Goal: Task Accomplishment & Management: Manage account settings

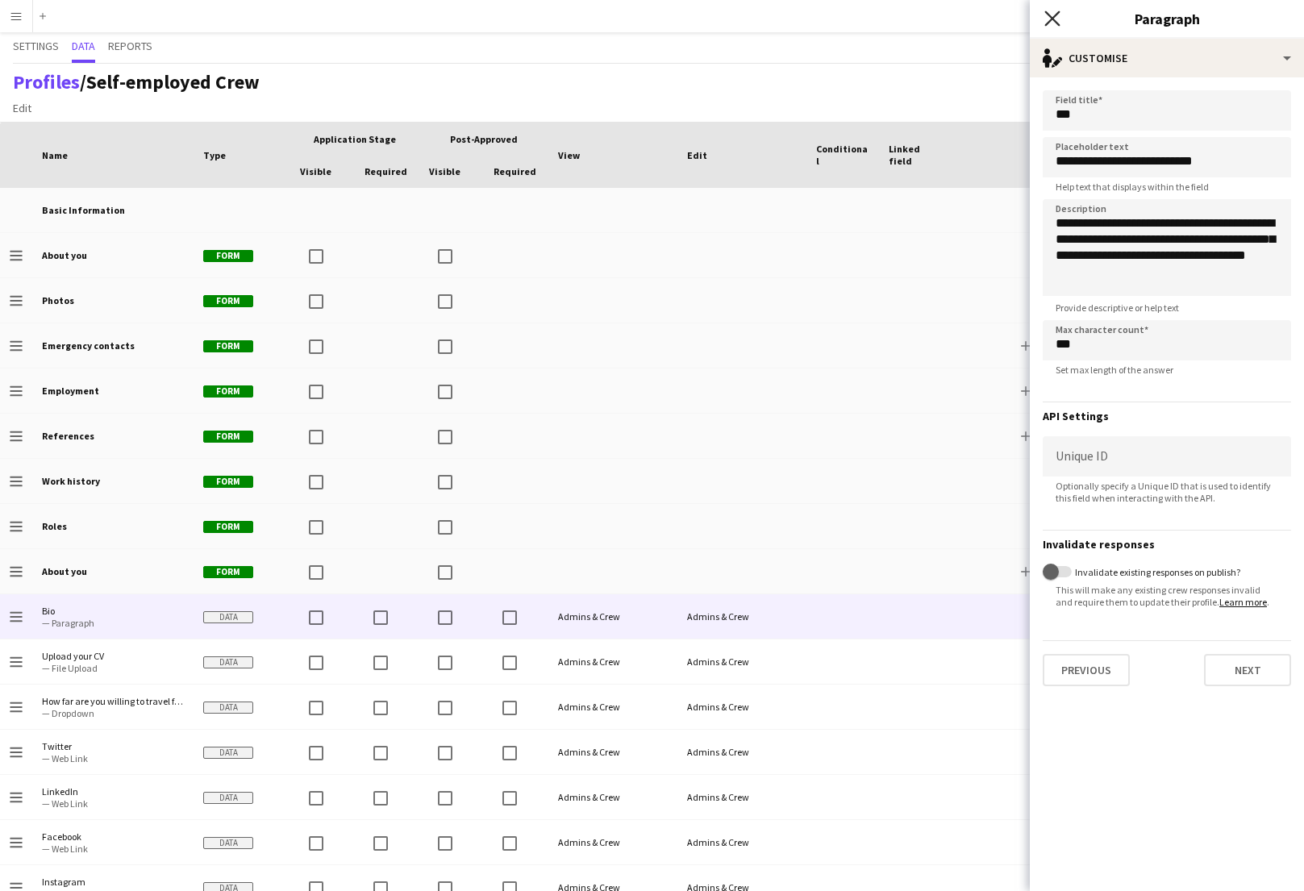
click at [1055, 15] on icon at bounding box center [1051, 17] width 15 height 15
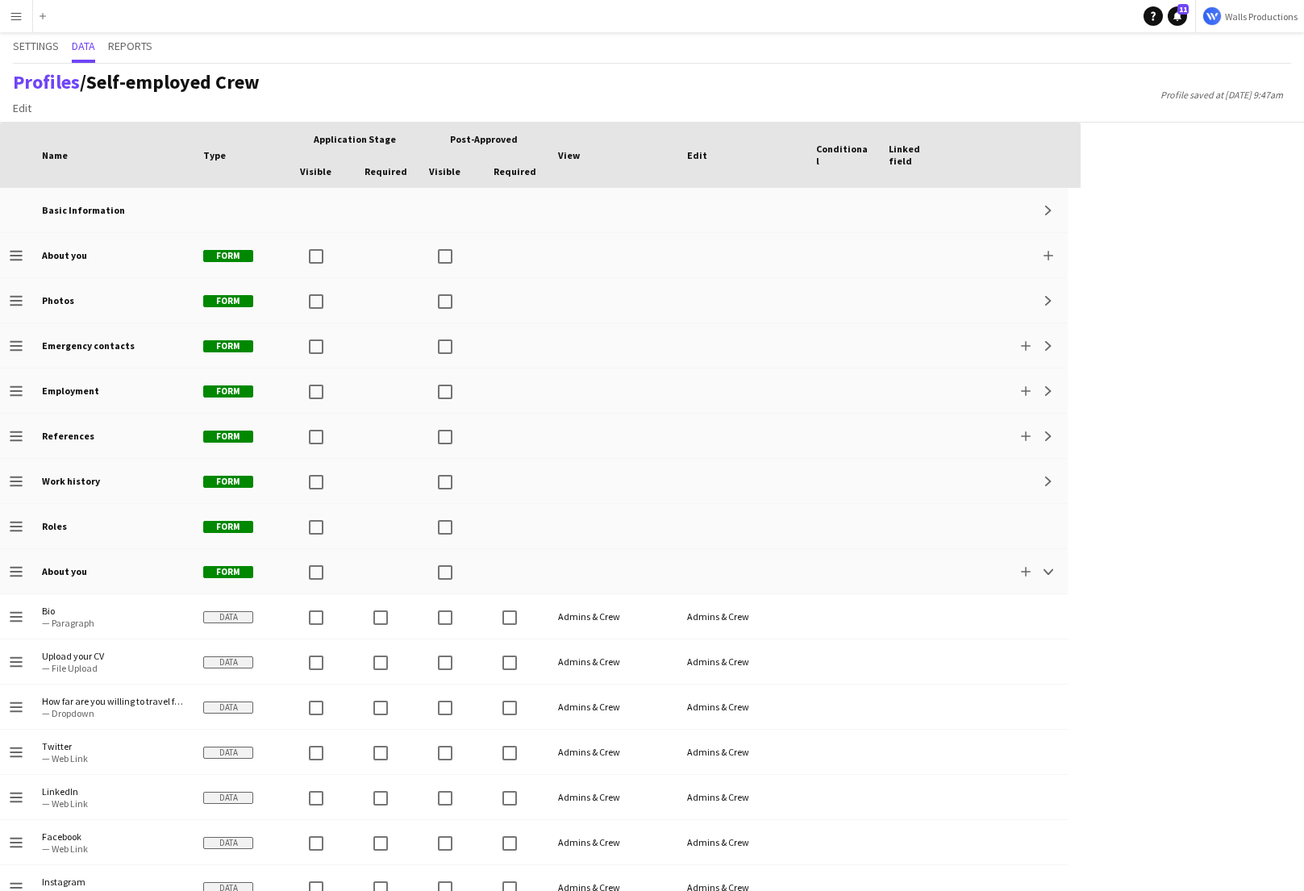
click at [11, 18] on app-icon "Menu" at bounding box center [16, 16] width 13 height 13
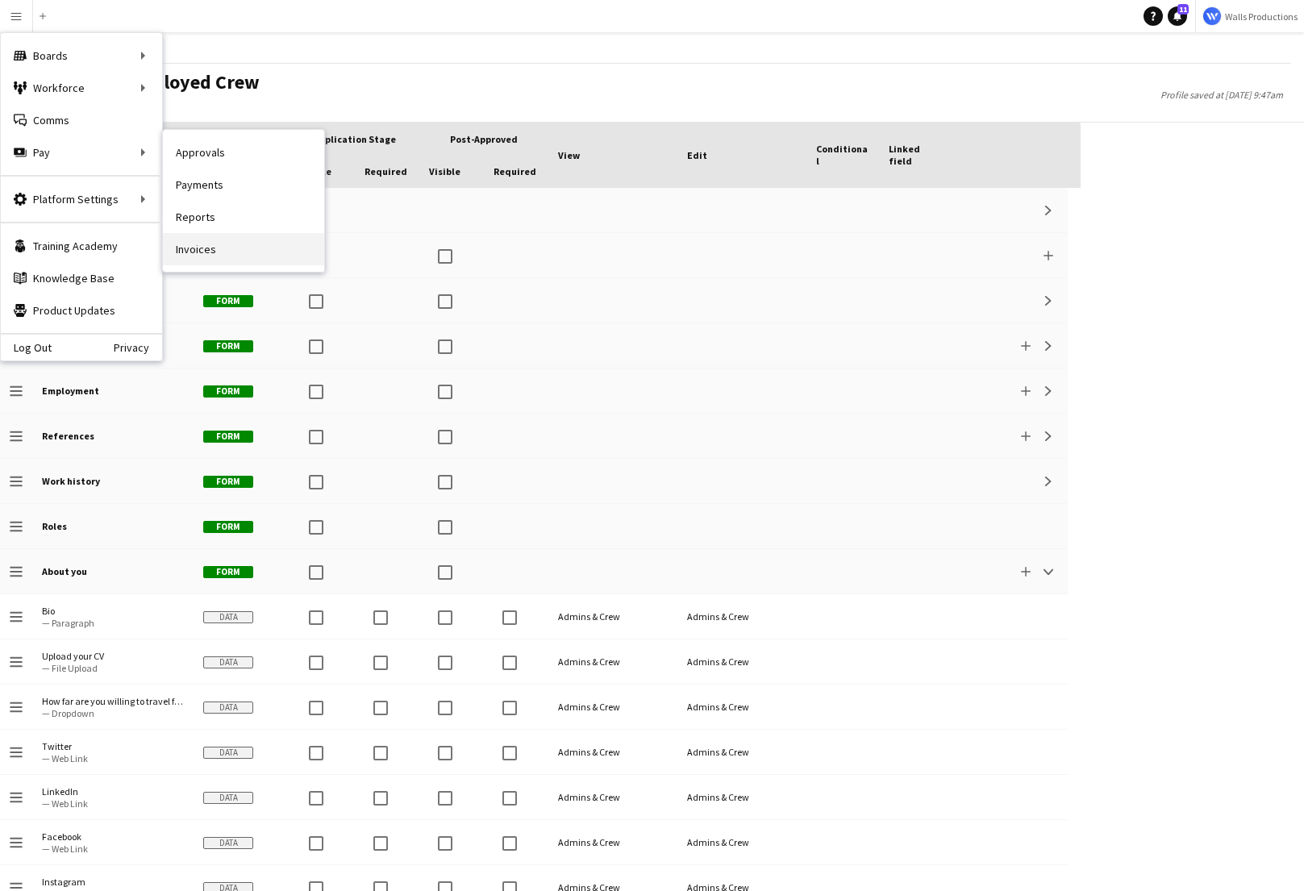
click at [202, 246] on link "Invoices" at bounding box center [243, 249] width 161 height 32
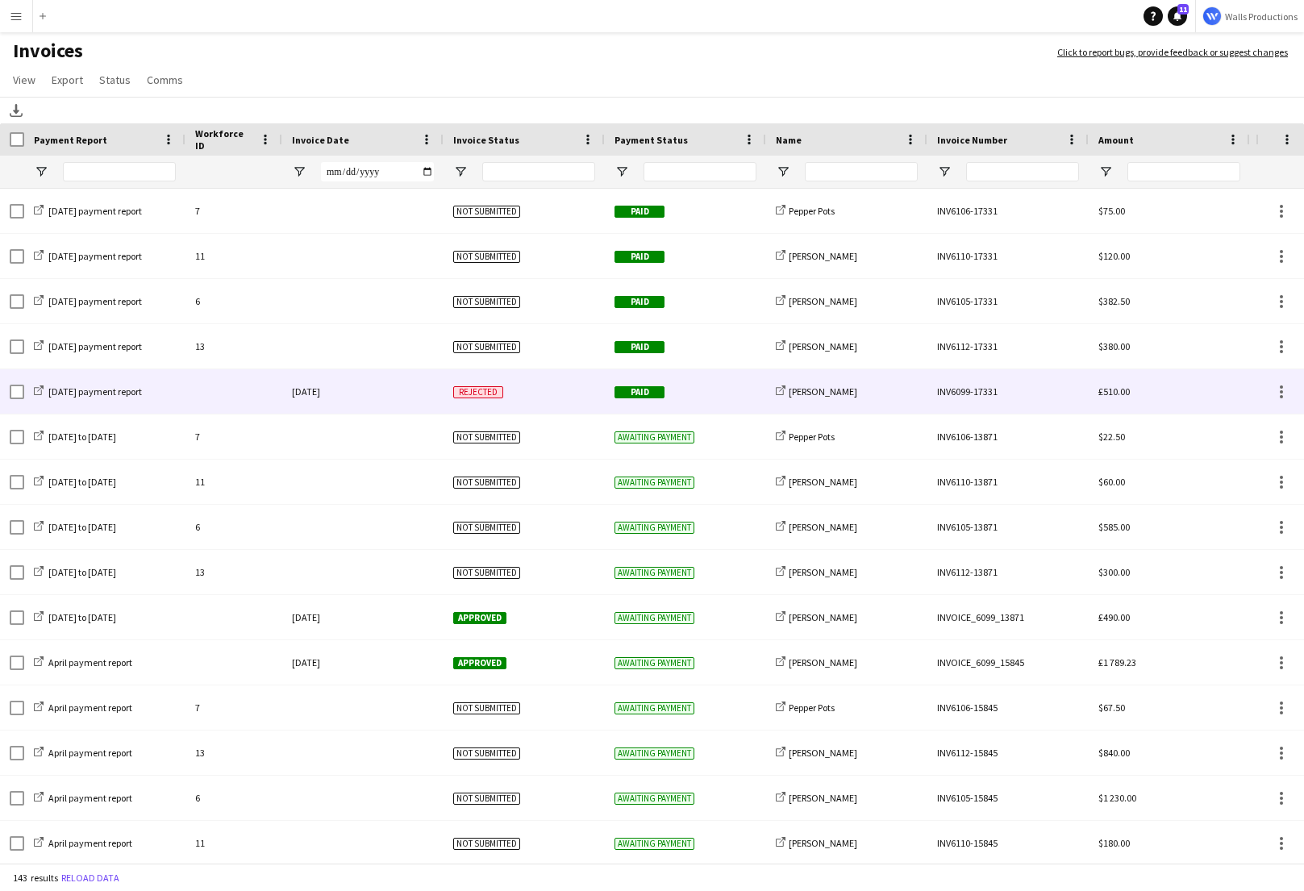
click at [385, 381] on div "03-July-2024" at bounding box center [362, 391] width 161 height 44
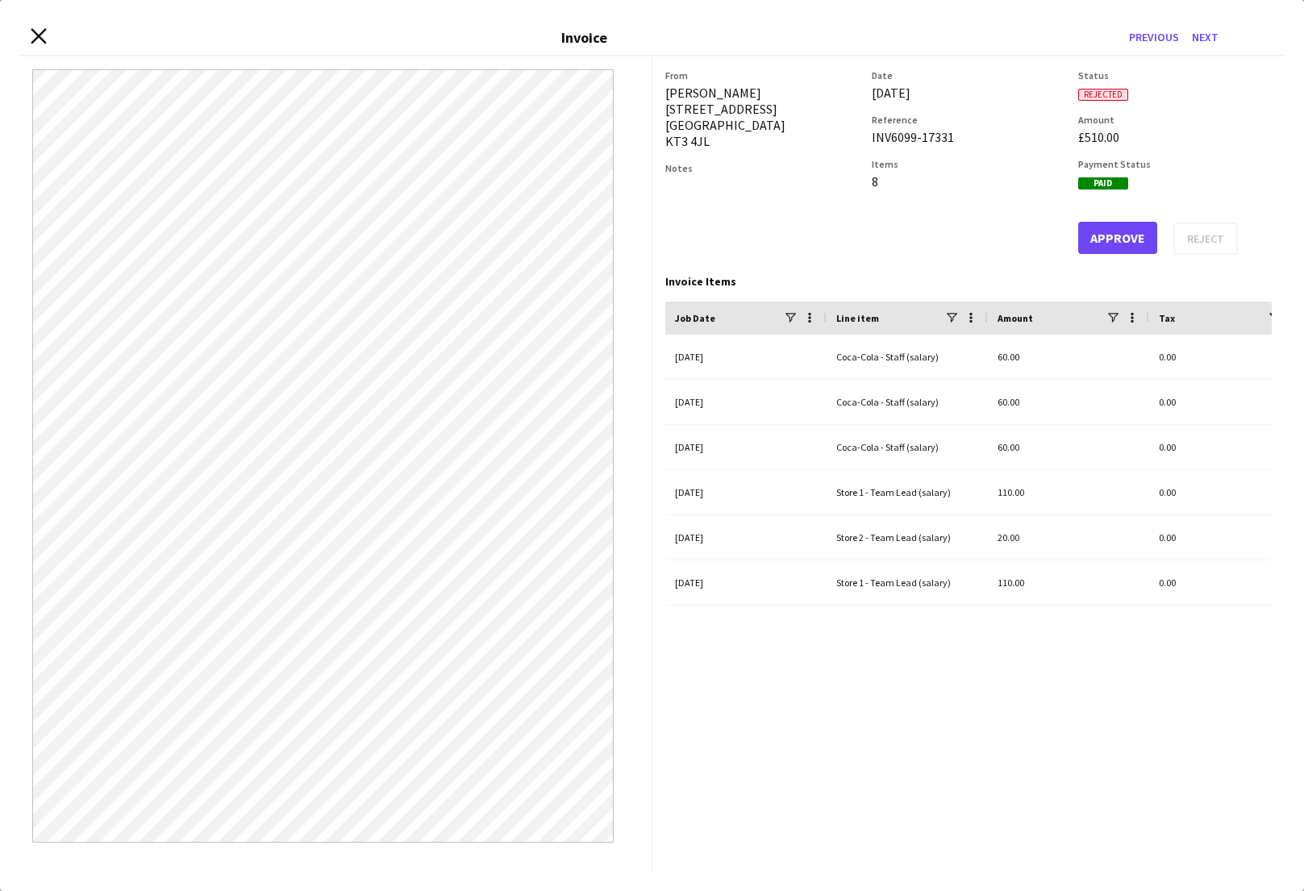
click at [39, 42] on icon "Close invoice dialog" at bounding box center [38, 35] width 15 height 15
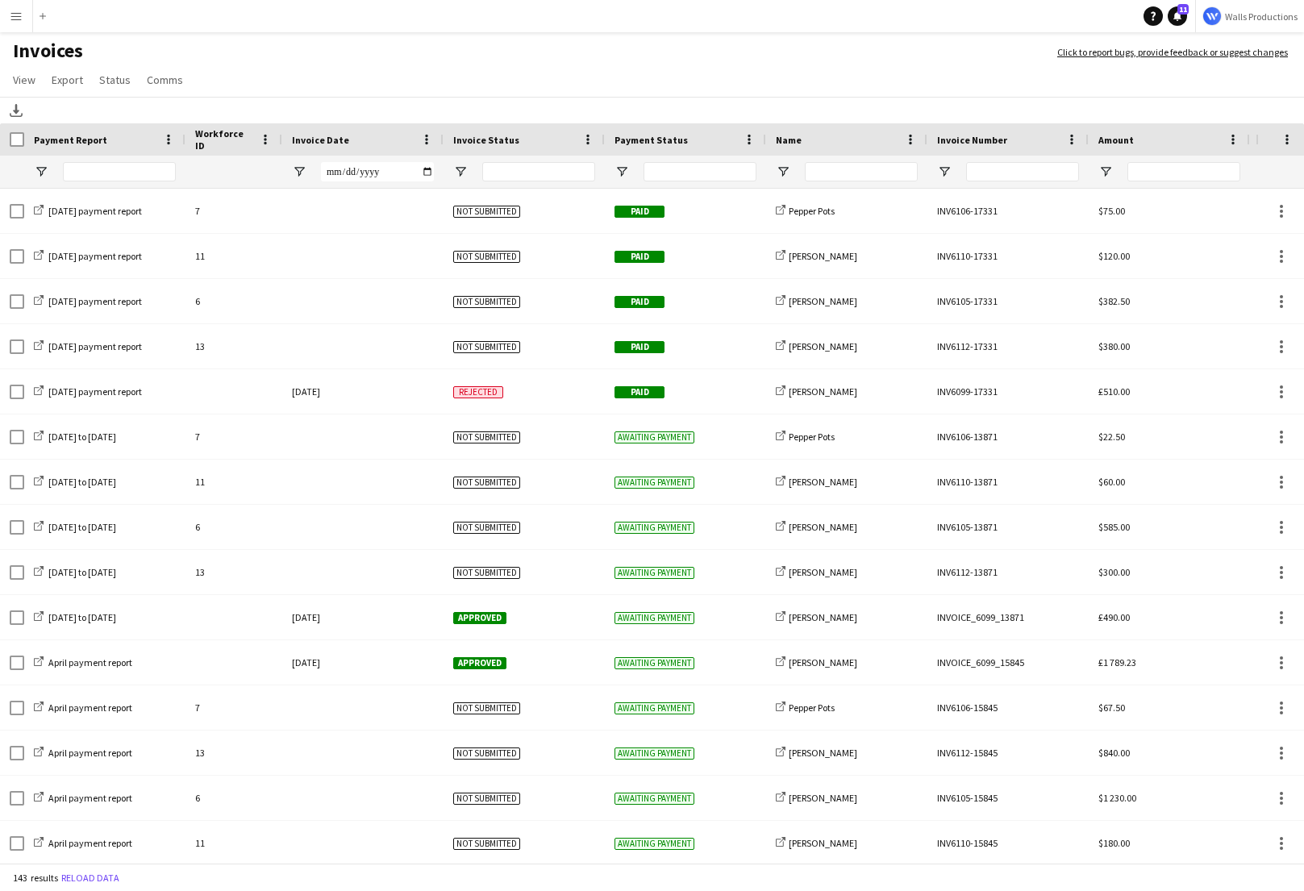
click at [13, 18] on app-icon "Menu" at bounding box center [16, 16] width 13 height 13
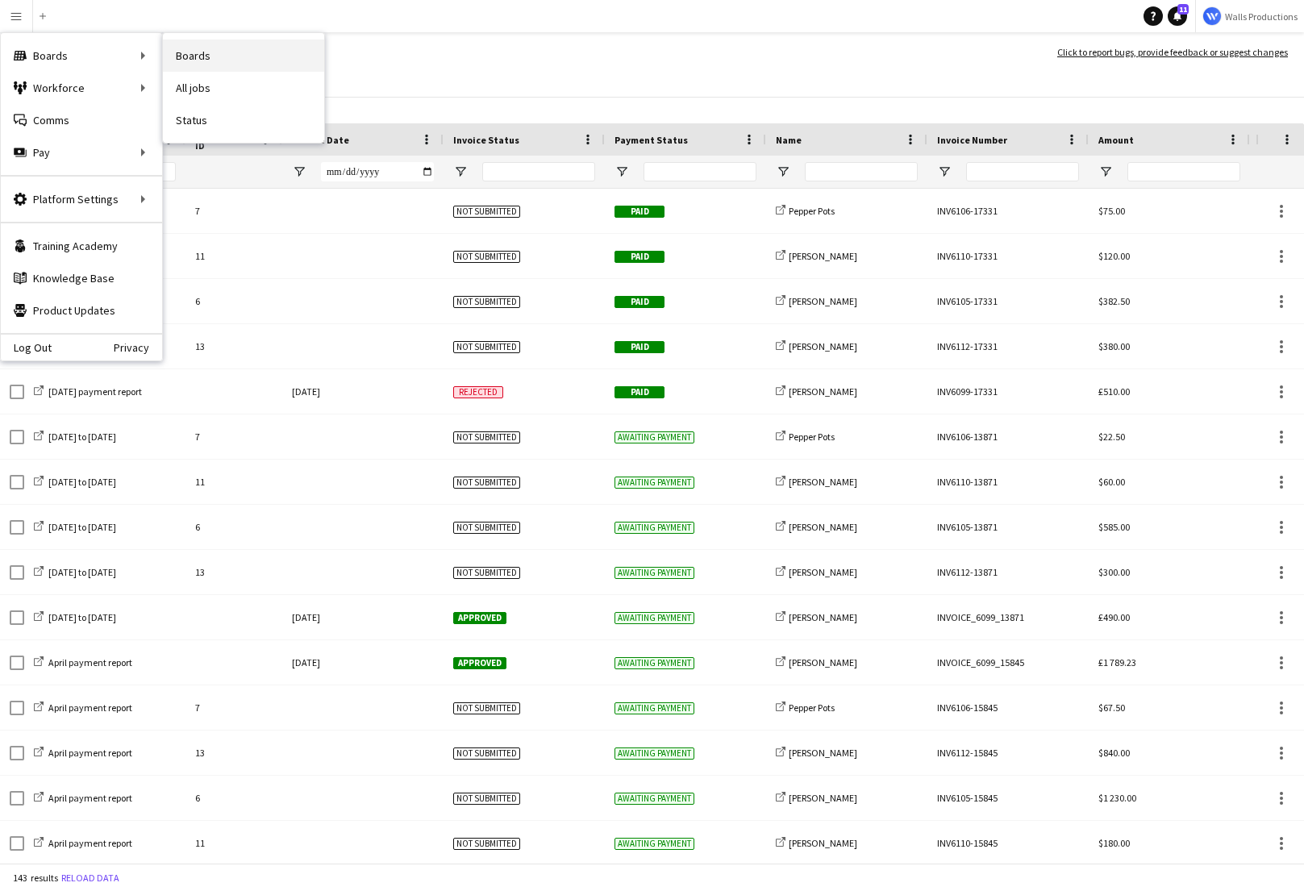
click at [206, 64] on link "Boards" at bounding box center [243, 56] width 161 height 32
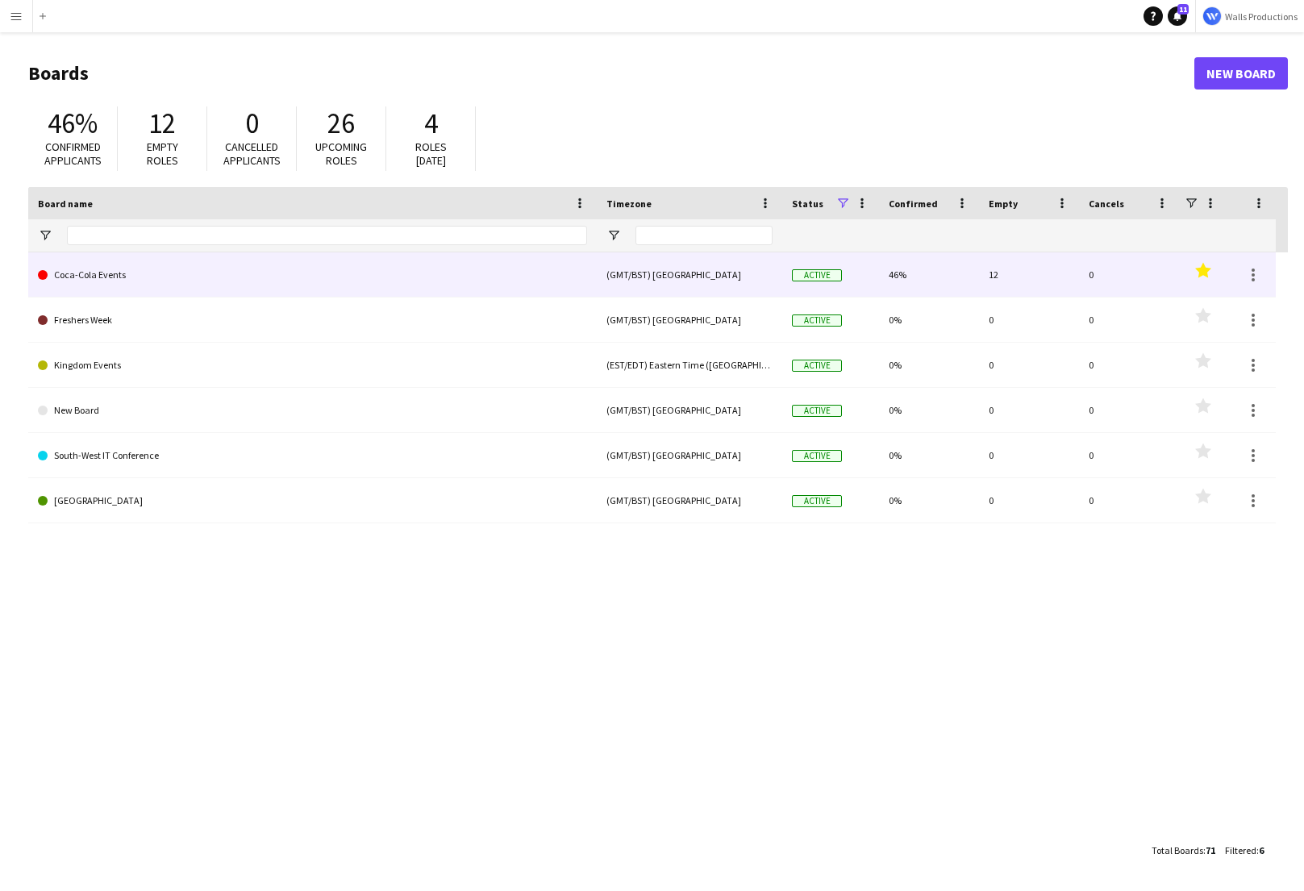
click at [100, 278] on link "Coca-Cola Events" at bounding box center [312, 274] width 549 height 45
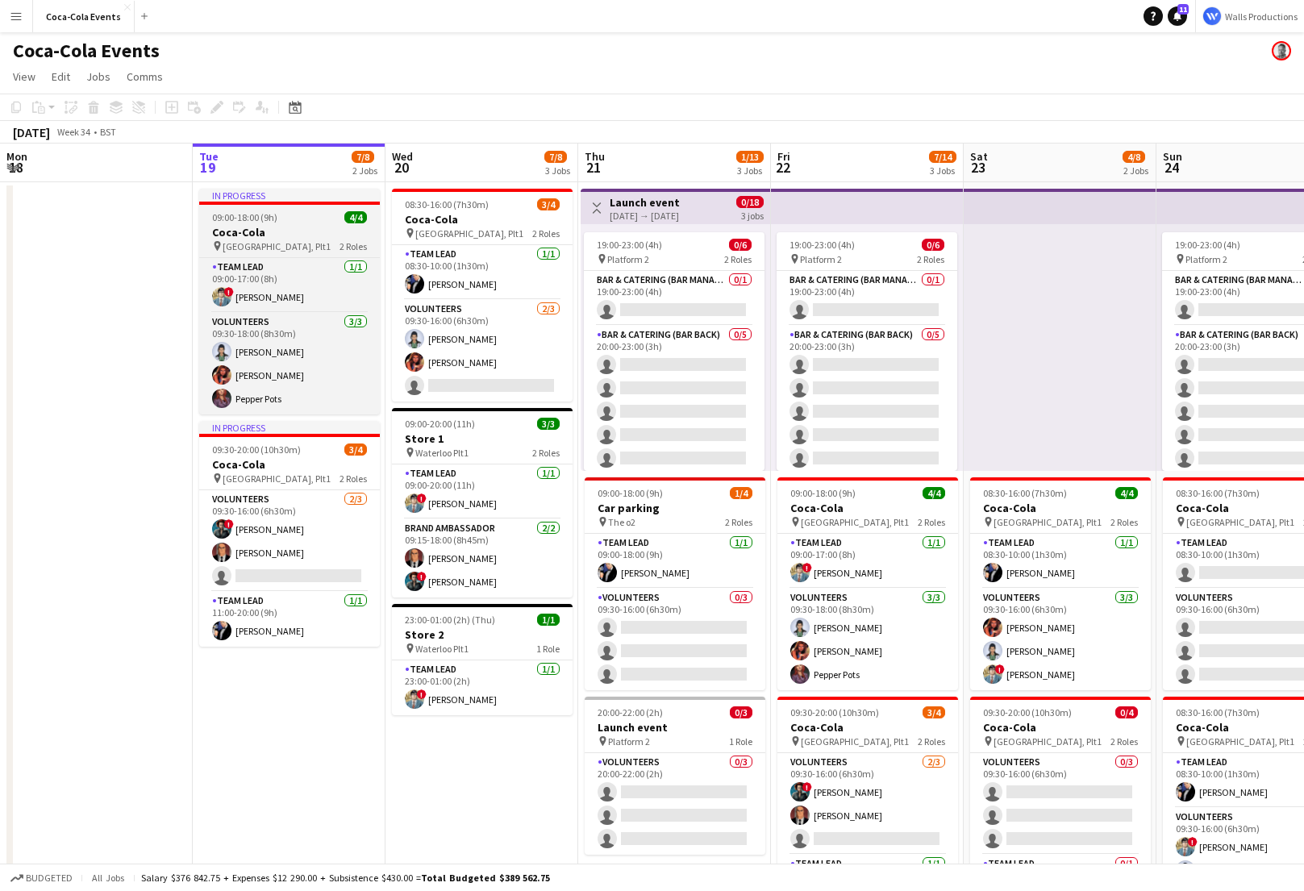
scroll to position [0, 386]
click at [267, 231] on h3 "Coca-Cola" at bounding box center [288, 232] width 181 height 15
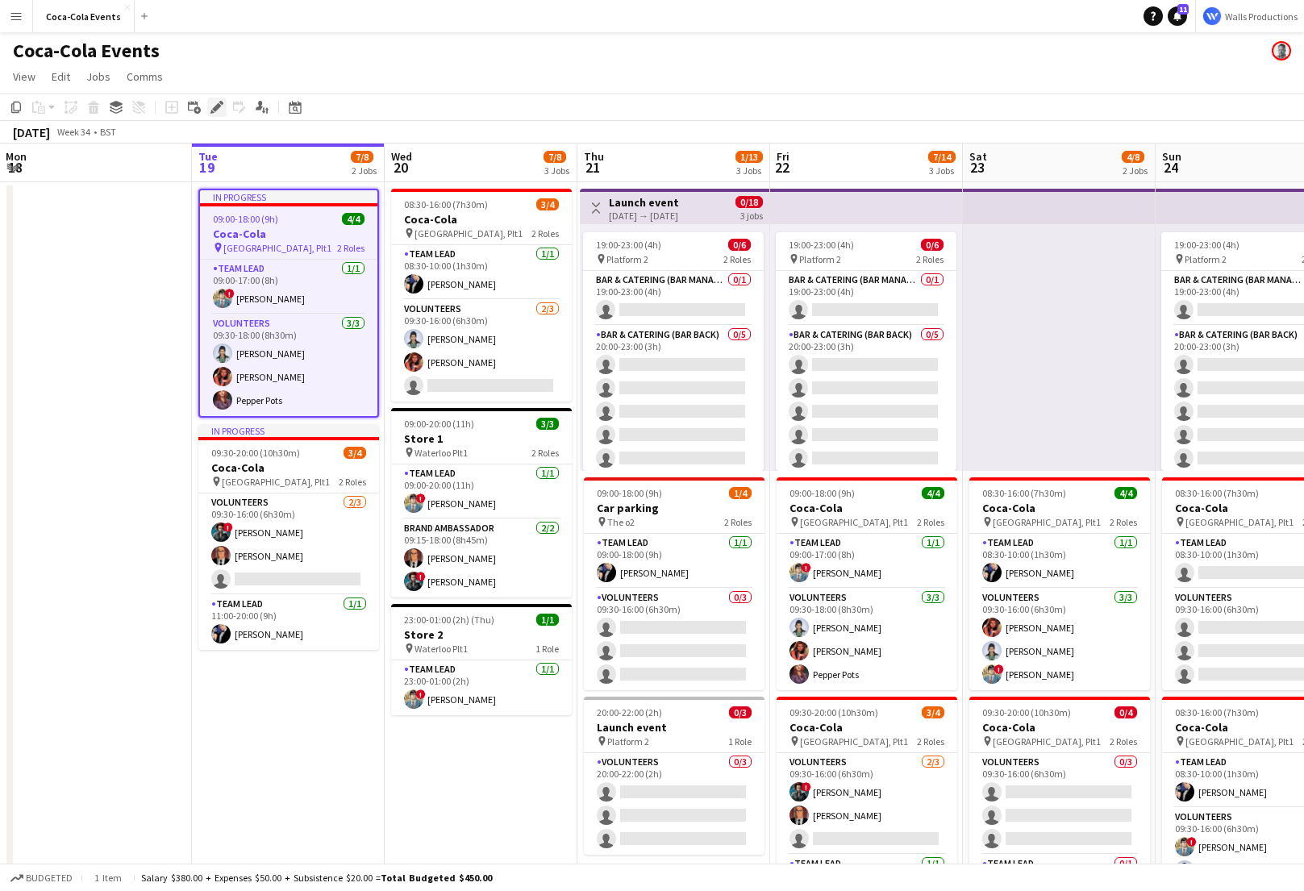
click at [215, 108] on icon at bounding box center [216, 107] width 9 height 9
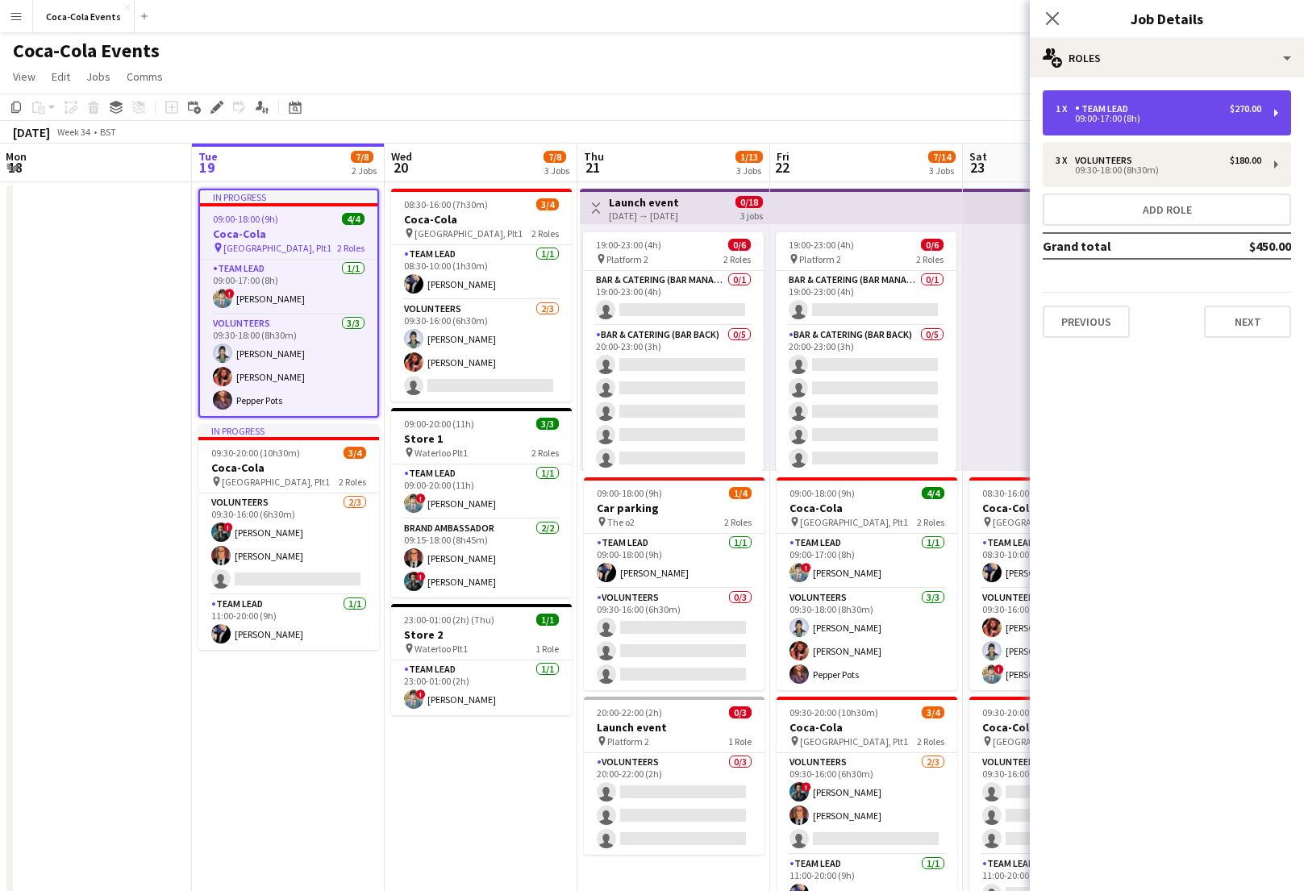
click at [1113, 130] on div "1 x Team Lead $270.00 09:00-17:00 (8h)" at bounding box center [1167, 112] width 248 height 45
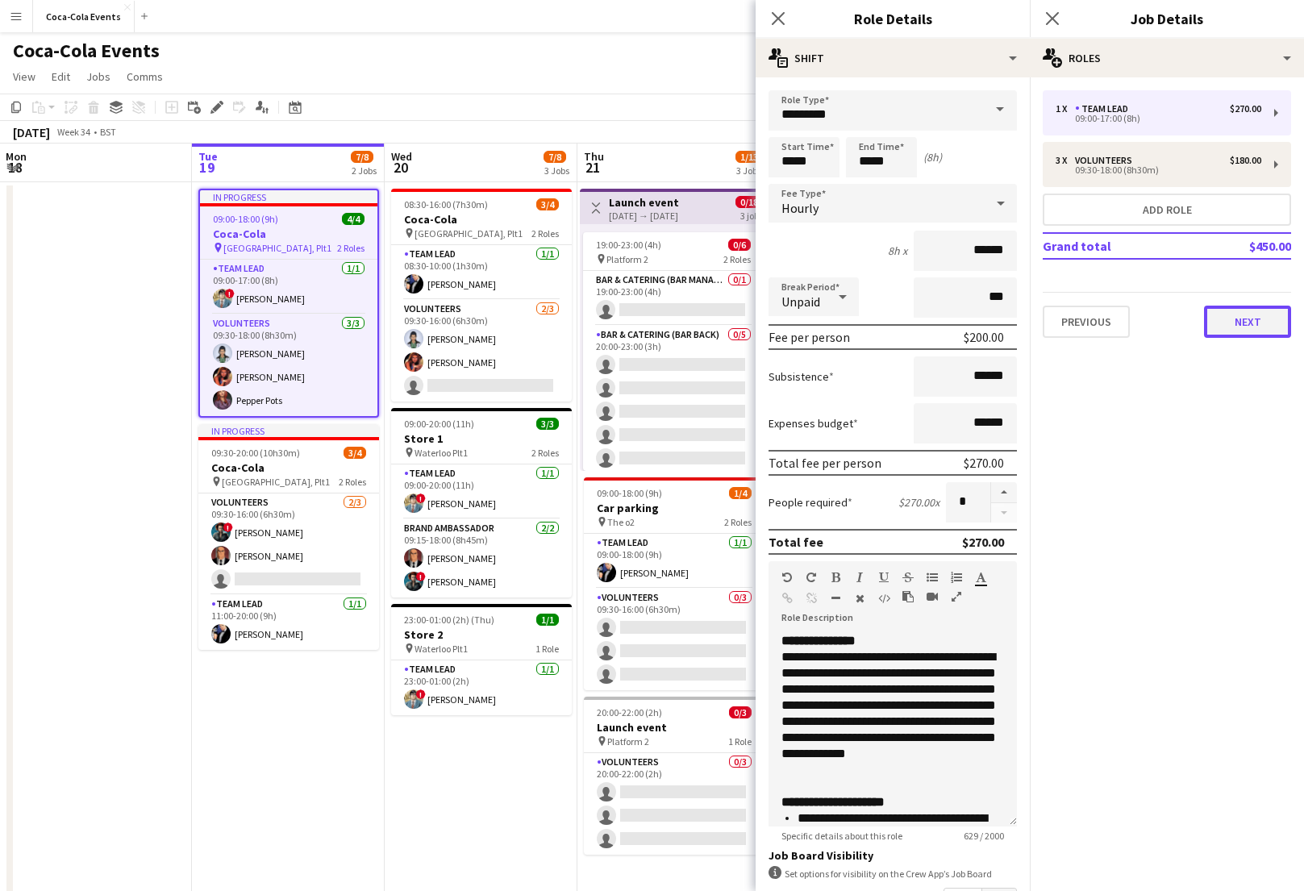
click at [1249, 315] on button "Next" at bounding box center [1247, 322] width 87 height 32
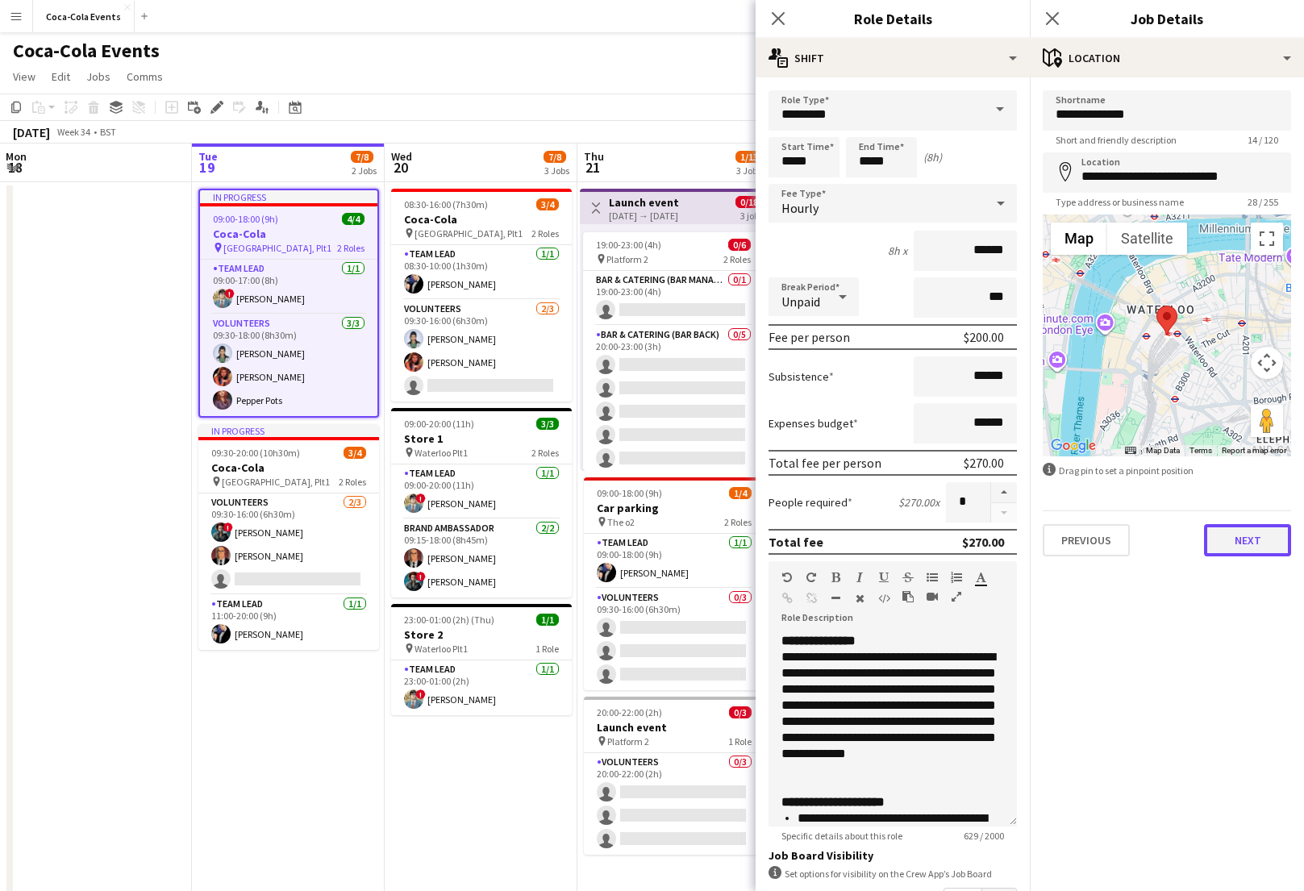
click at [1253, 528] on button "Next" at bounding box center [1247, 540] width 87 height 32
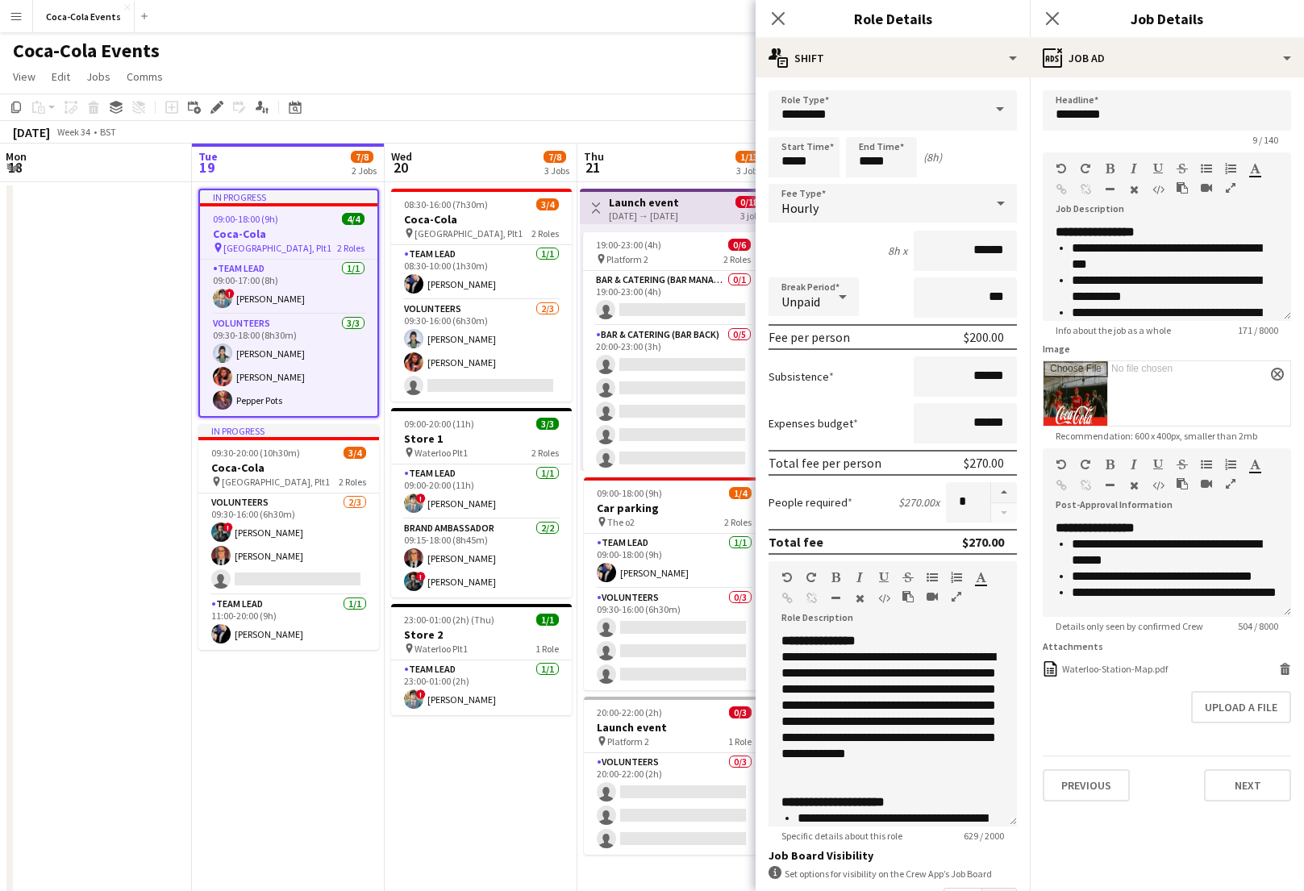
click at [614, 82] on app-page-menu "View Day view expanded Day view collapsed Month view Date picker Jump to today …" at bounding box center [652, 78] width 1304 height 31
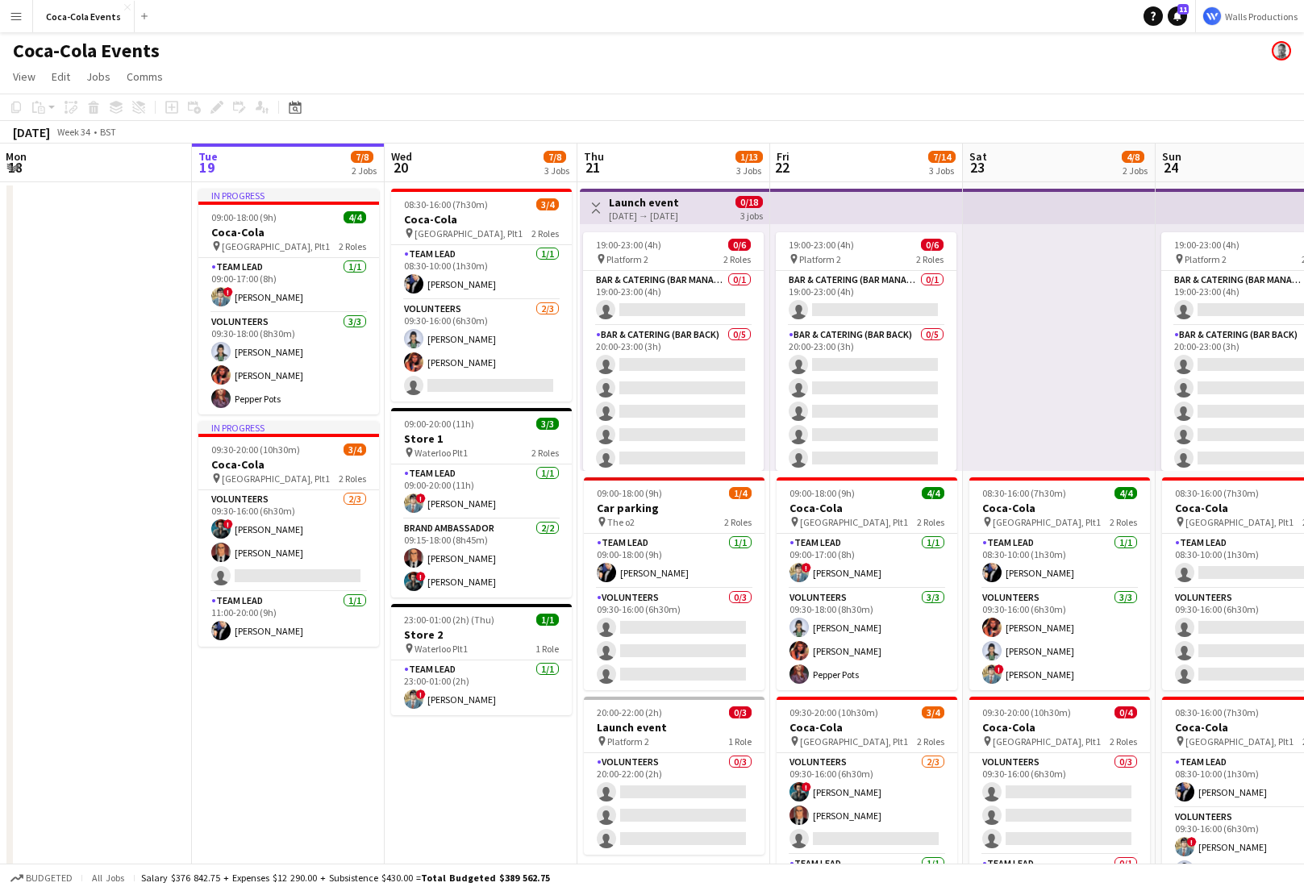
click at [11, 19] on app-icon "Menu" at bounding box center [16, 16] width 13 height 13
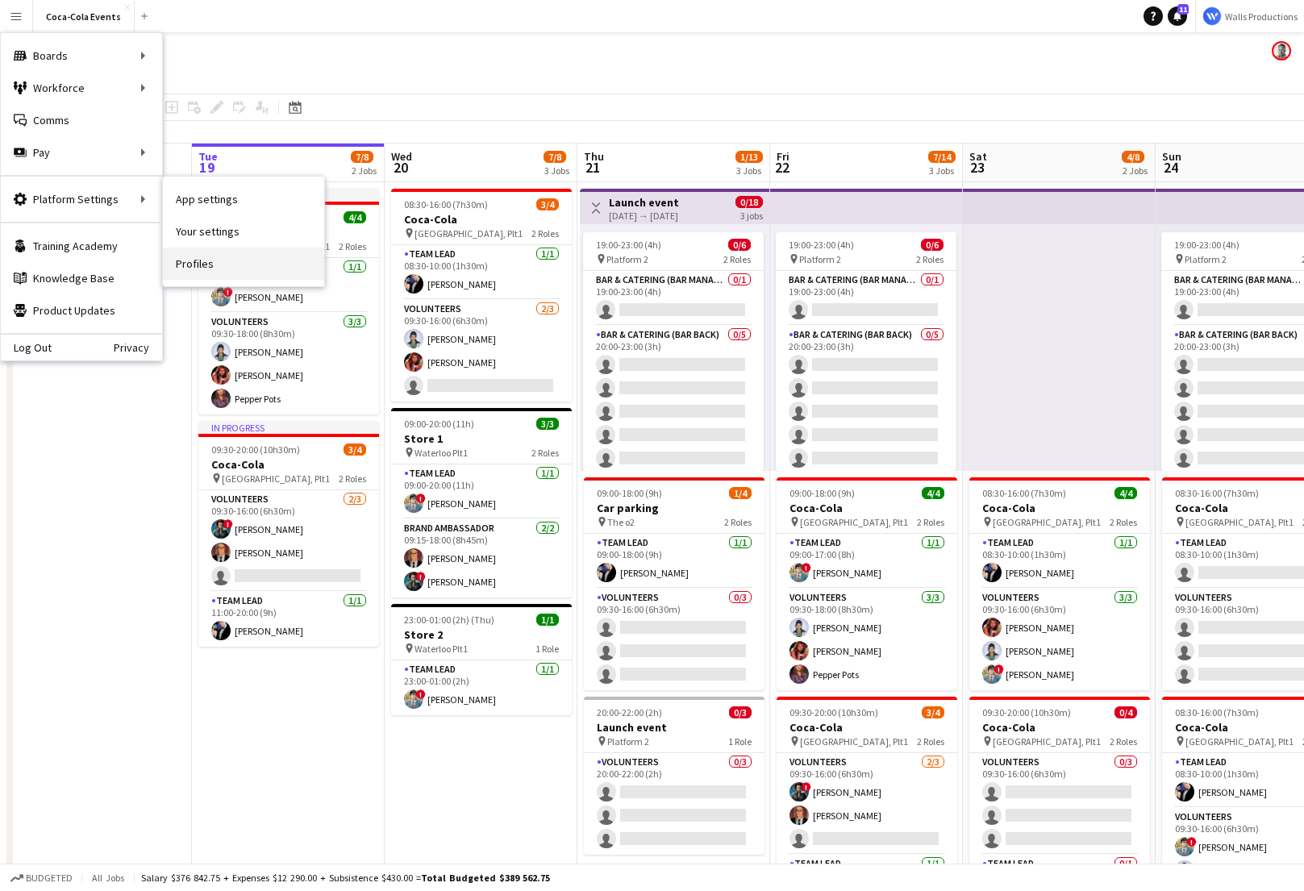
click at [208, 264] on link "Profiles" at bounding box center [243, 264] width 161 height 32
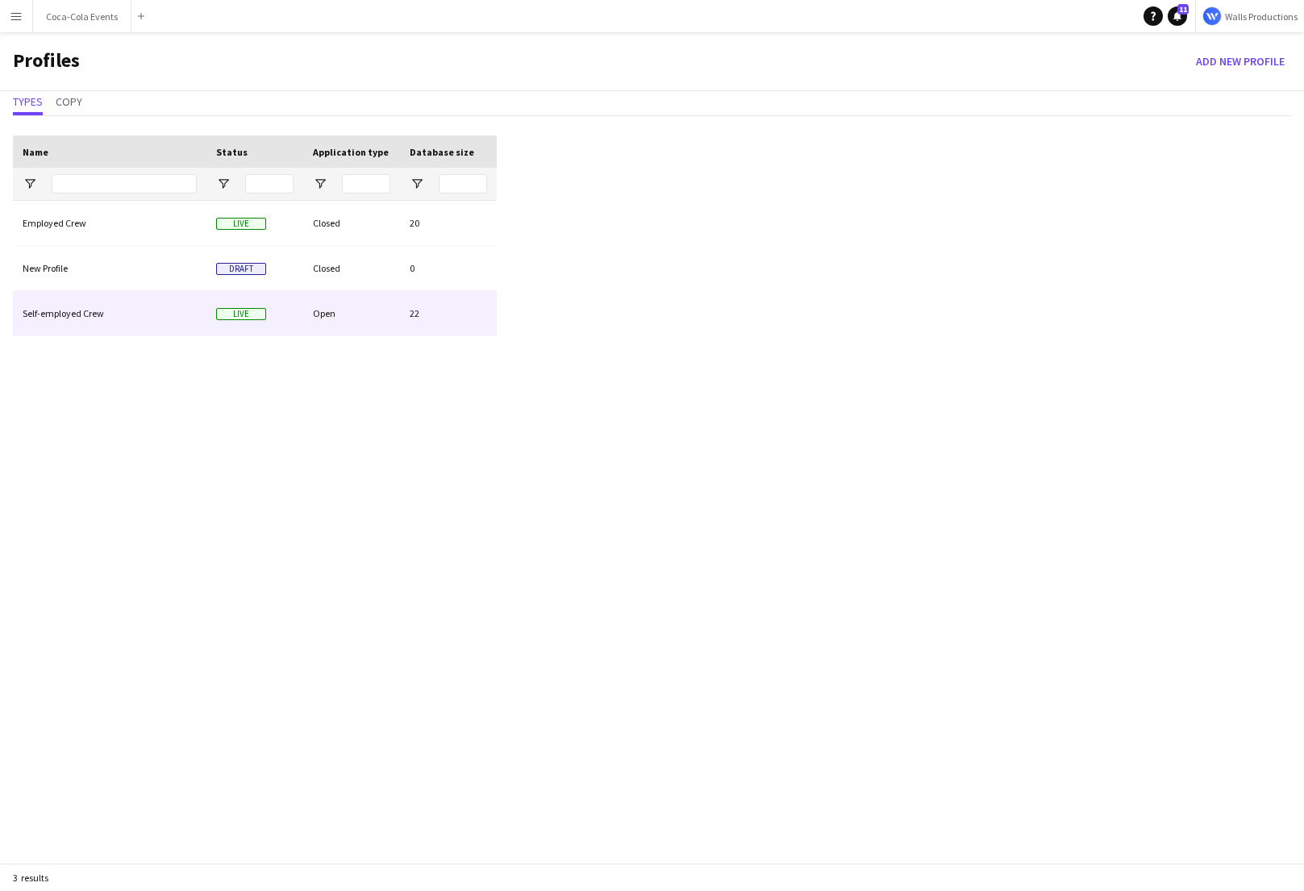
click at [109, 306] on div "Self-employed Crew" at bounding box center [110, 313] width 194 height 44
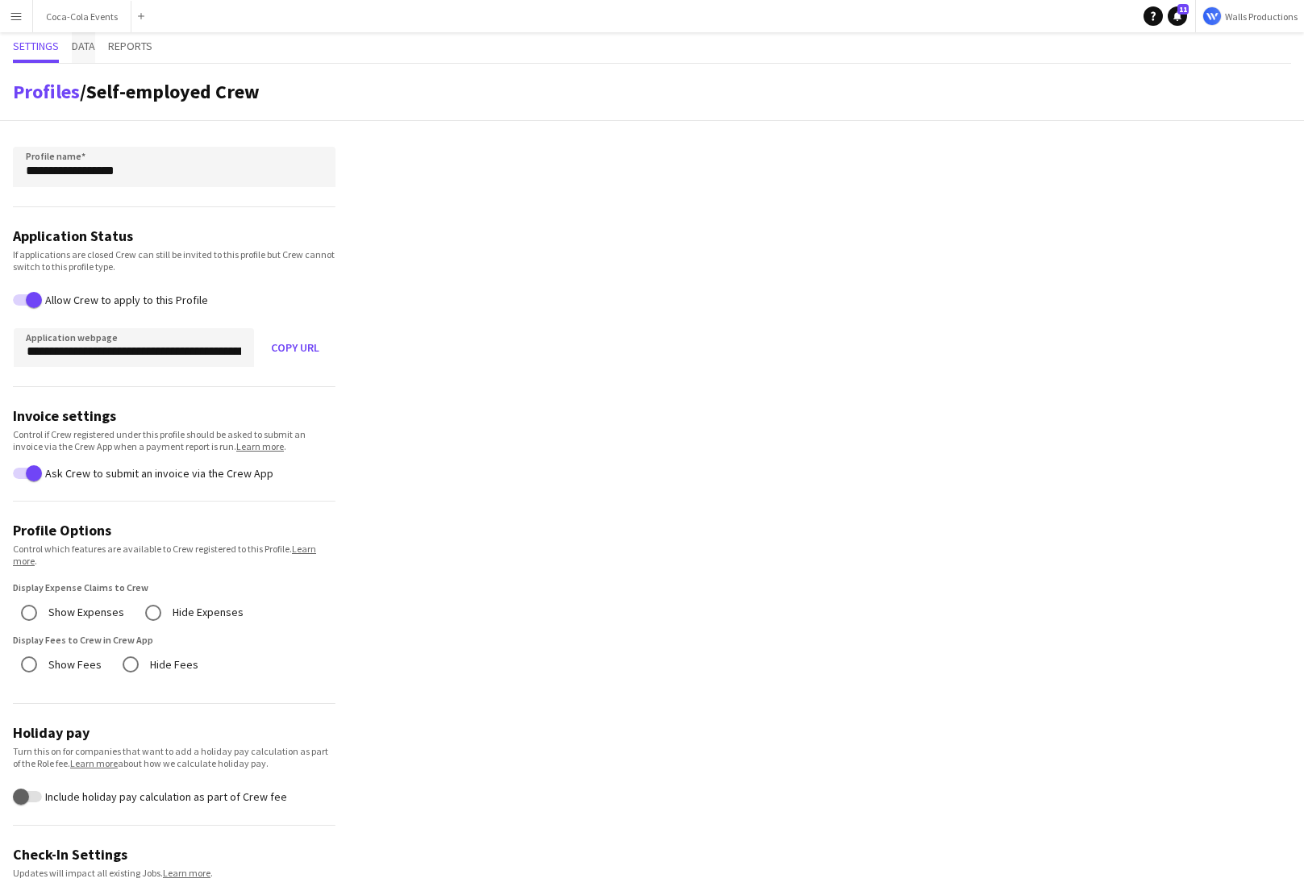
click at [85, 46] on span "Data" at bounding box center [83, 45] width 23 height 11
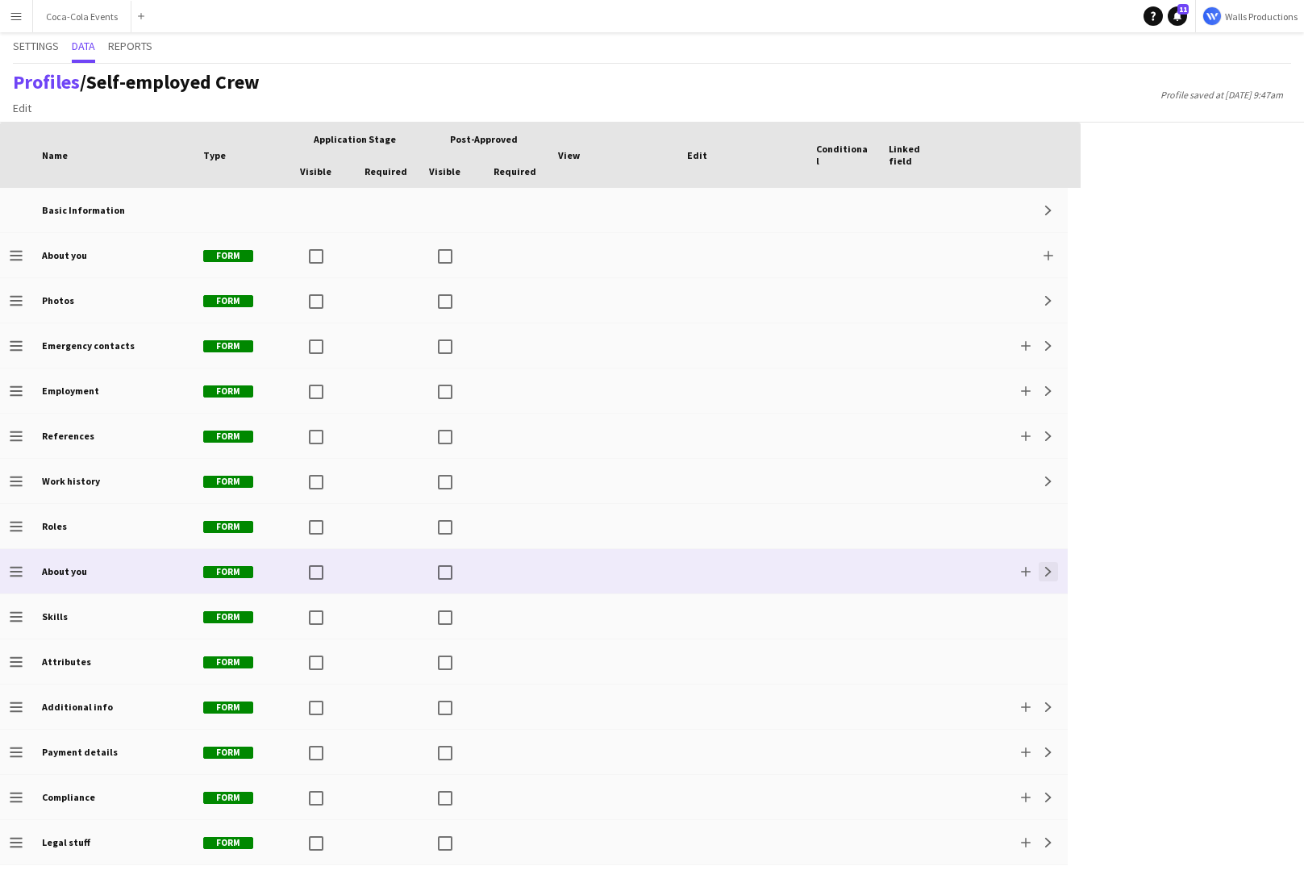
click at [1051, 571] on app-icon "Expand" at bounding box center [1048, 572] width 10 height 10
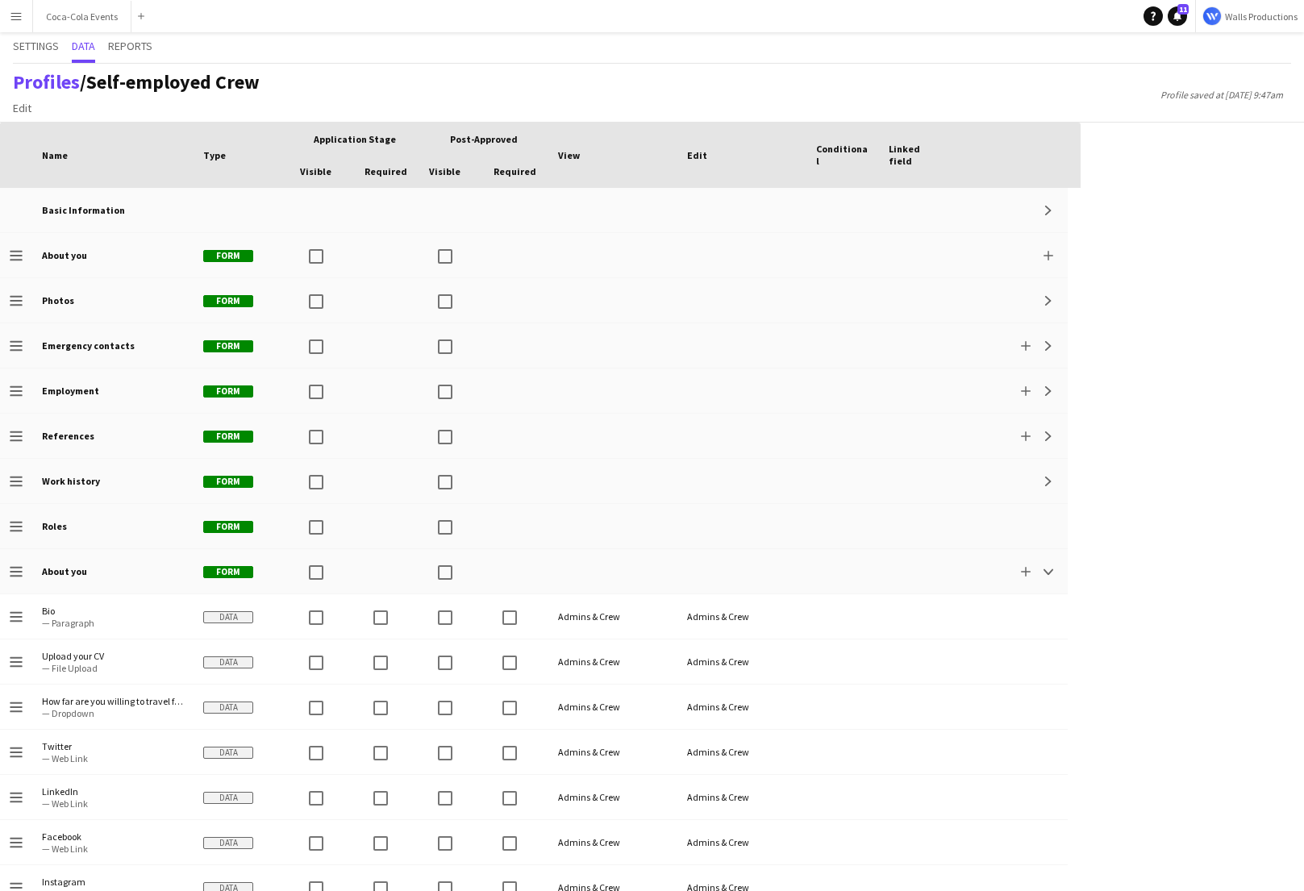
click at [17, 15] on app-icon "Menu" at bounding box center [16, 16] width 13 height 13
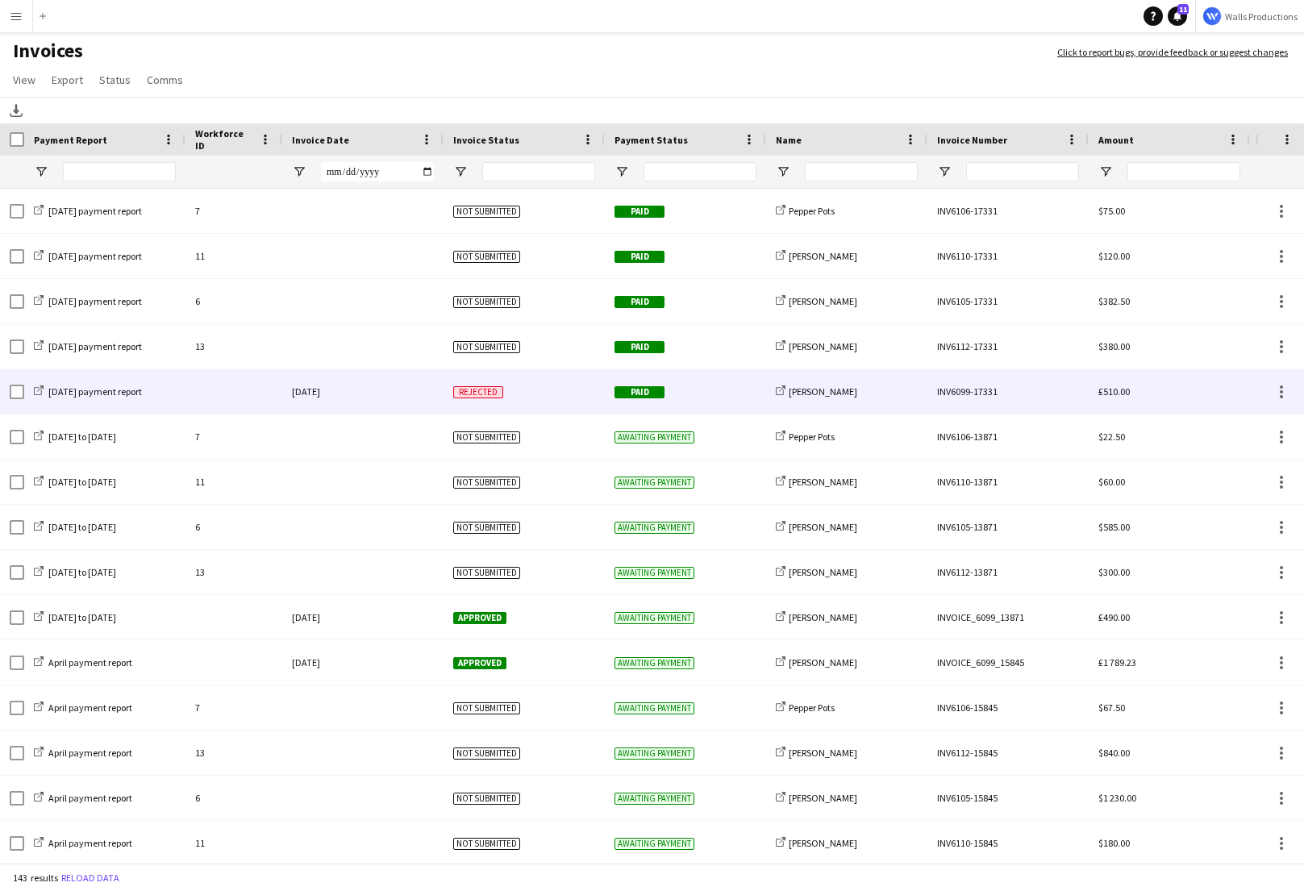
click at [370, 393] on div "[DATE]" at bounding box center [362, 391] width 161 height 44
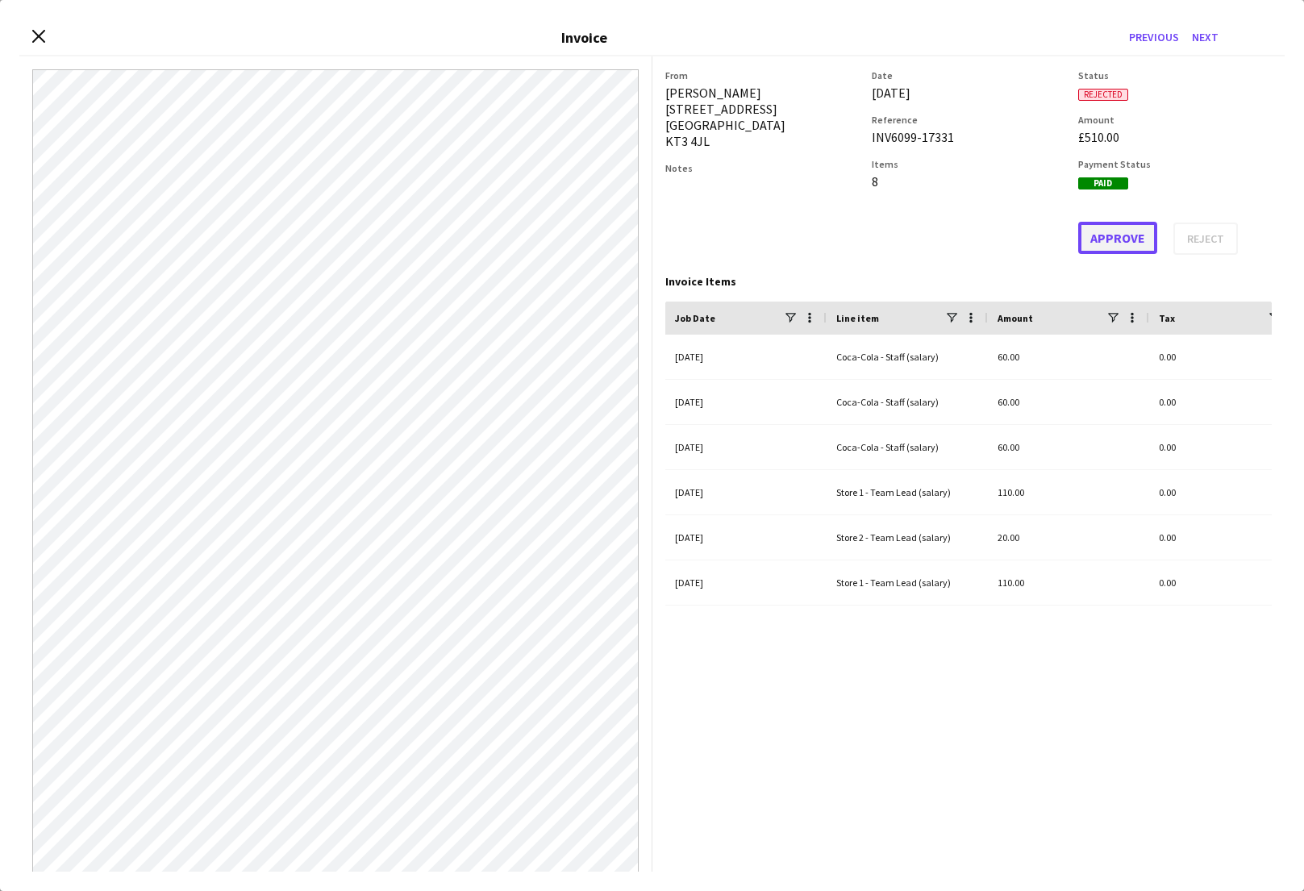
click at [1105, 242] on button "Approve" at bounding box center [1117, 238] width 79 height 32
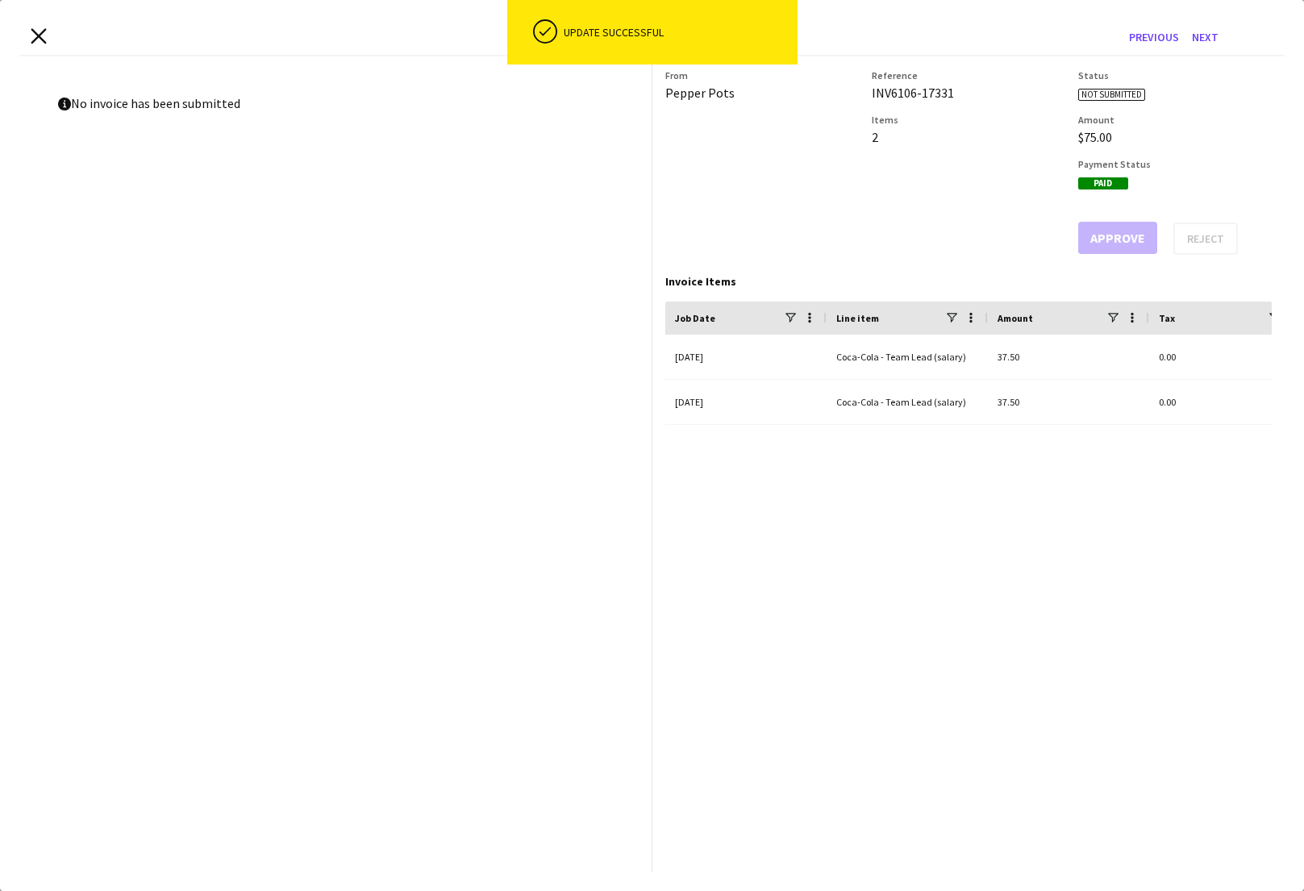
click at [39, 32] on icon "Close invoice dialog" at bounding box center [38, 35] width 15 height 15
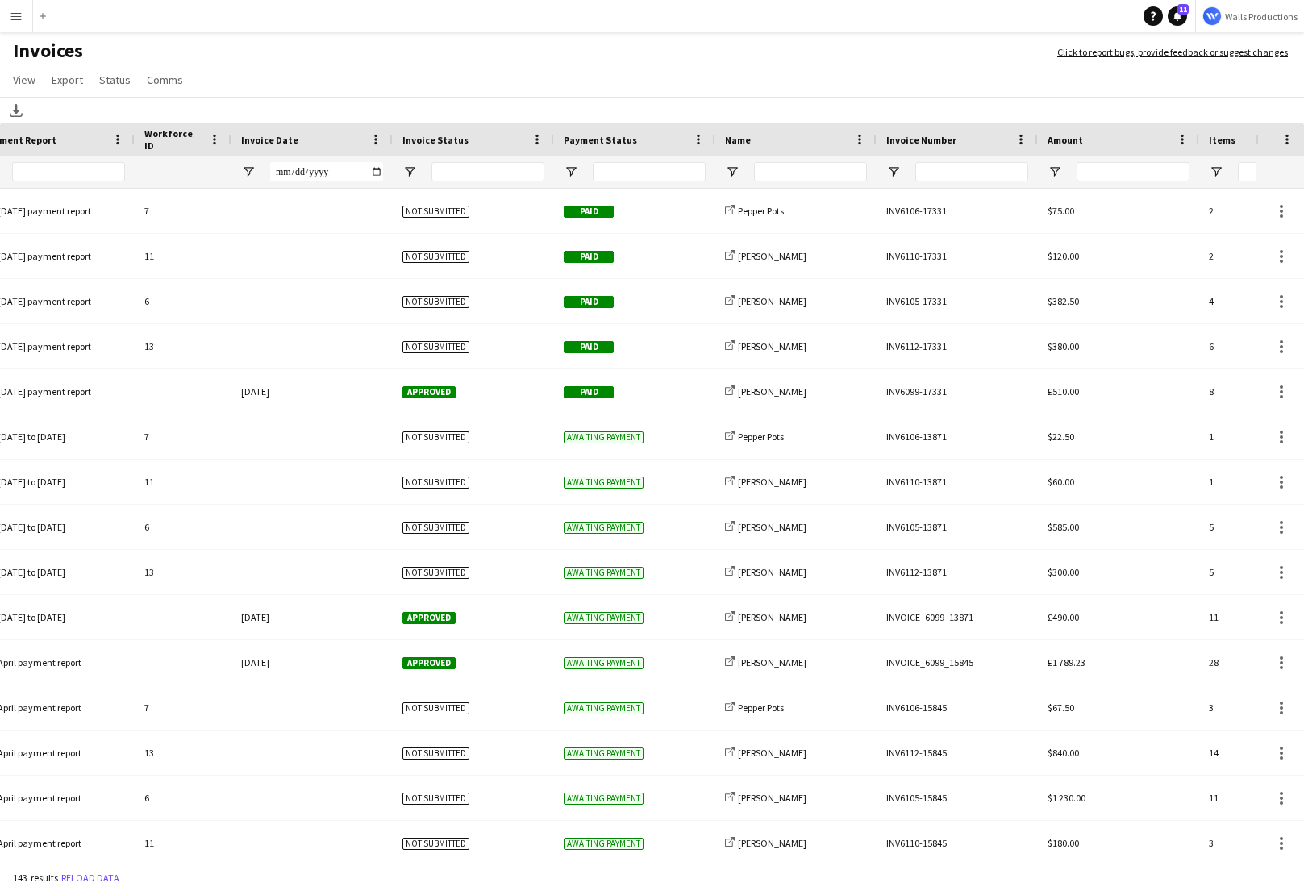
click at [13, 16] on app-icon "Menu" at bounding box center [16, 16] width 13 height 13
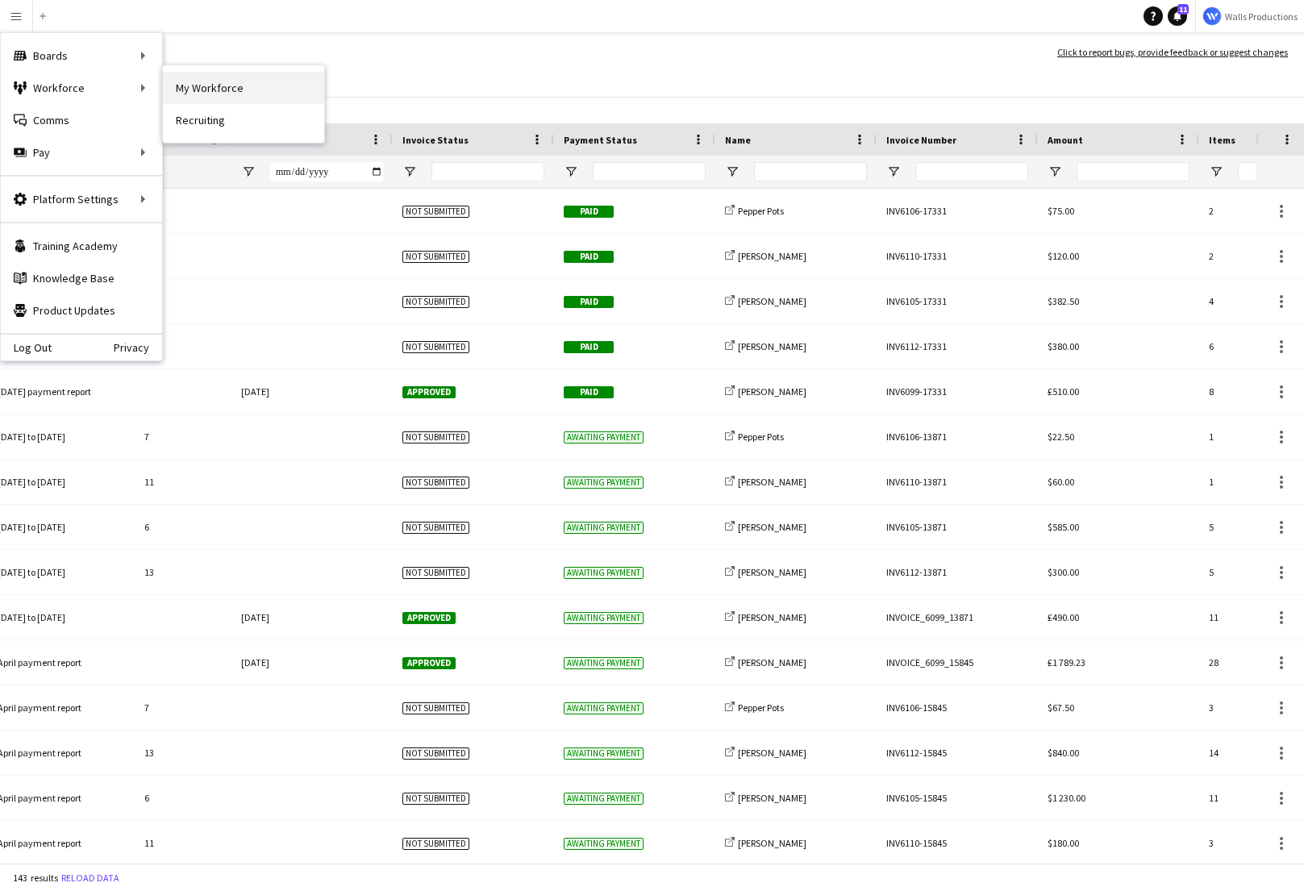
click at [189, 86] on link "My Workforce" at bounding box center [243, 88] width 161 height 32
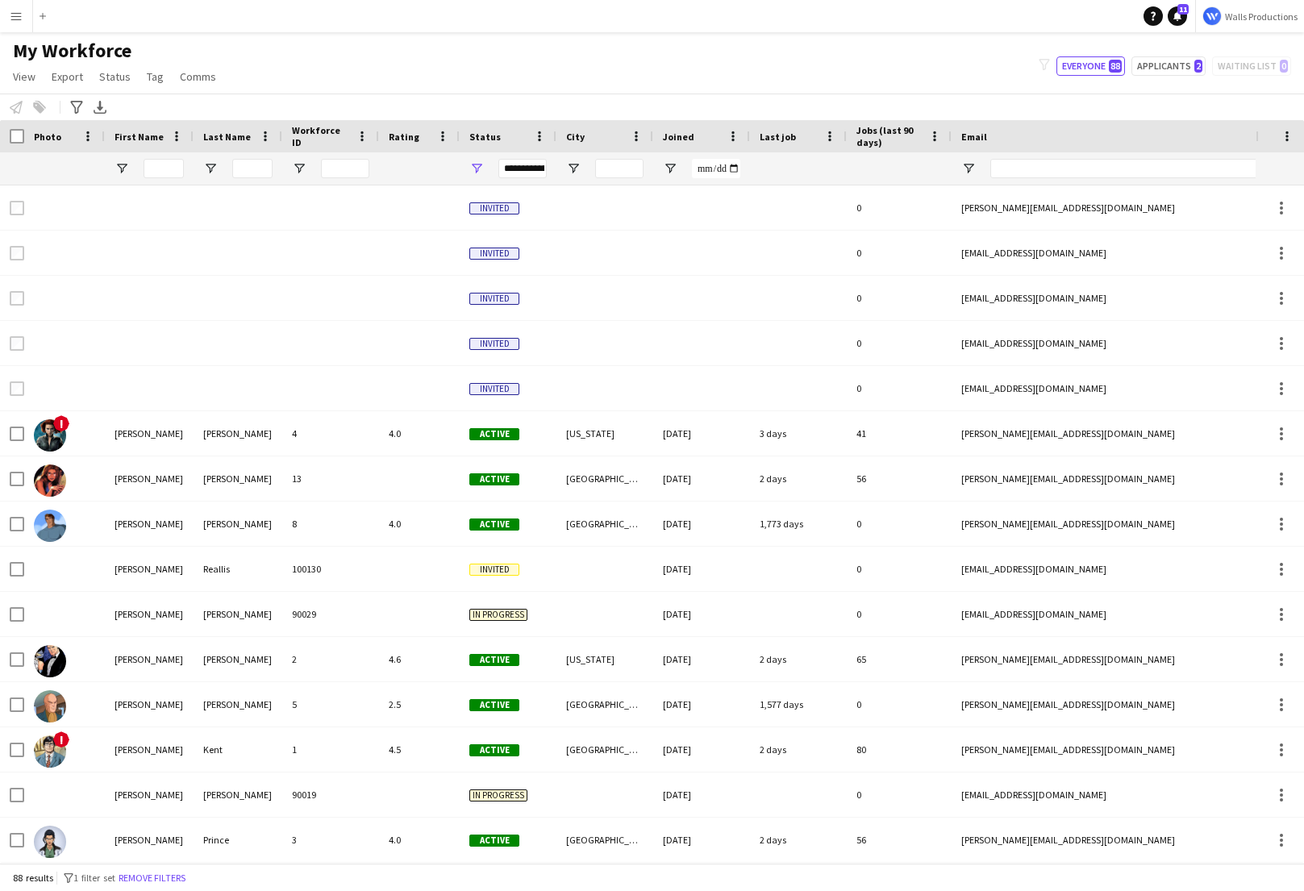
click at [15, 21] on app-icon "Menu" at bounding box center [16, 16] width 13 height 13
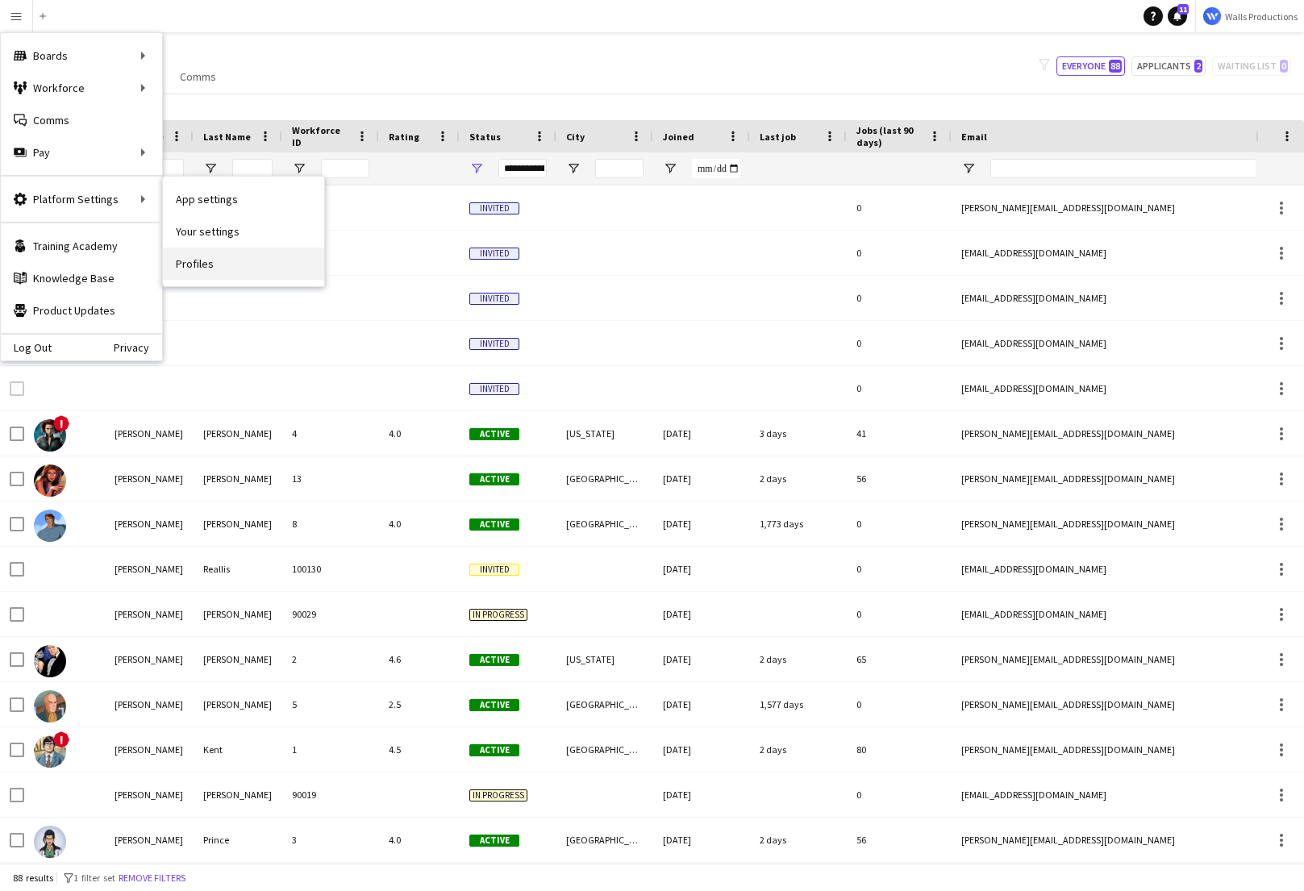
click at [214, 264] on link "Profiles" at bounding box center [243, 264] width 161 height 32
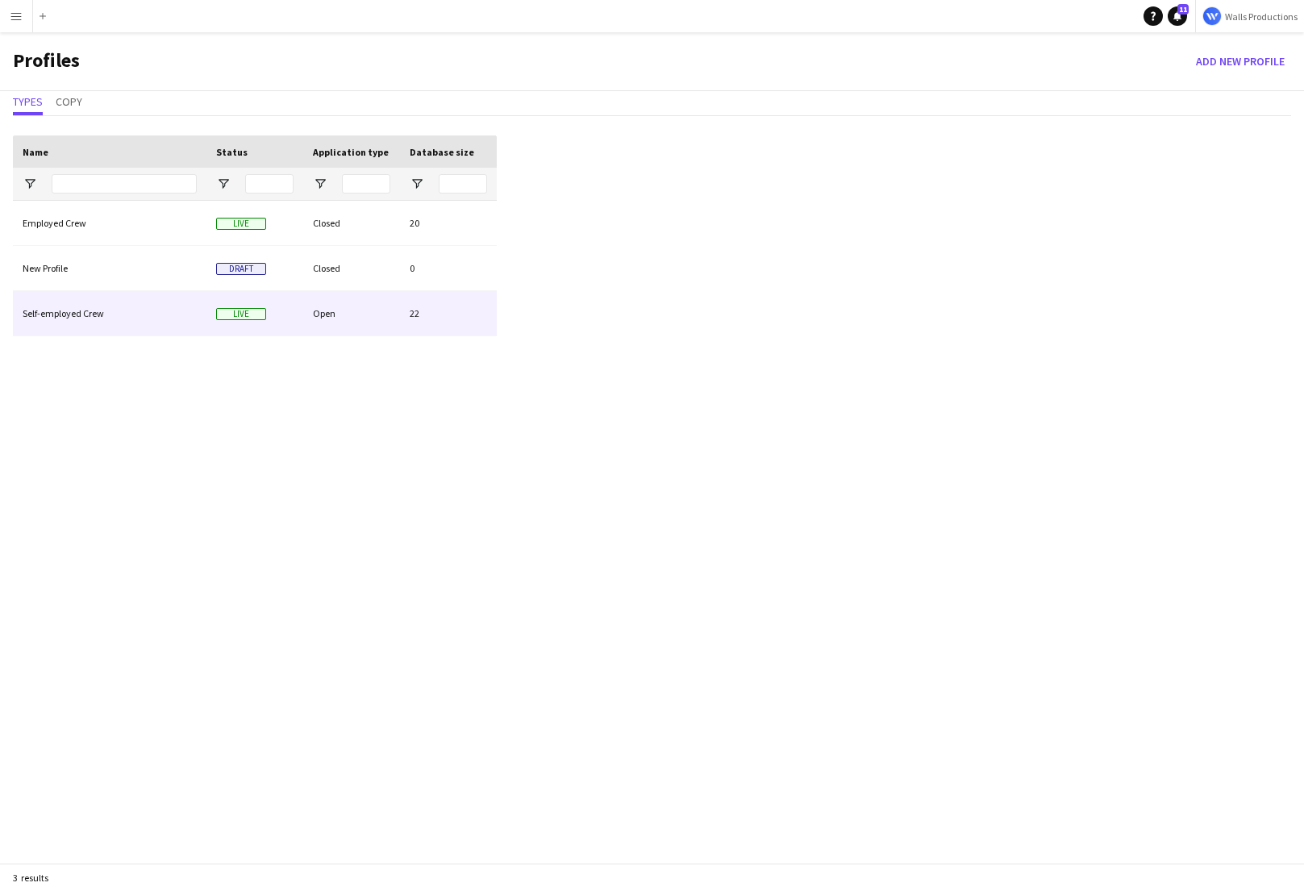
click at [106, 316] on div "Self-employed Crew" at bounding box center [110, 313] width 194 height 44
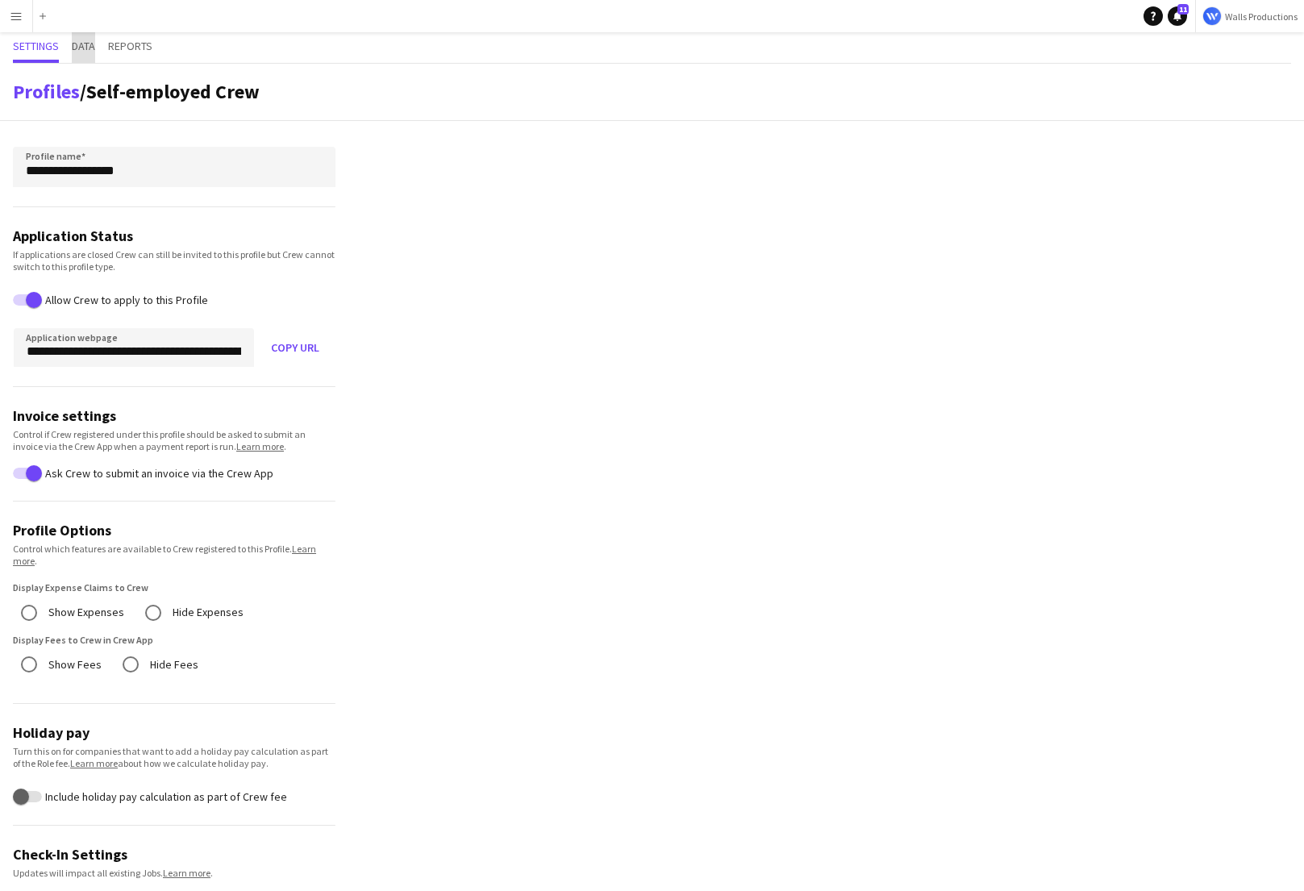
click at [81, 48] on span "Data" at bounding box center [83, 45] width 23 height 11
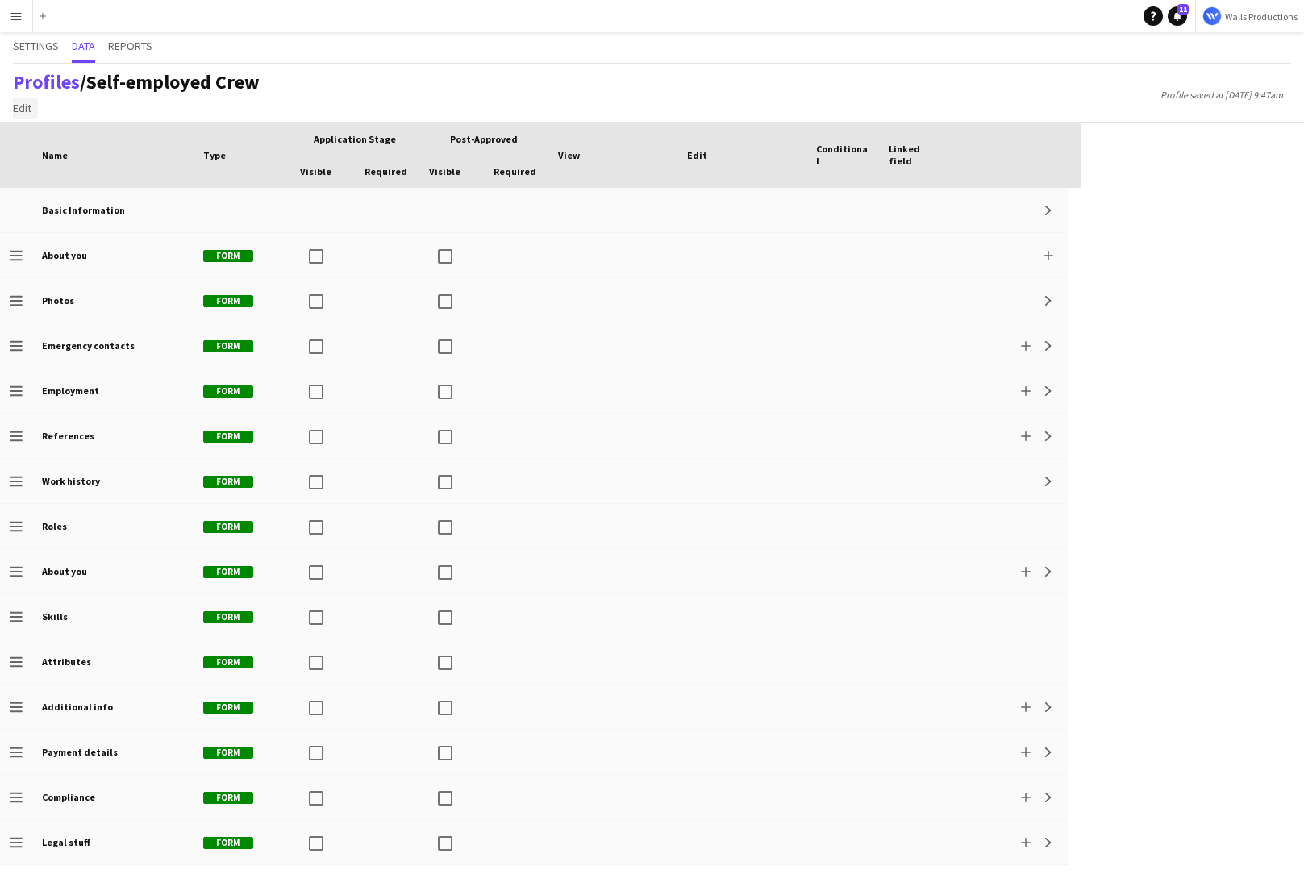
click at [18, 111] on span "Edit" at bounding box center [22, 108] width 19 height 15
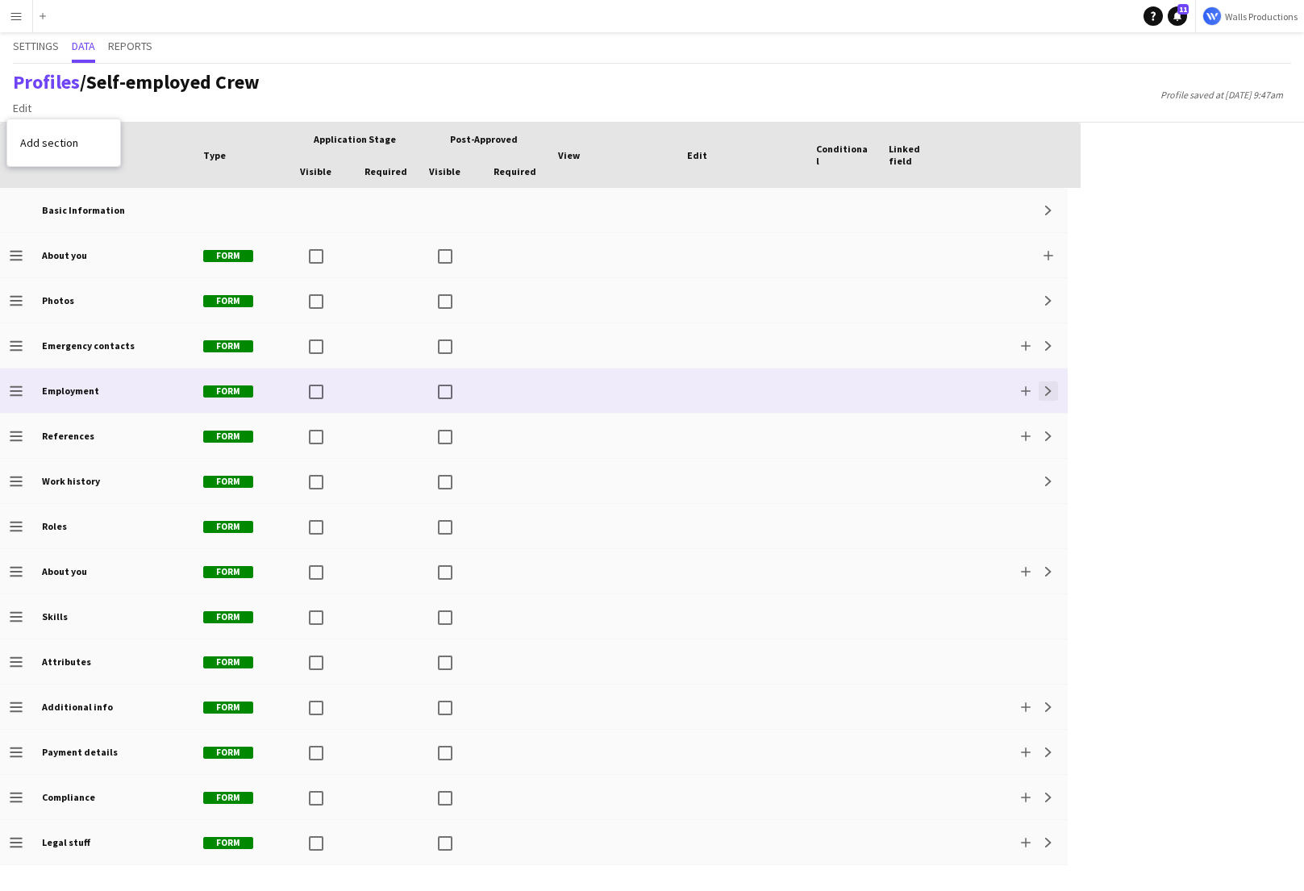
click at [1047, 393] on app-icon "Expand" at bounding box center [1048, 391] width 10 height 10
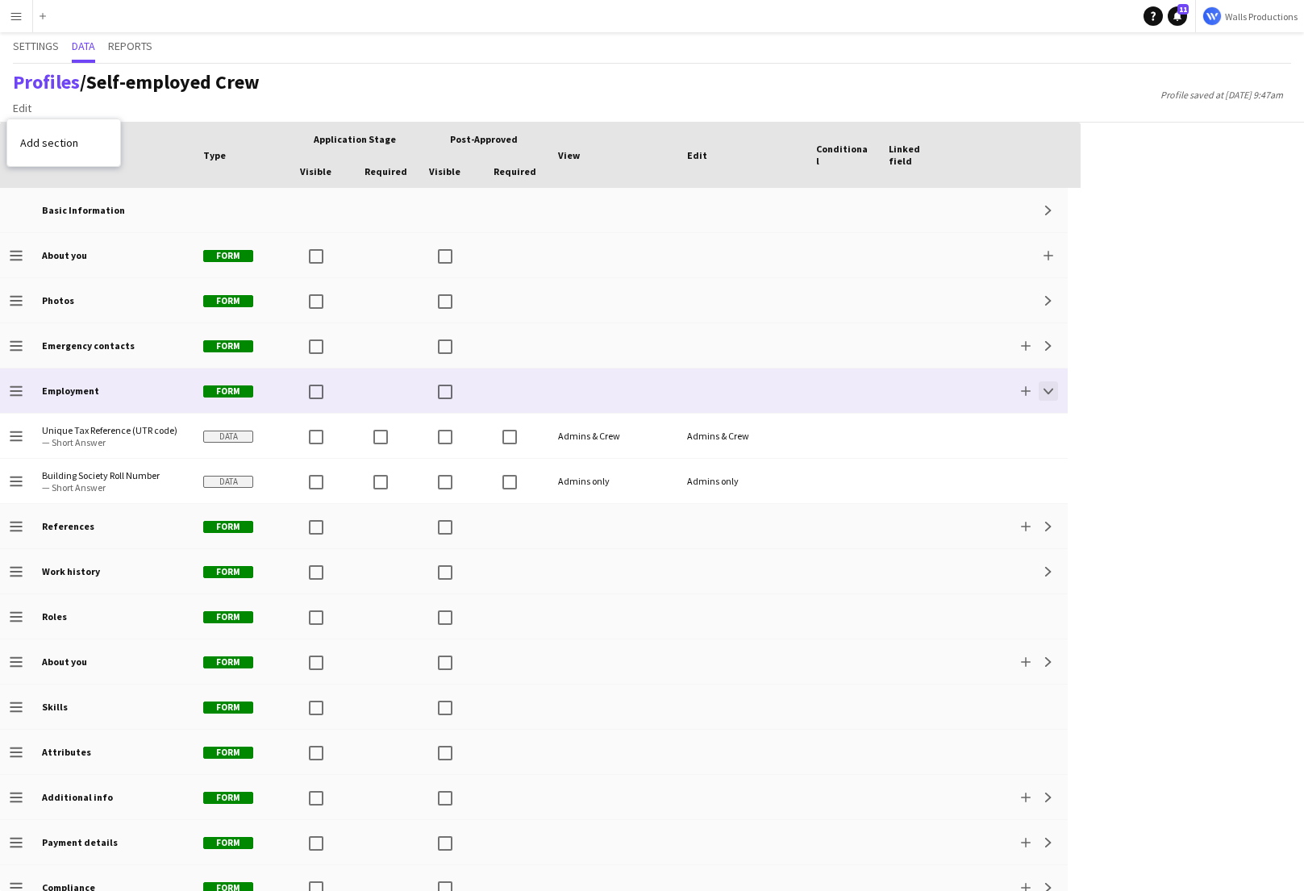
click at [1047, 393] on app-icon "Collapse" at bounding box center [1048, 391] width 10 height 10
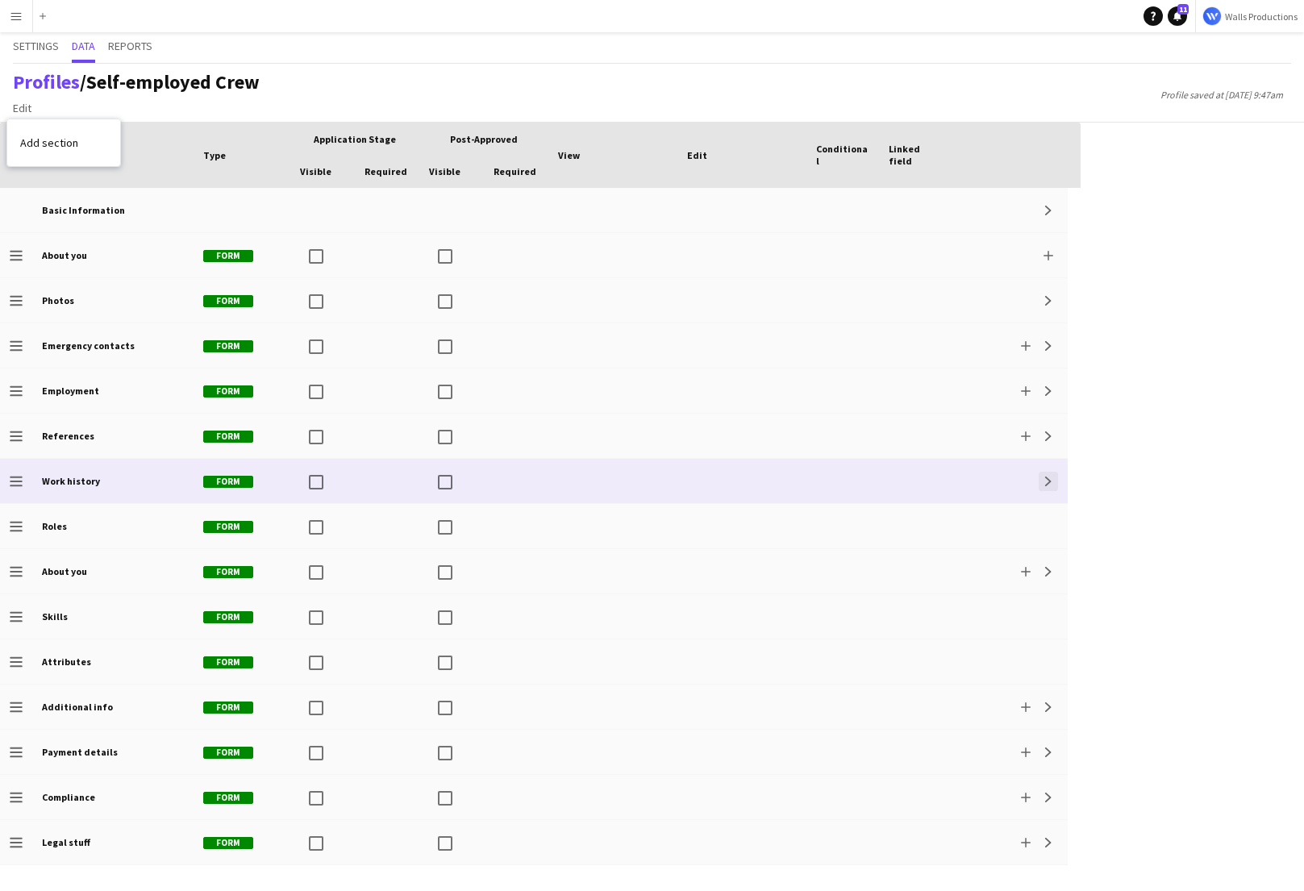
click at [1051, 481] on app-icon "Expand" at bounding box center [1048, 482] width 10 height 10
click at [1051, 481] on app-icon "Collapse" at bounding box center [1048, 482] width 10 height 10
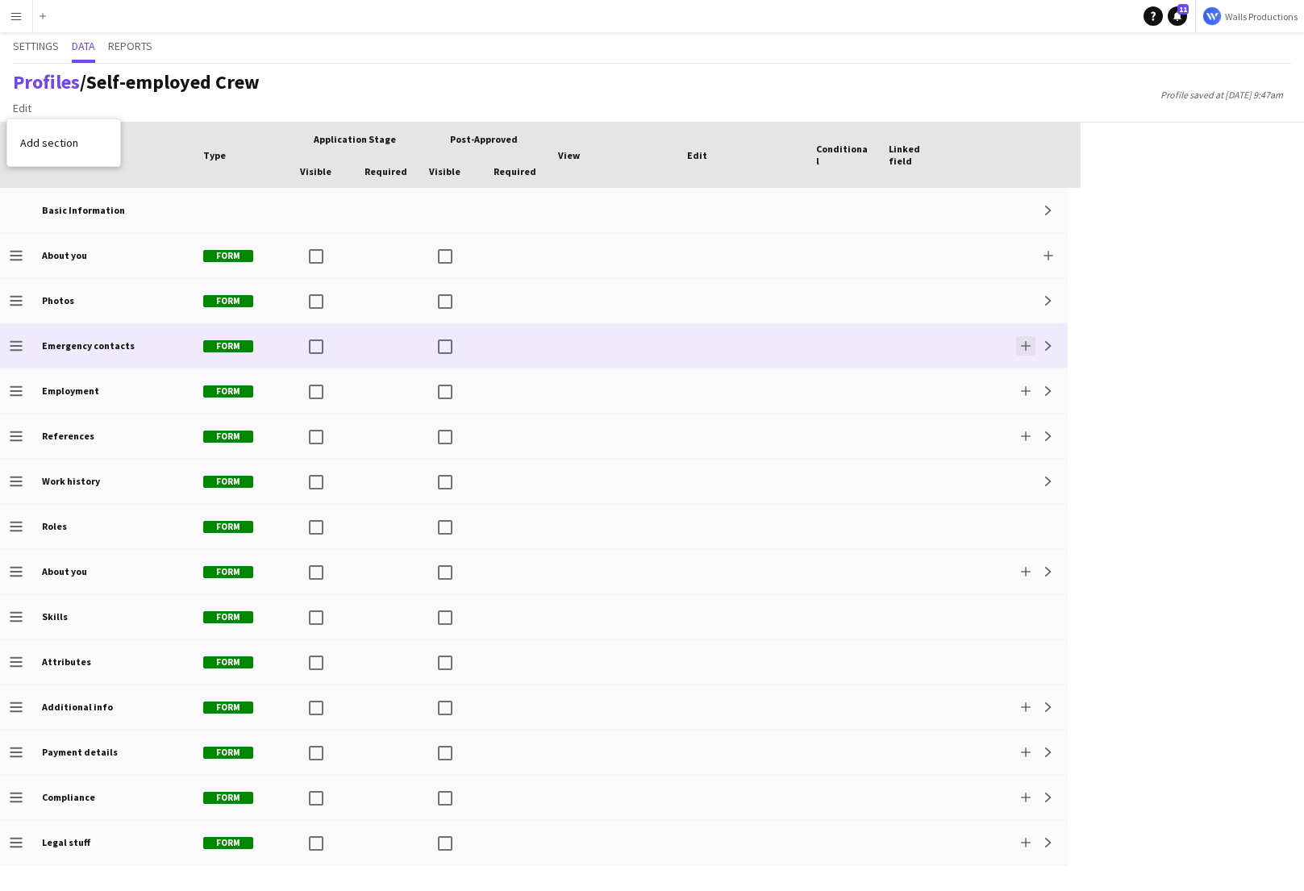
click at [1022, 349] on app-icon "Add" at bounding box center [1026, 346] width 10 height 10
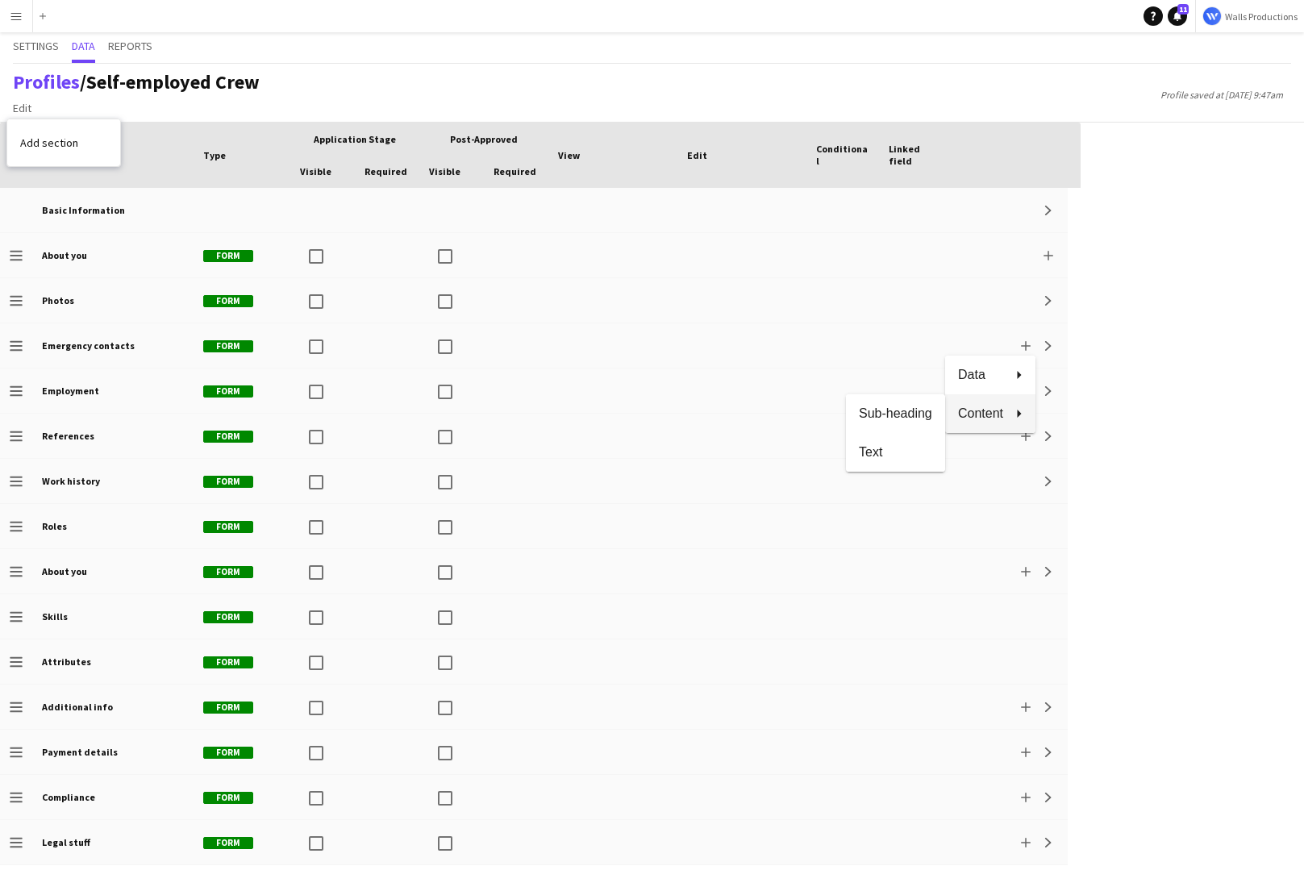
click at [1095, 465] on div at bounding box center [652, 445] width 1304 height 891
click at [1095, 465] on div "Press SPACE to select this row Drag here to set row groups Drag here to set col…" at bounding box center [652, 507] width 1304 height 768
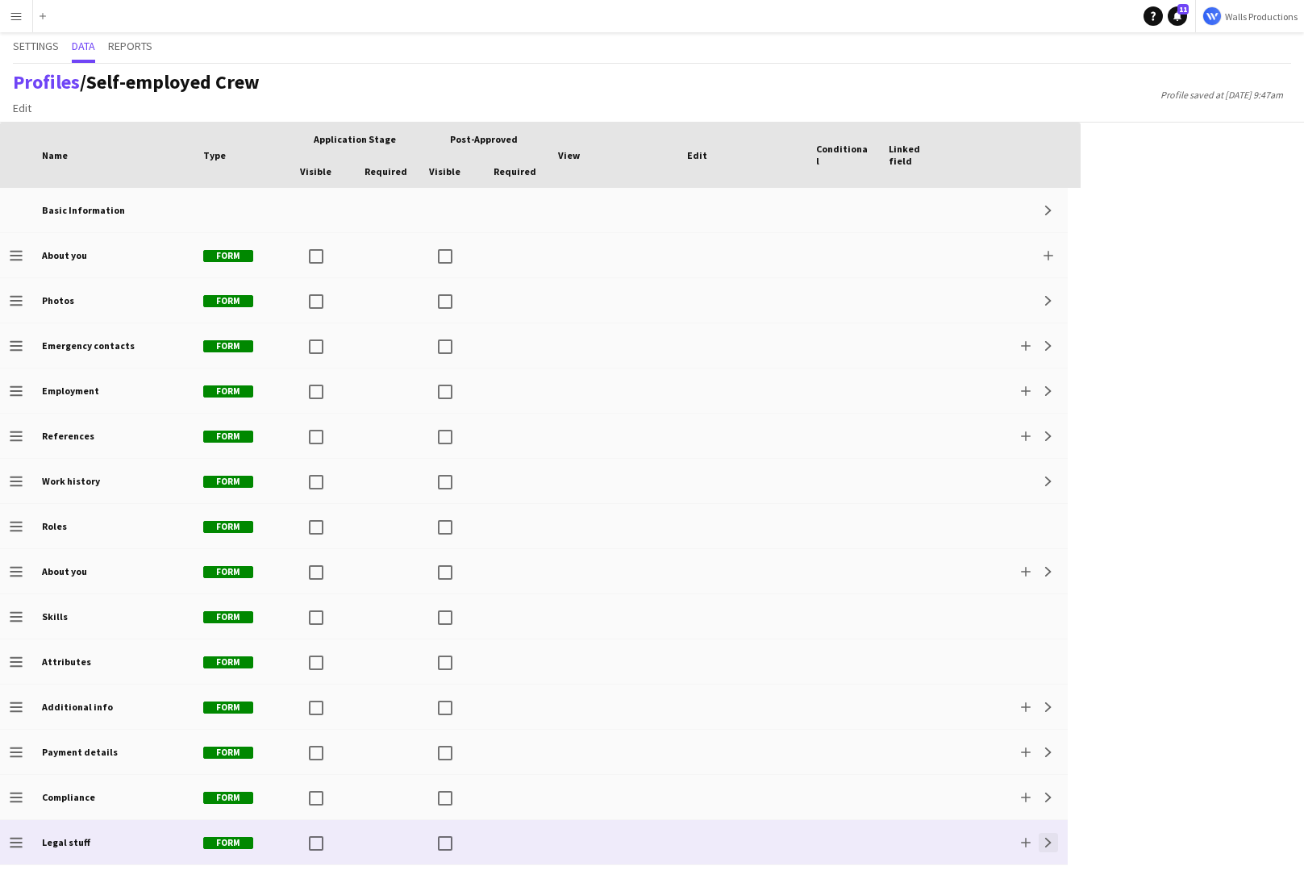
click at [1048, 839] on app-icon "Expand" at bounding box center [1048, 843] width 10 height 10
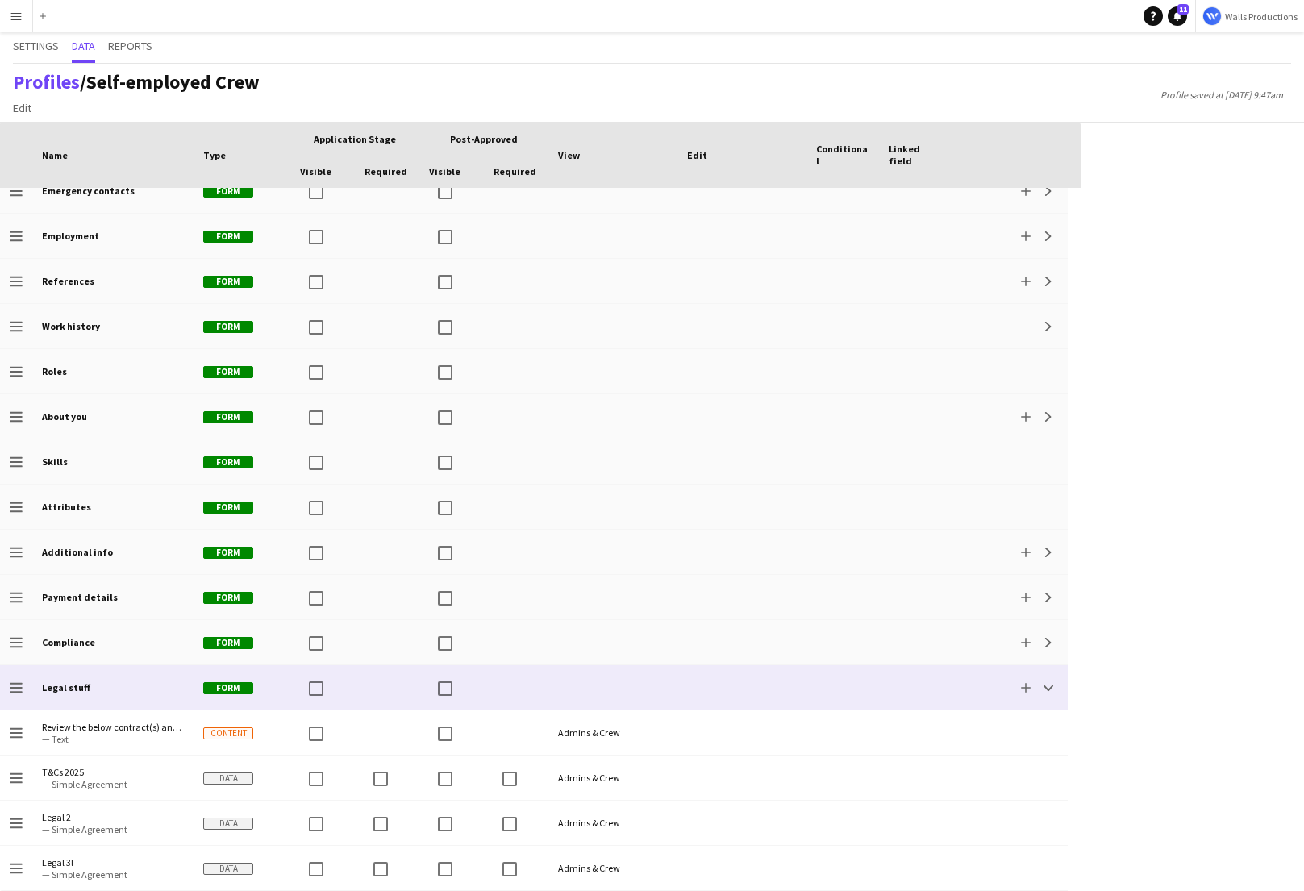
scroll to position [140, 0]
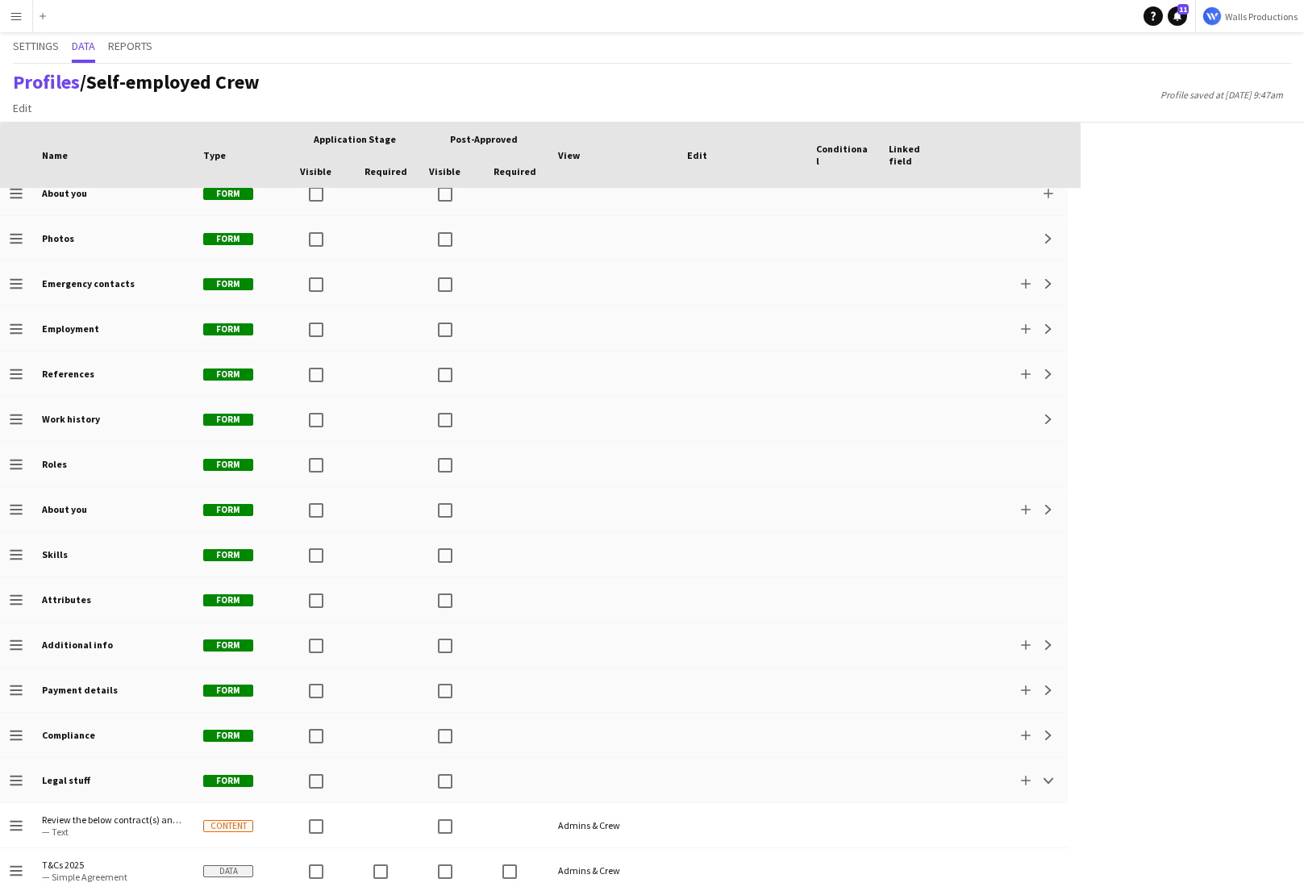
click at [15, 19] on app-icon "Menu" at bounding box center [16, 16] width 13 height 13
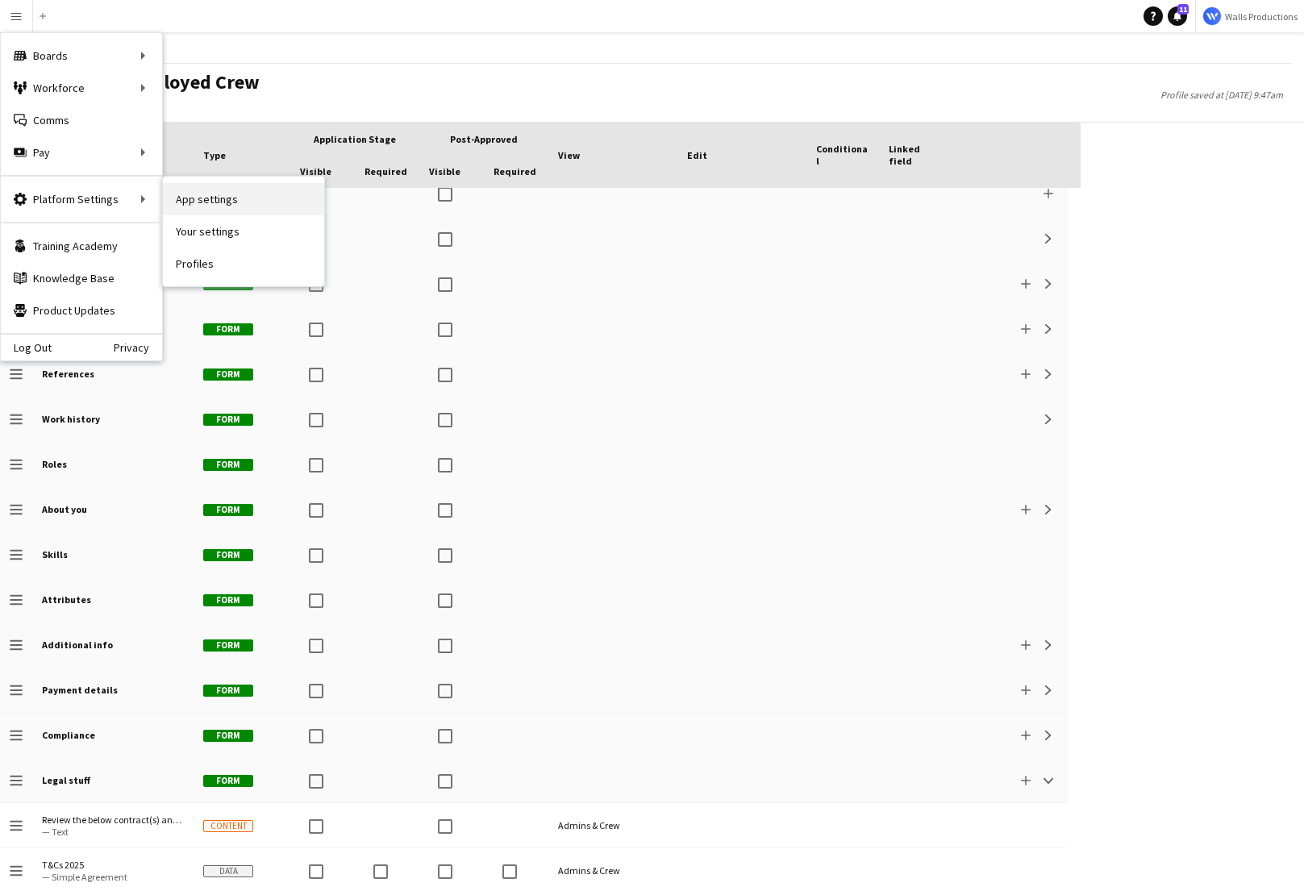
click at [189, 202] on link "App settings" at bounding box center [243, 199] width 161 height 32
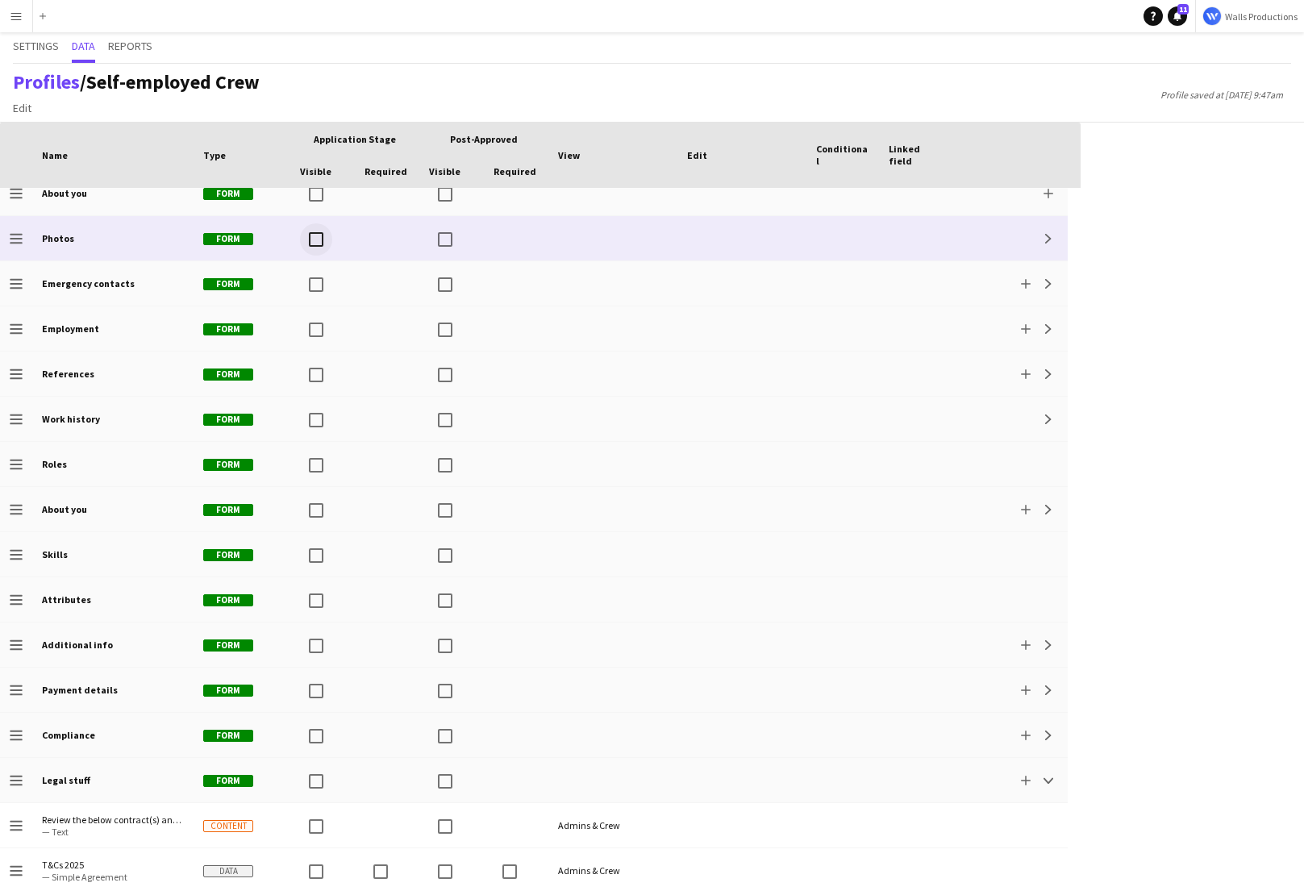
scroll to position [0, 0]
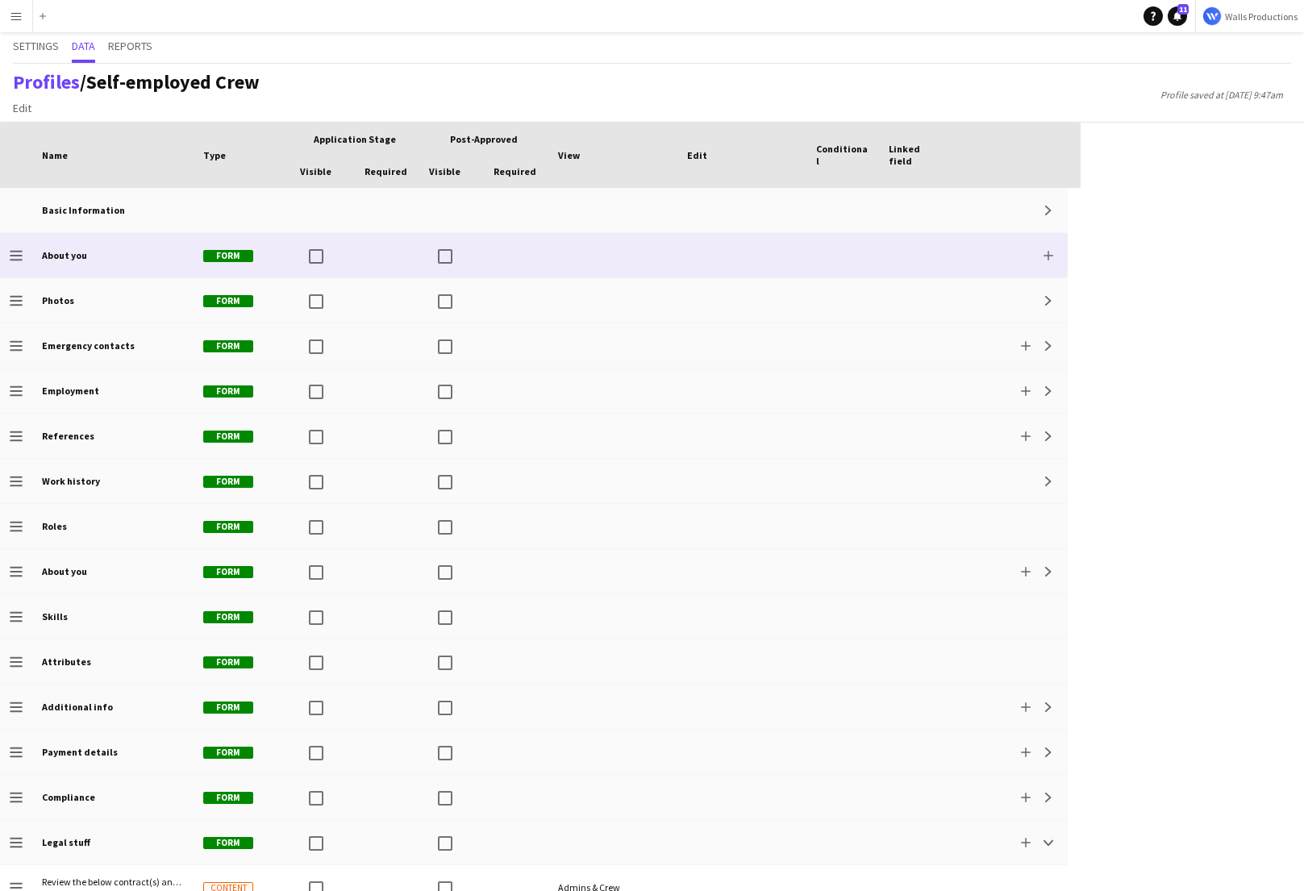
click at [248, 260] on span "Form" at bounding box center [228, 256] width 50 height 12
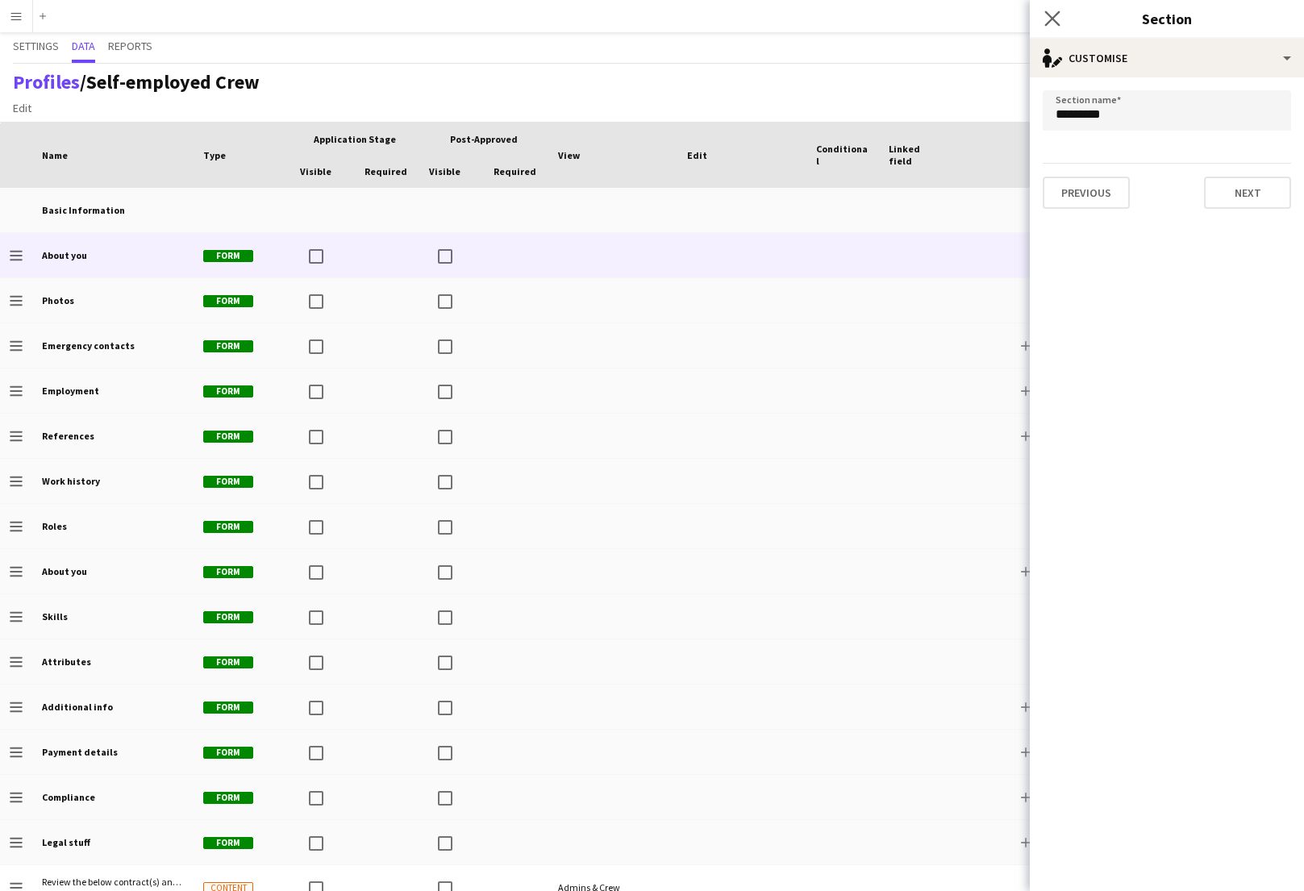
click at [1055, 7] on app-icon "Close pop-in" at bounding box center [1052, 18] width 23 height 23
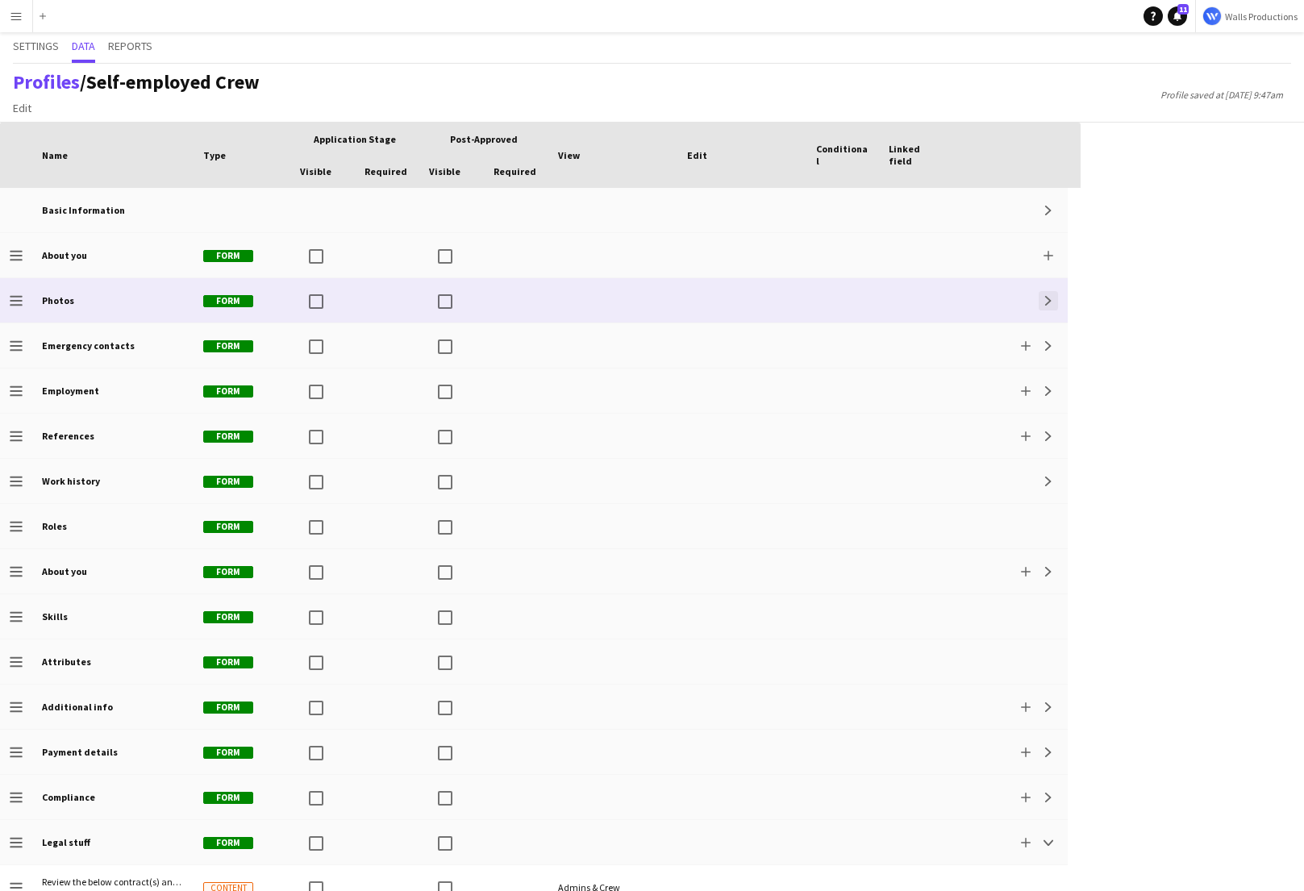
click at [1047, 306] on button "Expand" at bounding box center [1048, 300] width 19 height 19
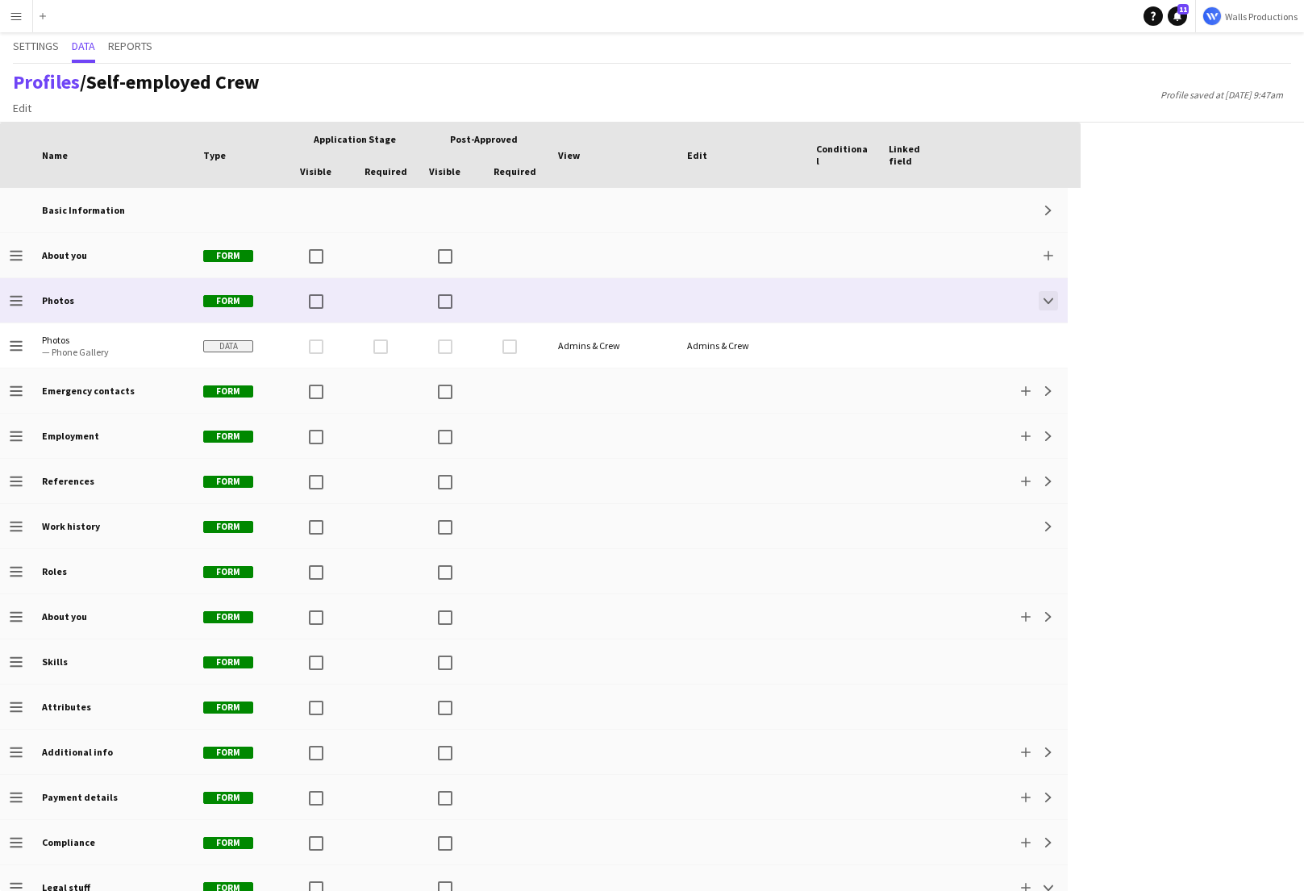
click at [1047, 306] on button "Collapse" at bounding box center [1048, 300] width 19 height 19
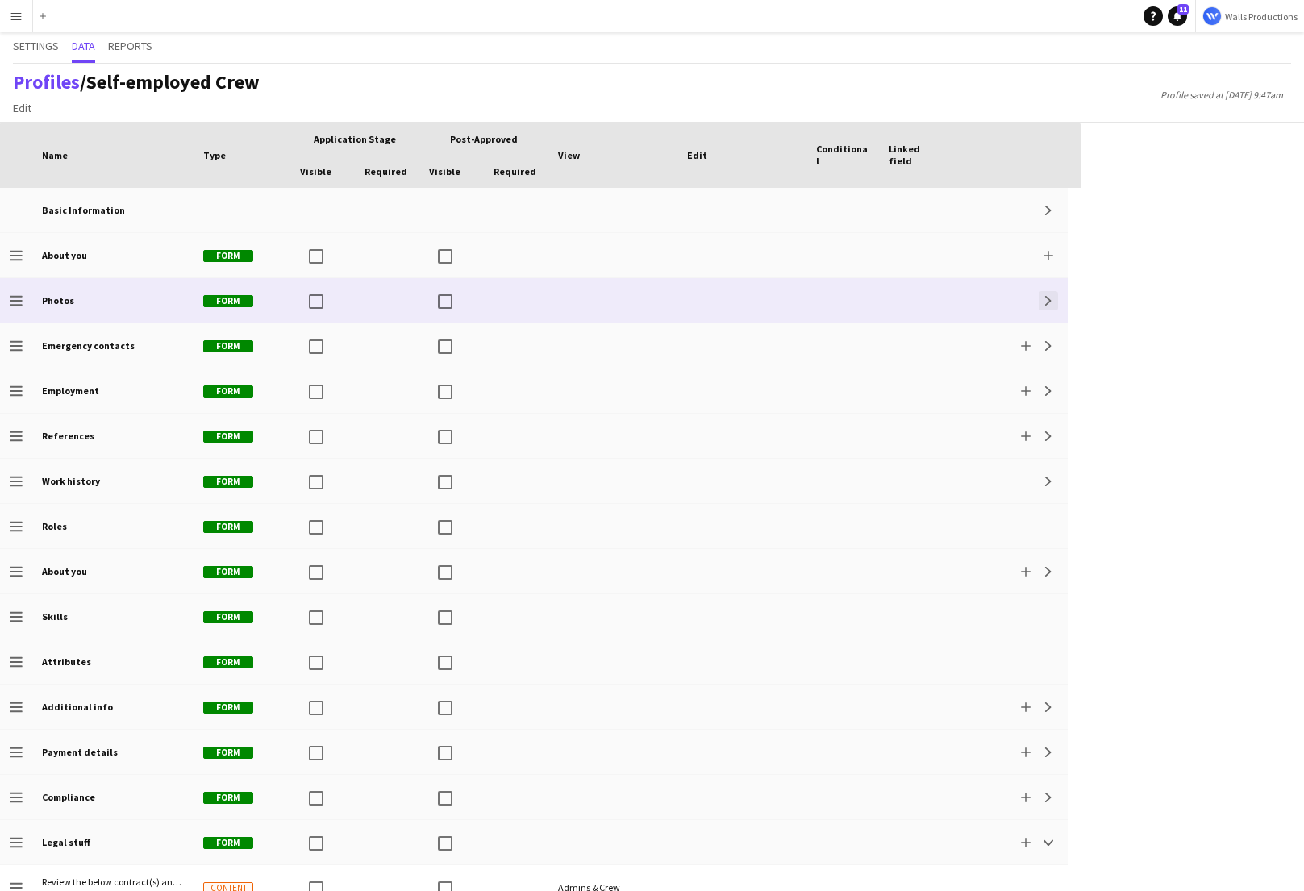
click at [1053, 305] on button "Expand" at bounding box center [1048, 300] width 19 height 19
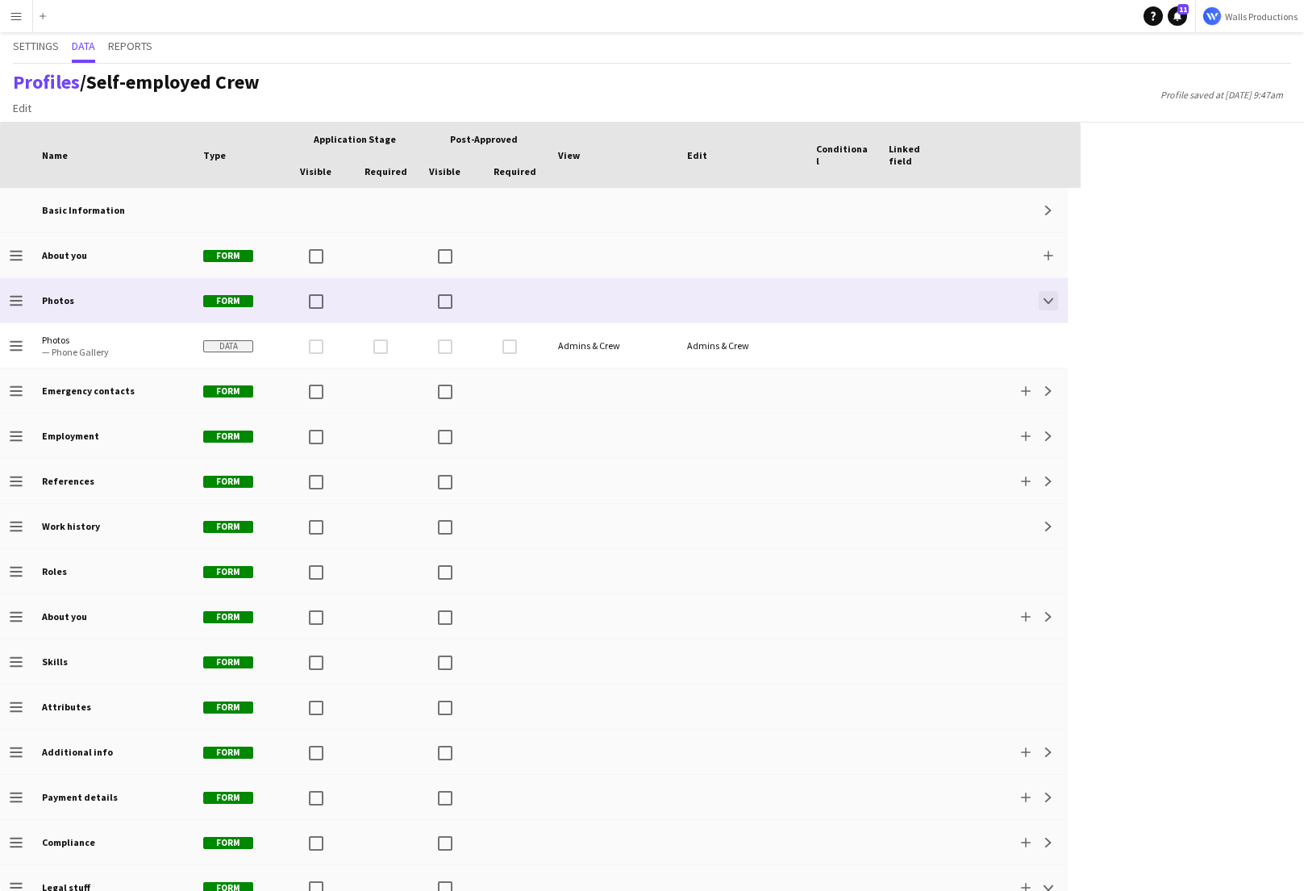
click at [1053, 305] on button "Collapse" at bounding box center [1048, 300] width 19 height 19
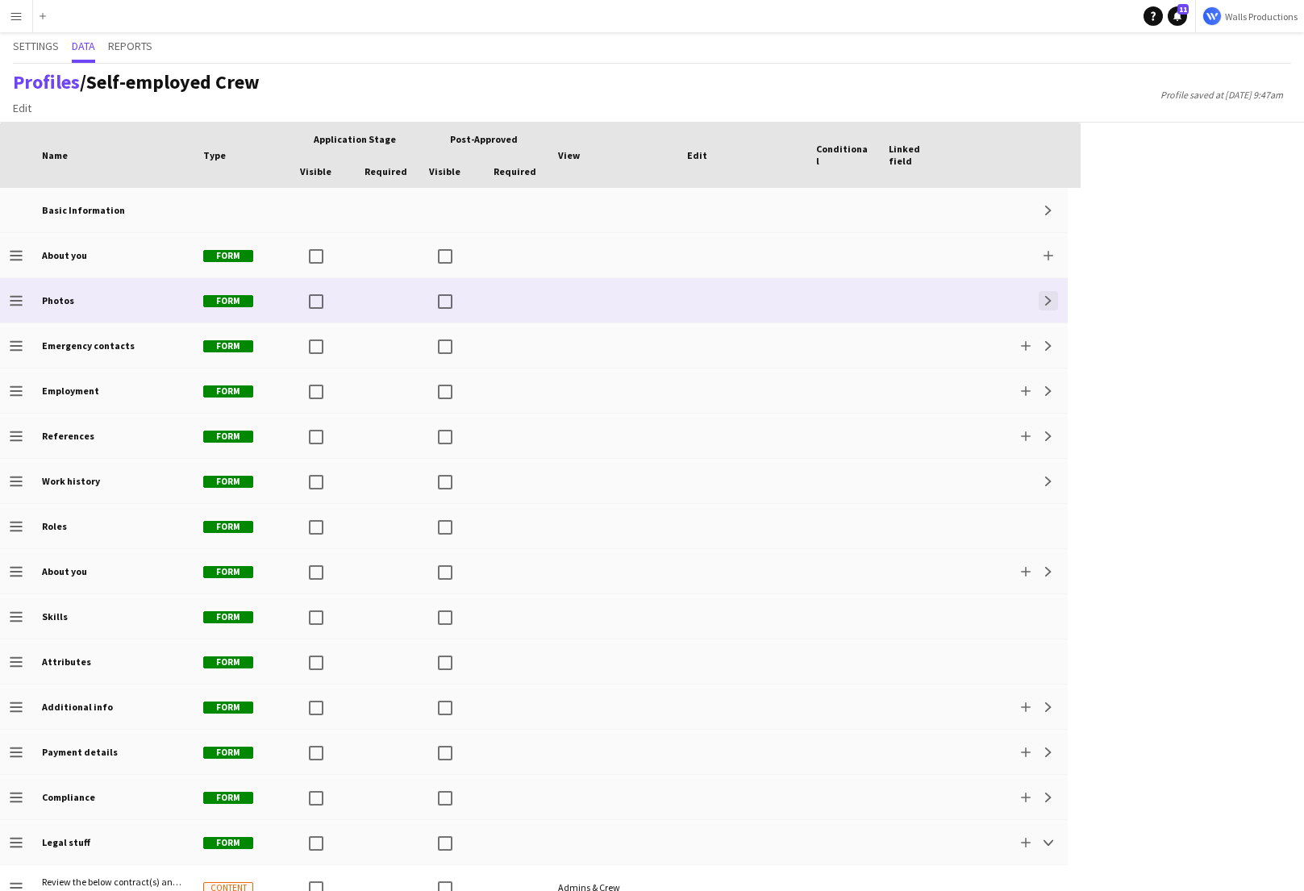
click at [1048, 301] on app-icon "Expand" at bounding box center [1048, 301] width 10 height 10
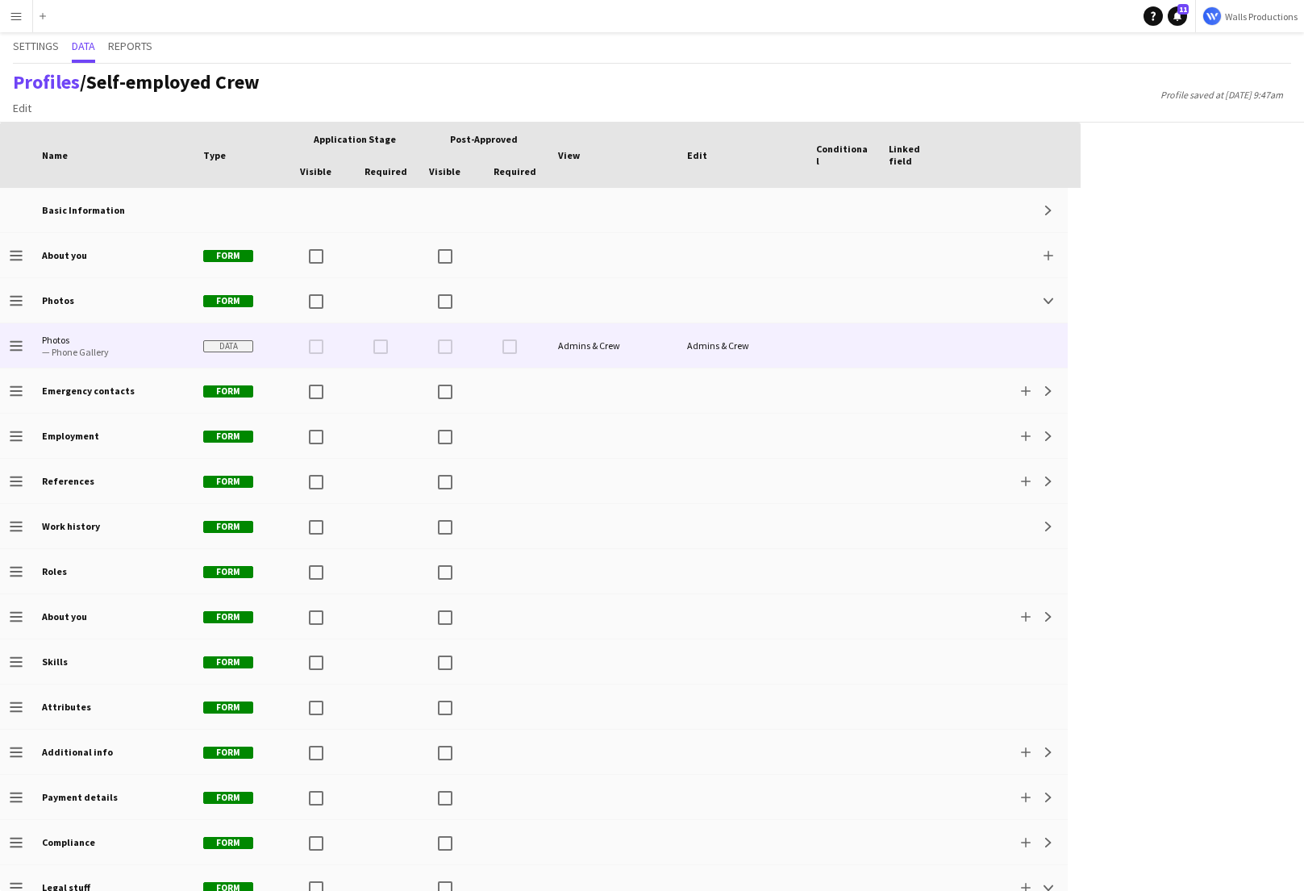
click at [834, 339] on div at bounding box center [842, 345] width 73 height 44
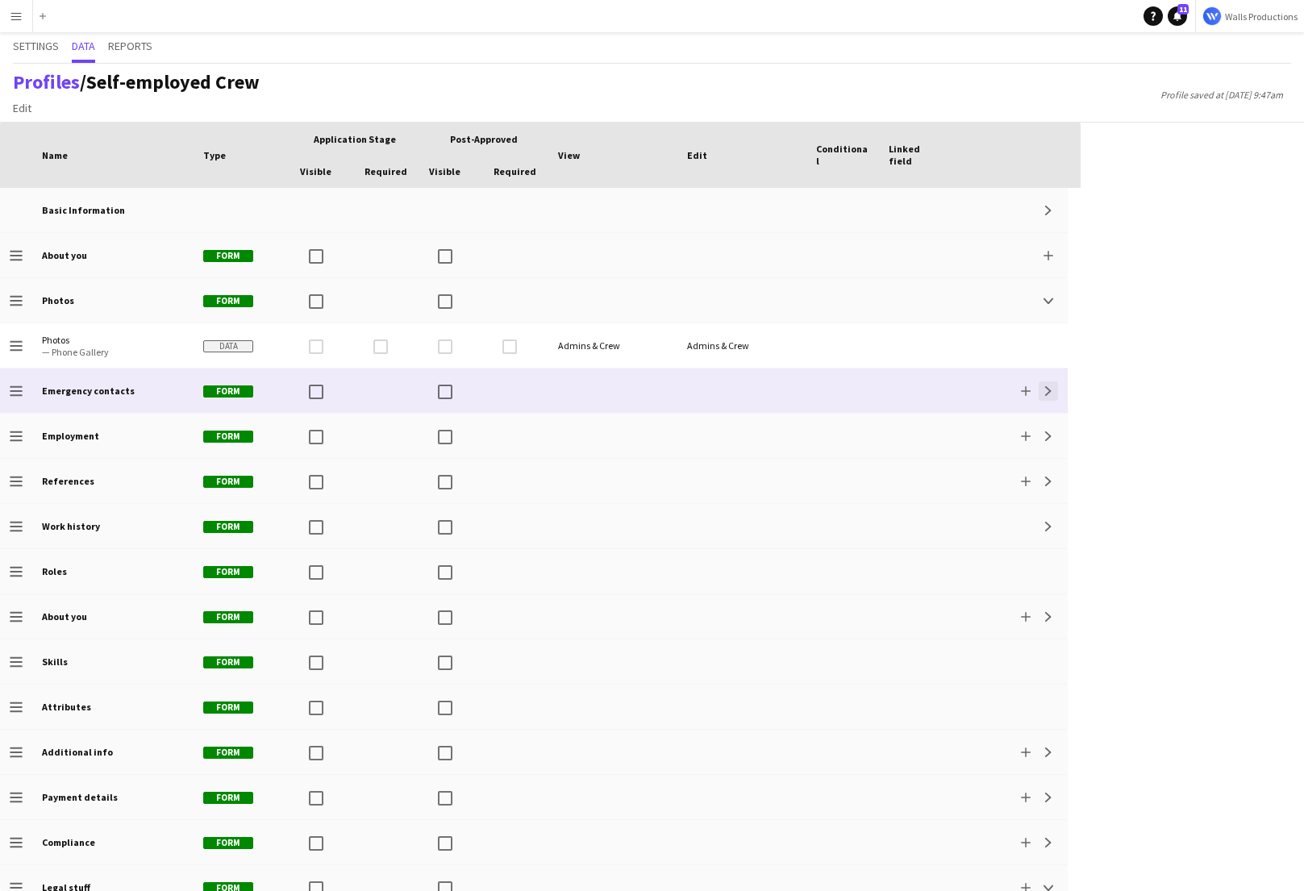
click at [1050, 394] on app-icon "Expand" at bounding box center [1048, 391] width 10 height 10
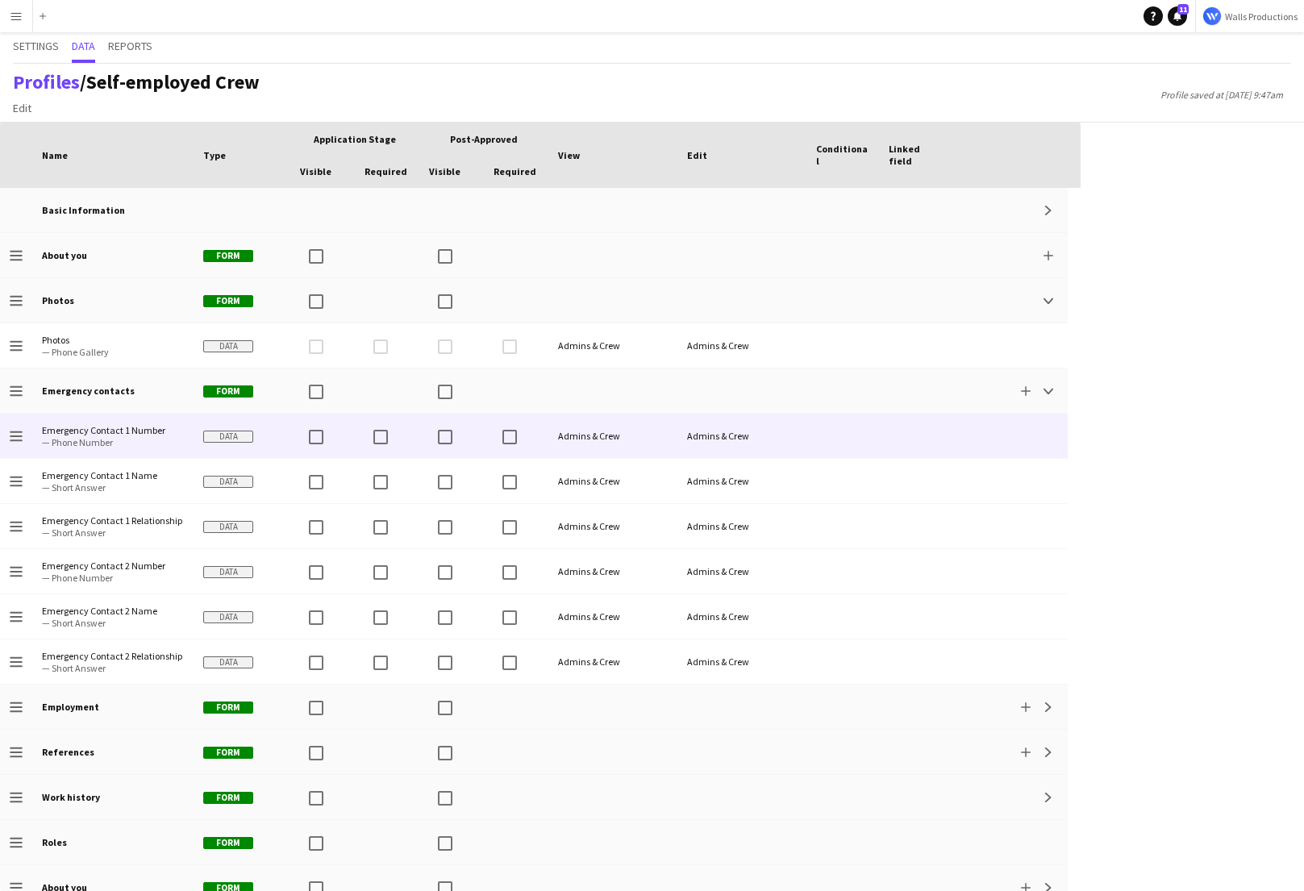
click at [901, 427] on div at bounding box center [915, 436] width 73 height 44
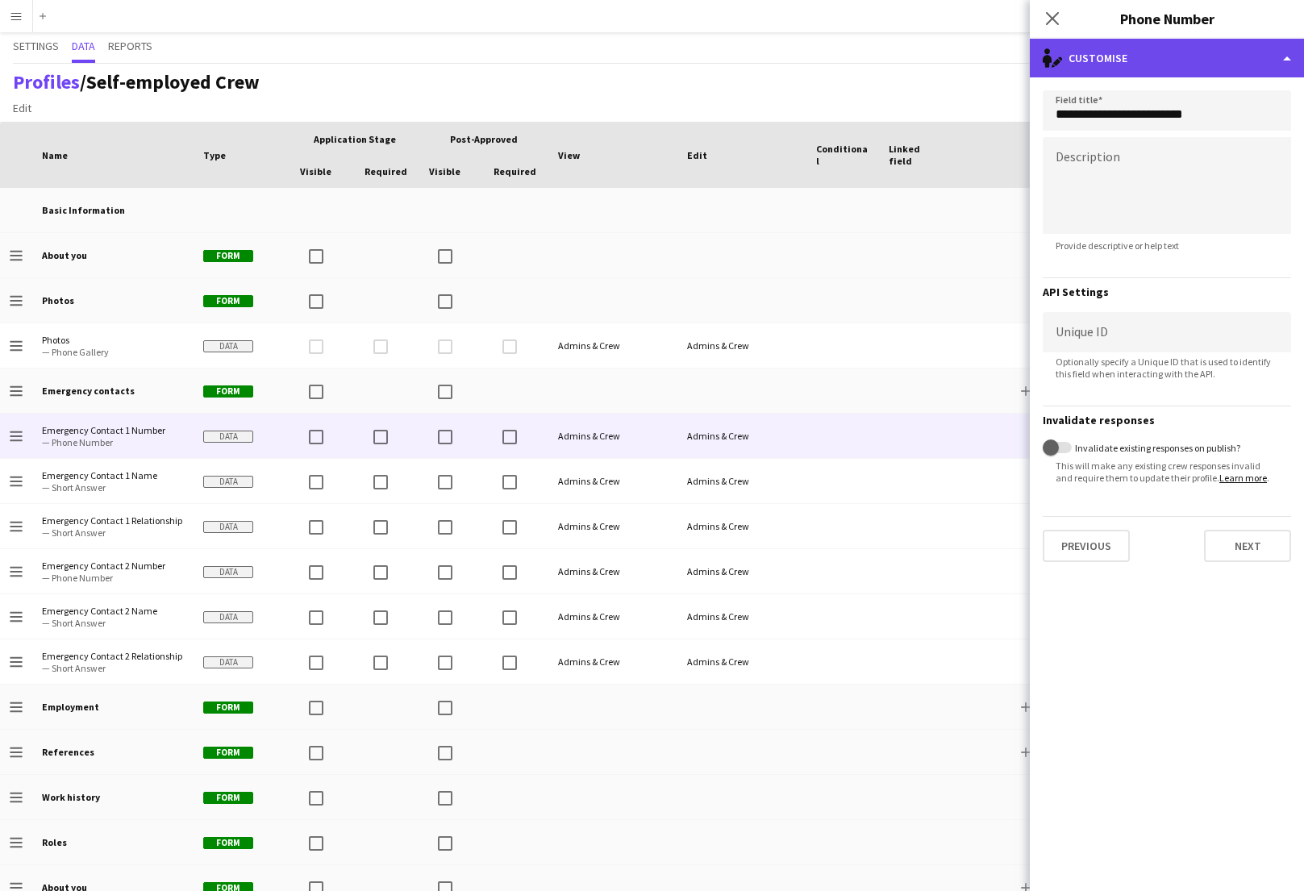
click at [1091, 74] on div "single-neutral-actions-edit-1 Customise" at bounding box center [1167, 58] width 274 height 39
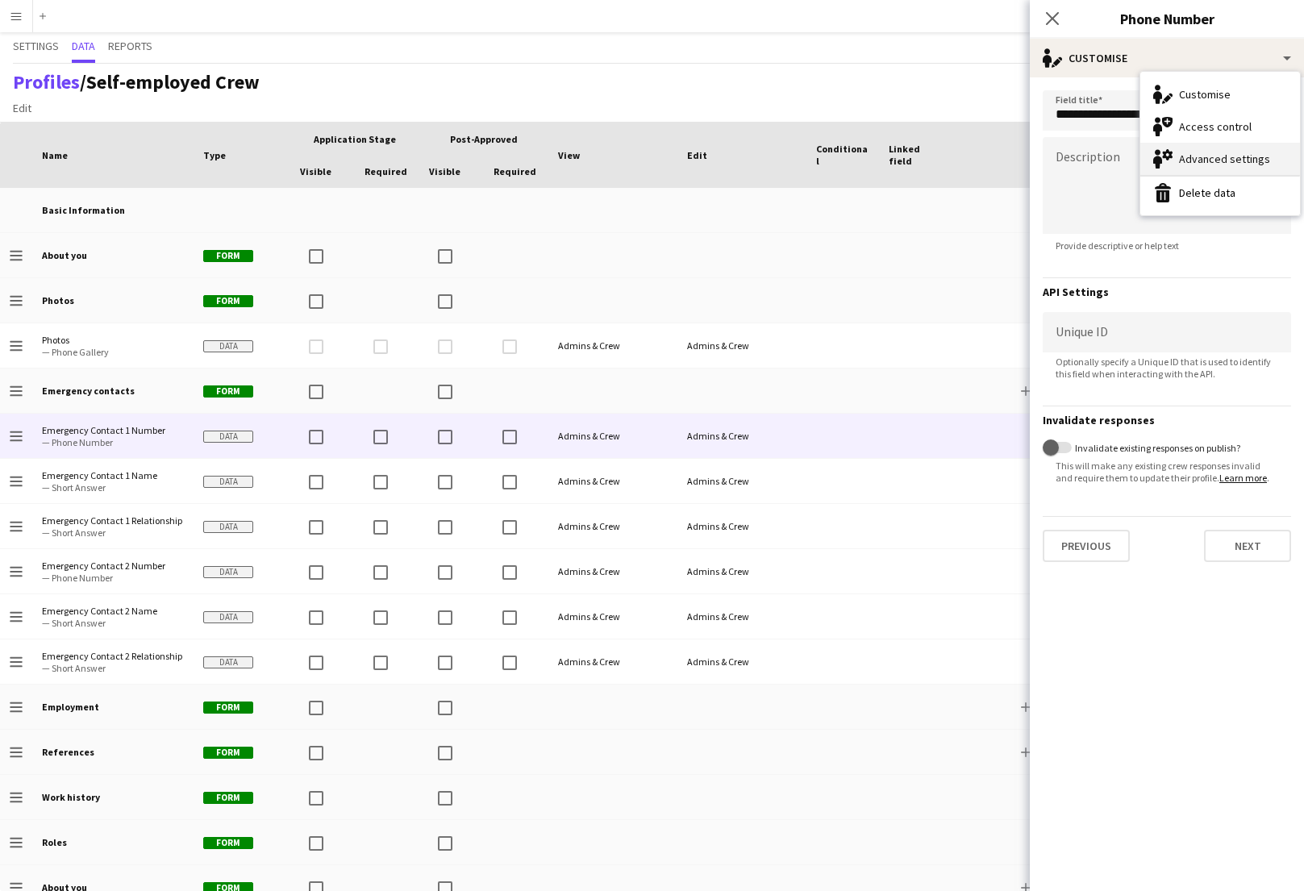
click at [1224, 151] on div "Advanced settings Advanced settings" at bounding box center [1220, 159] width 160 height 32
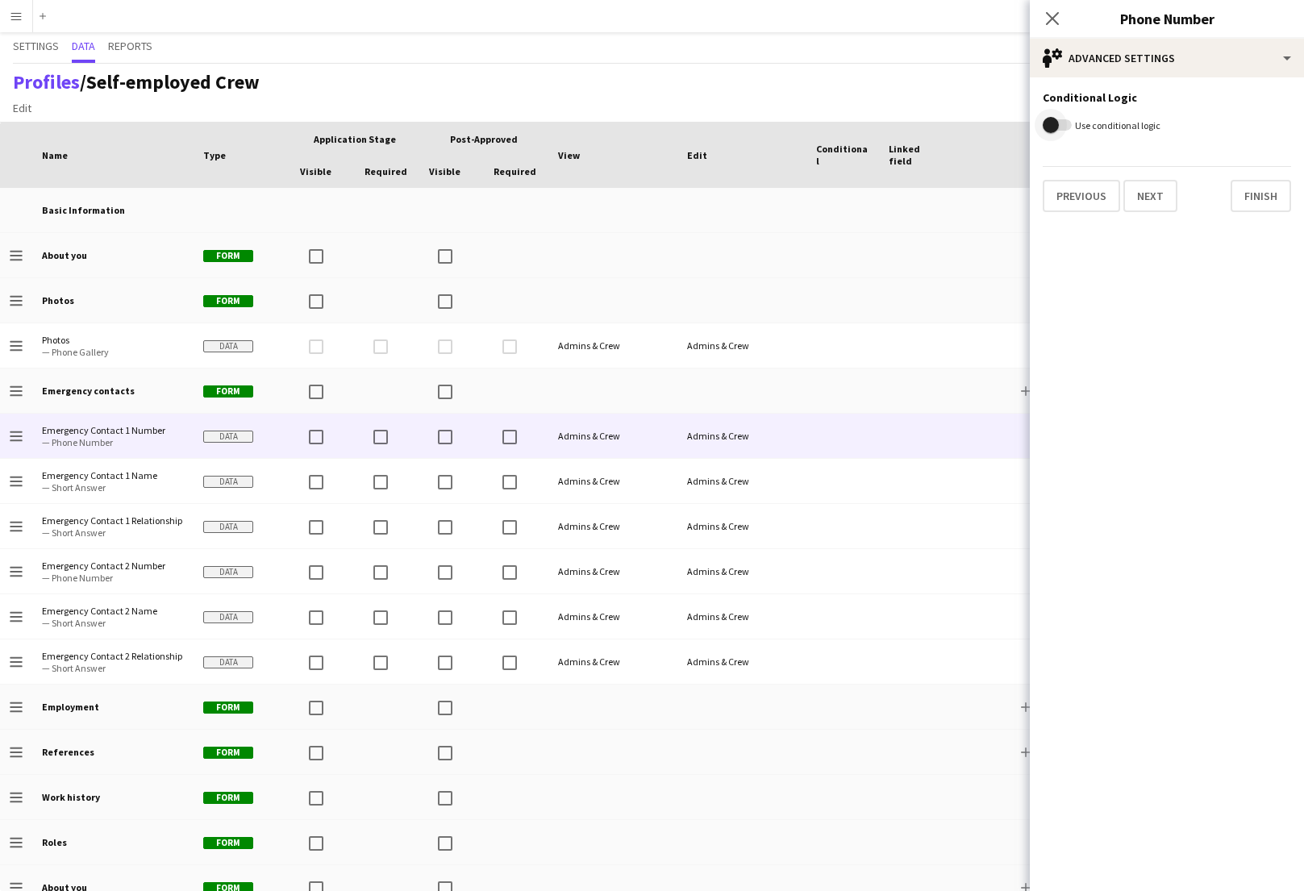
click at [1052, 124] on span "button" at bounding box center [1051, 125] width 16 height 16
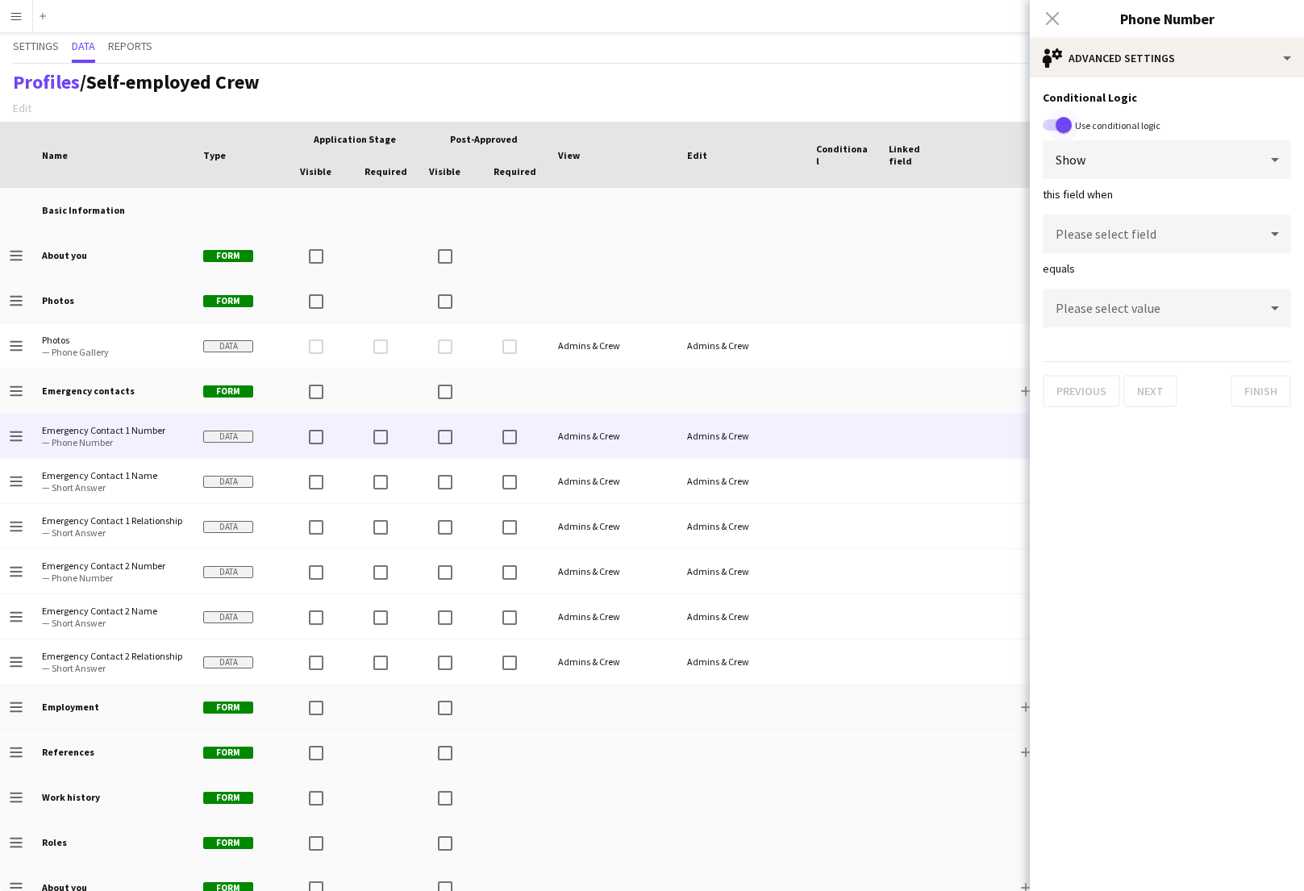
click at [1064, 123] on span "button" at bounding box center [1063, 125] width 16 height 16
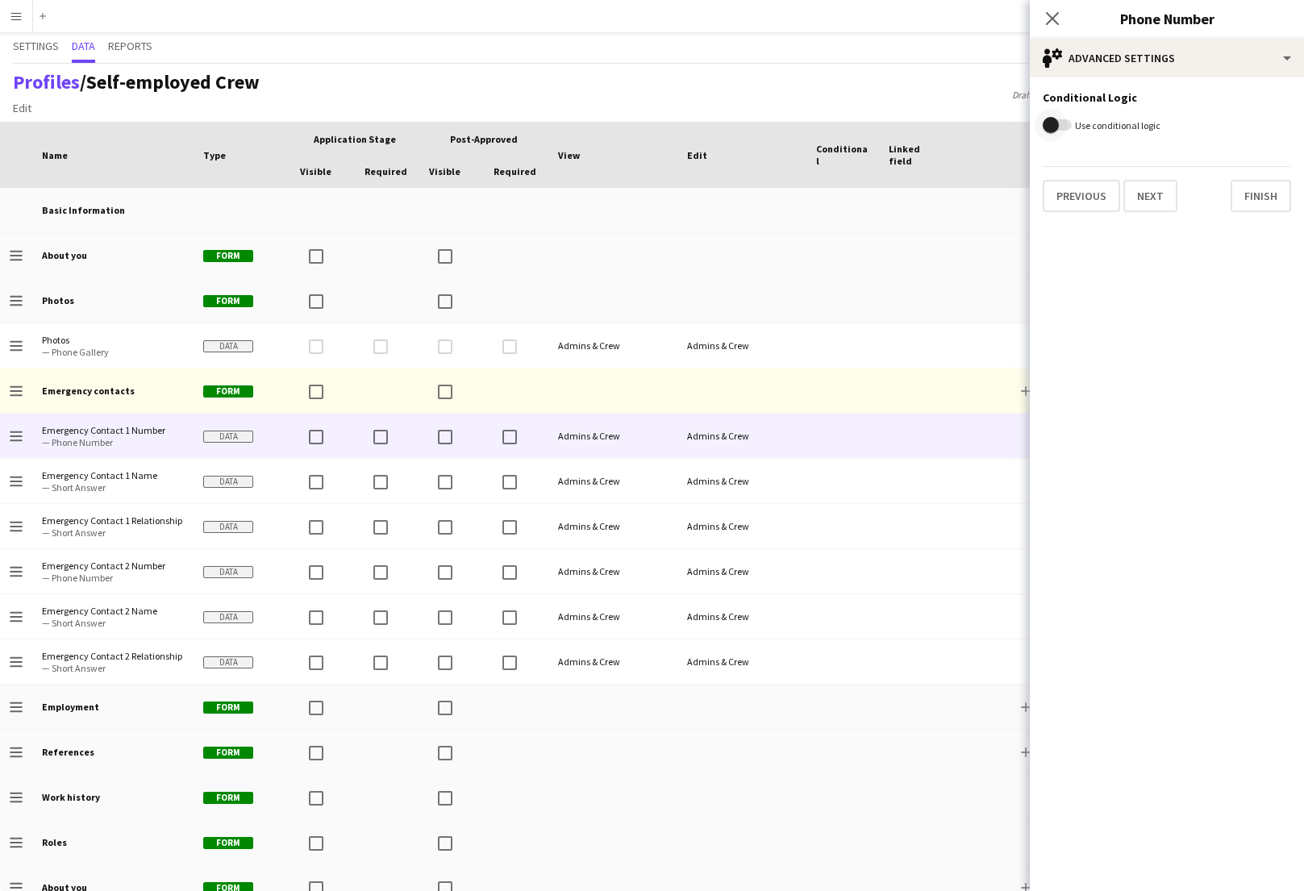
click at [1064, 123] on span "button" at bounding box center [1050, 125] width 32 height 32
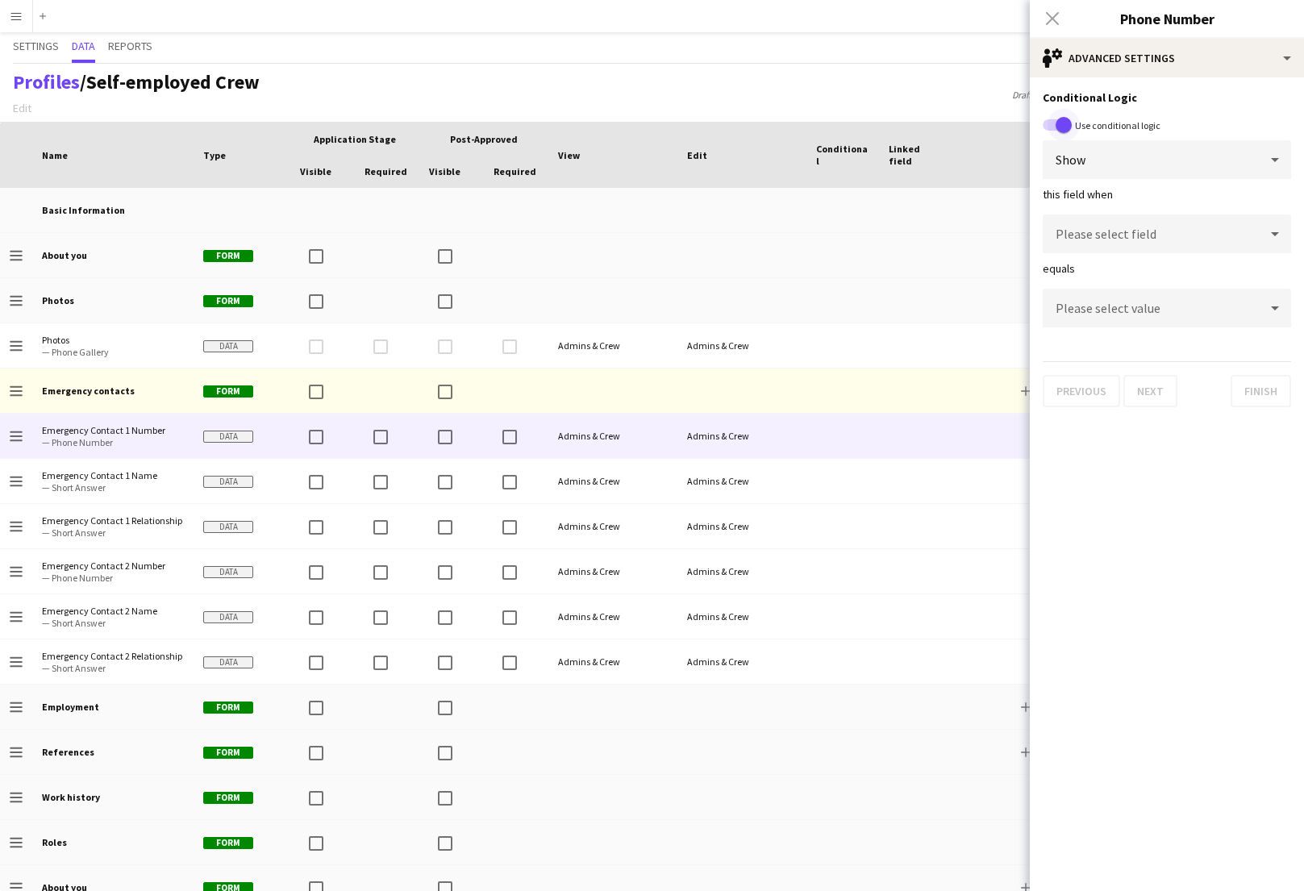
click at [1064, 123] on span "button" at bounding box center [1063, 125] width 16 height 16
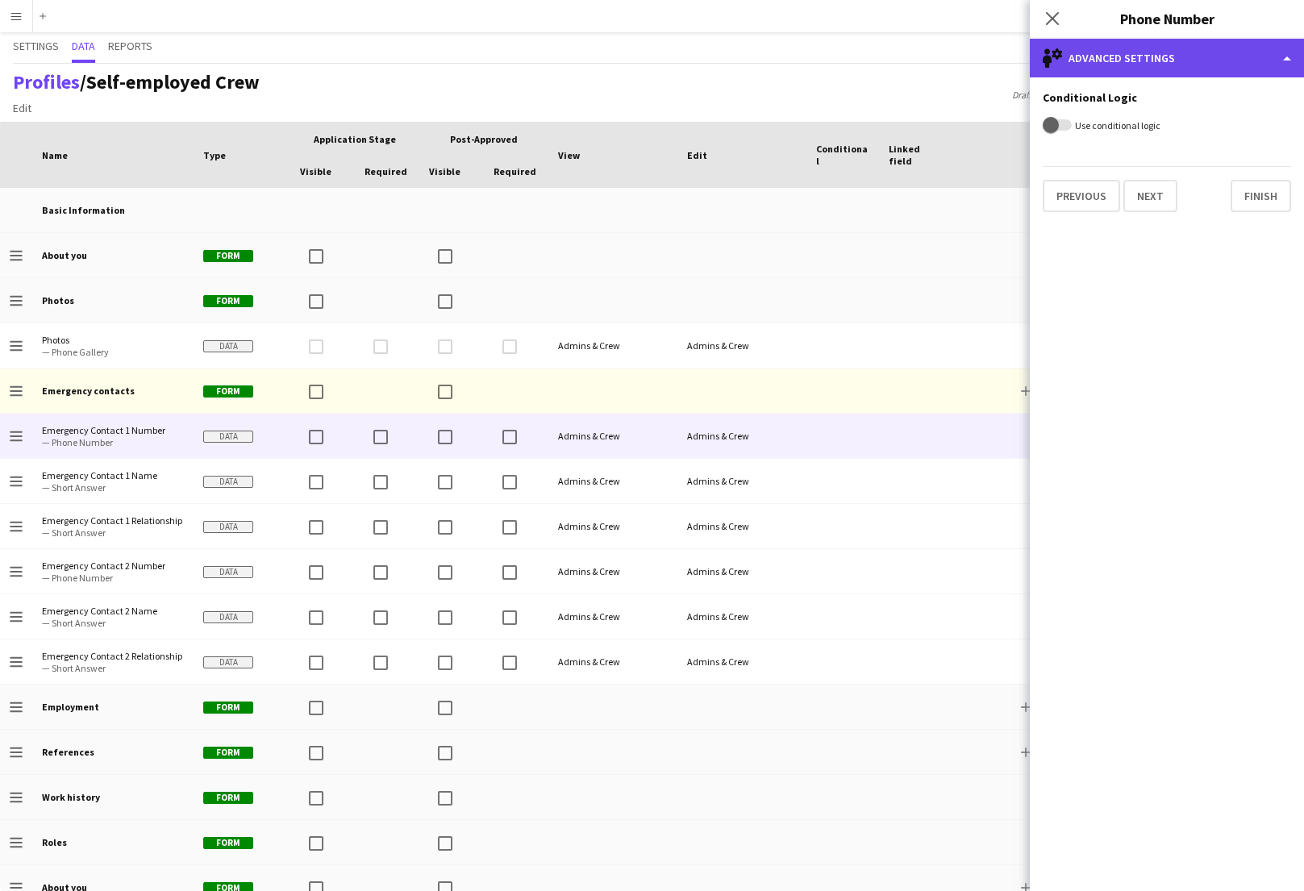
click at [1088, 56] on div "single-neutral-setting Advanced settings" at bounding box center [1167, 58] width 274 height 39
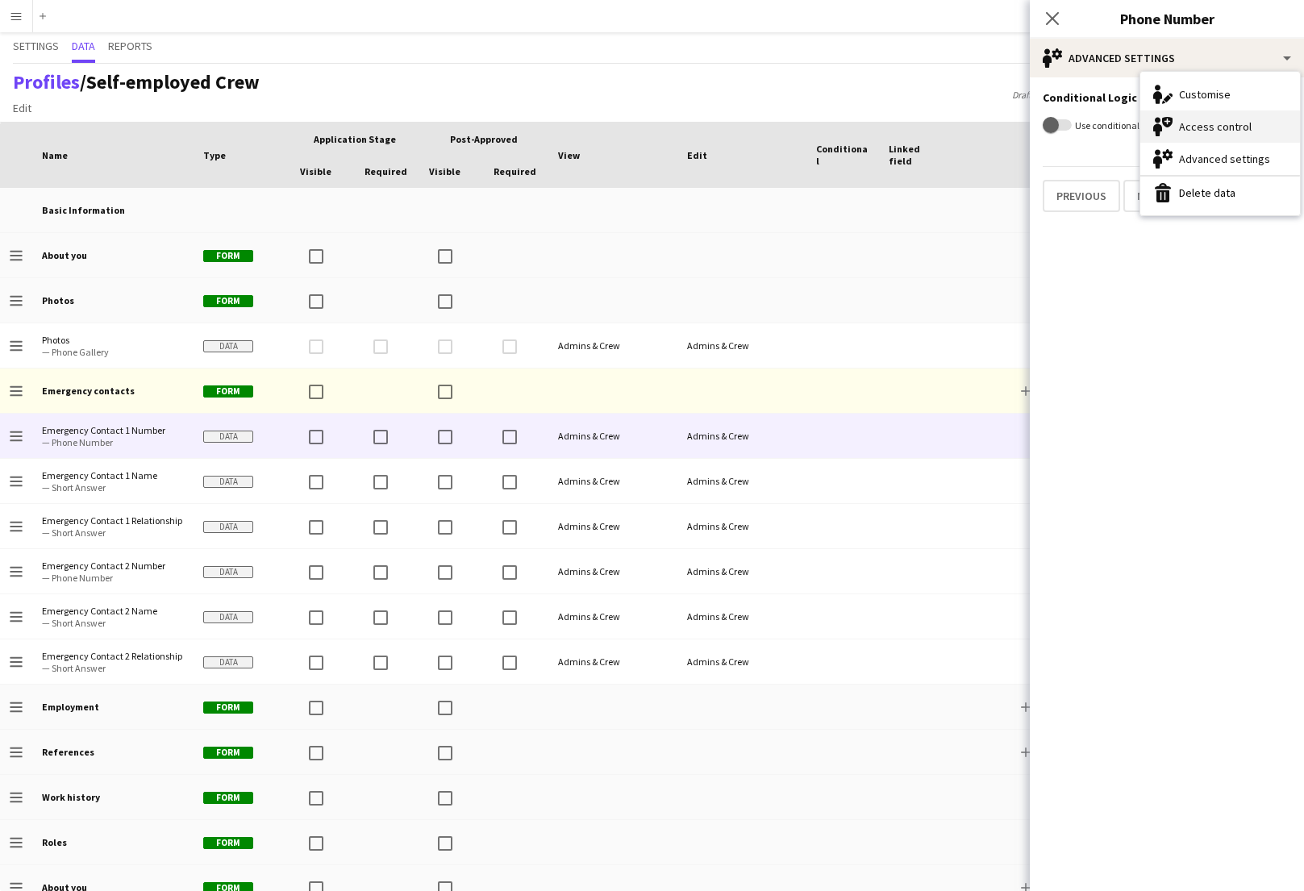
click at [1235, 121] on div "Access control Access control" at bounding box center [1220, 126] width 160 height 32
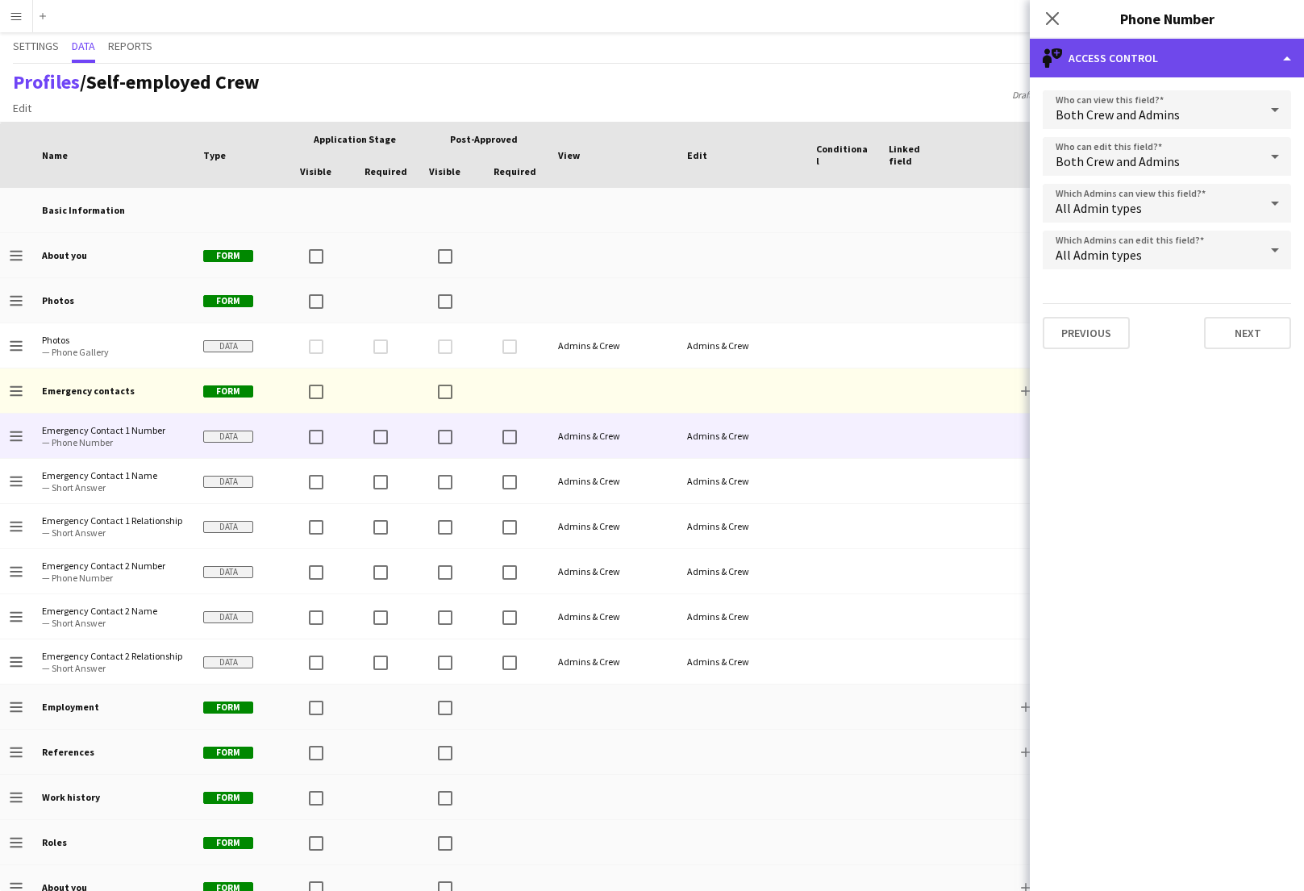
click at [1144, 56] on div "single-neutral-shield Access control" at bounding box center [1167, 58] width 274 height 39
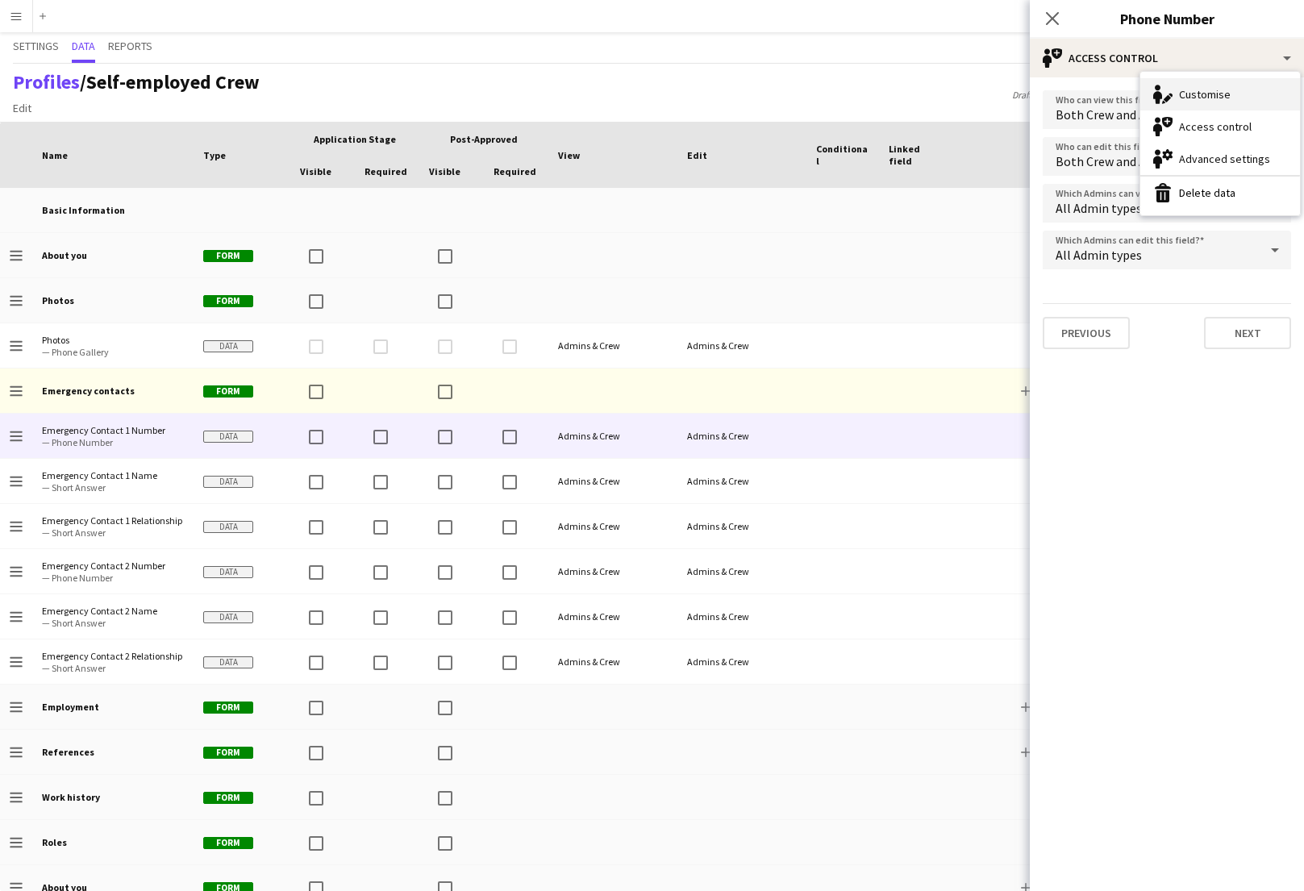
click at [1196, 98] on div "Customise Customise" at bounding box center [1220, 94] width 160 height 32
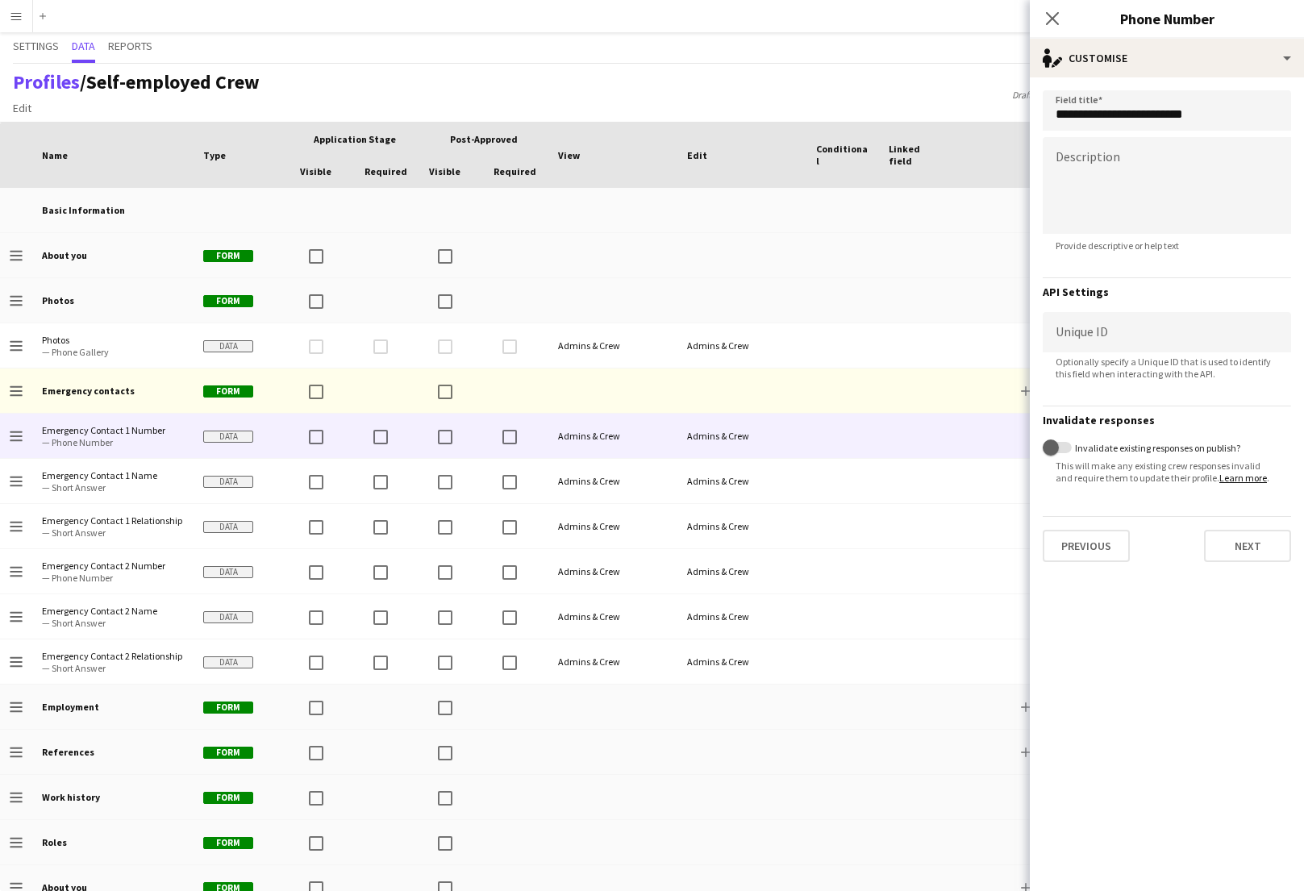
click at [1143, 714] on app-edit-data-type-customise "**********" at bounding box center [1167, 484] width 274 height 814
click at [1108, 61] on div "single-neutral-actions-edit-1 Customise" at bounding box center [1167, 58] width 274 height 39
click at [1194, 156] on div "Advanced settings Advanced settings" at bounding box center [1220, 159] width 160 height 32
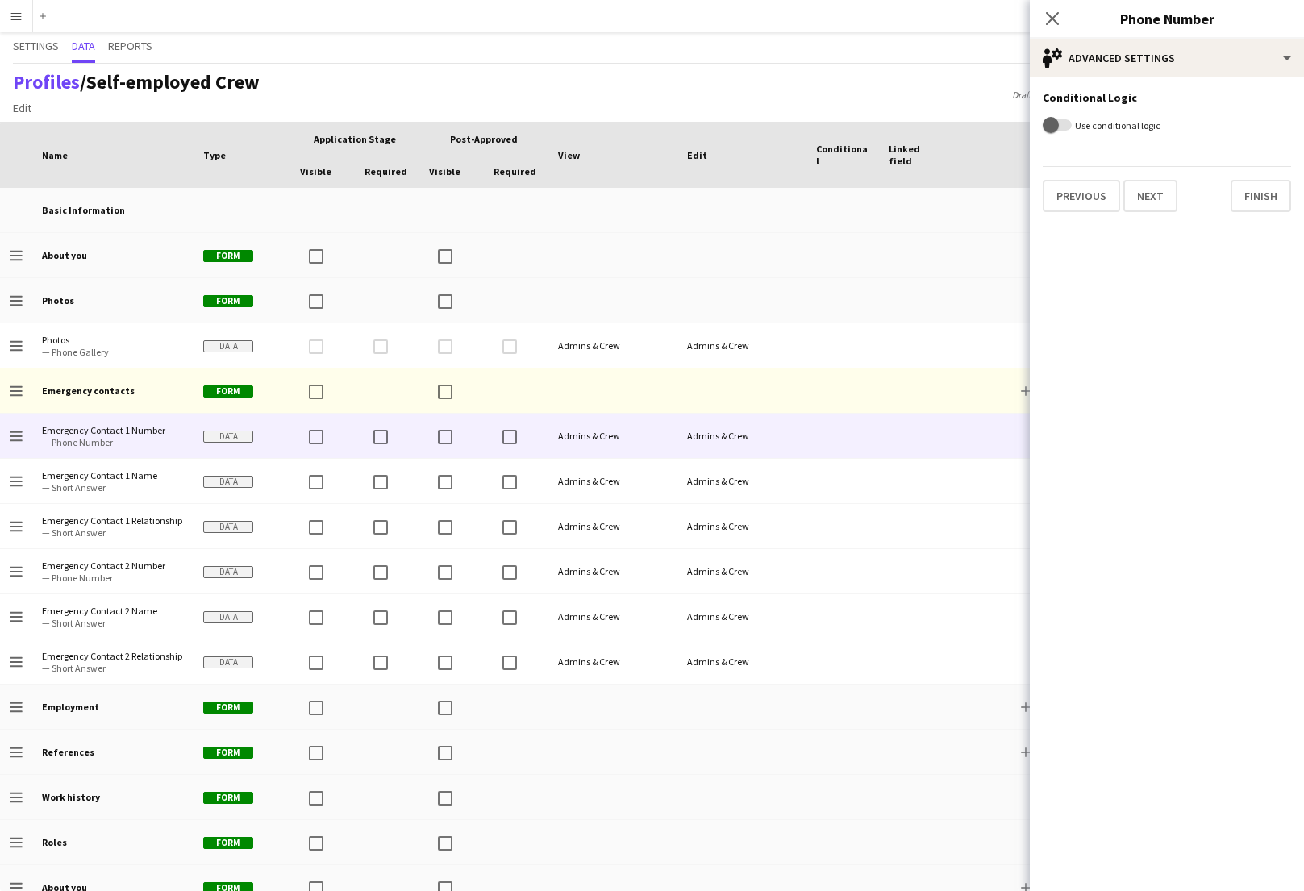
click at [1109, 121] on label "Use conditional logic" at bounding box center [1116, 125] width 89 height 12
click at [1072, 121] on button "Use conditional logic" at bounding box center [1057, 124] width 29 height 11
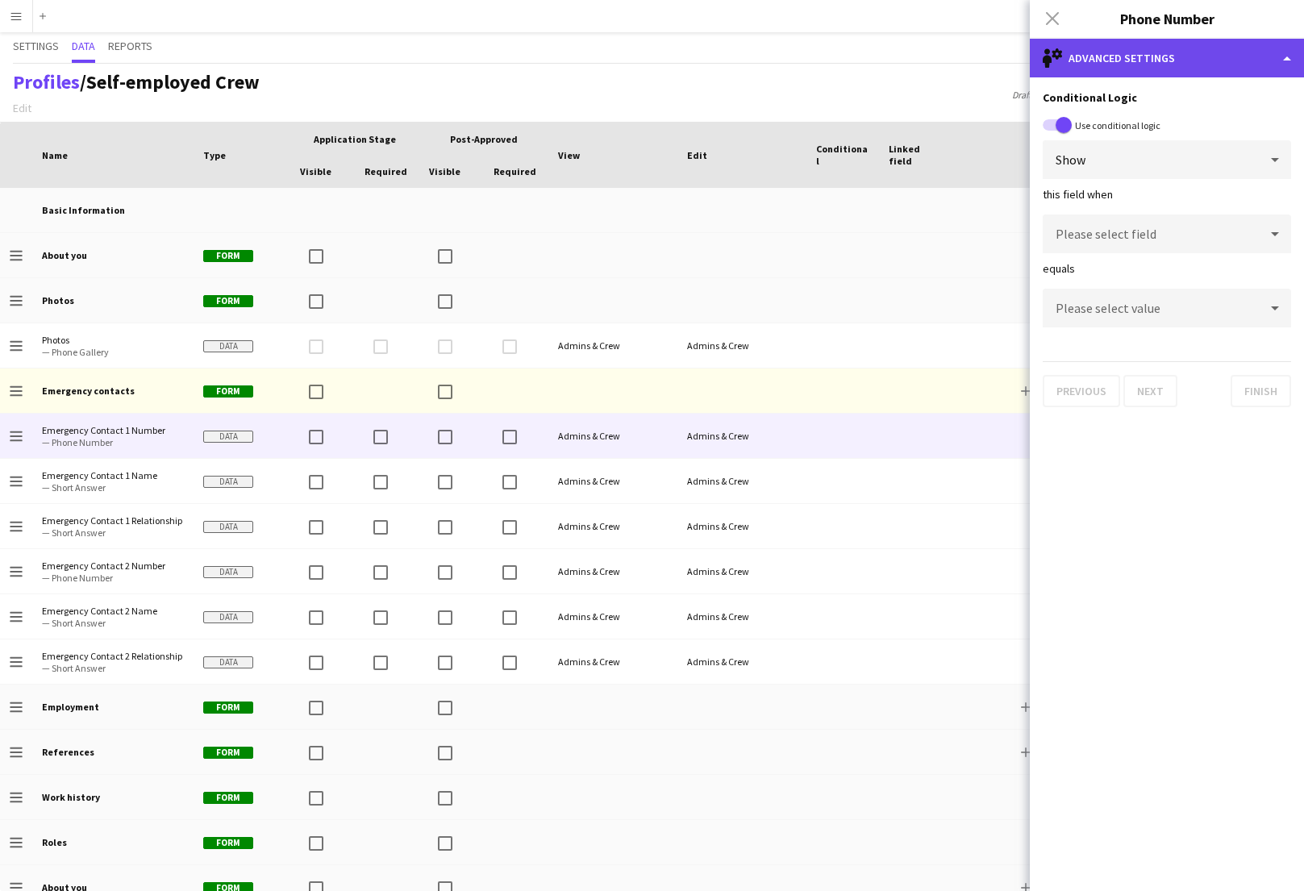
click at [1109, 63] on div "single-neutral-setting Advanced settings" at bounding box center [1167, 58] width 274 height 39
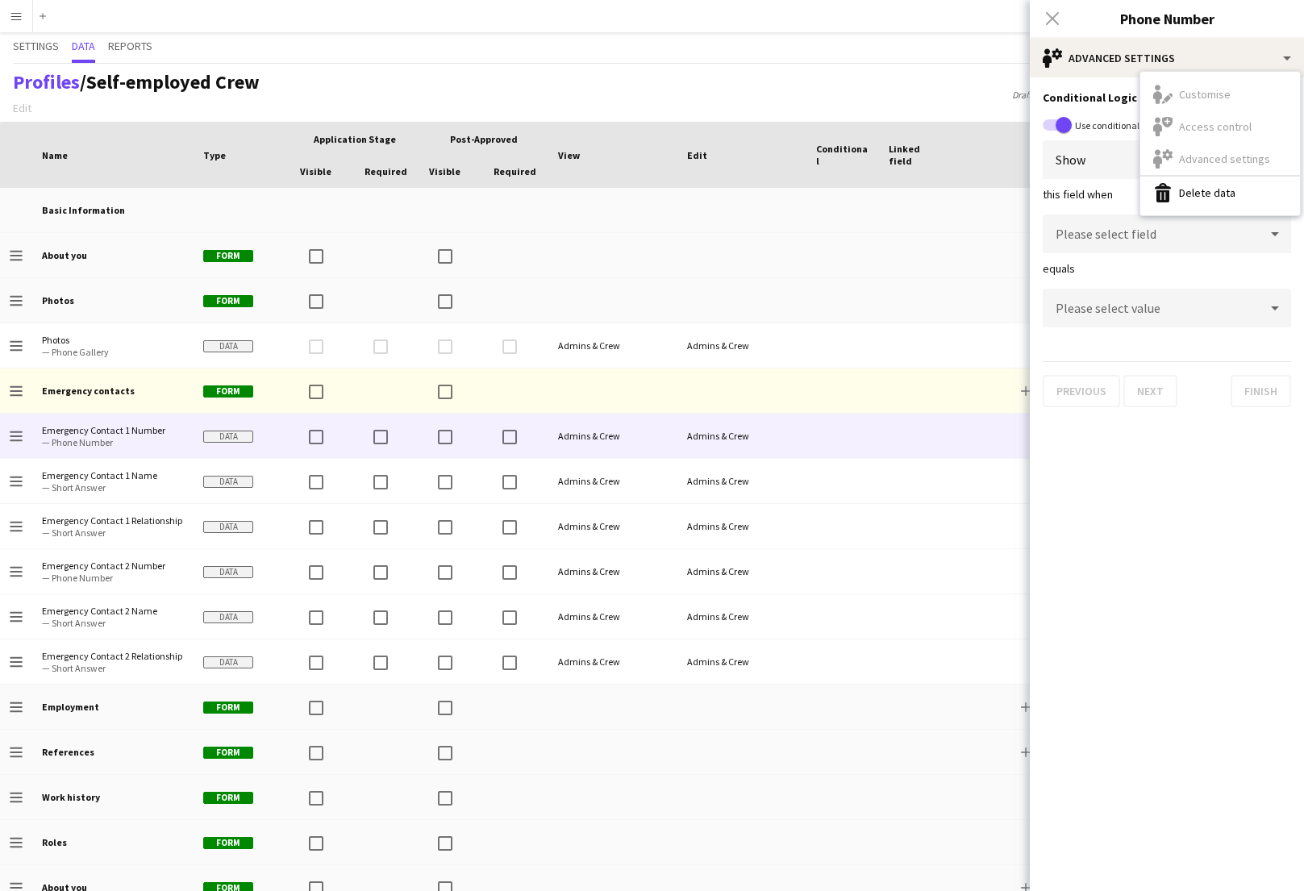
click at [1091, 98] on h3 "Conditional Logic" at bounding box center [1167, 97] width 248 height 15
click at [1060, 117] on span "button" at bounding box center [1063, 125] width 16 height 16
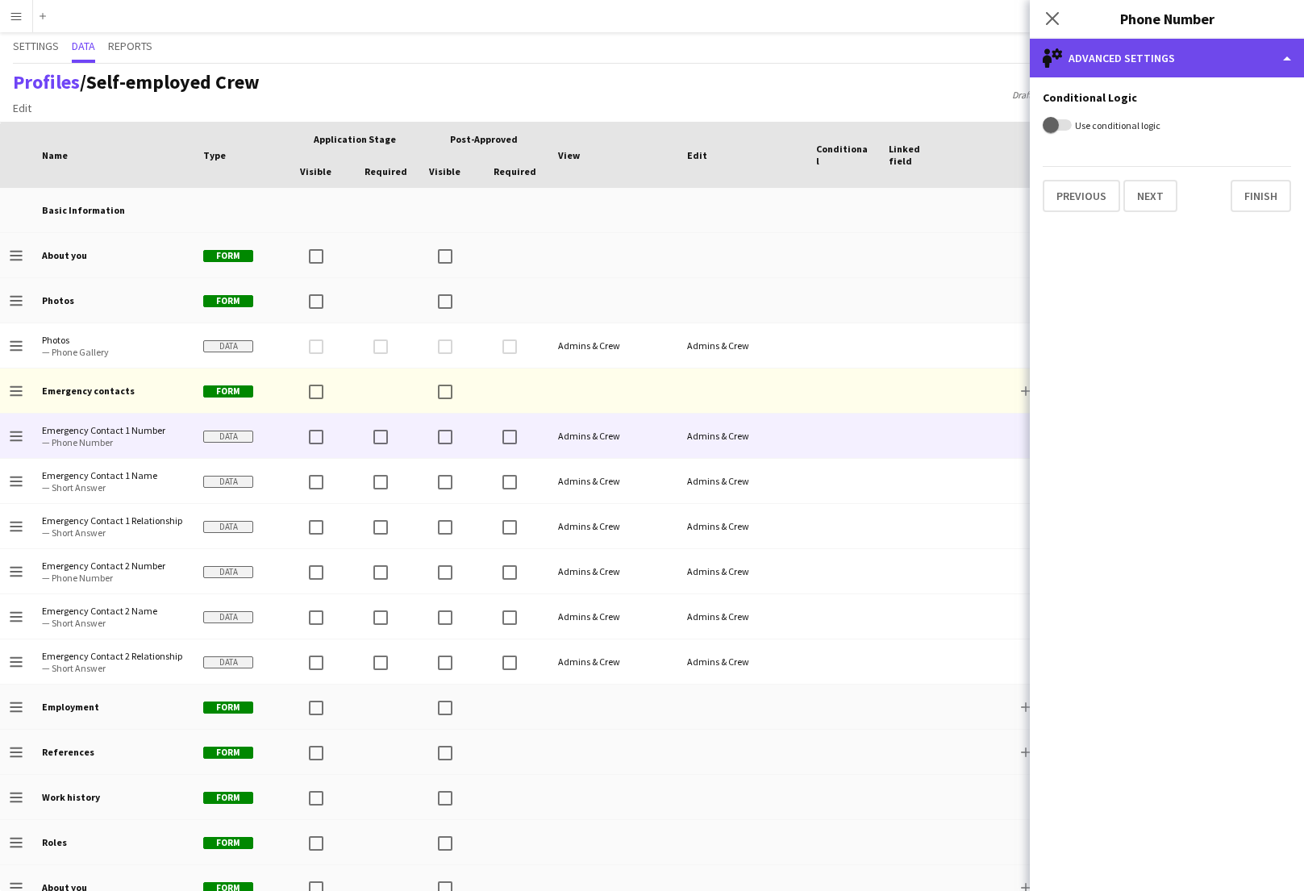
click at [1087, 69] on div "single-neutral-setting Advanced settings" at bounding box center [1167, 58] width 274 height 39
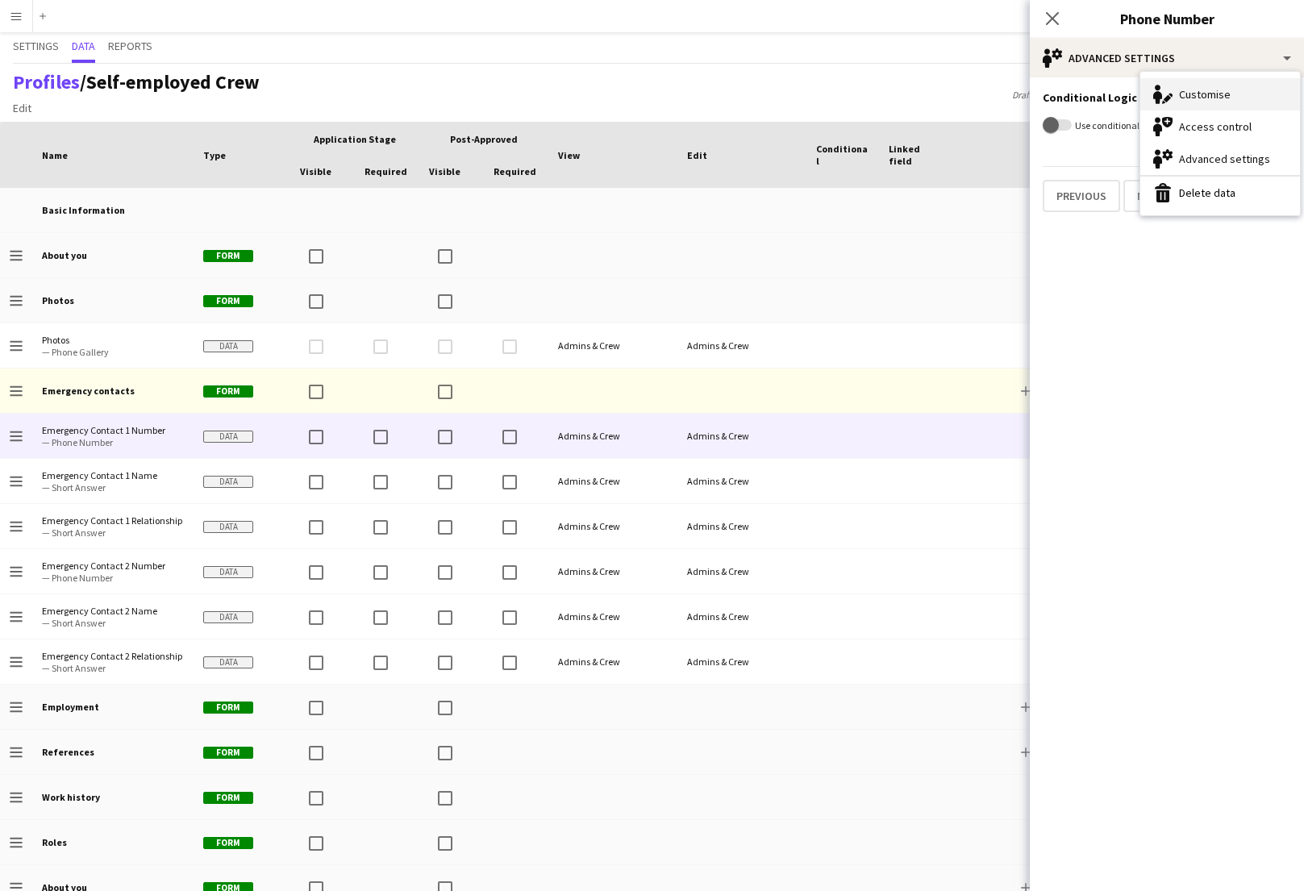
click at [1174, 94] on div "Customise Customise" at bounding box center [1220, 94] width 160 height 32
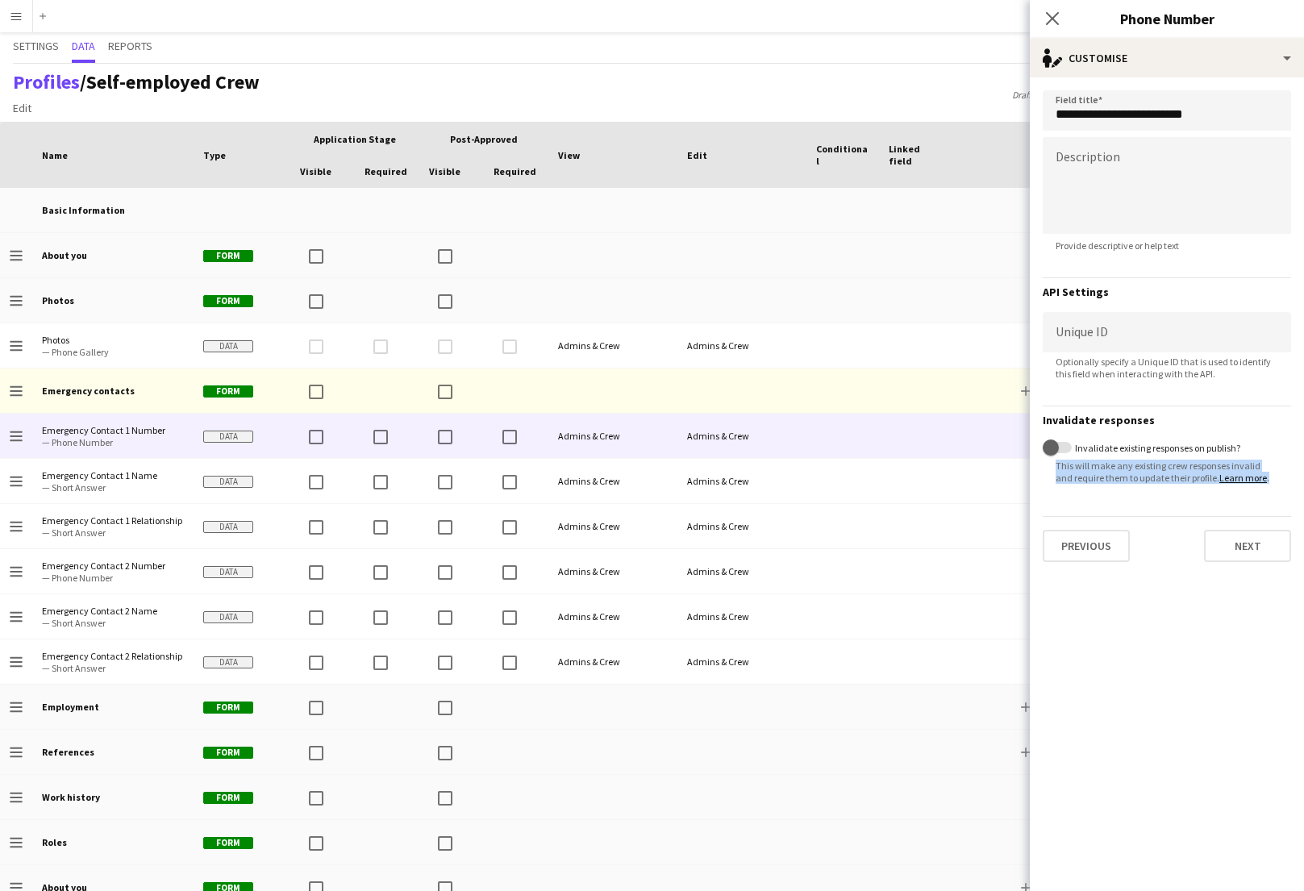
drag, startPoint x: 1263, startPoint y: 476, endPoint x: 1051, endPoint y: 468, distance: 213.0
click at [1051, 468] on span "This will make any existing crew responses invalid and require them to update t…" at bounding box center [1167, 472] width 248 height 24
copy span "This will make any existing crew responses invalid and require them to update t…"
click at [1063, 444] on span "button" at bounding box center [1050, 447] width 32 height 32
click at [1063, 444] on span "button" at bounding box center [1063, 447] width 16 height 16
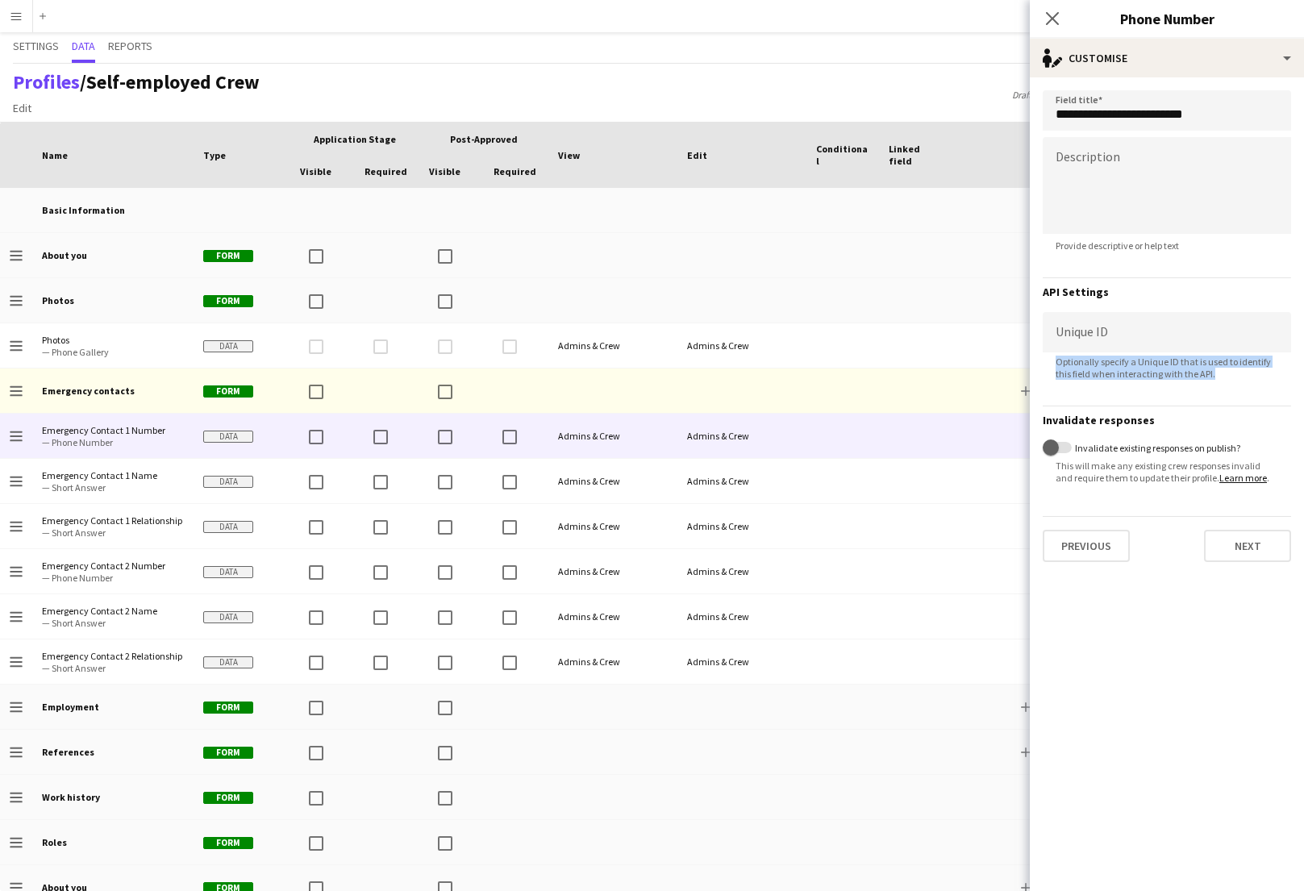
drag, startPoint x: 1222, startPoint y: 373, endPoint x: 1055, endPoint y: 363, distance: 167.2
click at [1055, 363] on span "Optionally specify a Unique ID that is used to identify this field when interac…" at bounding box center [1167, 368] width 248 height 24
copy span "Optionally specify a Unique ID that is used to identify this field when interac…"
click at [1133, 77] on form "**********" at bounding box center [1167, 325] width 274 height 497
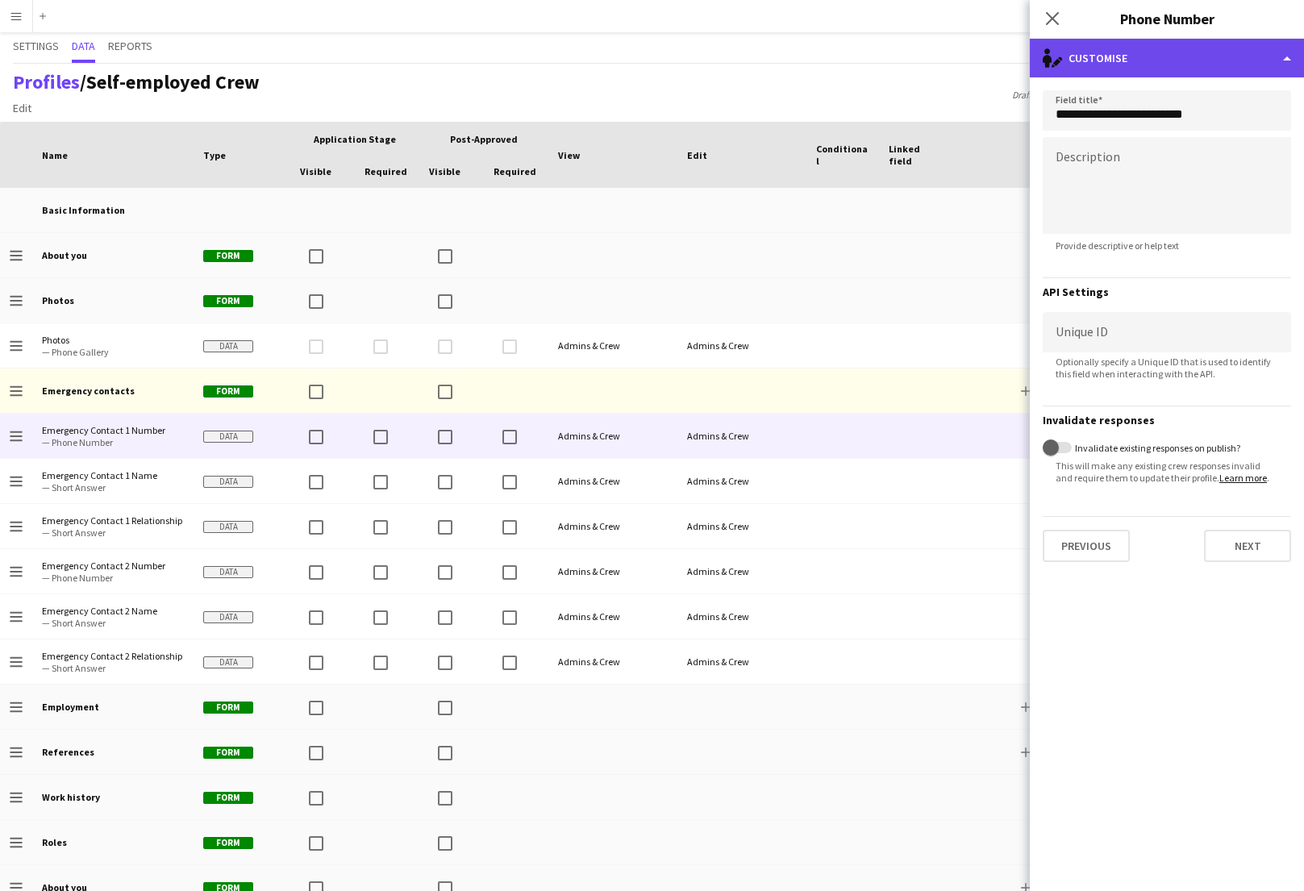
click at [1139, 68] on div "single-neutral-actions-edit-1 Customise" at bounding box center [1167, 58] width 274 height 39
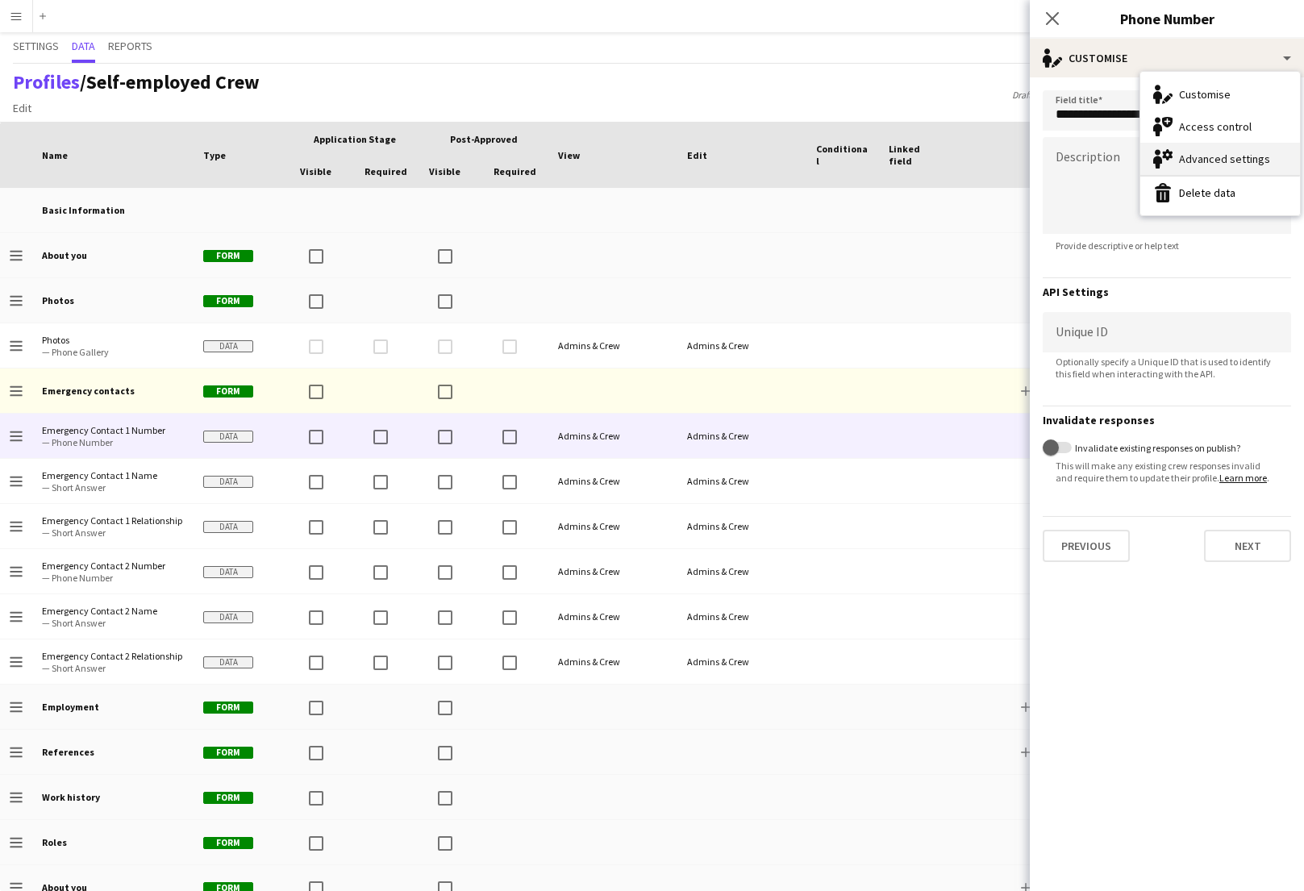
click at [1206, 160] on div "Advanced settings Advanced settings" at bounding box center [1220, 159] width 160 height 32
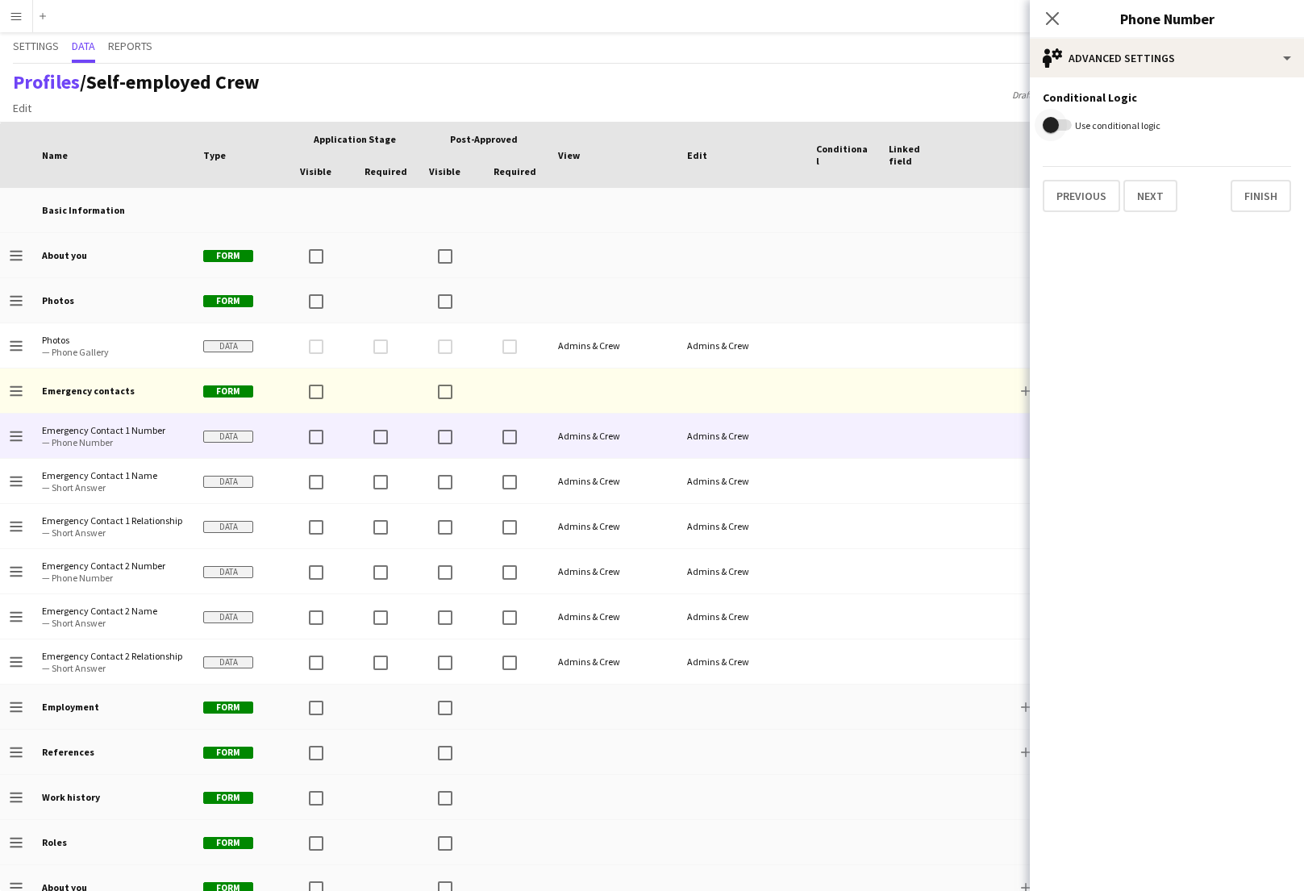
click at [1055, 120] on span "button" at bounding box center [1051, 125] width 16 height 16
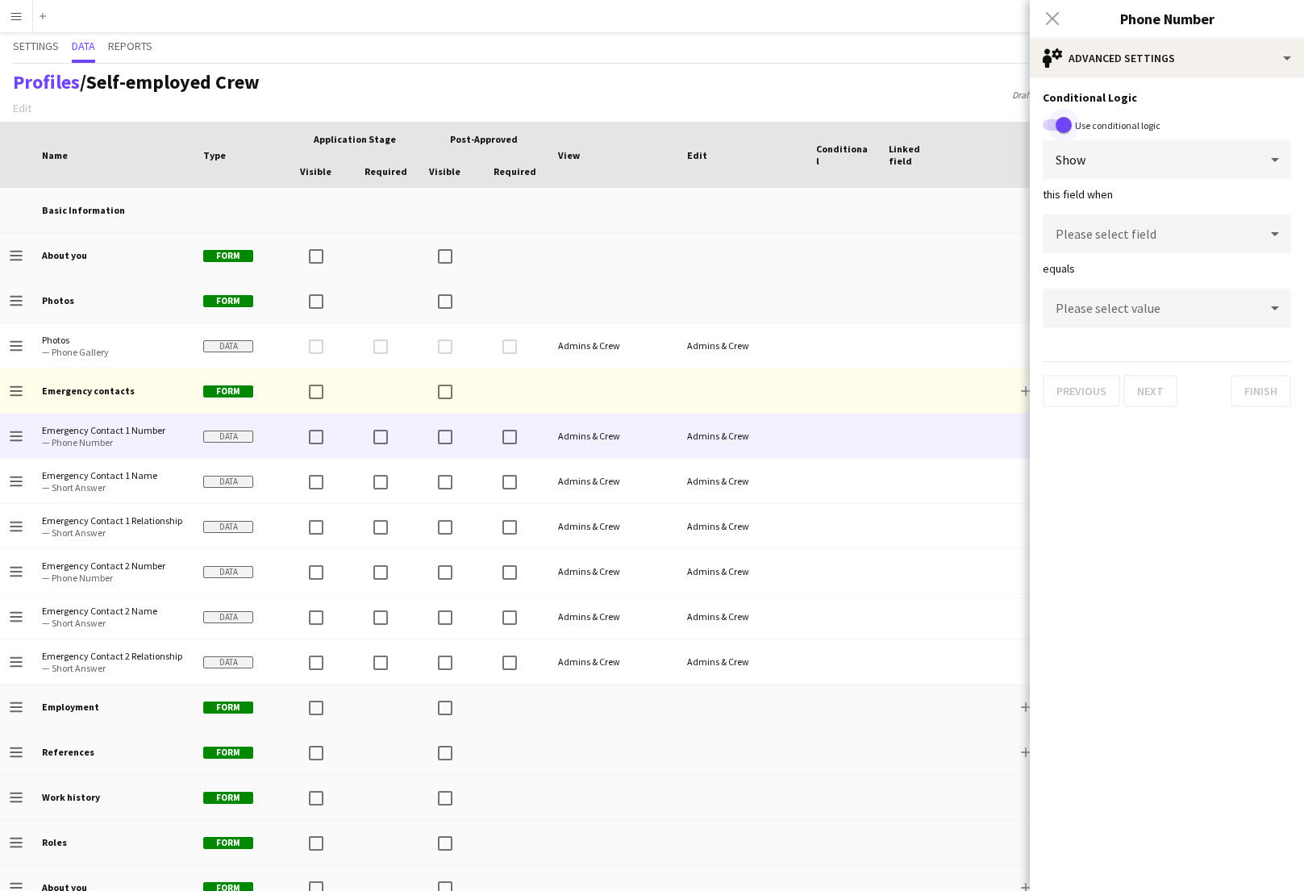
click at [1064, 122] on span "button" at bounding box center [1063, 125] width 16 height 16
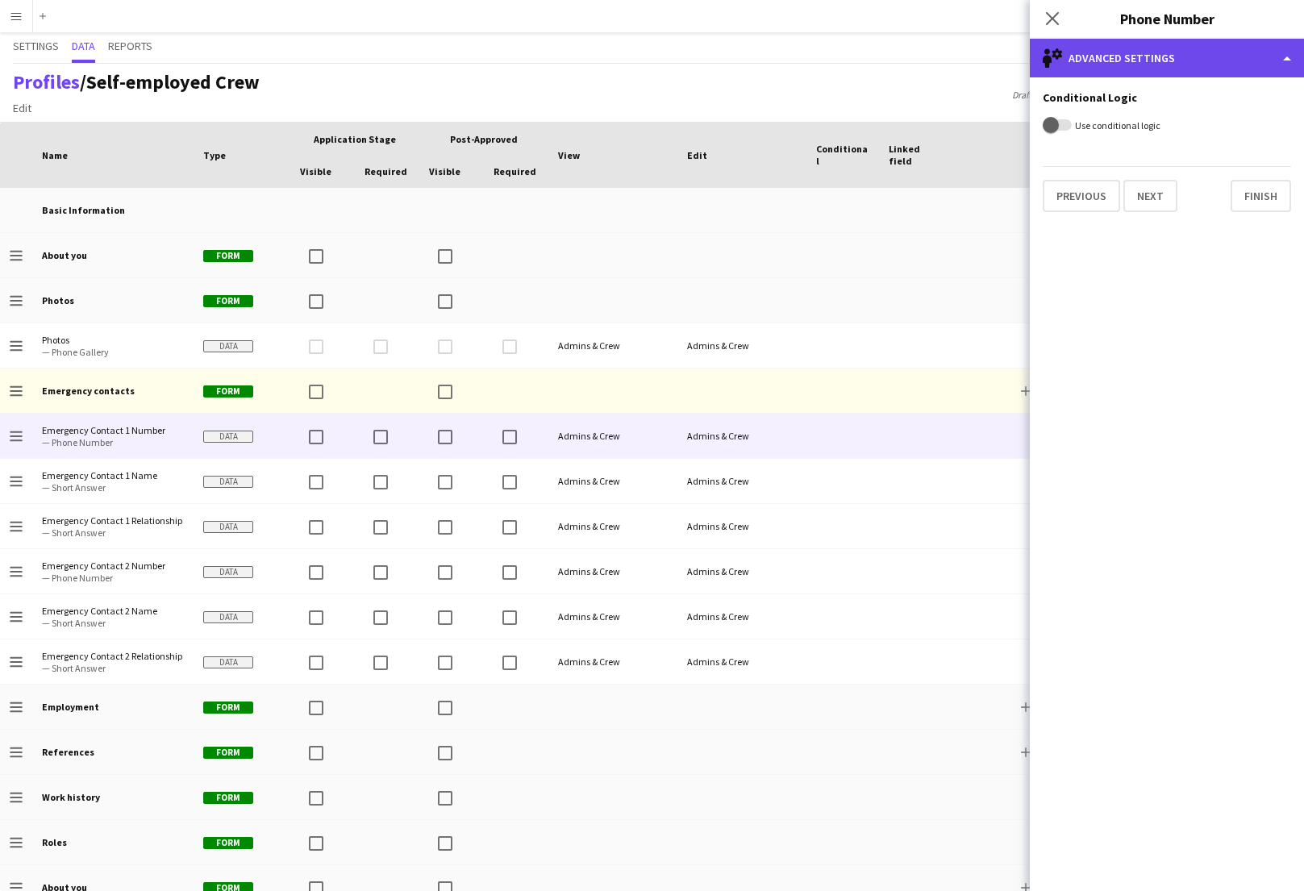
click at [1131, 52] on div "single-neutral-setting Advanced settings" at bounding box center [1167, 58] width 274 height 39
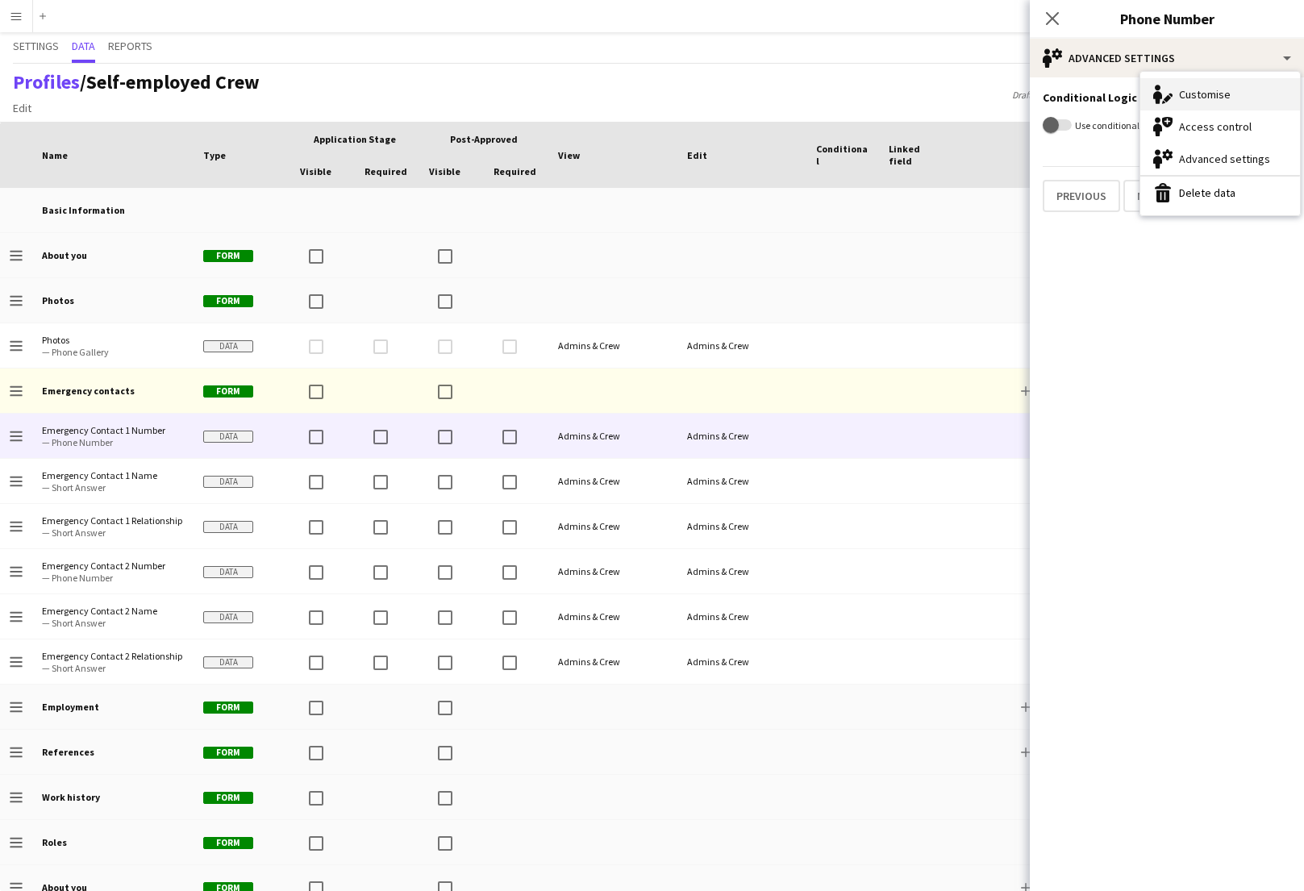
click at [1193, 93] on div "Customise Customise" at bounding box center [1220, 94] width 160 height 32
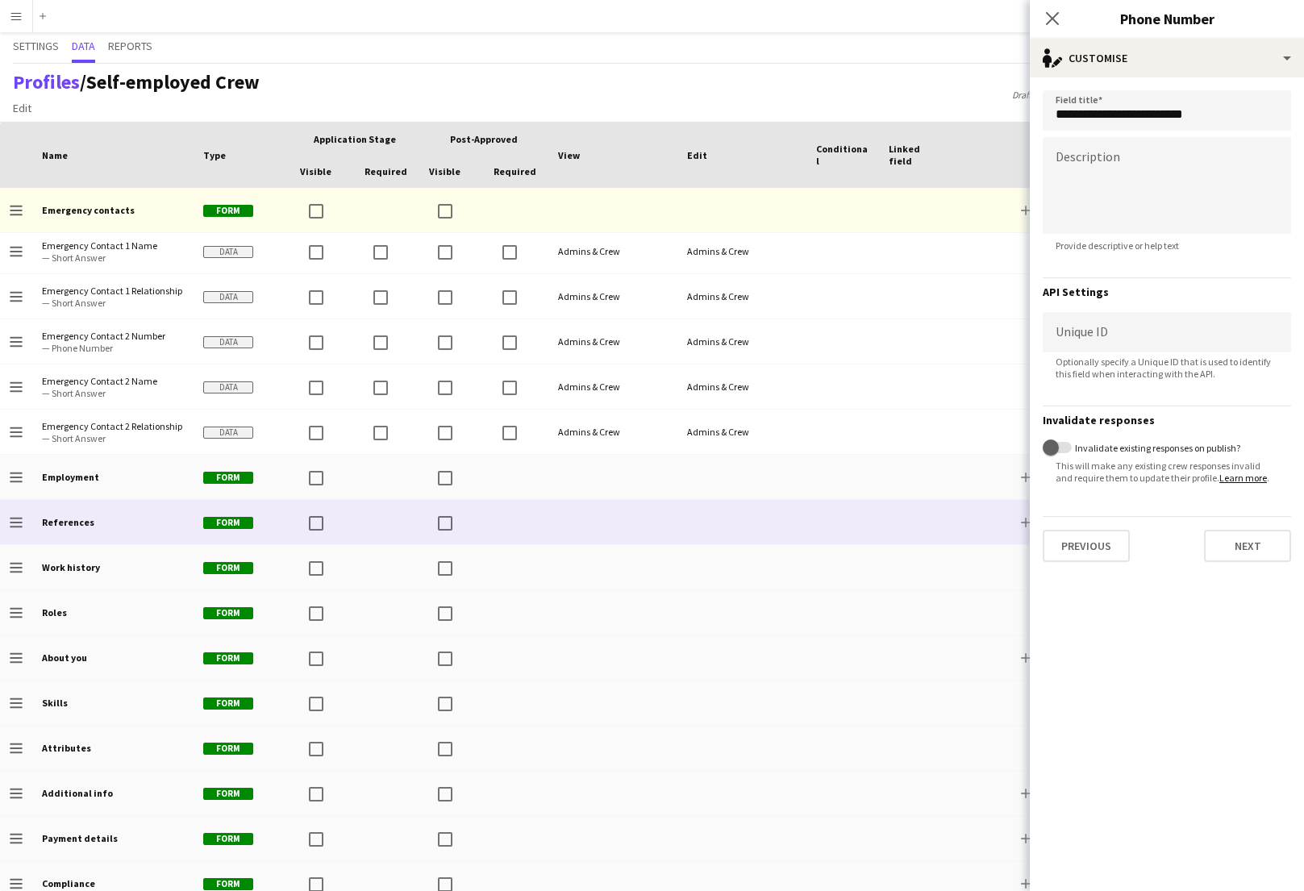
scroll to position [259, 0]
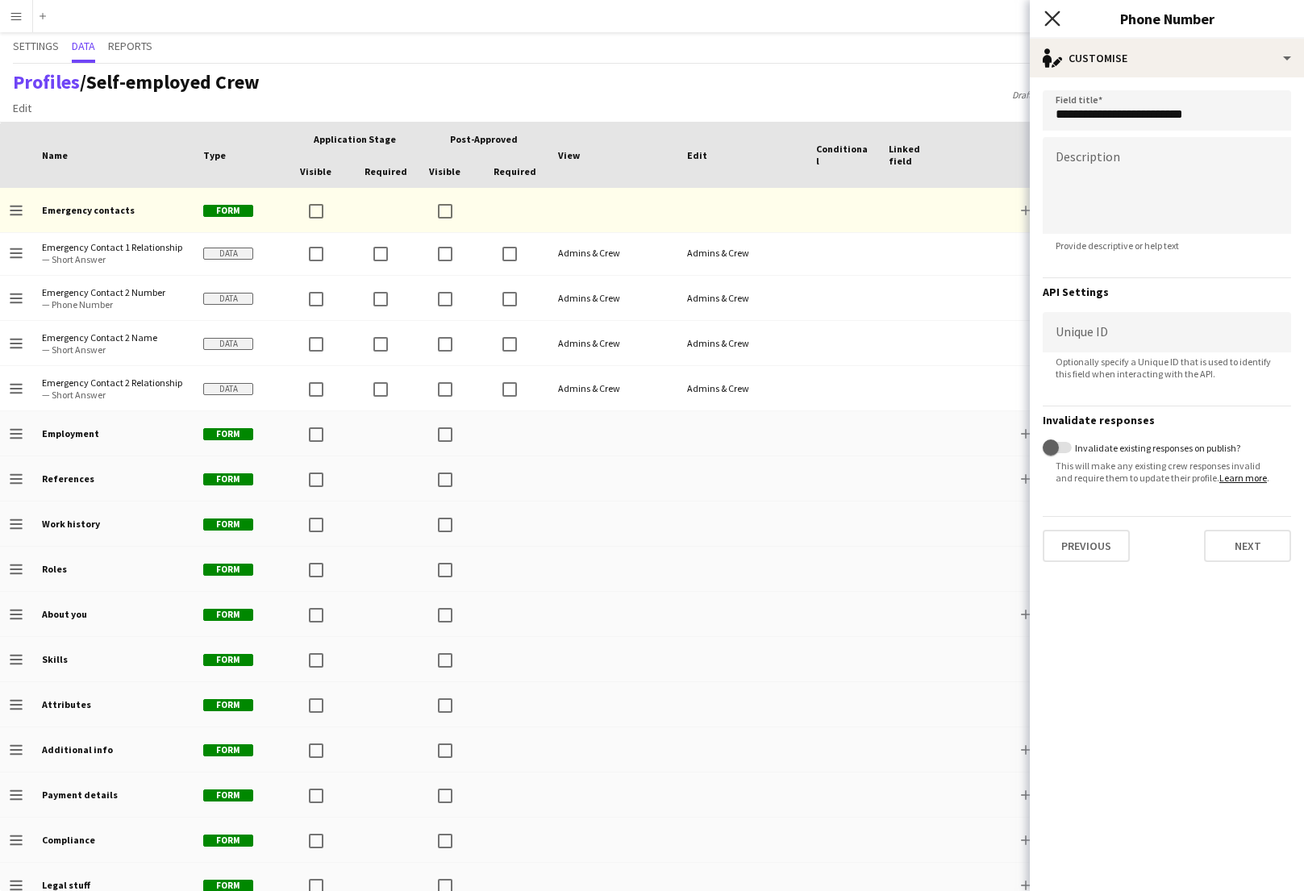
click at [1047, 12] on icon "Close pop-in" at bounding box center [1051, 17] width 15 height 15
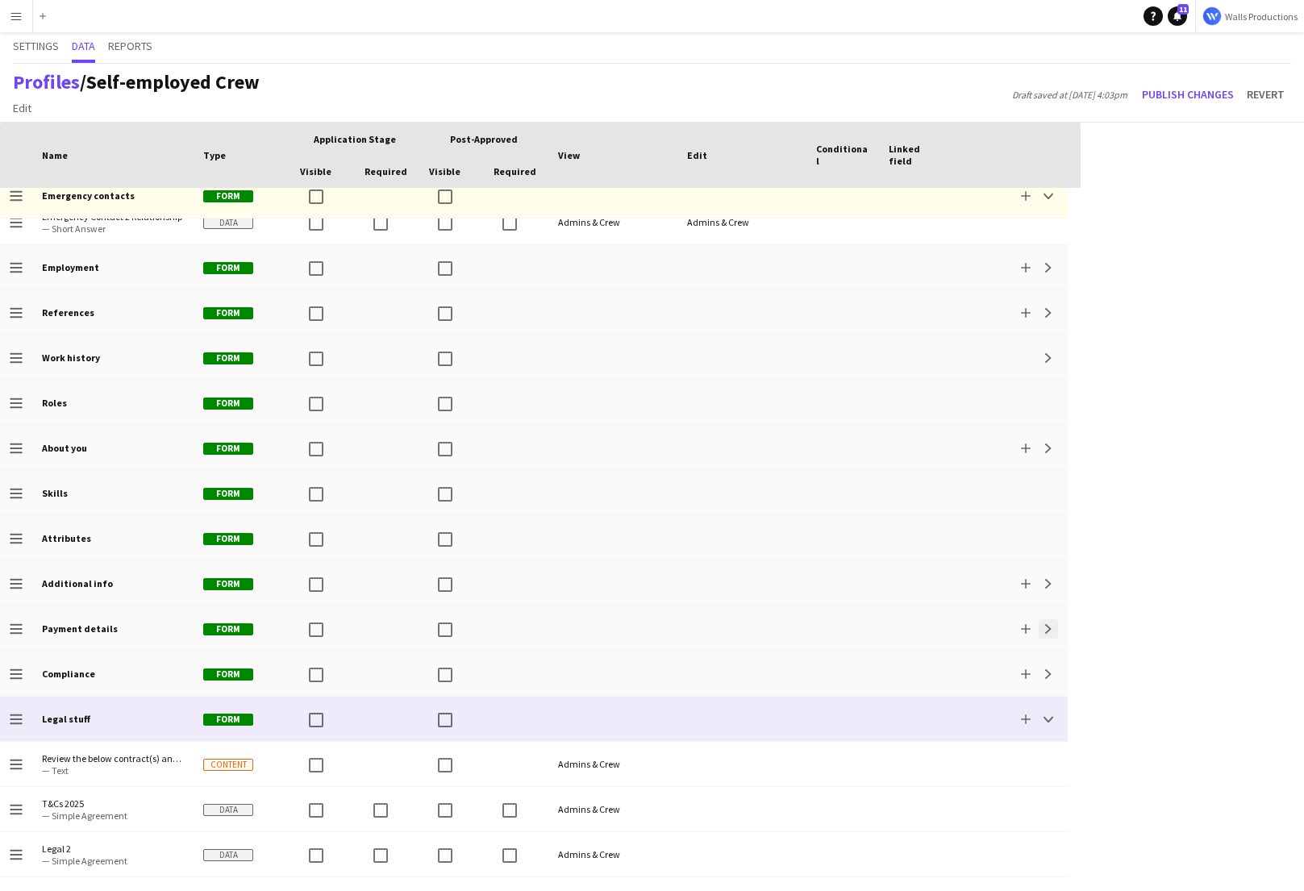
scroll to position [471, 0]
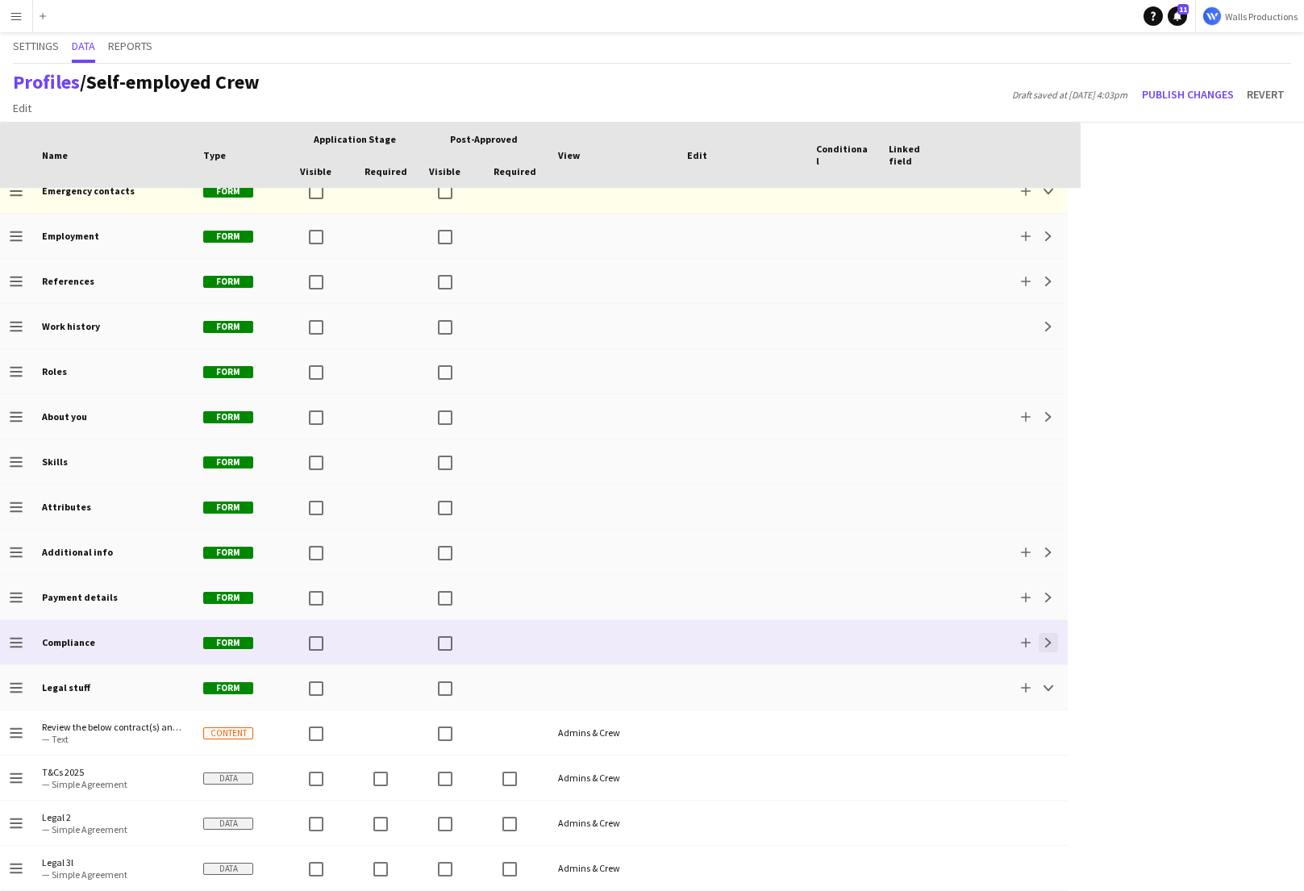
click at [1048, 644] on app-icon "Expand" at bounding box center [1048, 643] width 10 height 10
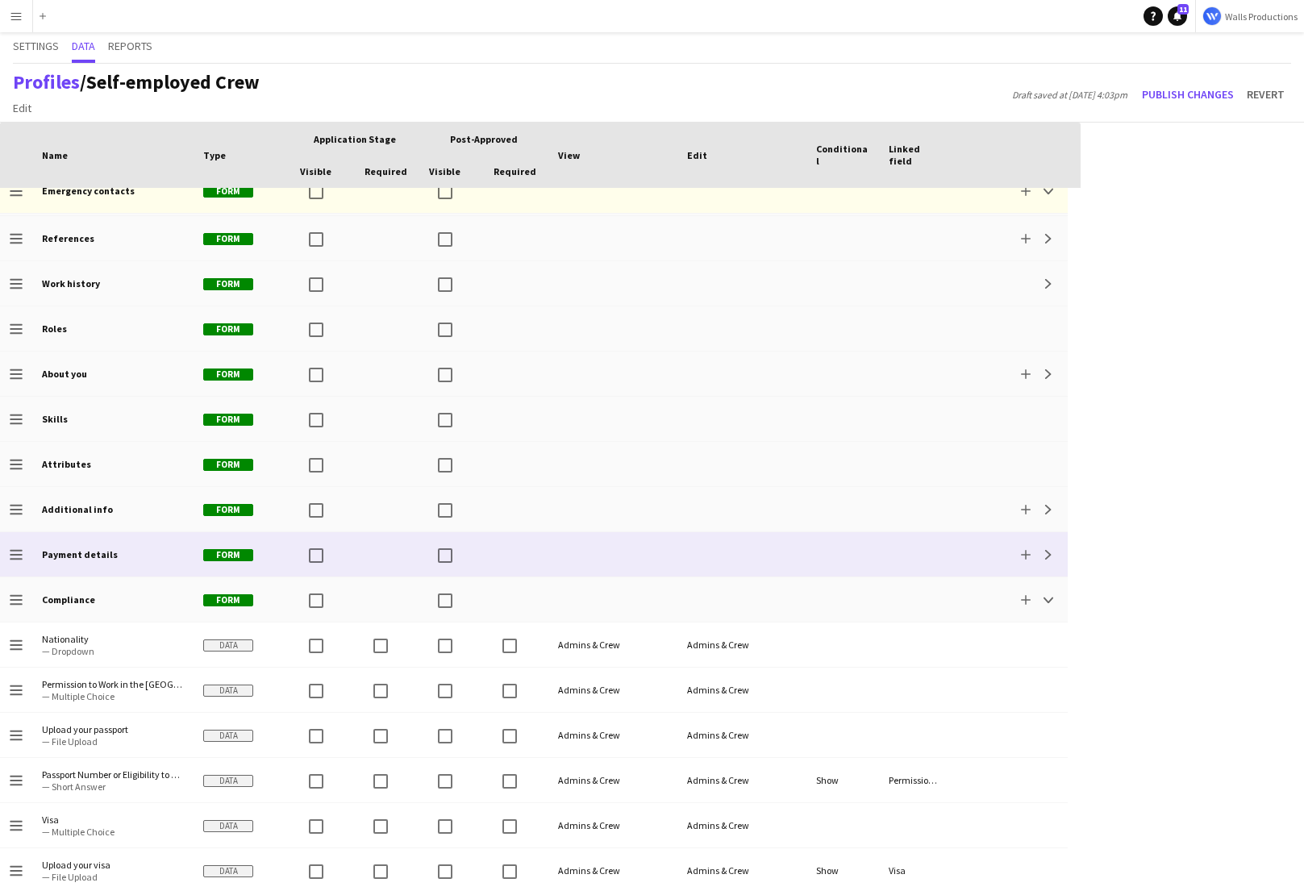
scroll to position [514, 0]
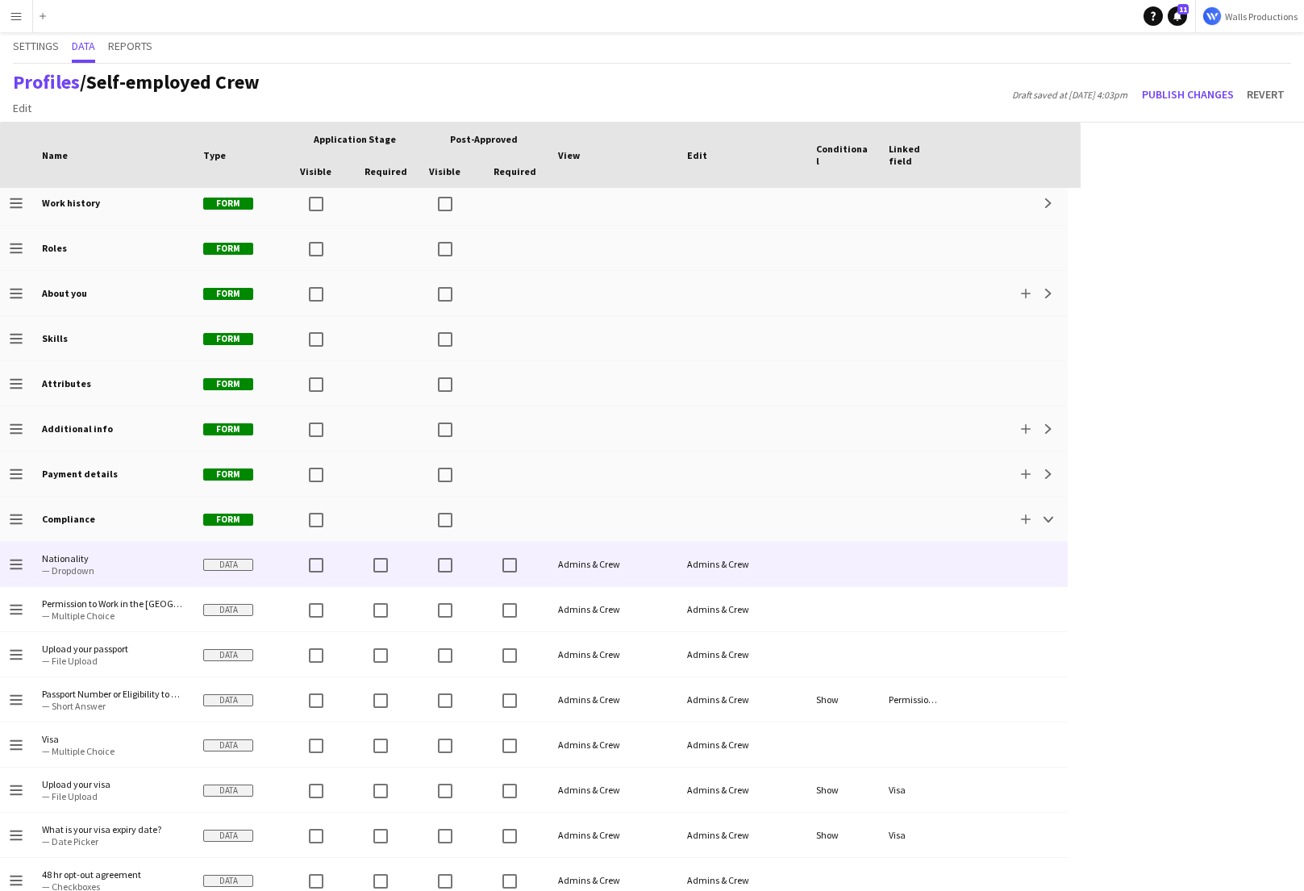
click at [769, 562] on div "Admins & Crew" at bounding box center [741, 564] width 129 height 44
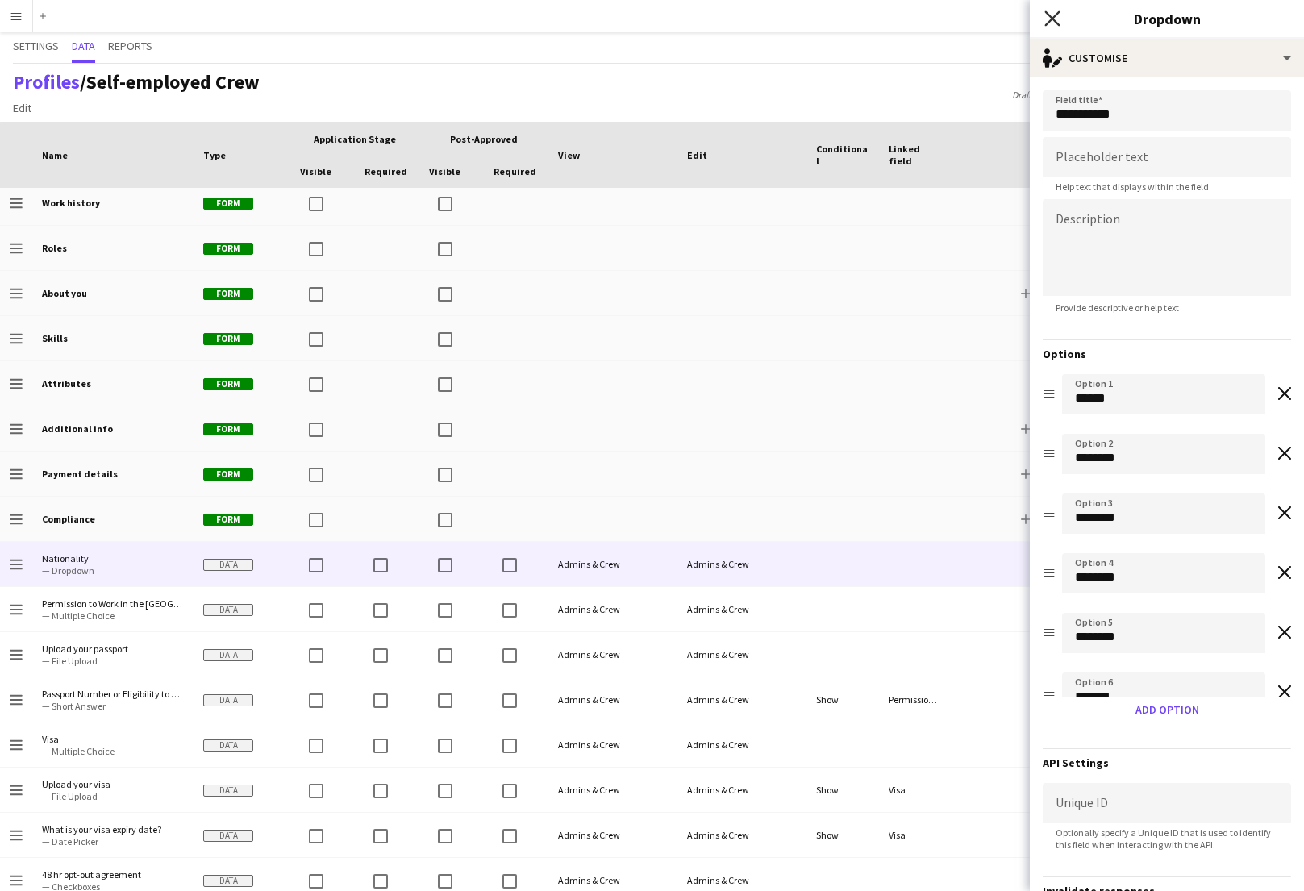
click at [1047, 20] on icon "Close pop-in" at bounding box center [1051, 17] width 15 height 15
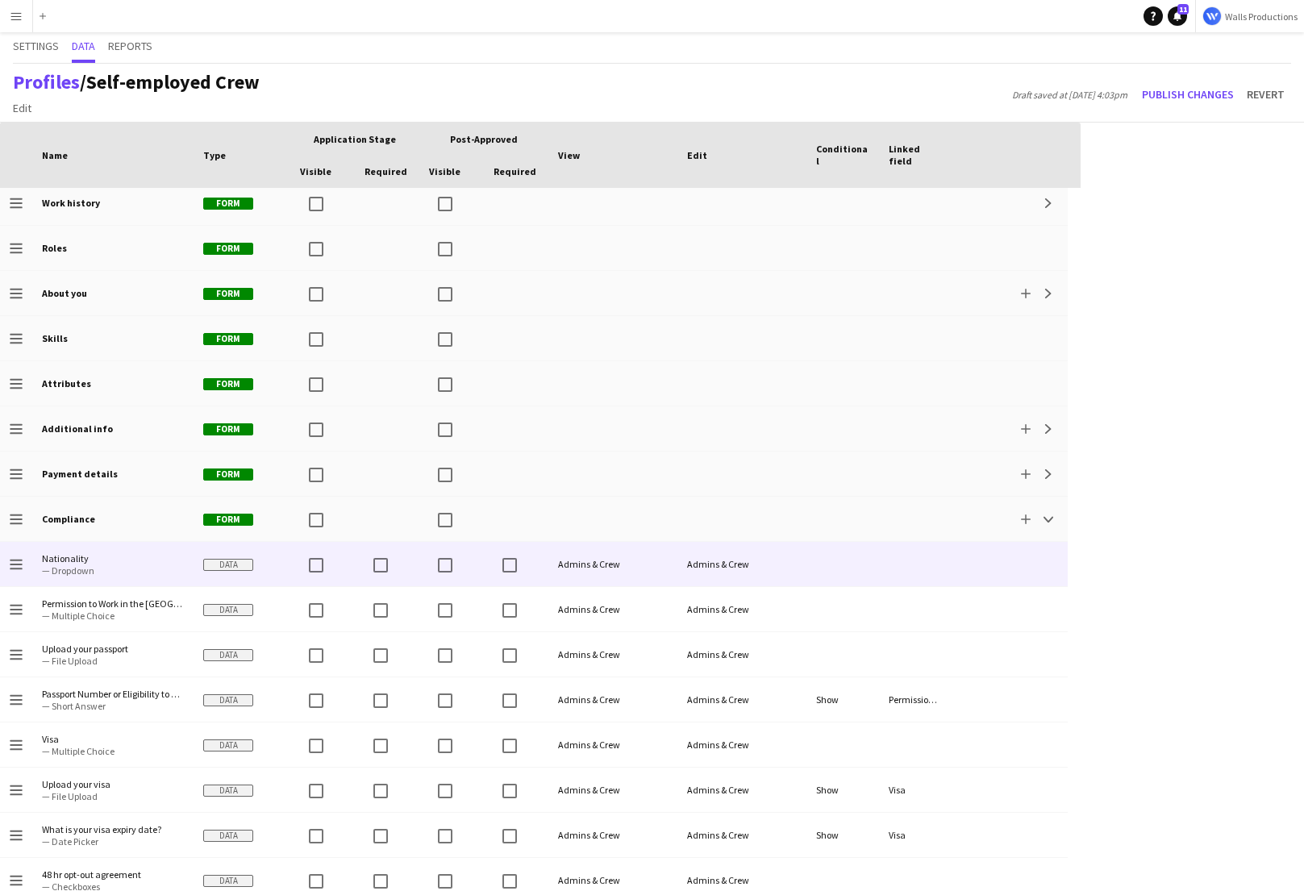
click at [654, 565] on div "Admins & Crew" at bounding box center [612, 564] width 129 height 44
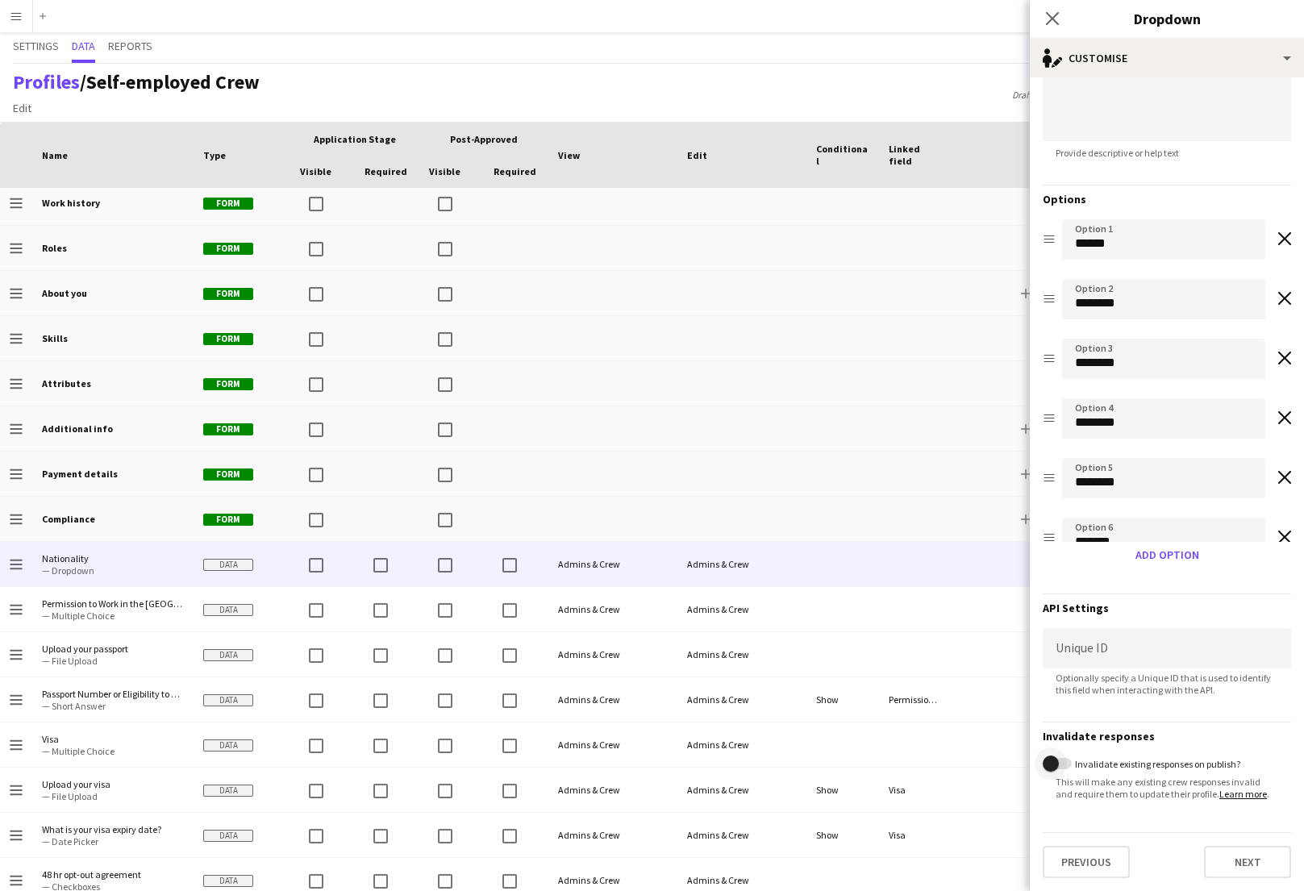
click at [1062, 760] on span "button" at bounding box center [1050, 763] width 32 height 32
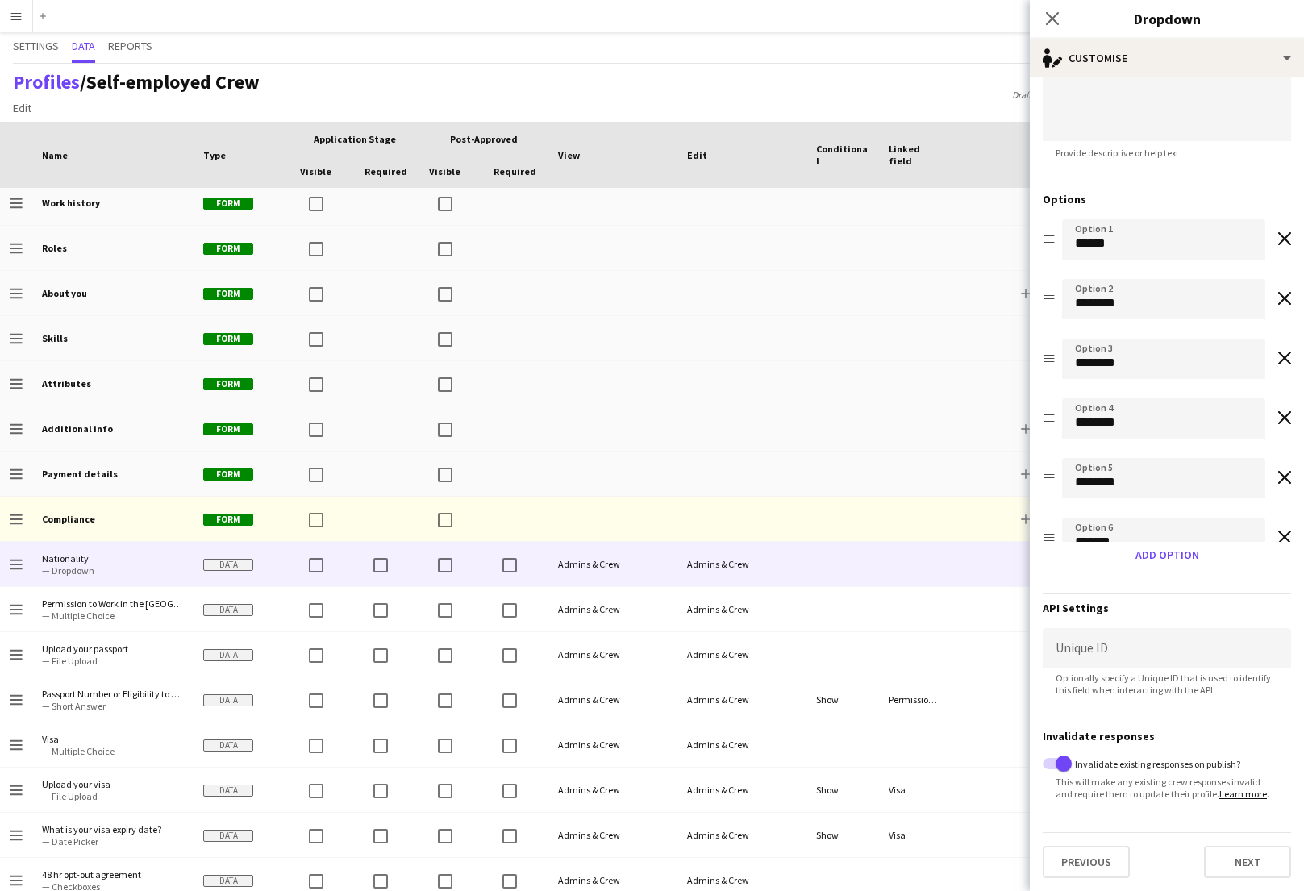
click at [893, 81] on div "Profiles / Self-employed Crew Edit Add section Draft saved at 19th Aug 4:04pm P…" at bounding box center [652, 93] width 1304 height 59
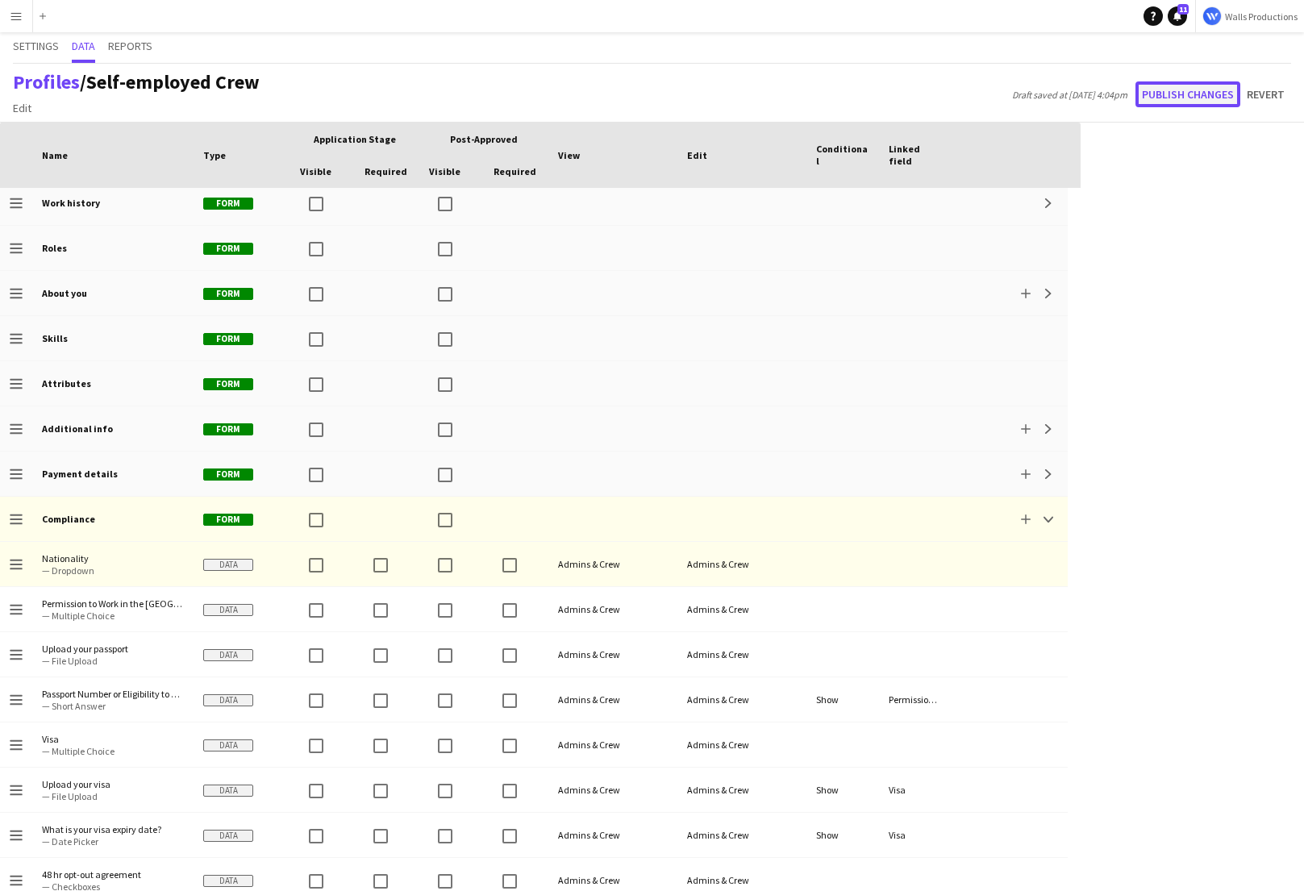
click at [1176, 94] on button "Publish changes" at bounding box center [1187, 94] width 105 height 26
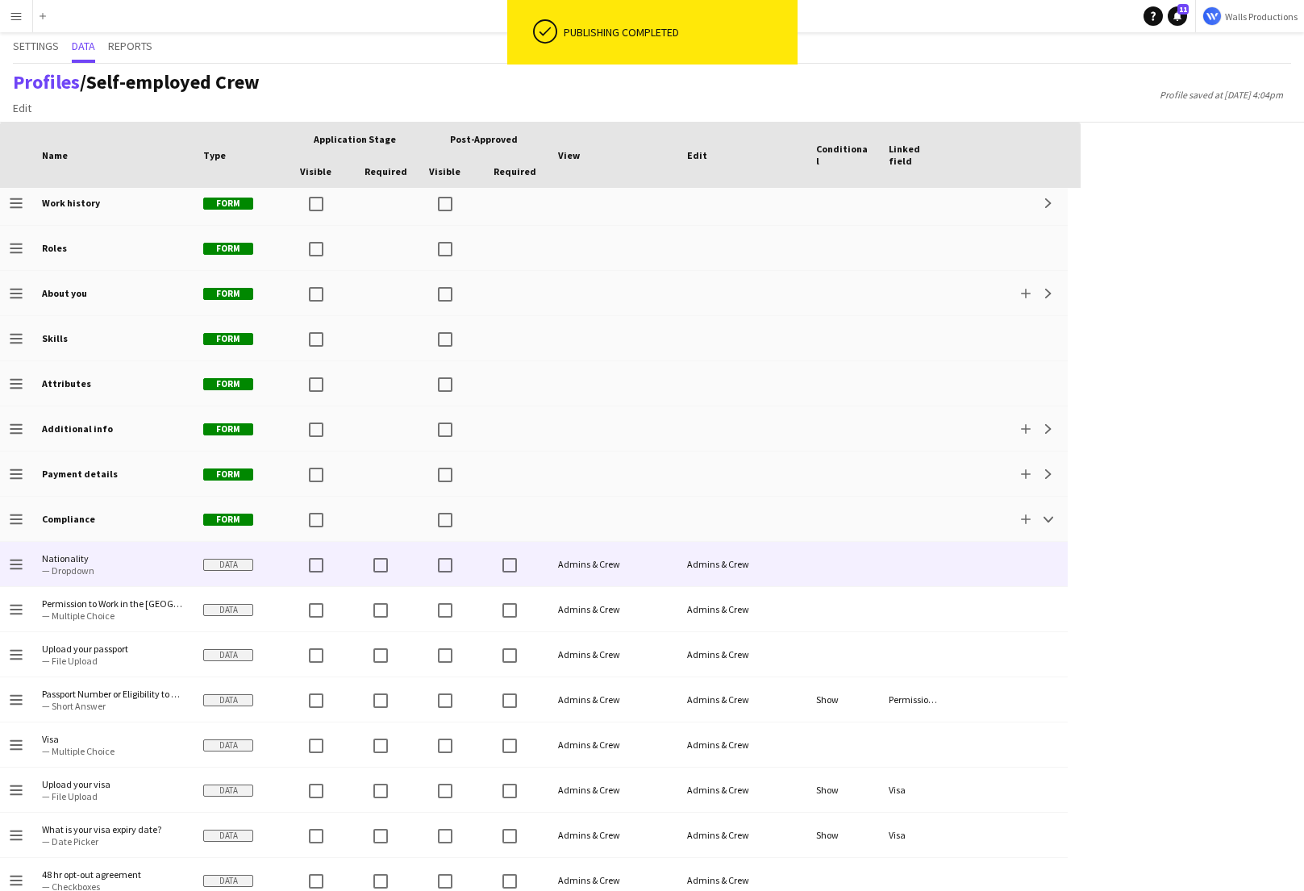
click at [131, 565] on span "— Dropdown" at bounding box center [113, 570] width 142 height 12
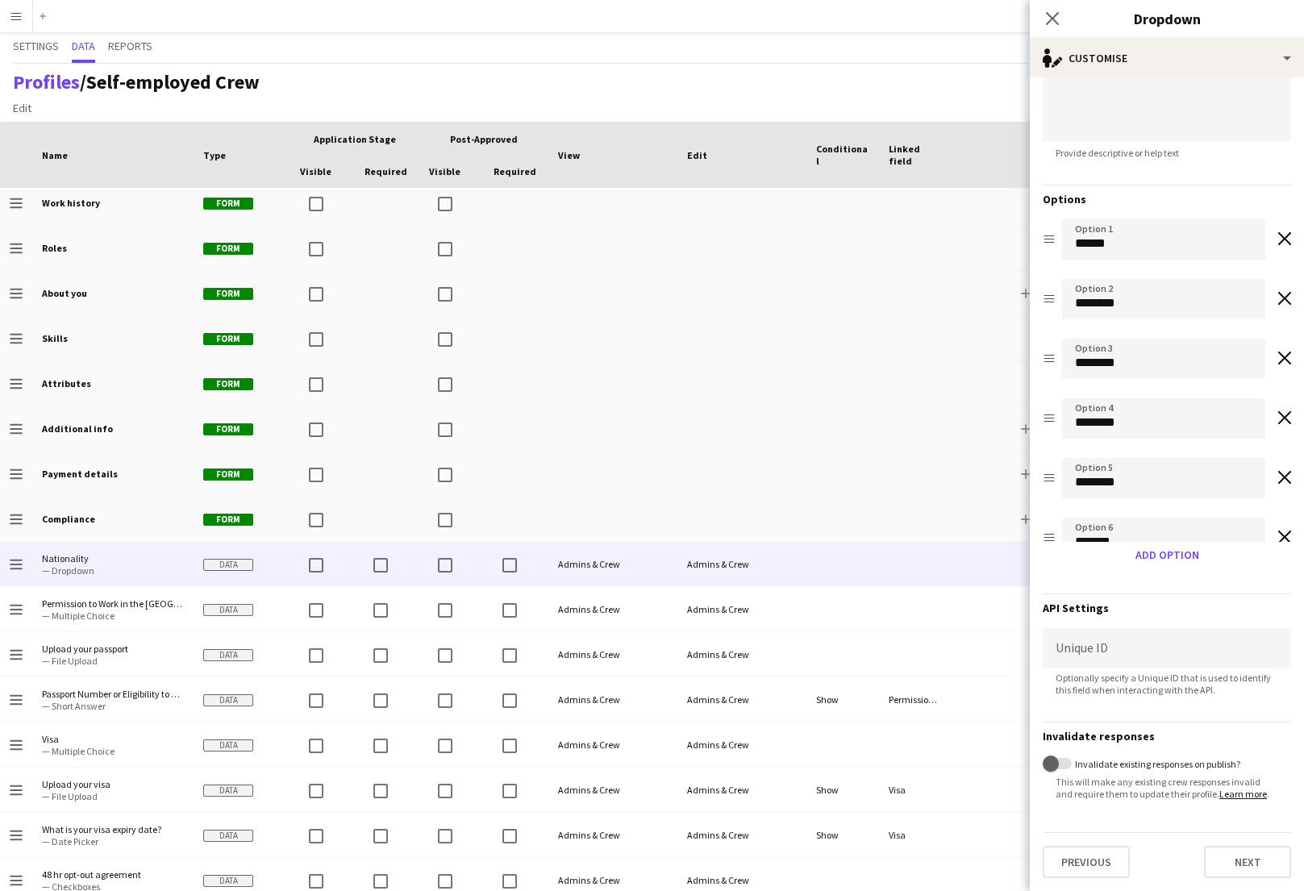
drag, startPoint x: 1244, startPoint y: 760, endPoint x: 1100, endPoint y: 756, distance: 144.4
click at [1100, 756] on div "Invalidate existing responses on publish?" at bounding box center [1167, 764] width 248 height 16
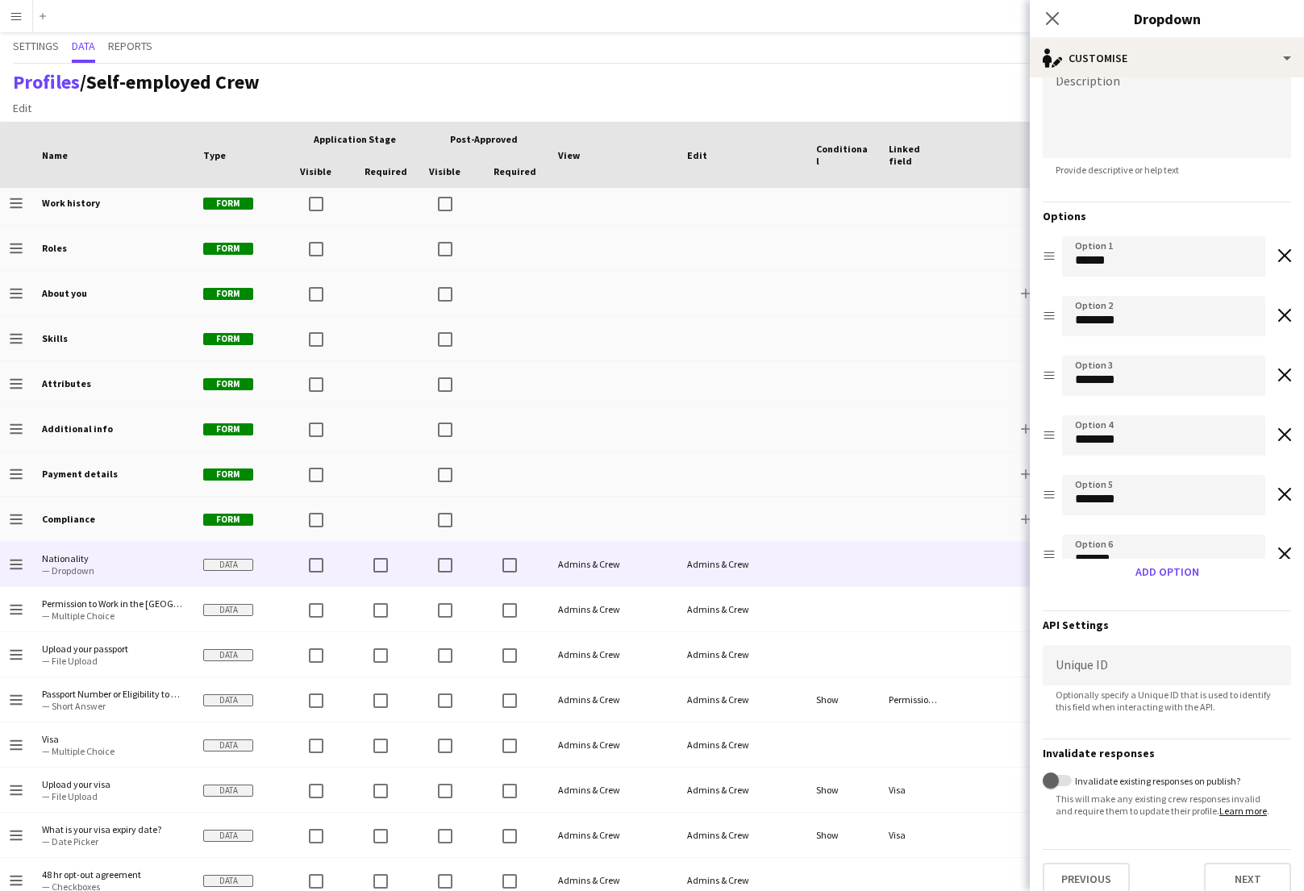
scroll to position [0, 0]
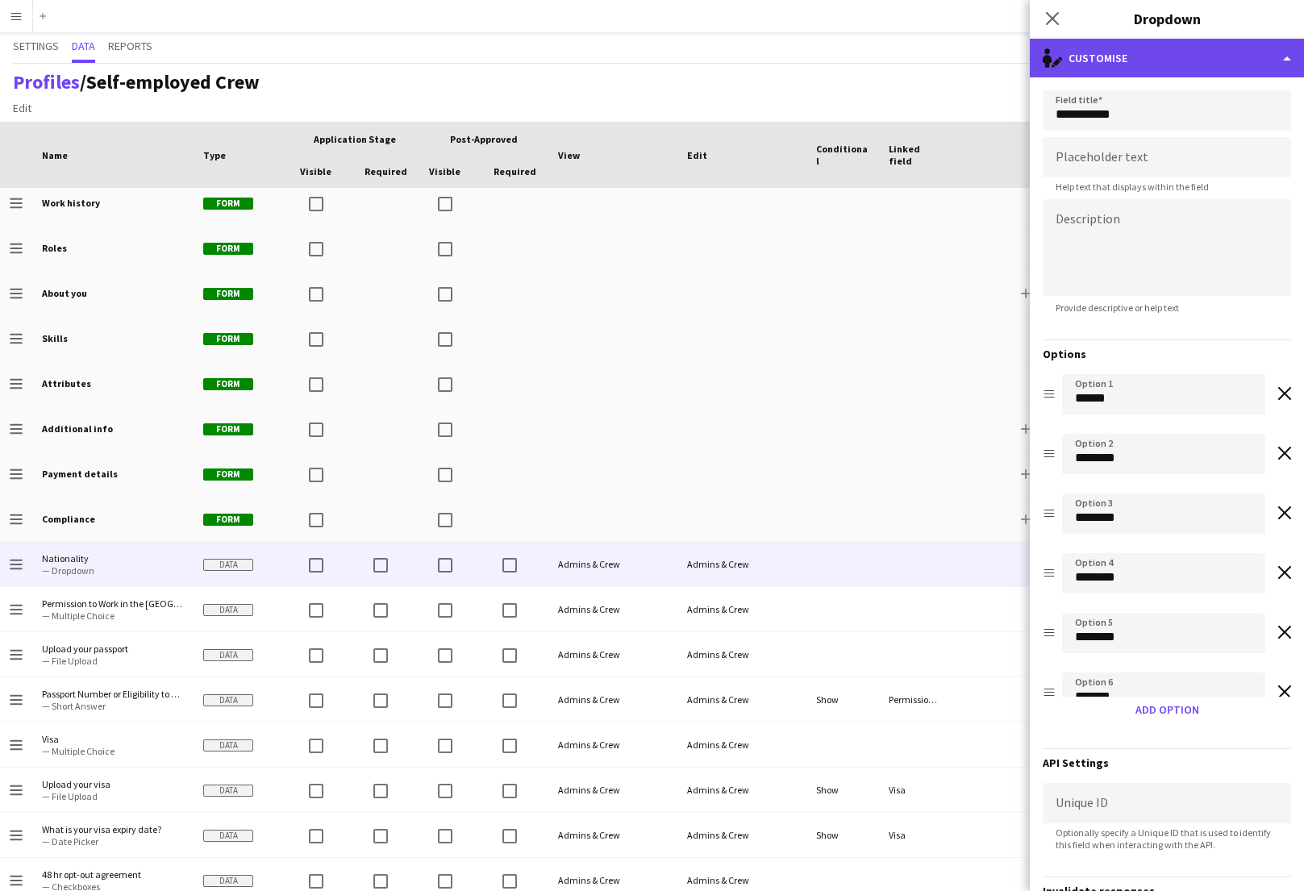
click at [1090, 46] on div "single-neutral-actions-edit-1 Customise" at bounding box center [1167, 58] width 274 height 39
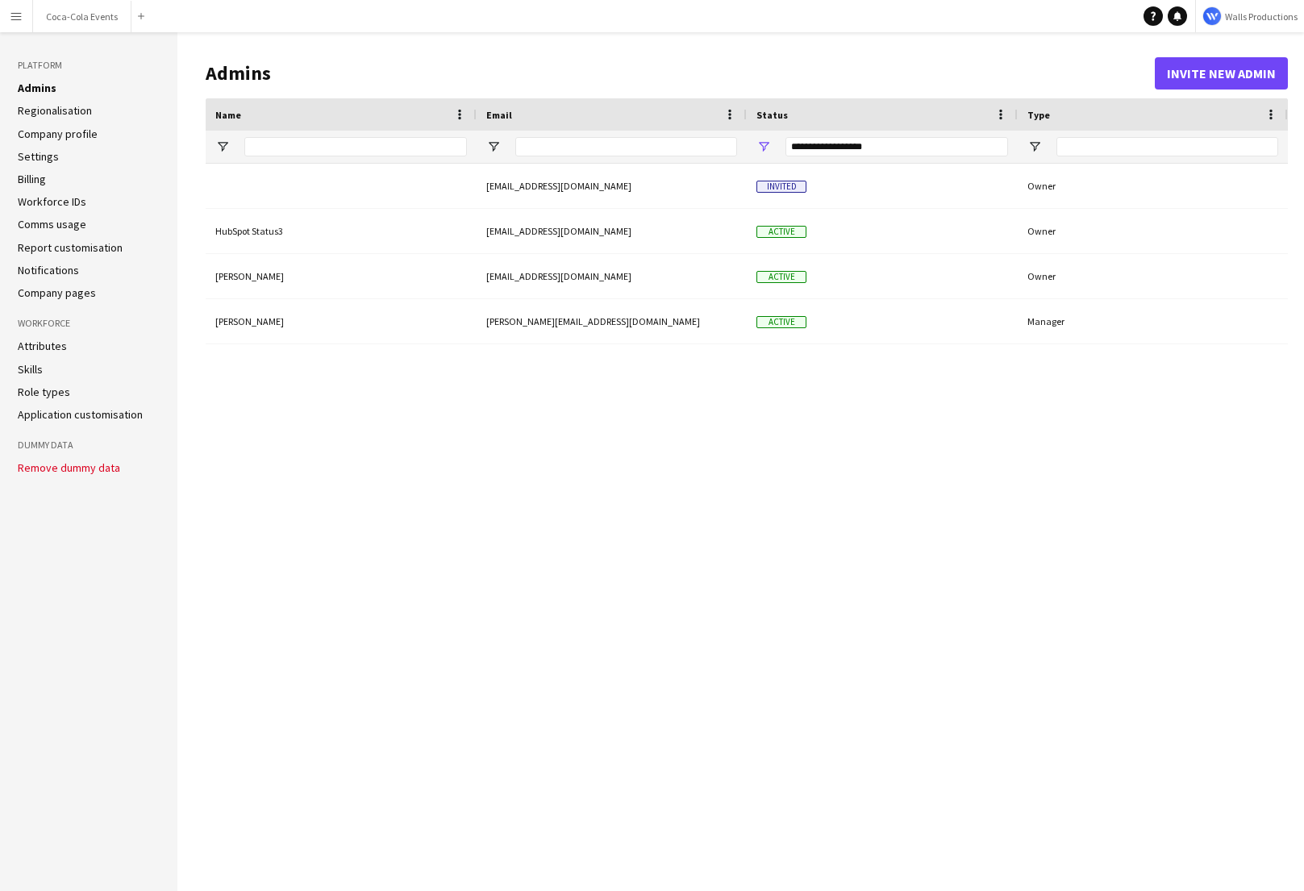
click at [44, 346] on link "Attributes" at bounding box center [42, 346] width 49 height 15
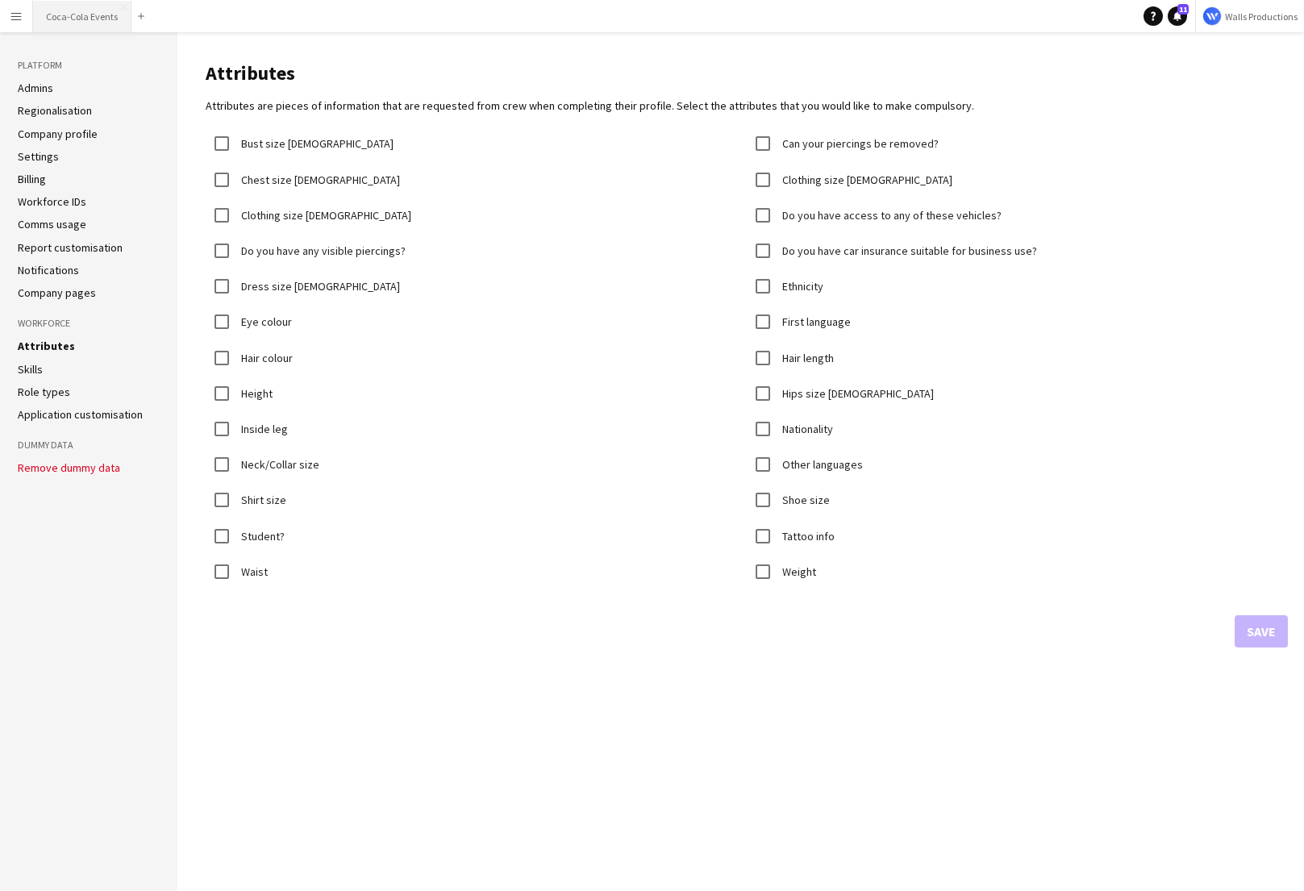
click at [64, 10] on button "Coca-Cola Events Close" at bounding box center [82, 16] width 98 height 31
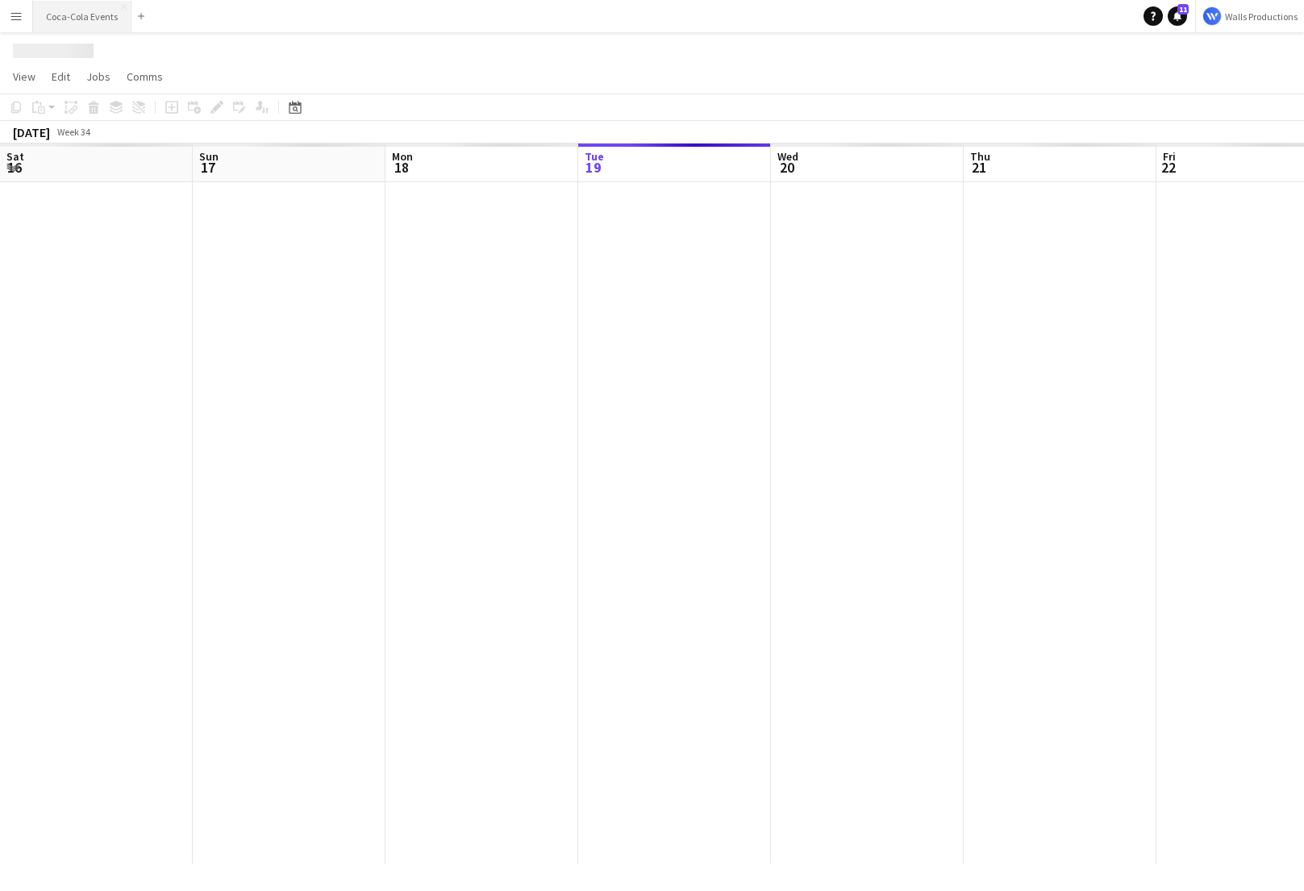
scroll to position [0, 385]
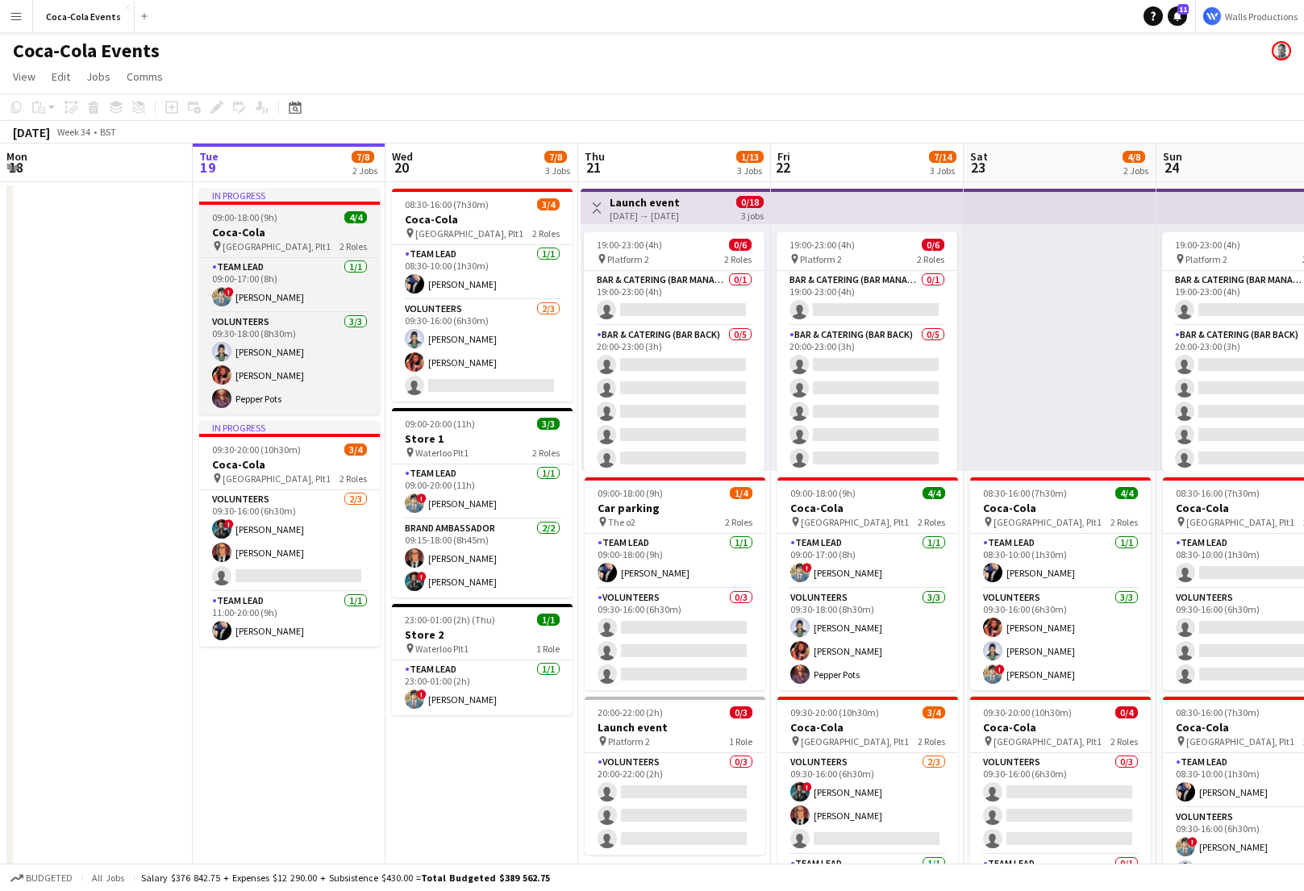
click at [259, 214] on span "09:00-18:00 (9h)" at bounding box center [244, 217] width 65 height 12
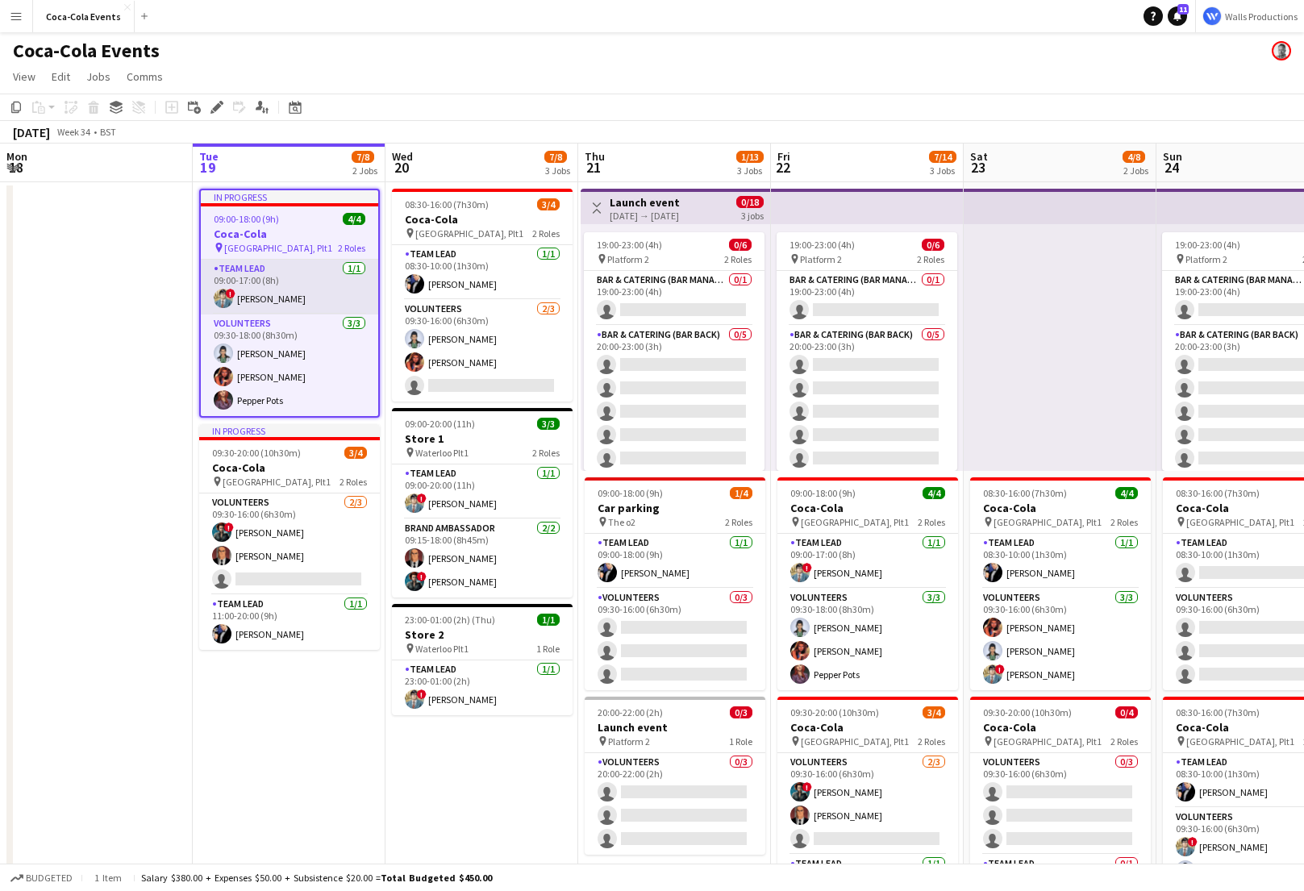
click at [262, 296] on app-card-role "Team Lead [DATE] 09:00-17:00 (8h) ! [PERSON_NAME]" at bounding box center [289, 287] width 177 height 55
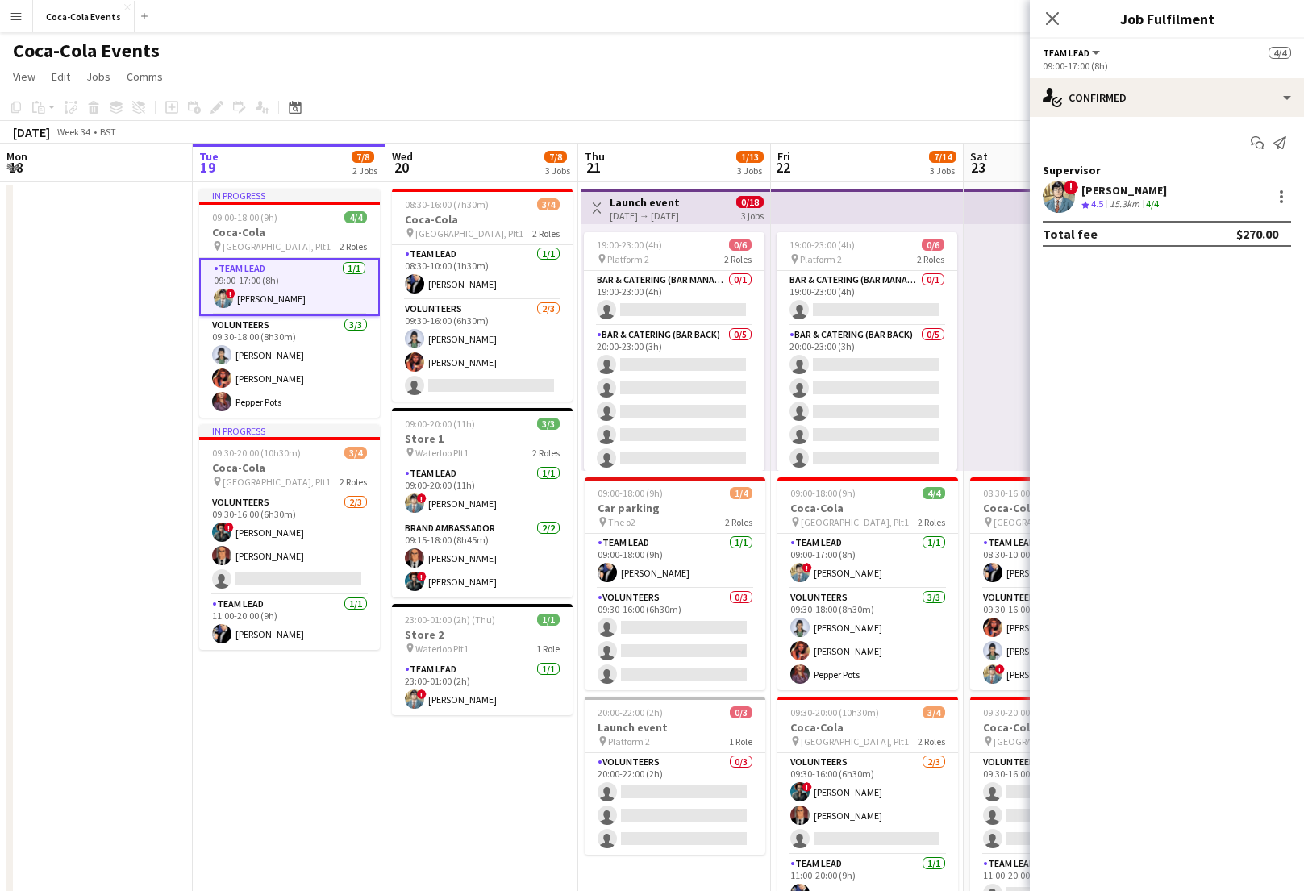
click at [1158, 192] on div "[PERSON_NAME]" at bounding box center [1123, 190] width 85 height 15
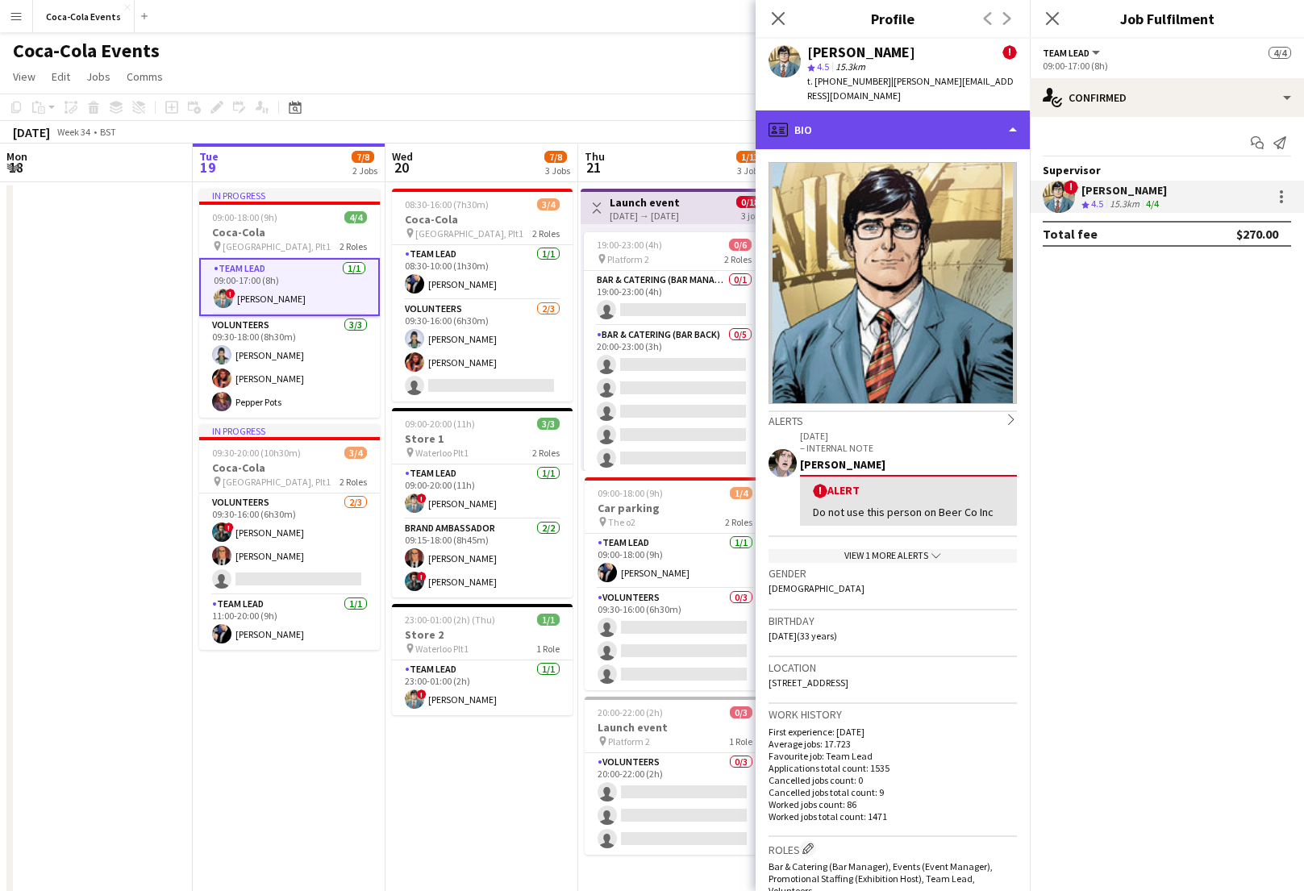
click at [865, 127] on div "profile Bio" at bounding box center [893, 129] width 274 height 39
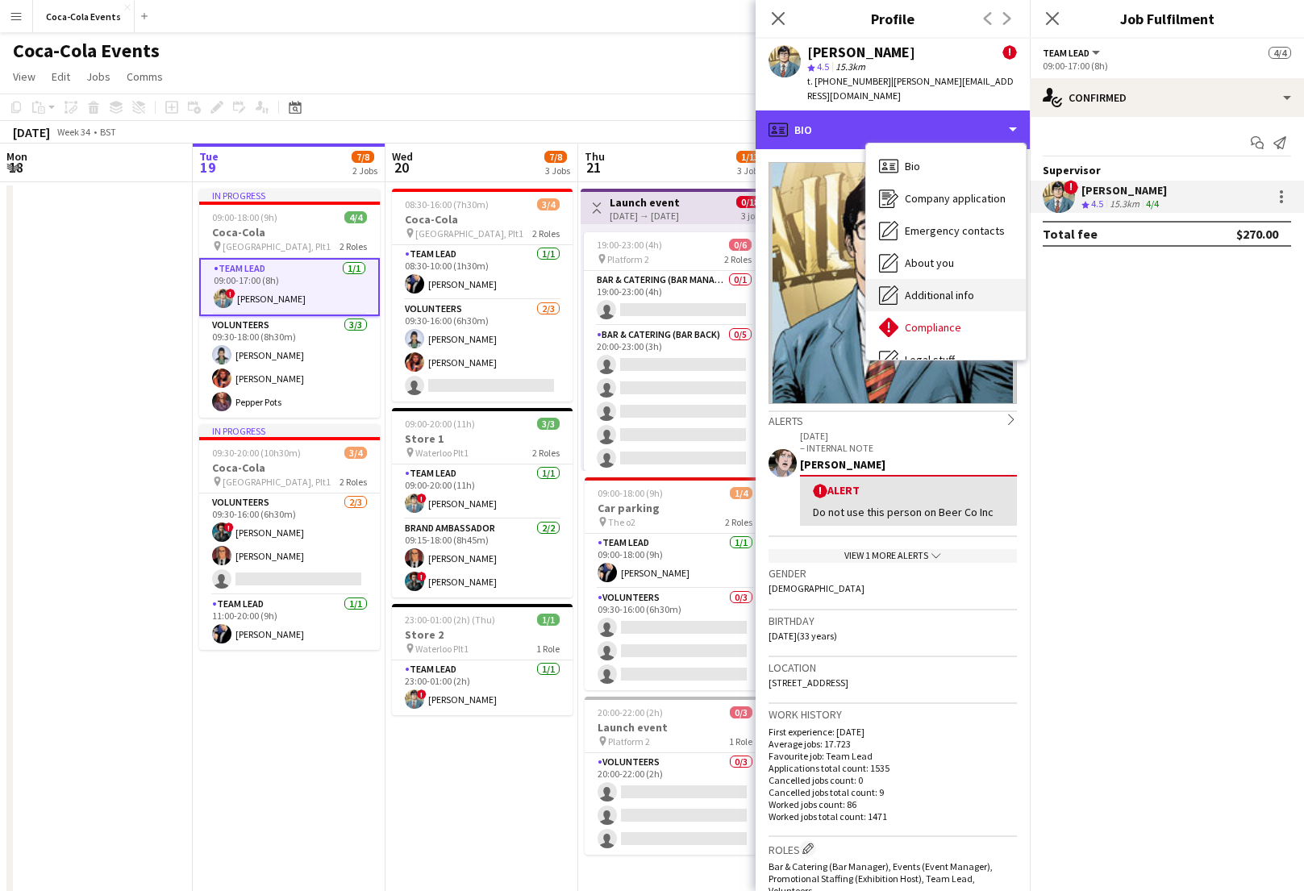
scroll to position [87, 0]
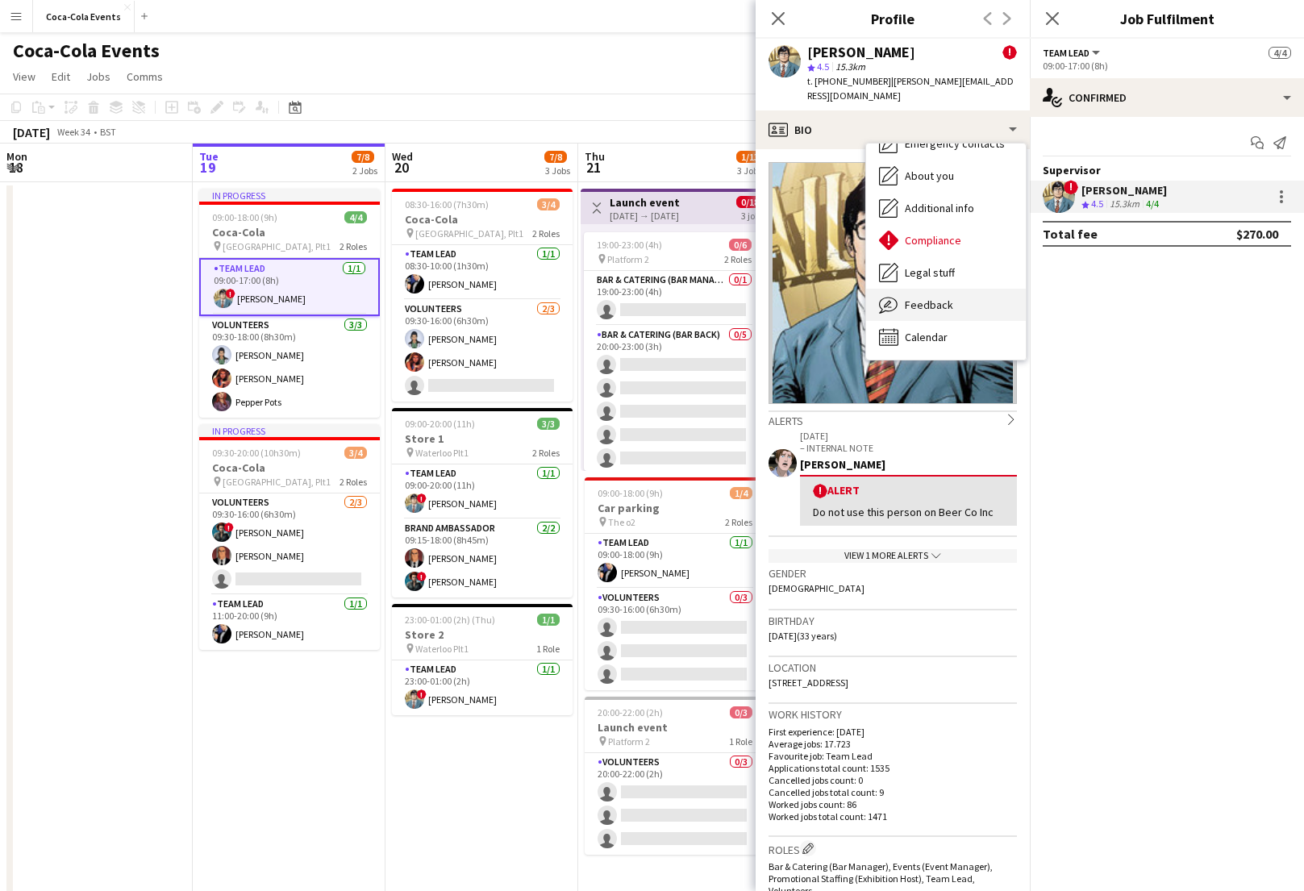
click at [914, 289] on div "Feedback Feedback" at bounding box center [946, 305] width 160 height 32
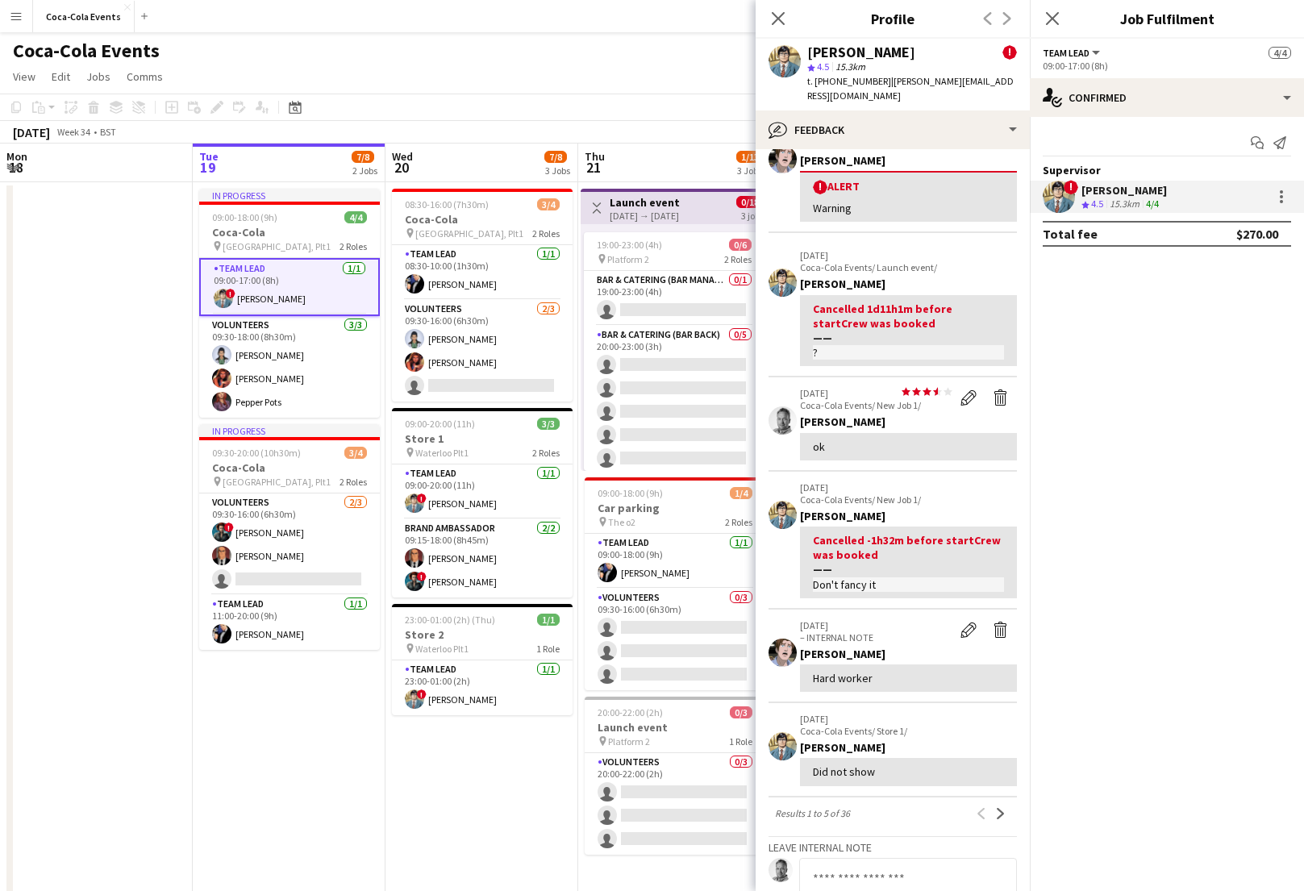
scroll to position [0, 0]
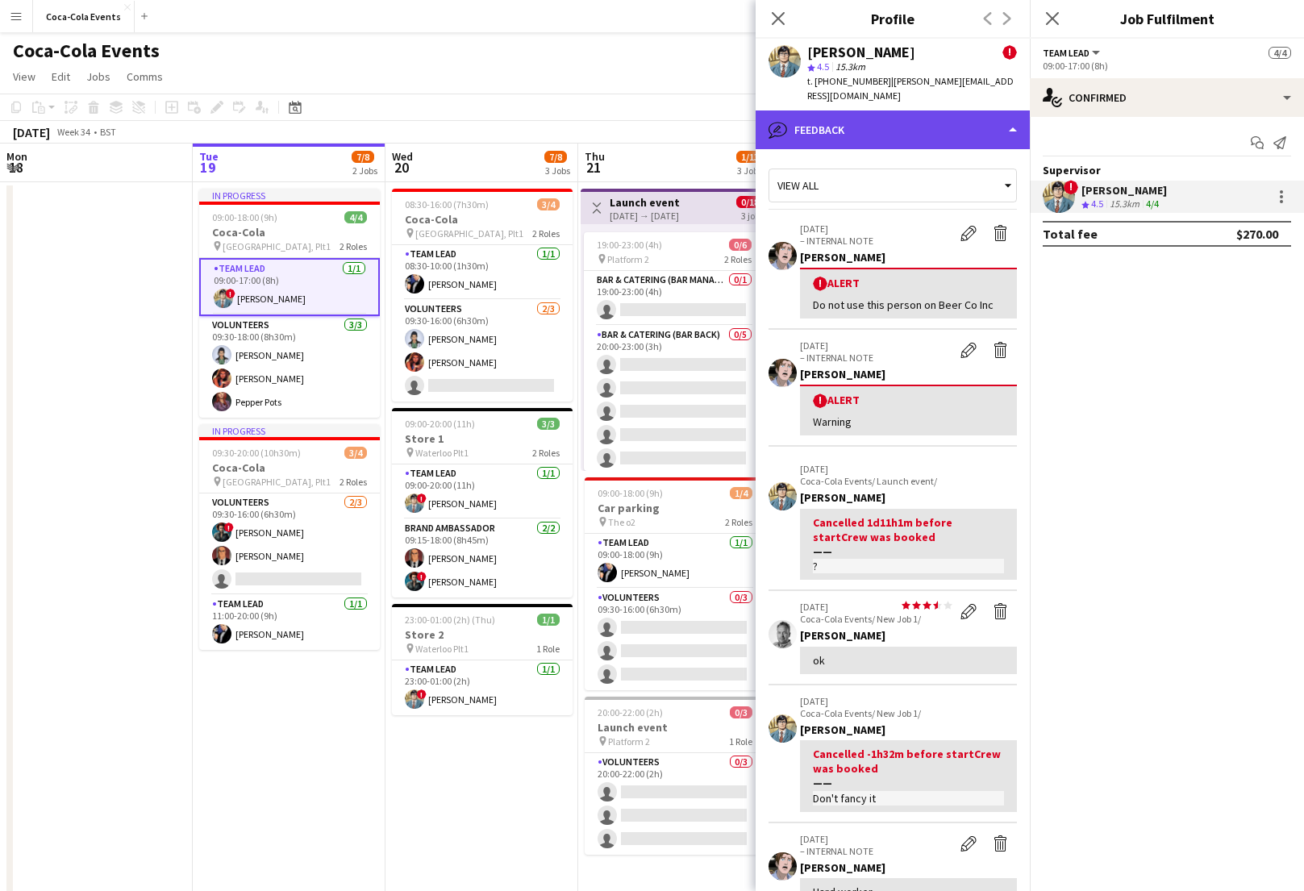
click at [856, 116] on div "bubble-pencil Feedback" at bounding box center [893, 129] width 274 height 39
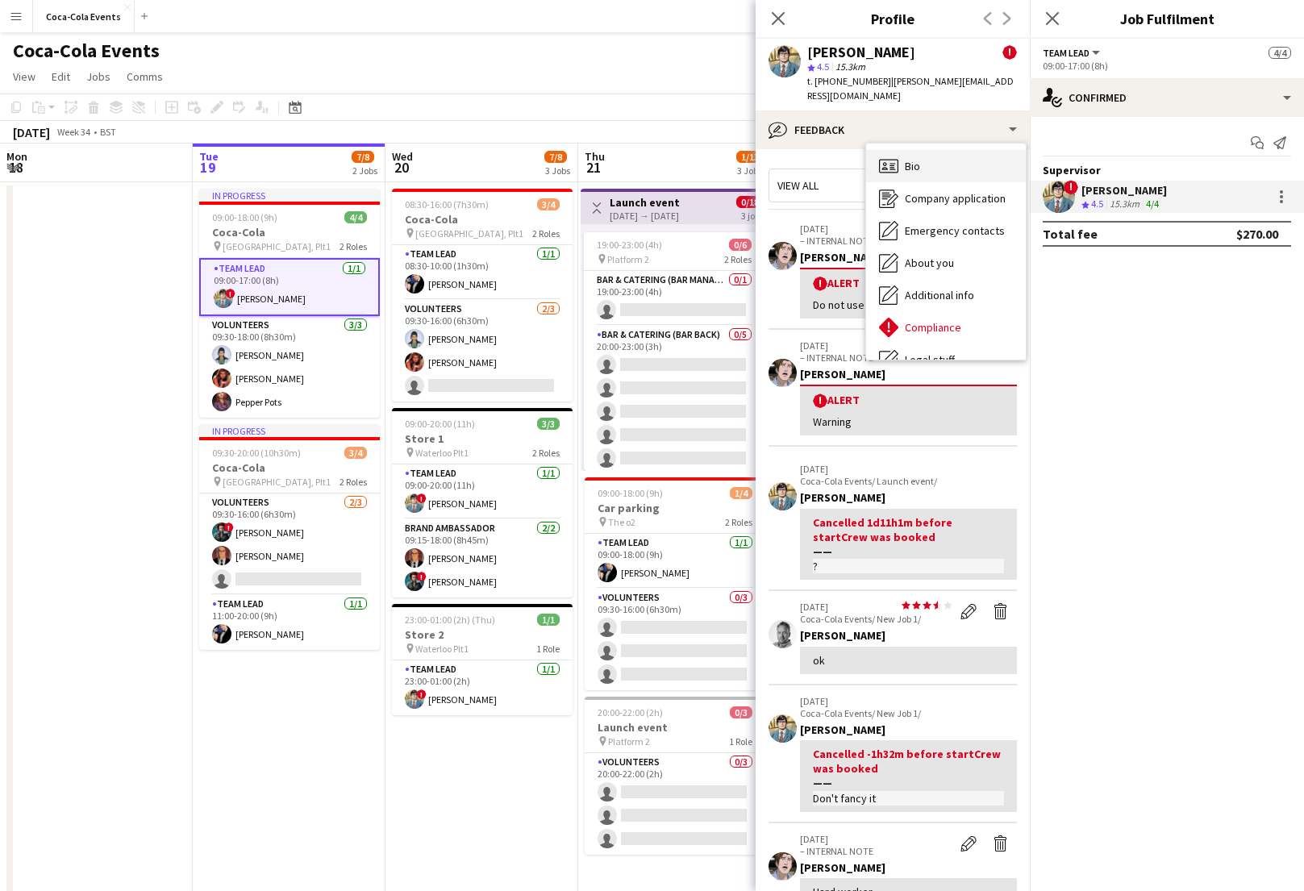
click at [914, 159] on span "Bio" at bounding box center [912, 166] width 15 height 15
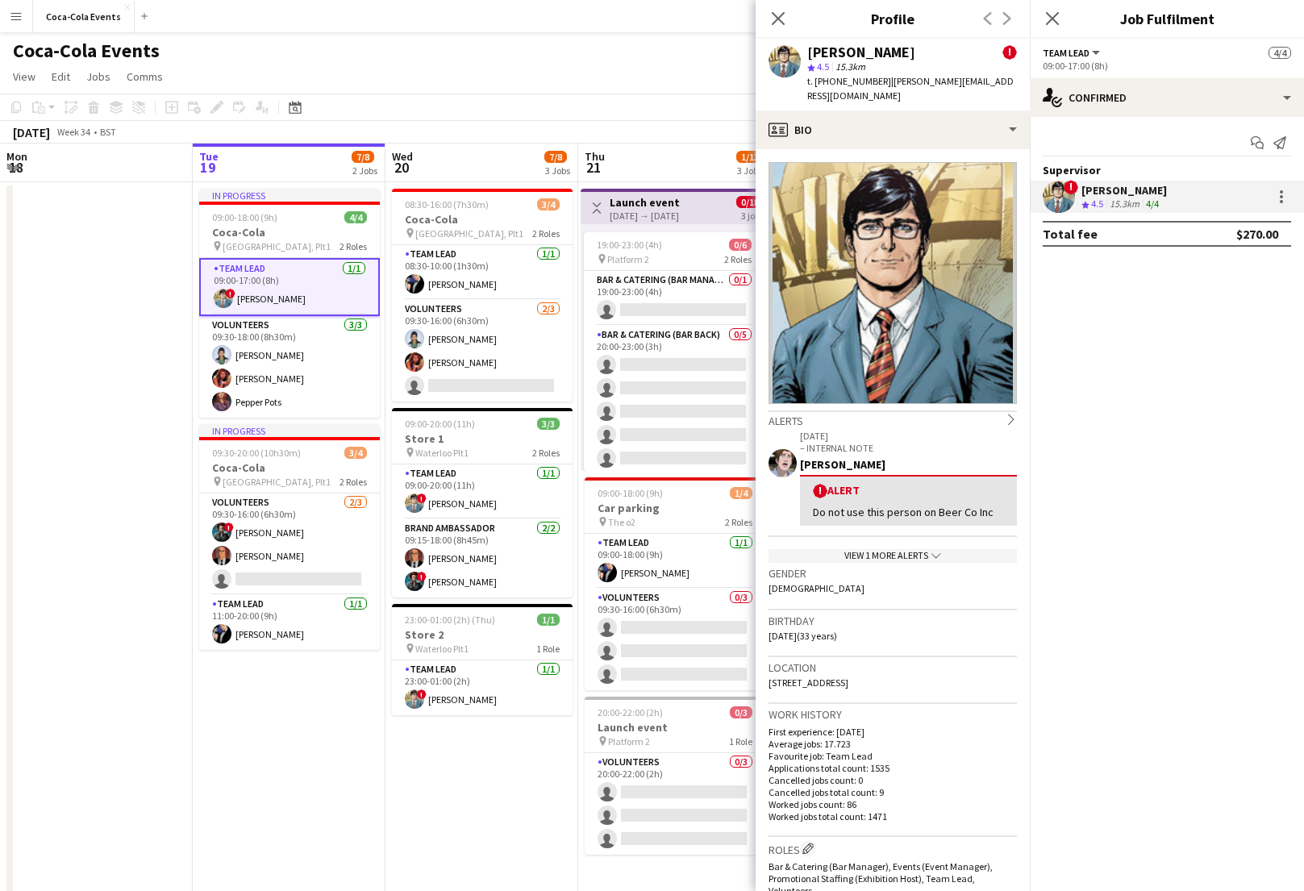
click at [895, 298] on img at bounding box center [892, 283] width 248 height 242
click at [894, 236] on img at bounding box center [892, 283] width 248 height 242
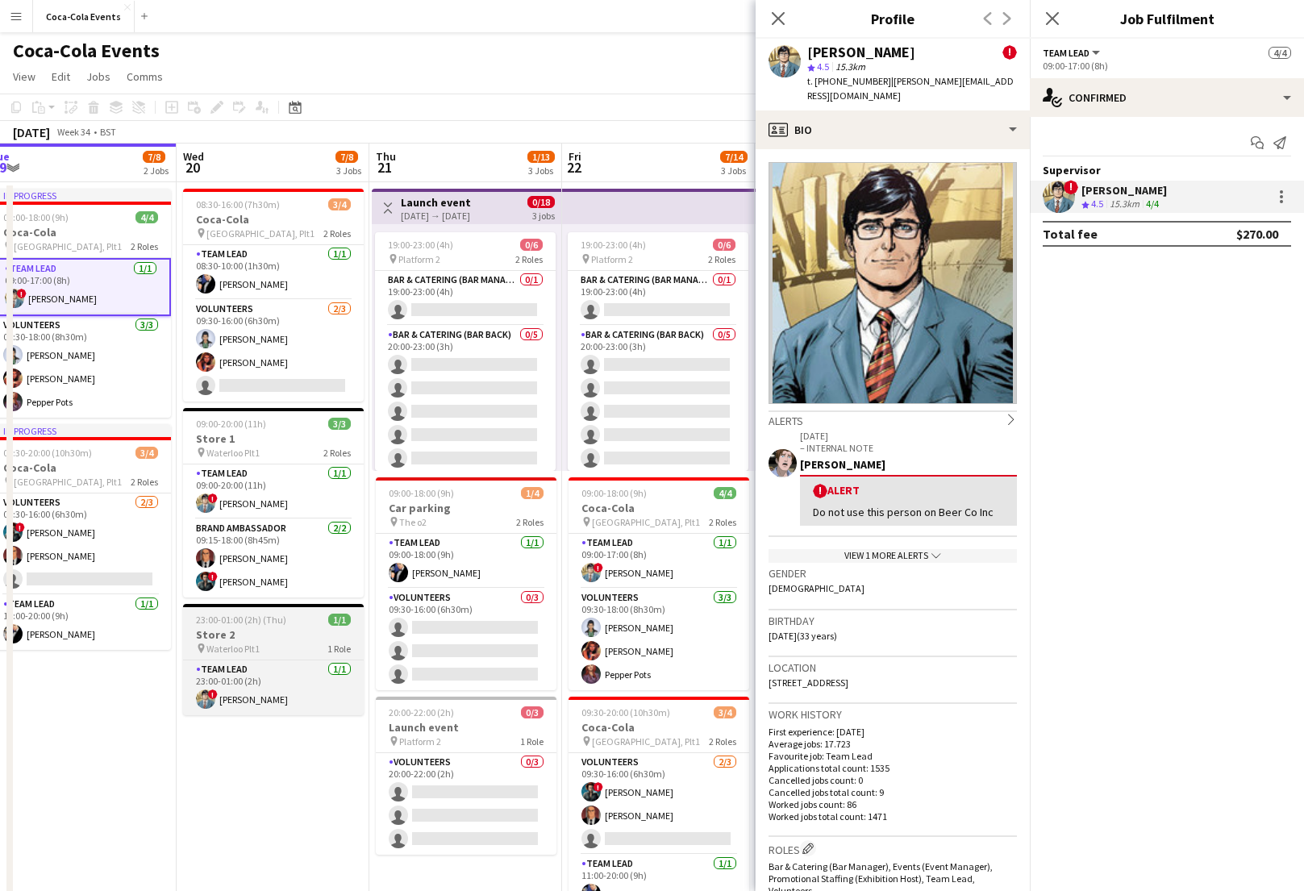
scroll to position [0, 602]
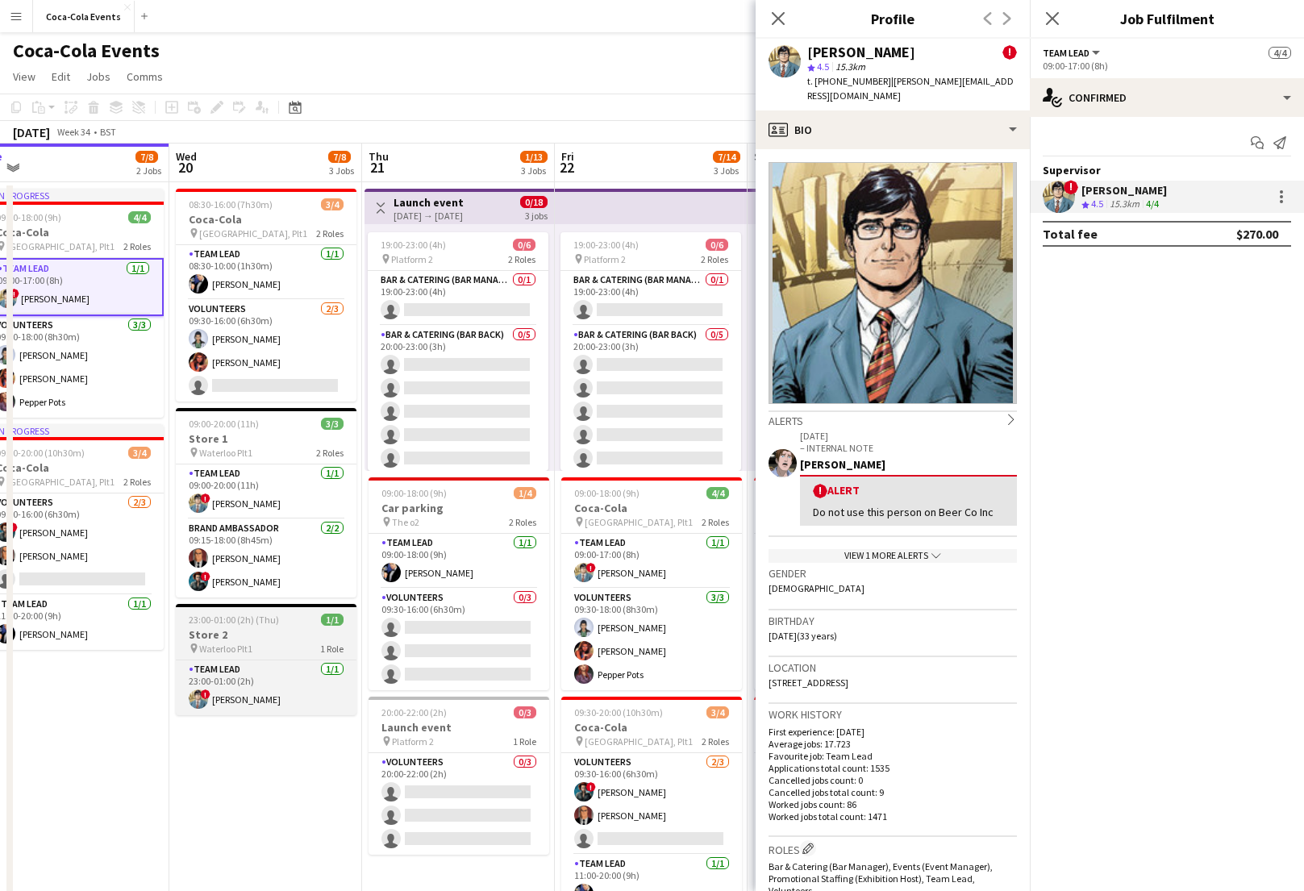
click at [442, 634] on app-card-role "Volunteers 0/3 09:30-16:00 (6h30m) single-neutral-actions single-neutral-action…" at bounding box center [458, 640] width 181 height 102
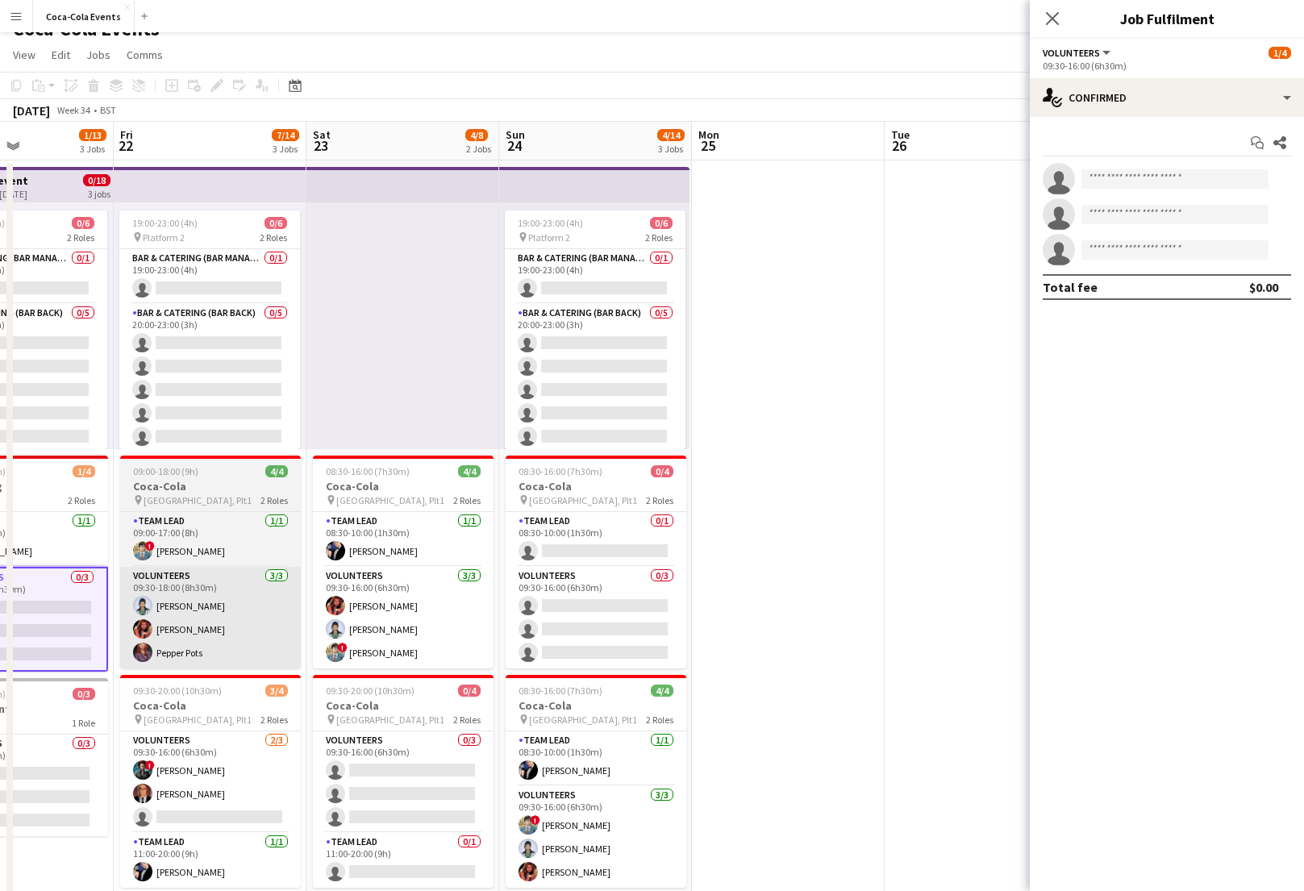
scroll to position [0, 665]
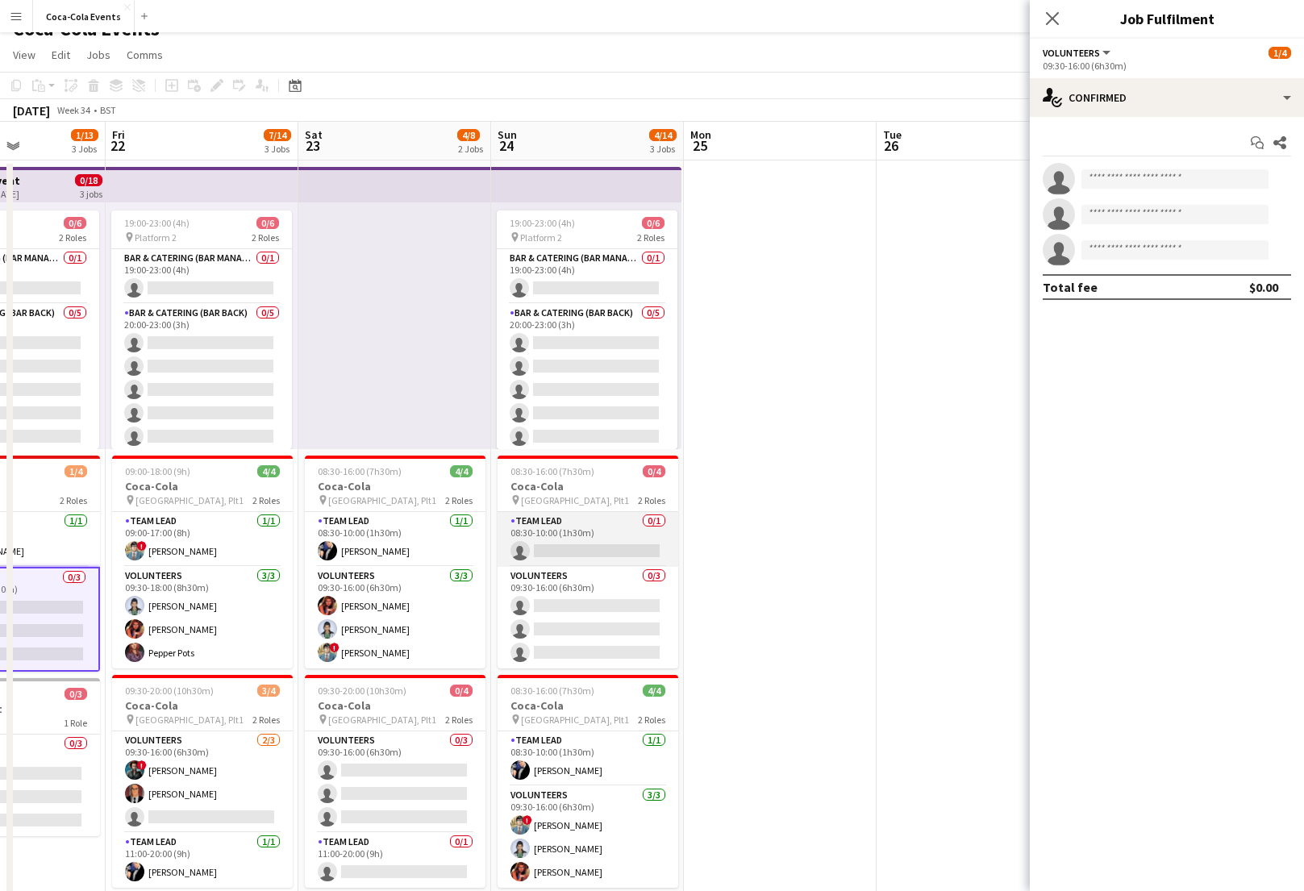
click at [560, 527] on app-card-role "Team Lead 0/1 08:30-10:00 (1h30m) single-neutral-actions" at bounding box center [587, 539] width 181 height 55
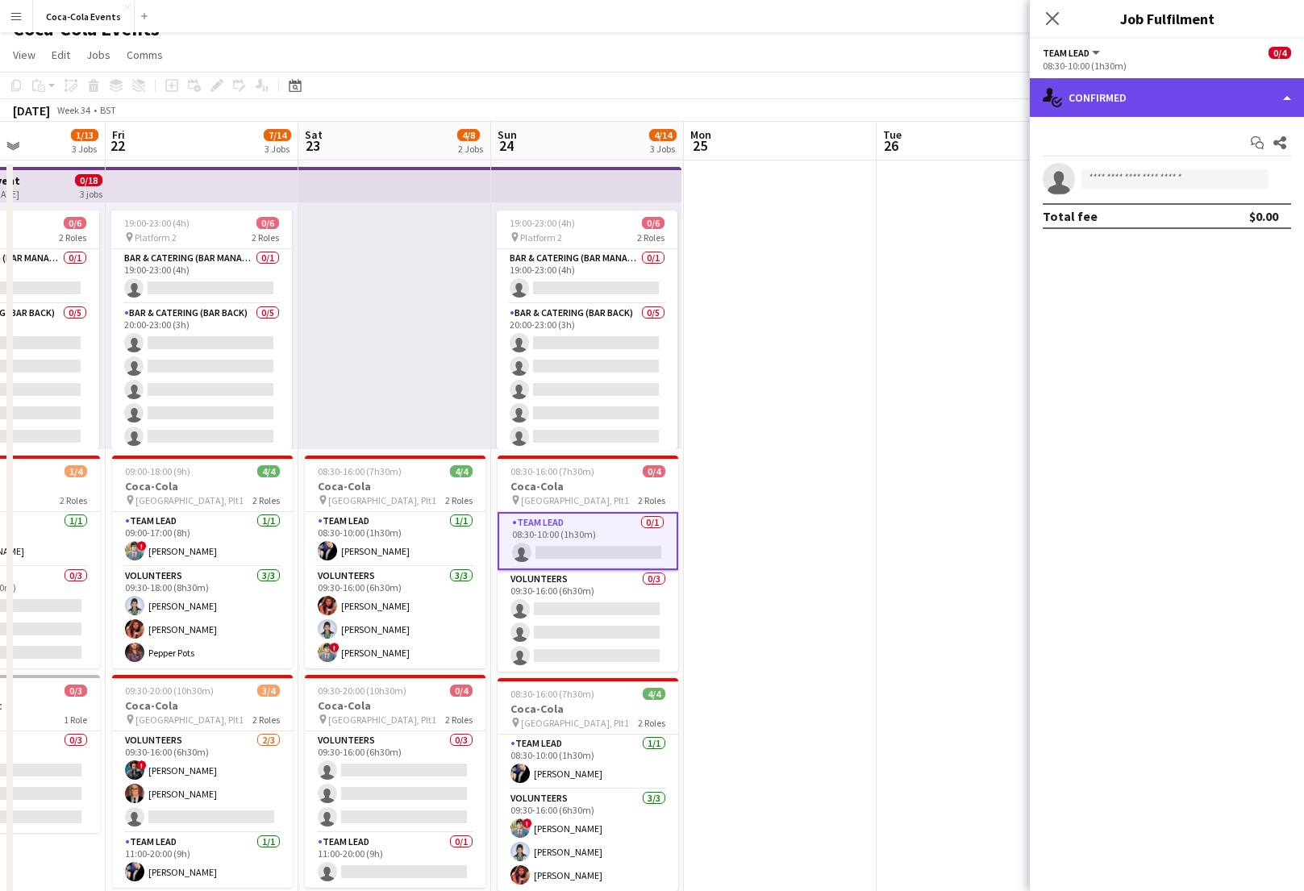
click at [1214, 94] on div "single-neutral-actions-check-2 Confirmed" at bounding box center [1167, 97] width 274 height 39
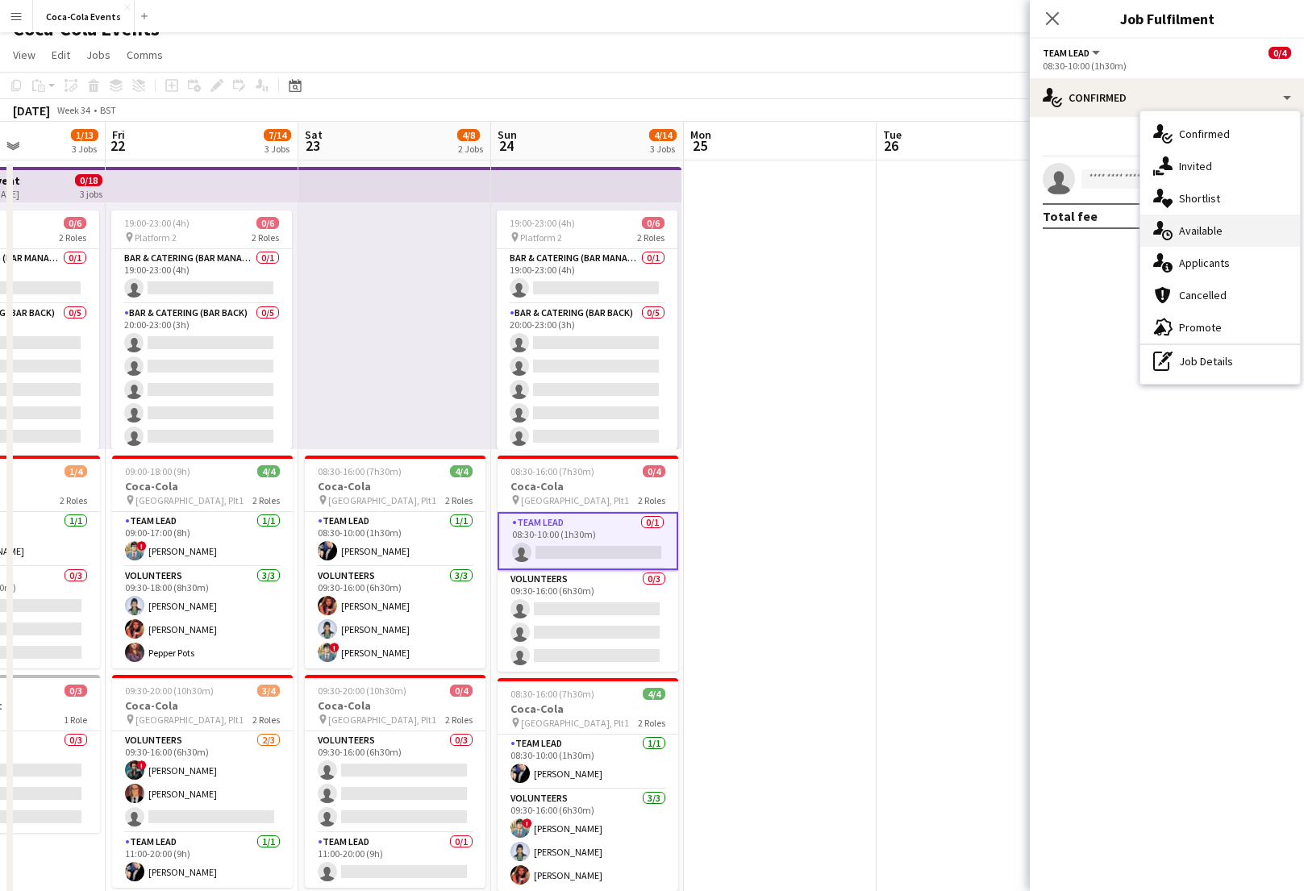
click at [1209, 238] on div "single-neutral-actions-upload Available" at bounding box center [1220, 230] width 160 height 32
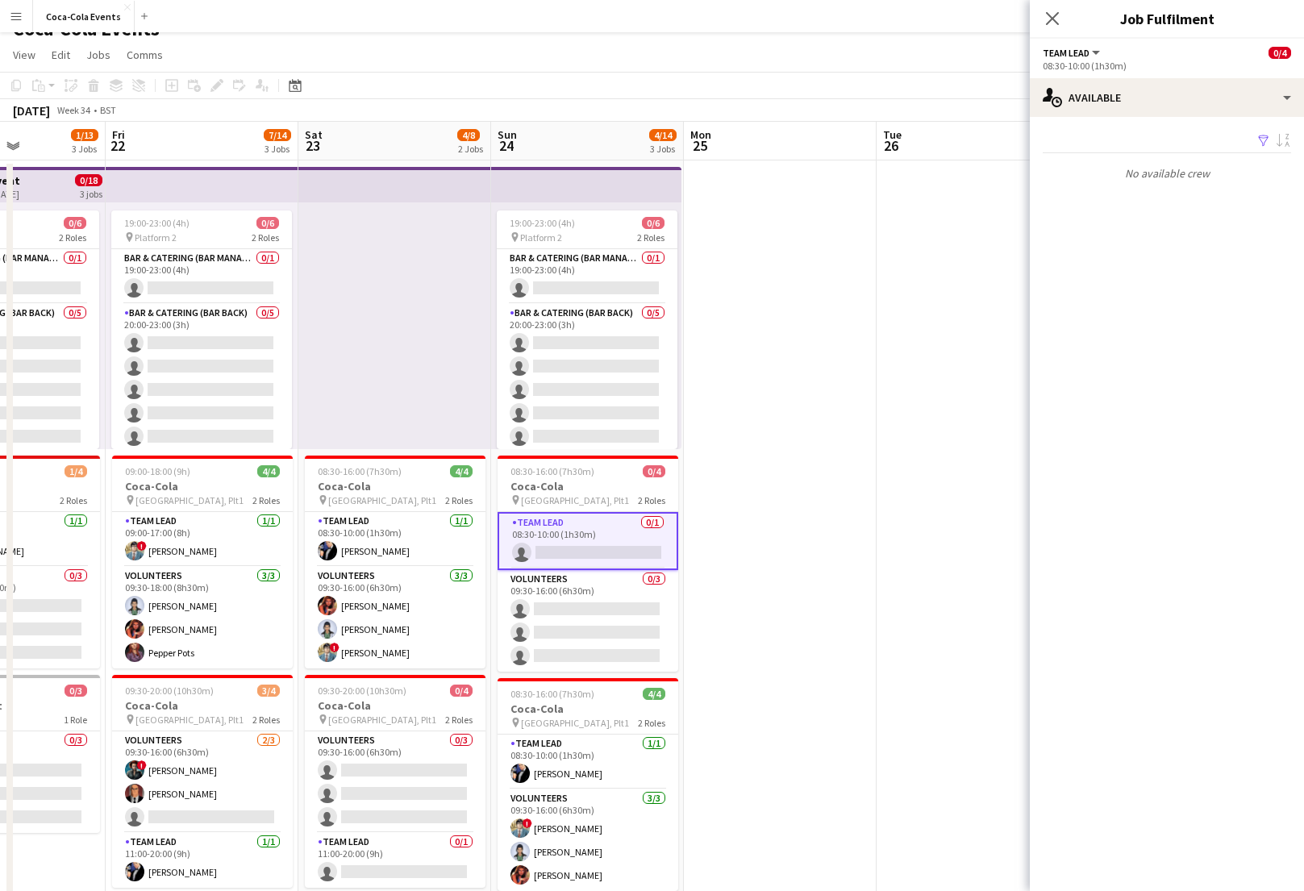
click at [1260, 139] on app-icon "Filter" at bounding box center [1263, 141] width 13 height 15
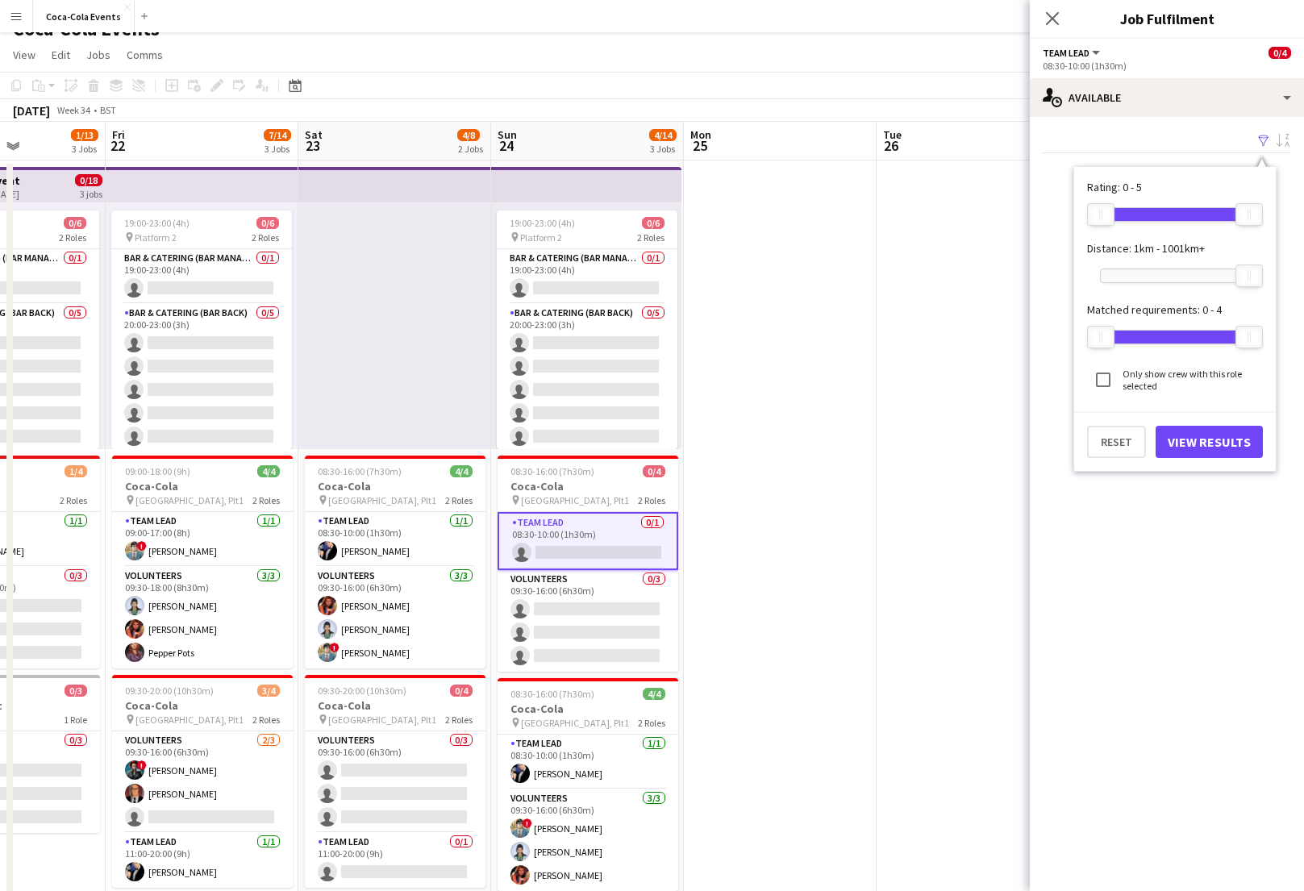
click at [786, 423] on app-date-cell at bounding box center [780, 541] width 193 height 762
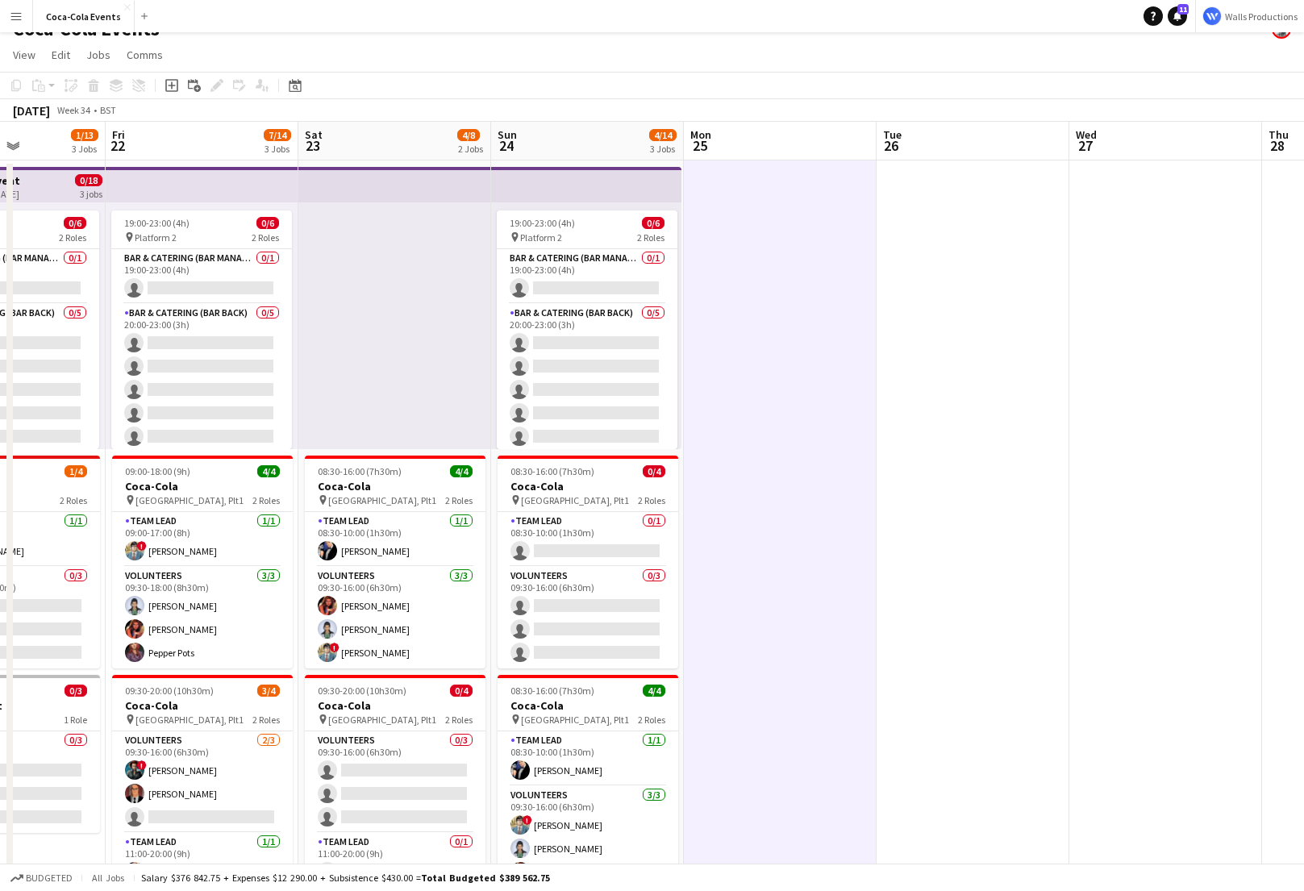
scroll to position [0, 664]
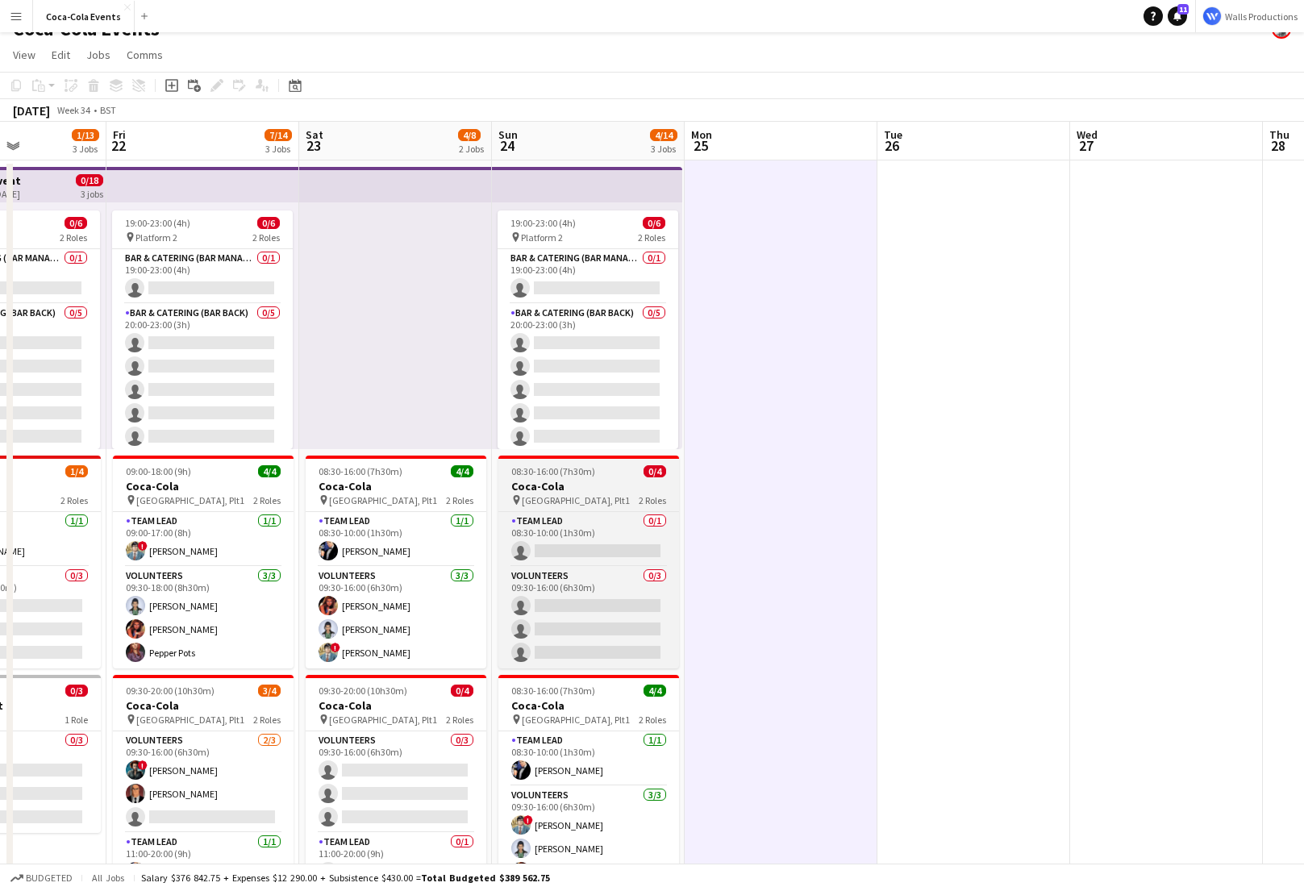
click at [537, 479] on h3 "Coca-Cola" at bounding box center [588, 486] width 181 height 15
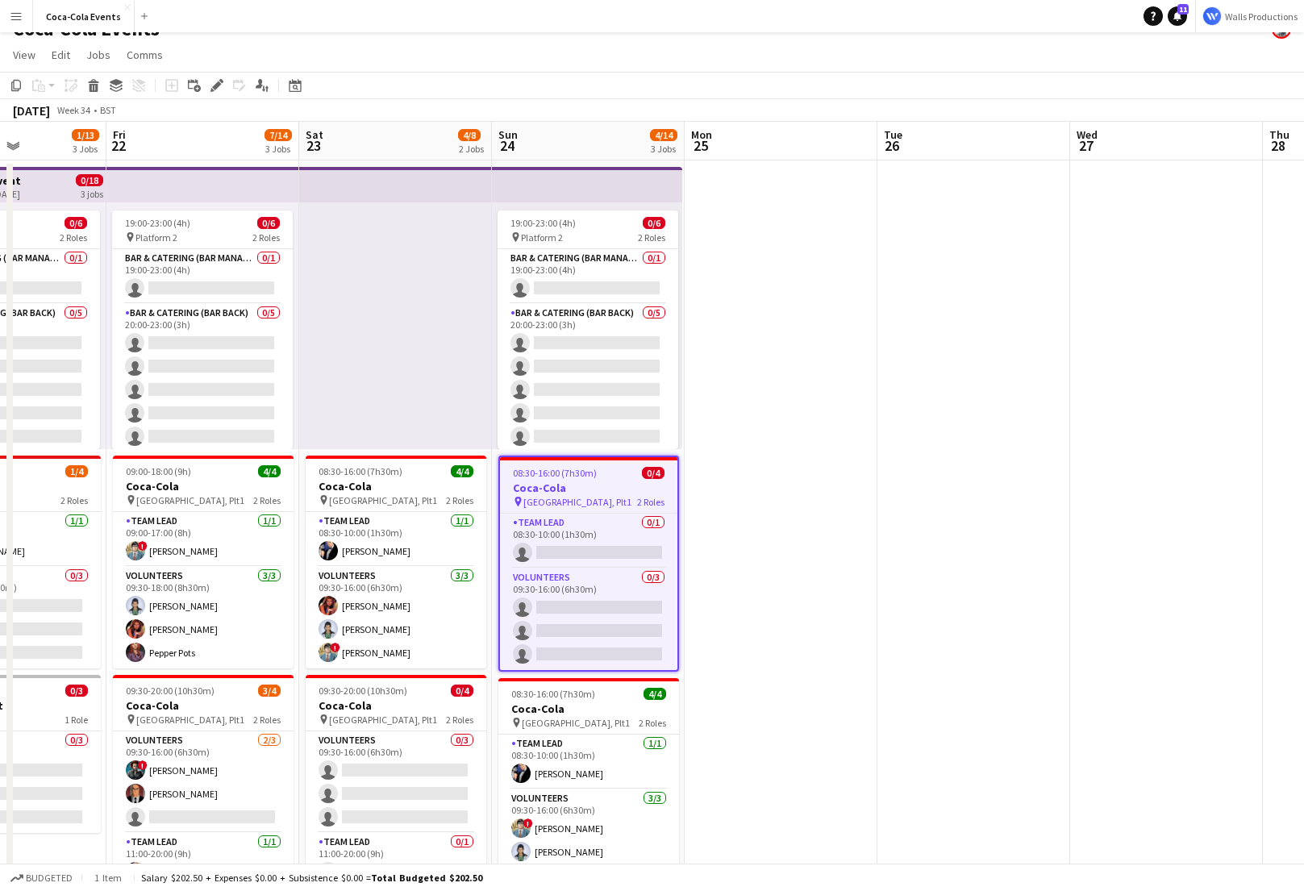
click at [999, 289] on app-date-cell at bounding box center [973, 541] width 193 height 762
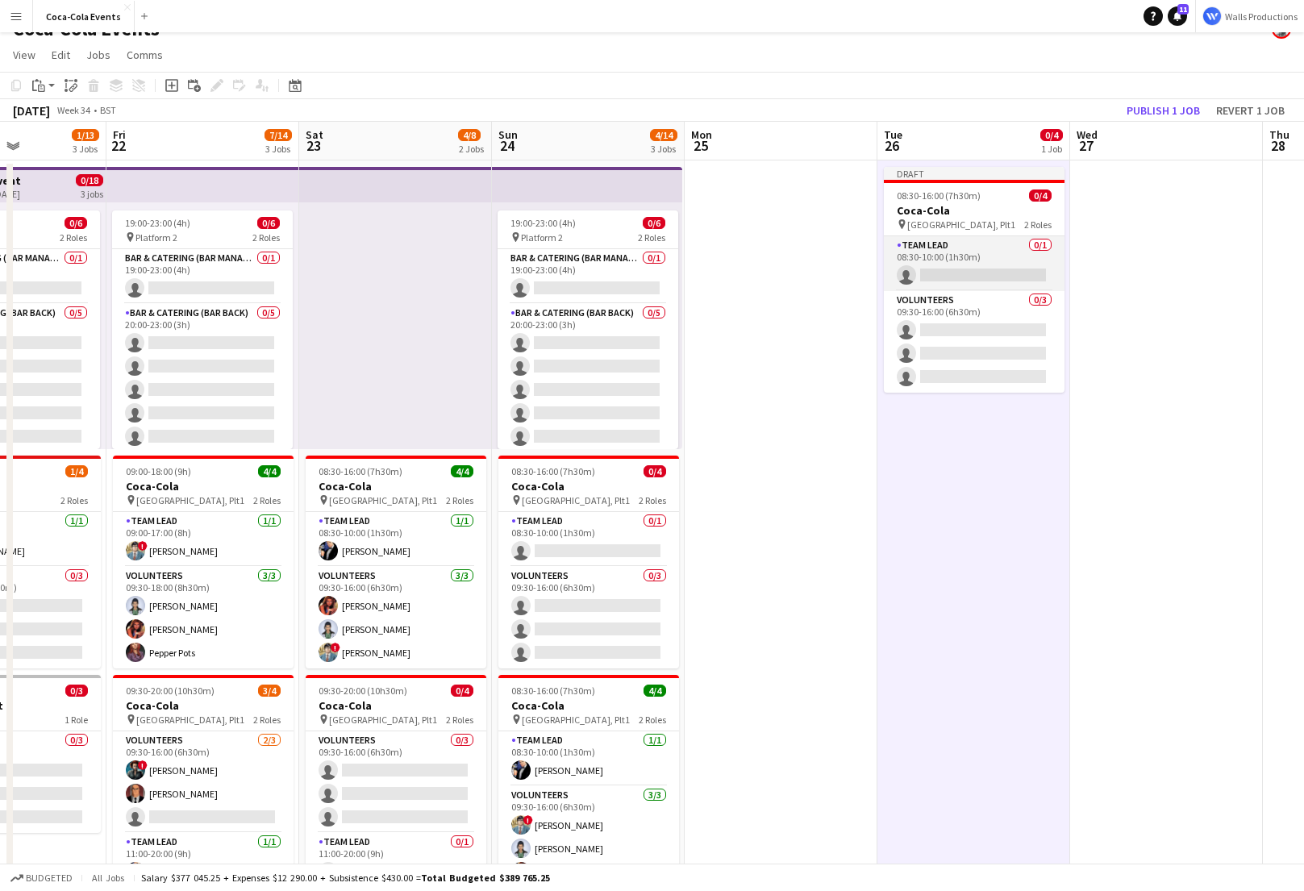
click at [927, 269] on app-card-role "Team Lead 0/1 08:30-10:00 (1h30m) single-neutral-actions" at bounding box center [974, 263] width 181 height 55
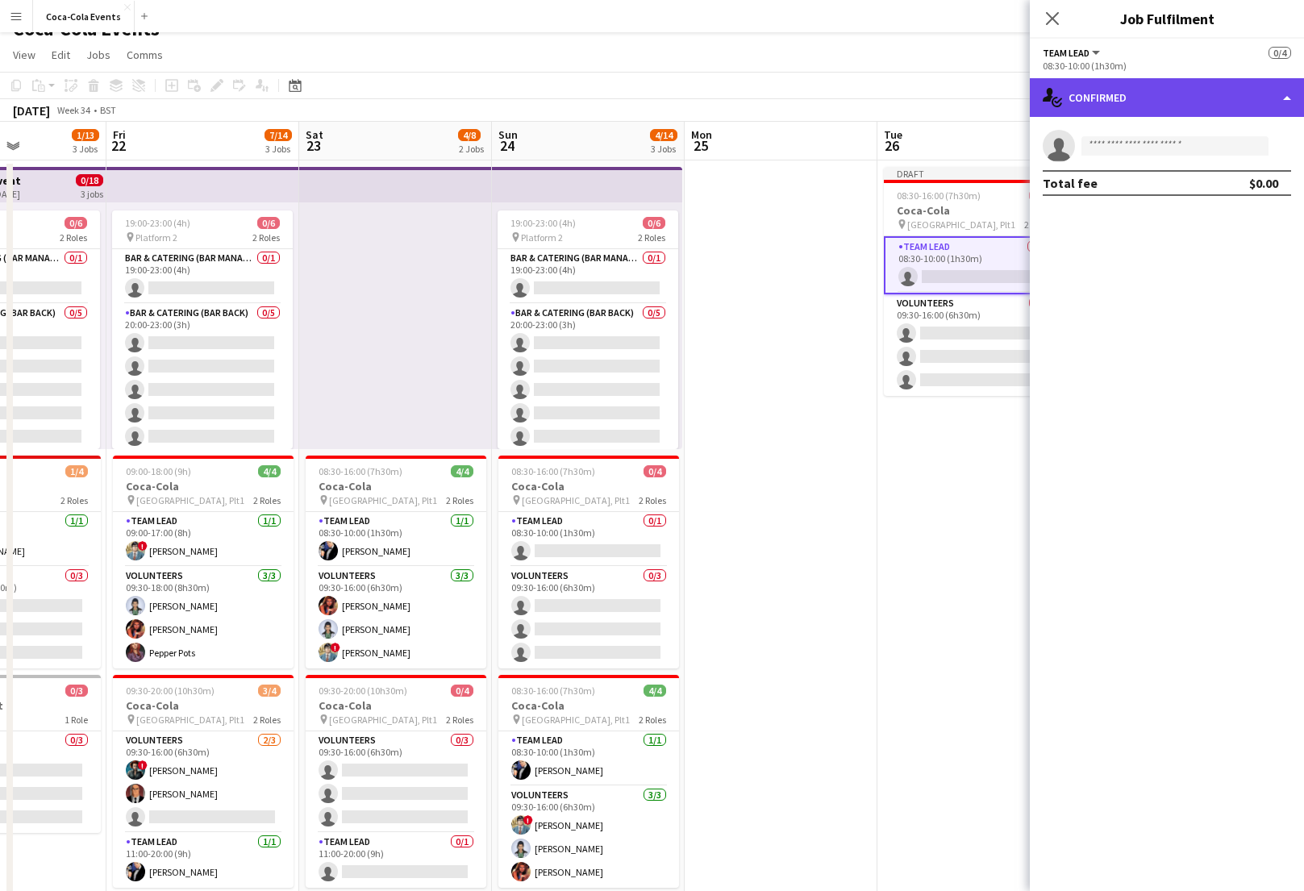
click at [1175, 108] on div "single-neutral-actions-check-2 Confirmed" at bounding box center [1167, 97] width 274 height 39
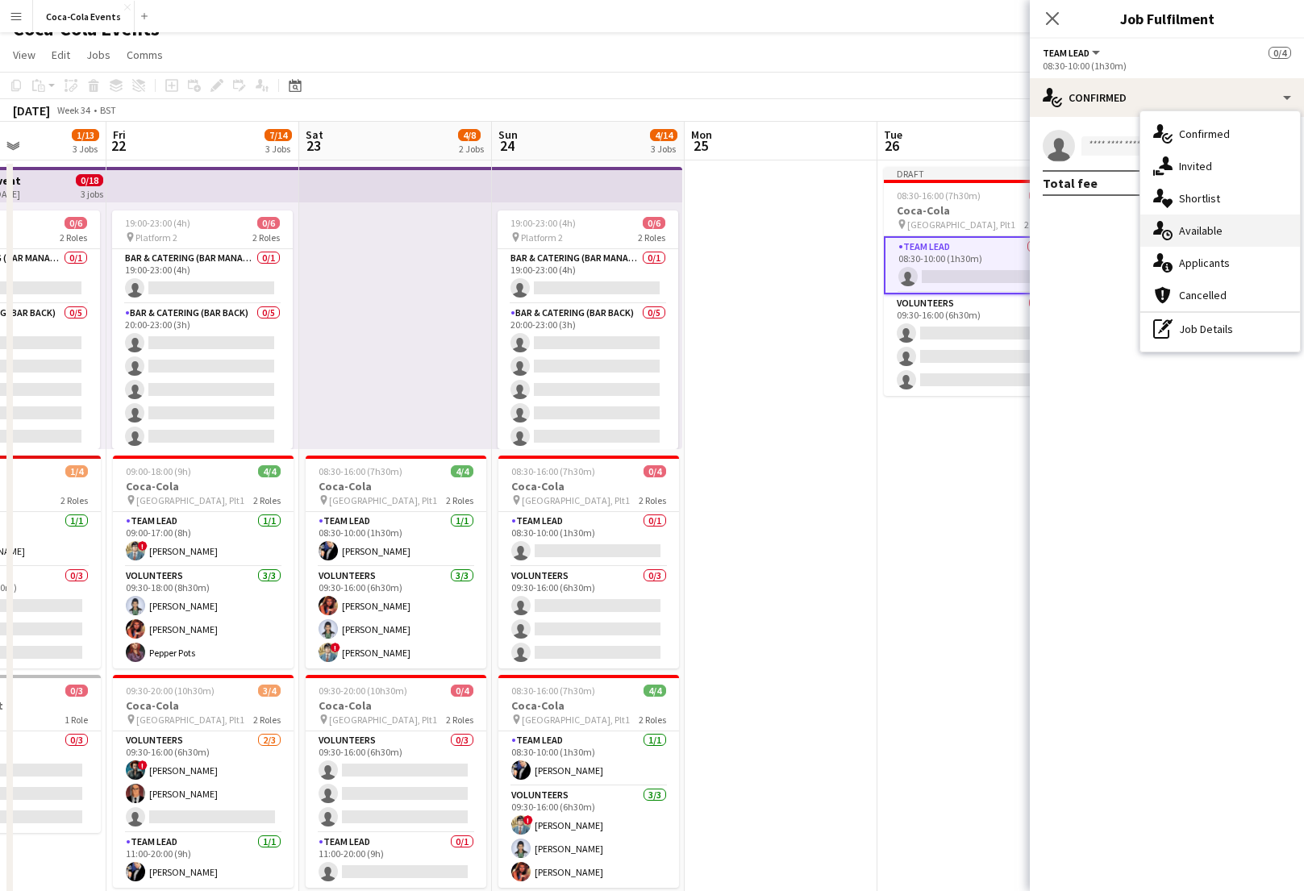
click at [1196, 220] on div "single-neutral-actions-upload Available" at bounding box center [1220, 230] width 160 height 32
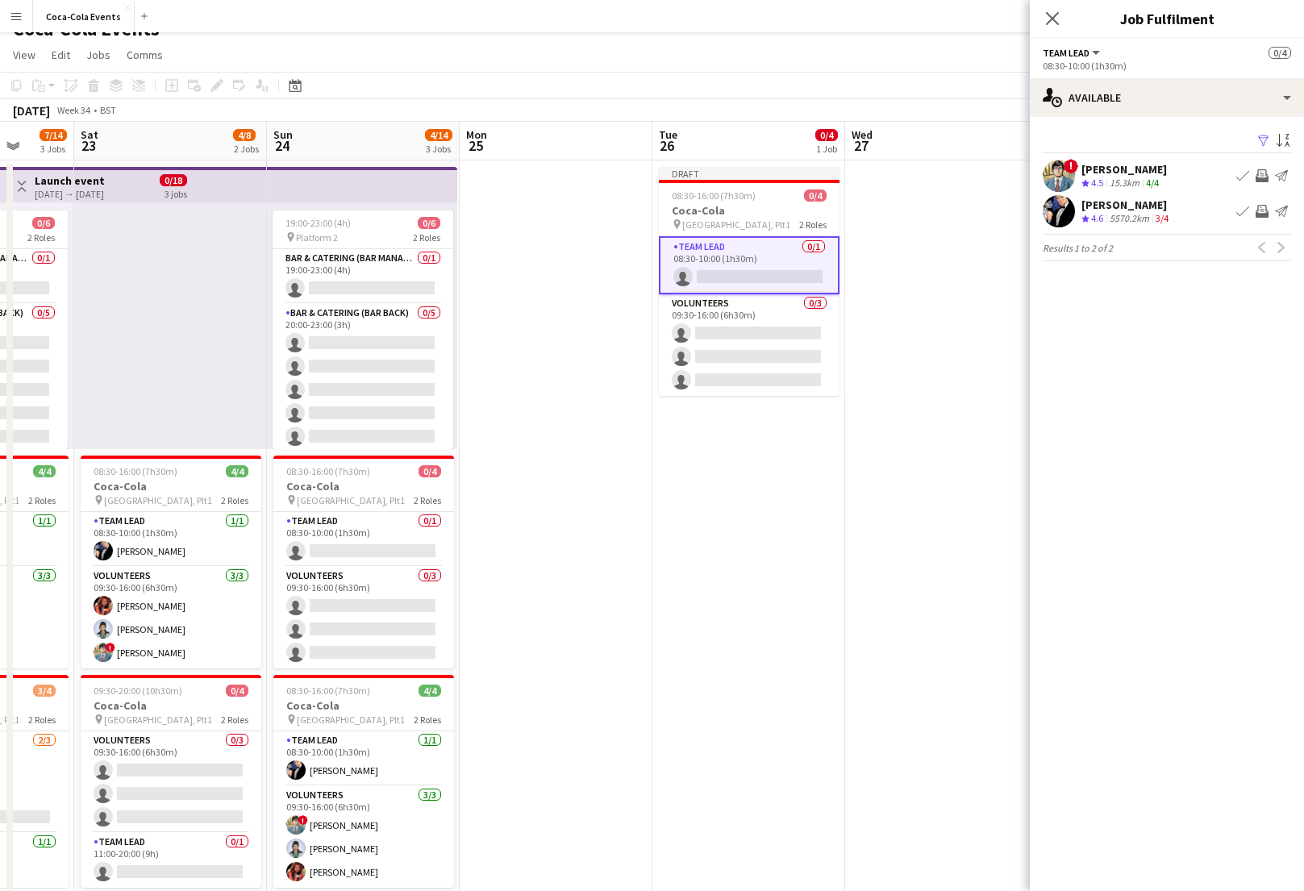
scroll to position [0, 515]
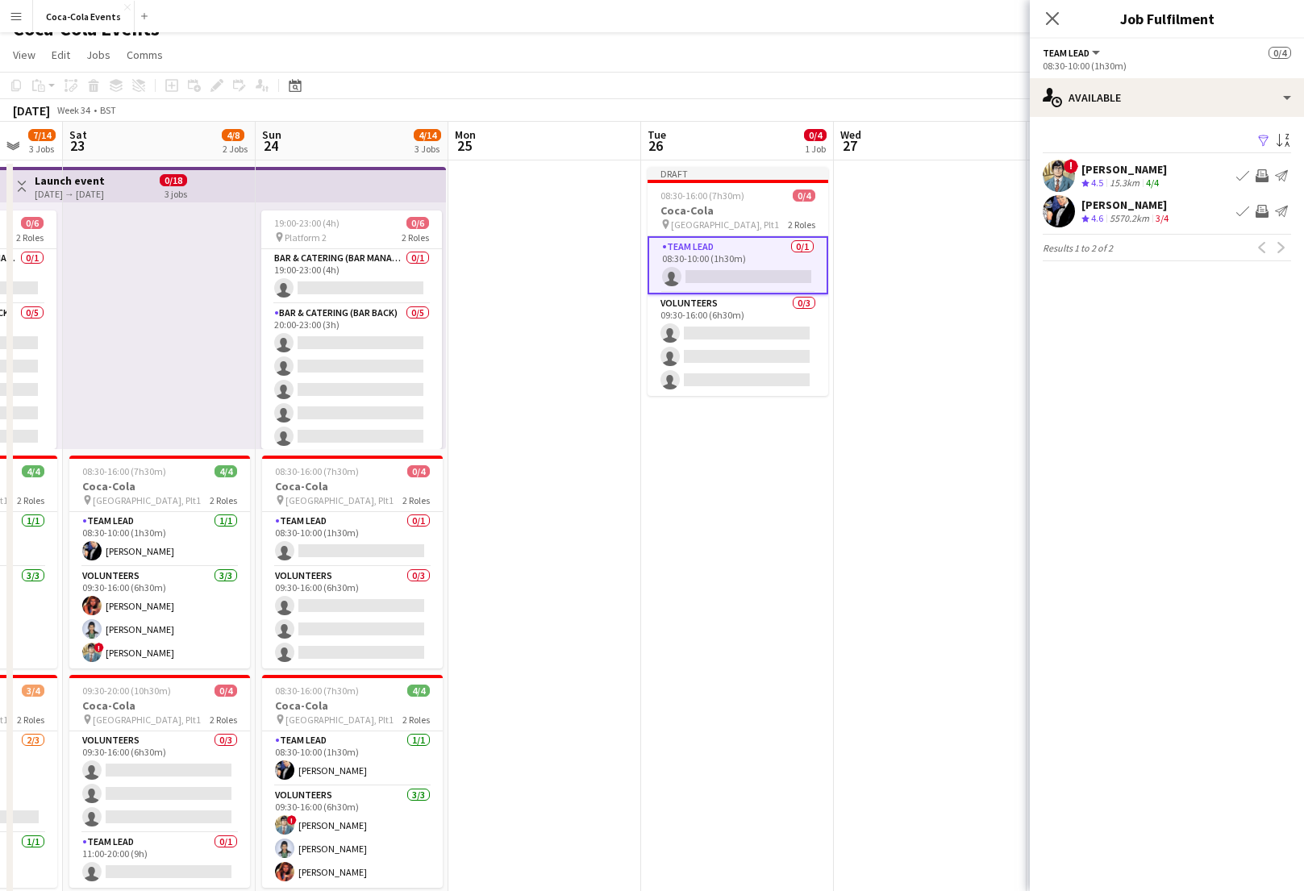
click at [1242, 211] on app-icon "Book crew" at bounding box center [1242, 211] width 13 height 13
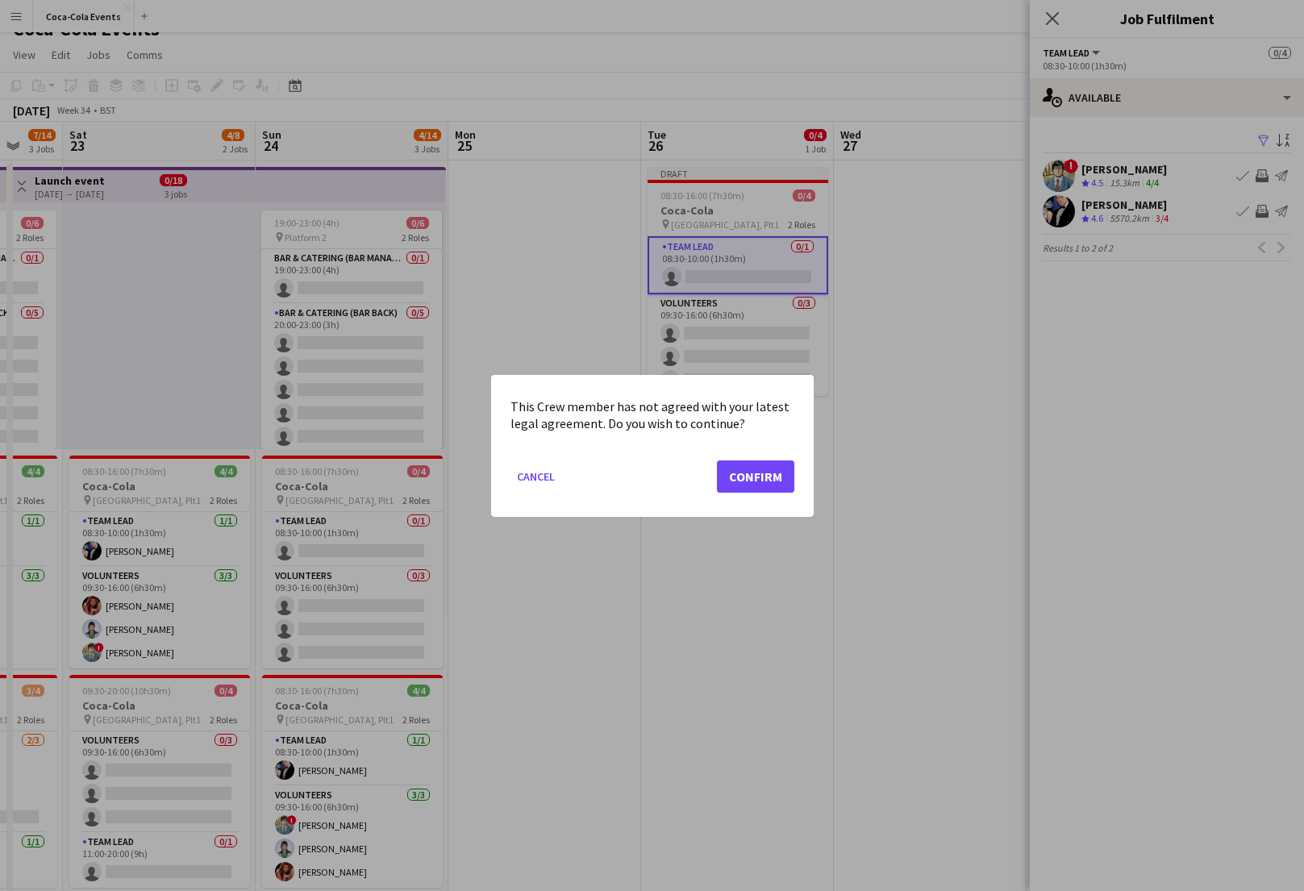
scroll to position [0, 0]
click at [1146, 357] on div at bounding box center [652, 445] width 1304 height 891
click at [1146, 357] on mat-expansion-panel "users Available Filter Sort asc ! [PERSON_NAME] Crew rating 4.5 15.3km 4/4 Book…" at bounding box center [1167, 504] width 274 height 774
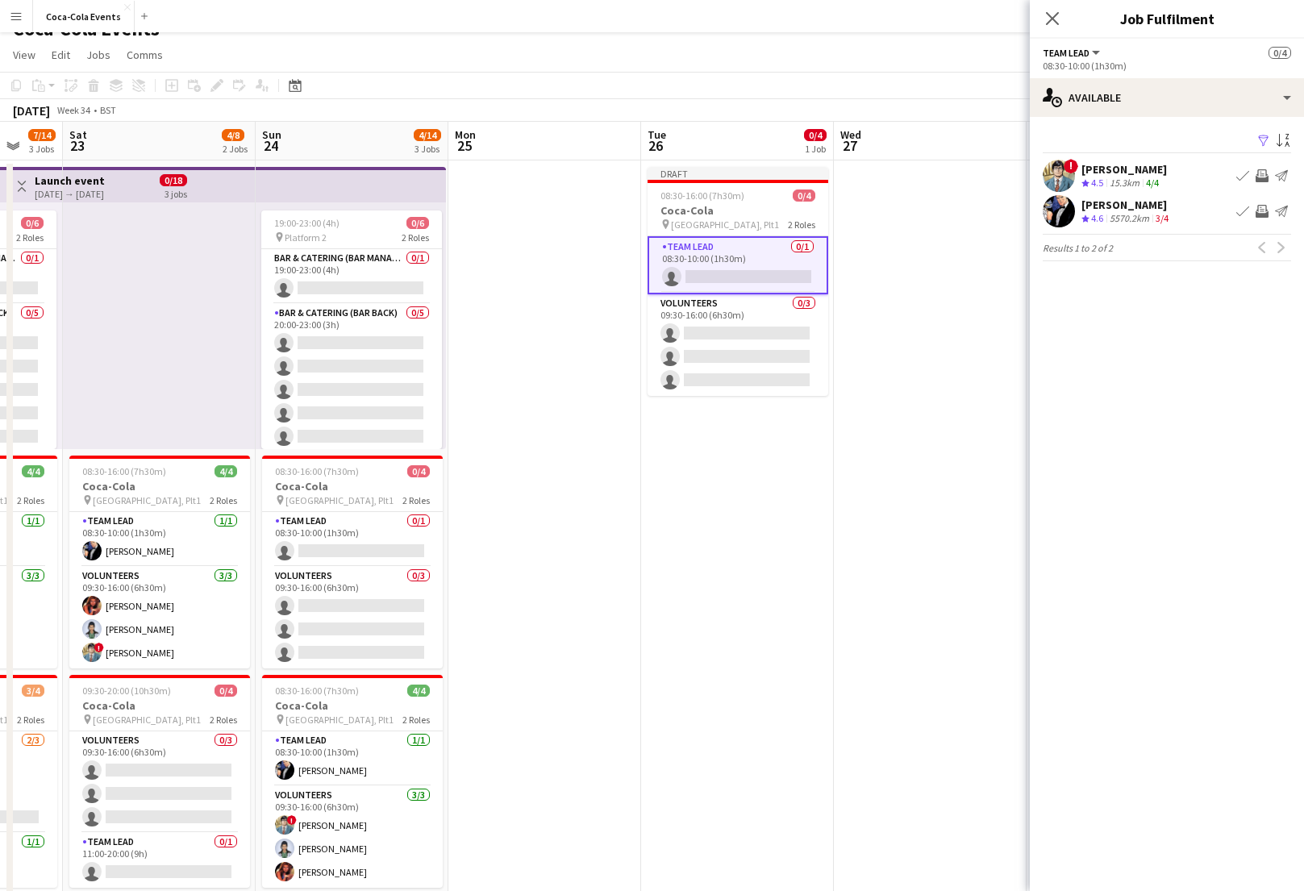
click at [1095, 166] on div "[PERSON_NAME]" at bounding box center [1123, 169] width 85 height 15
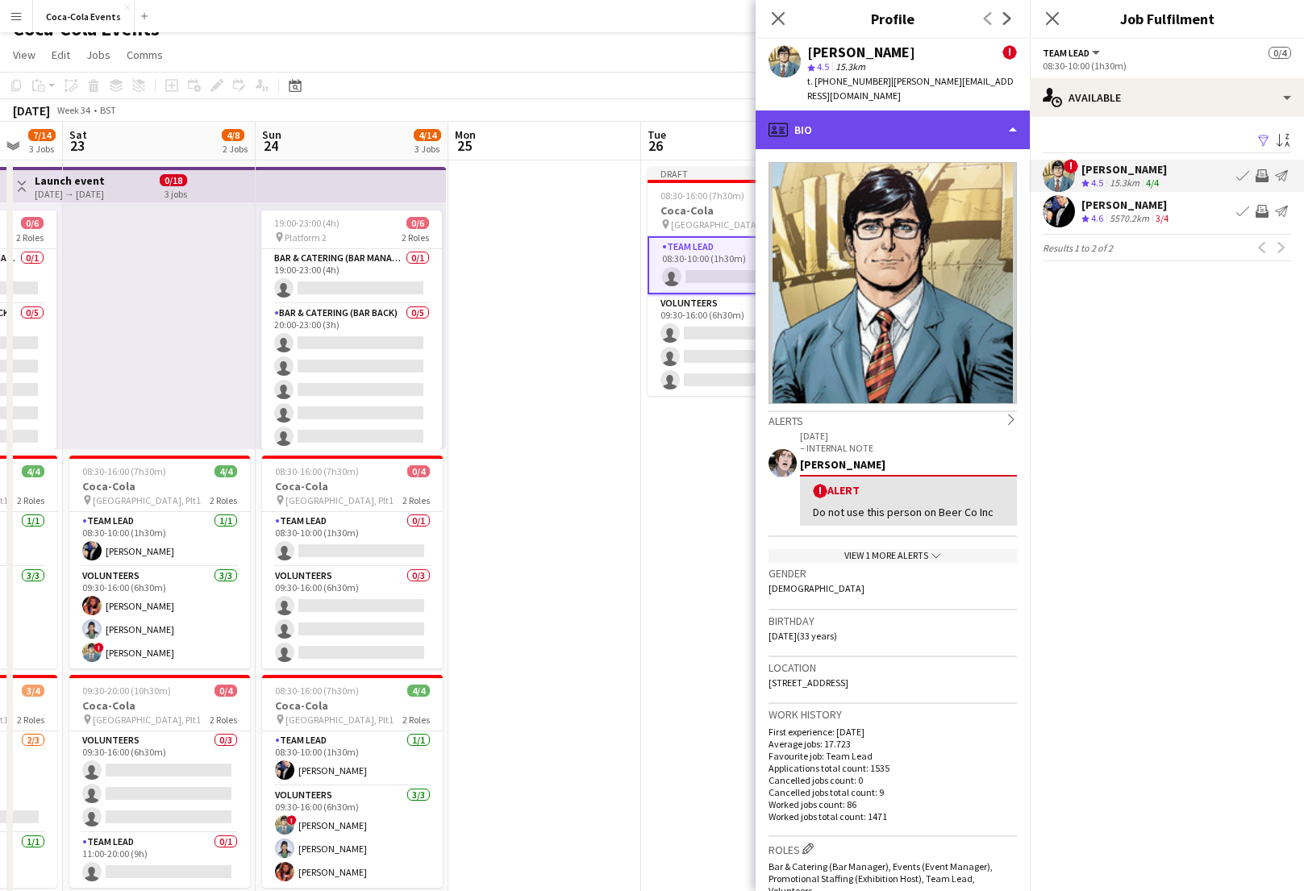
click at [886, 127] on div "profile Bio" at bounding box center [893, 129] width 274 height 39
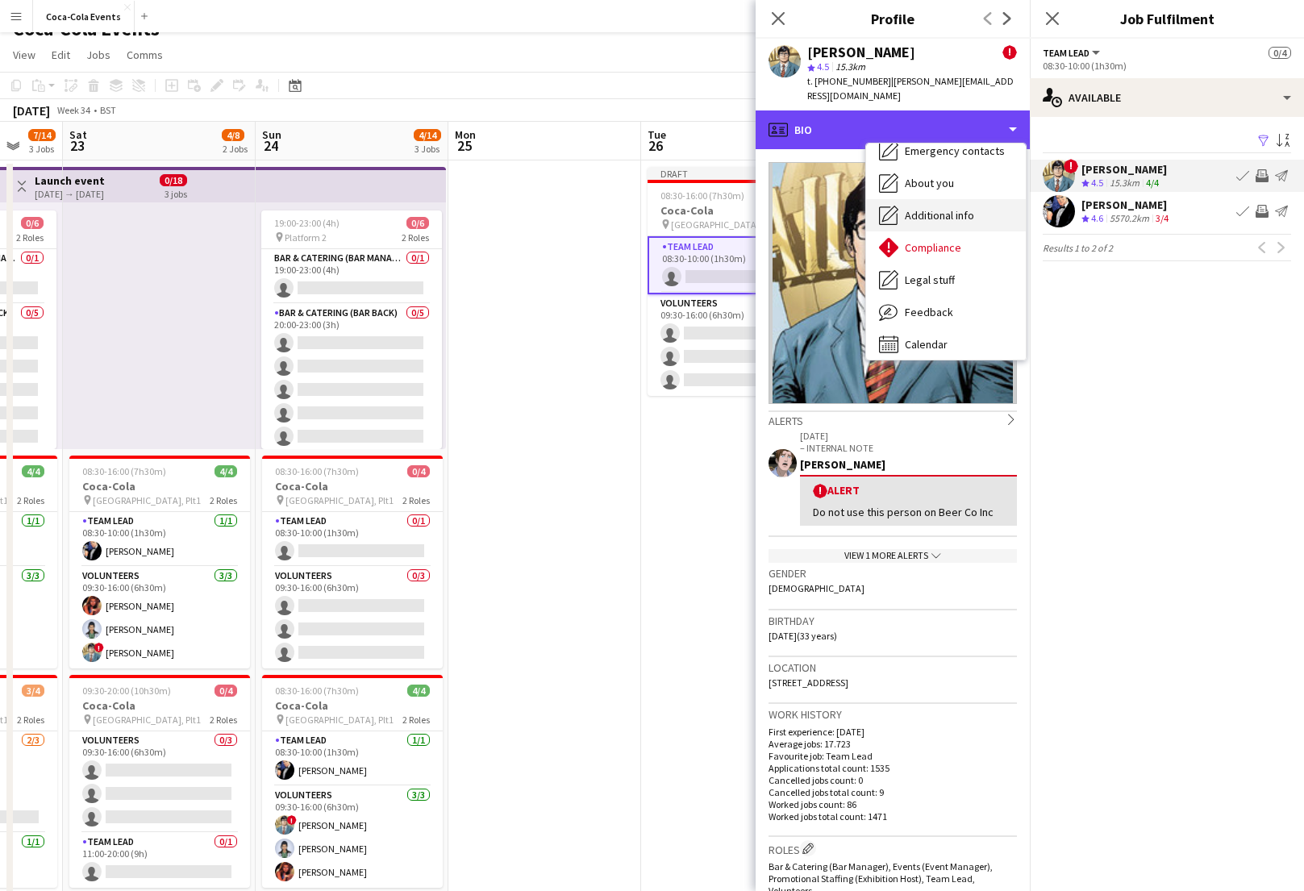
scroll to position [83, 0]
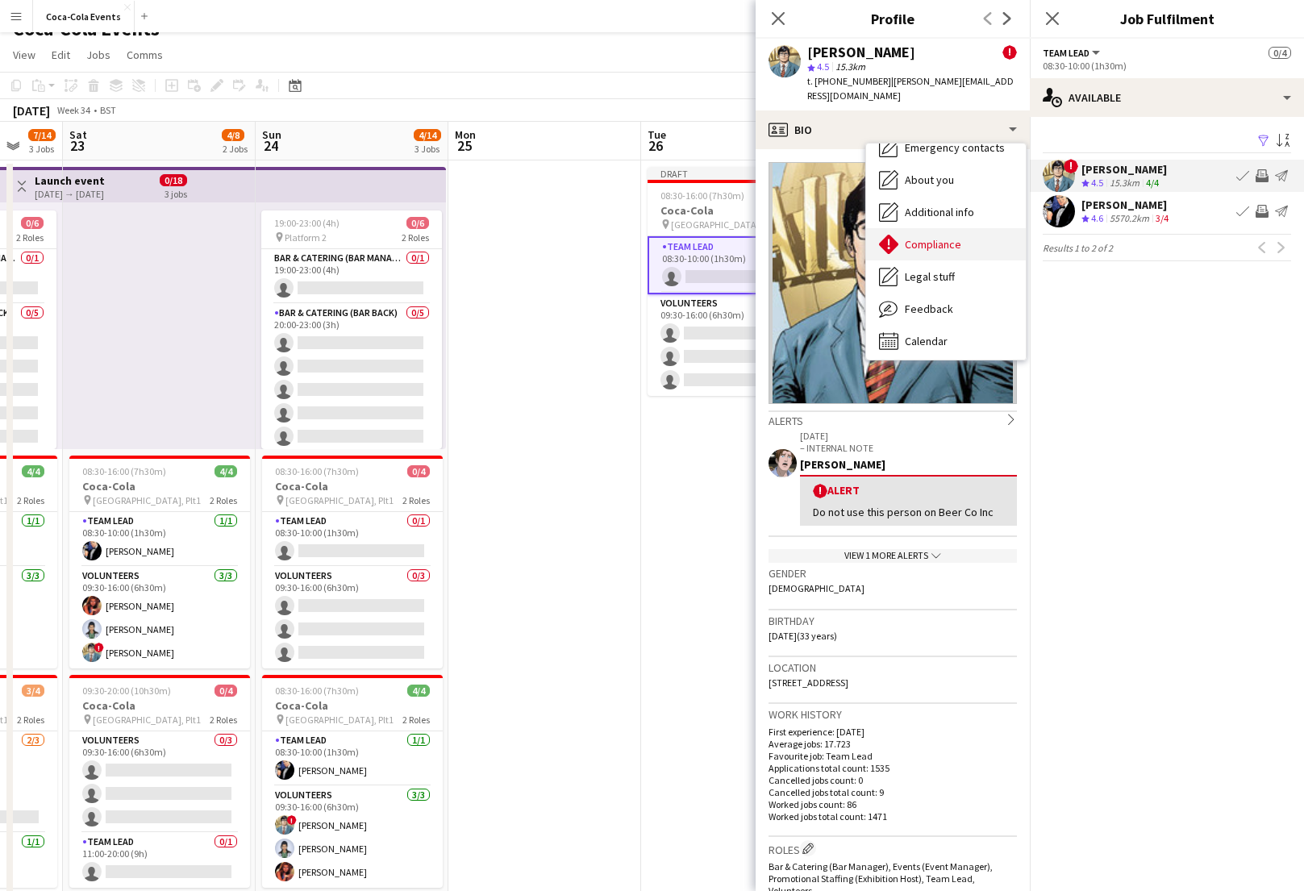
click at [933, 237] on span "Compliance" at bounding box center [933, 244] width 56 height 15
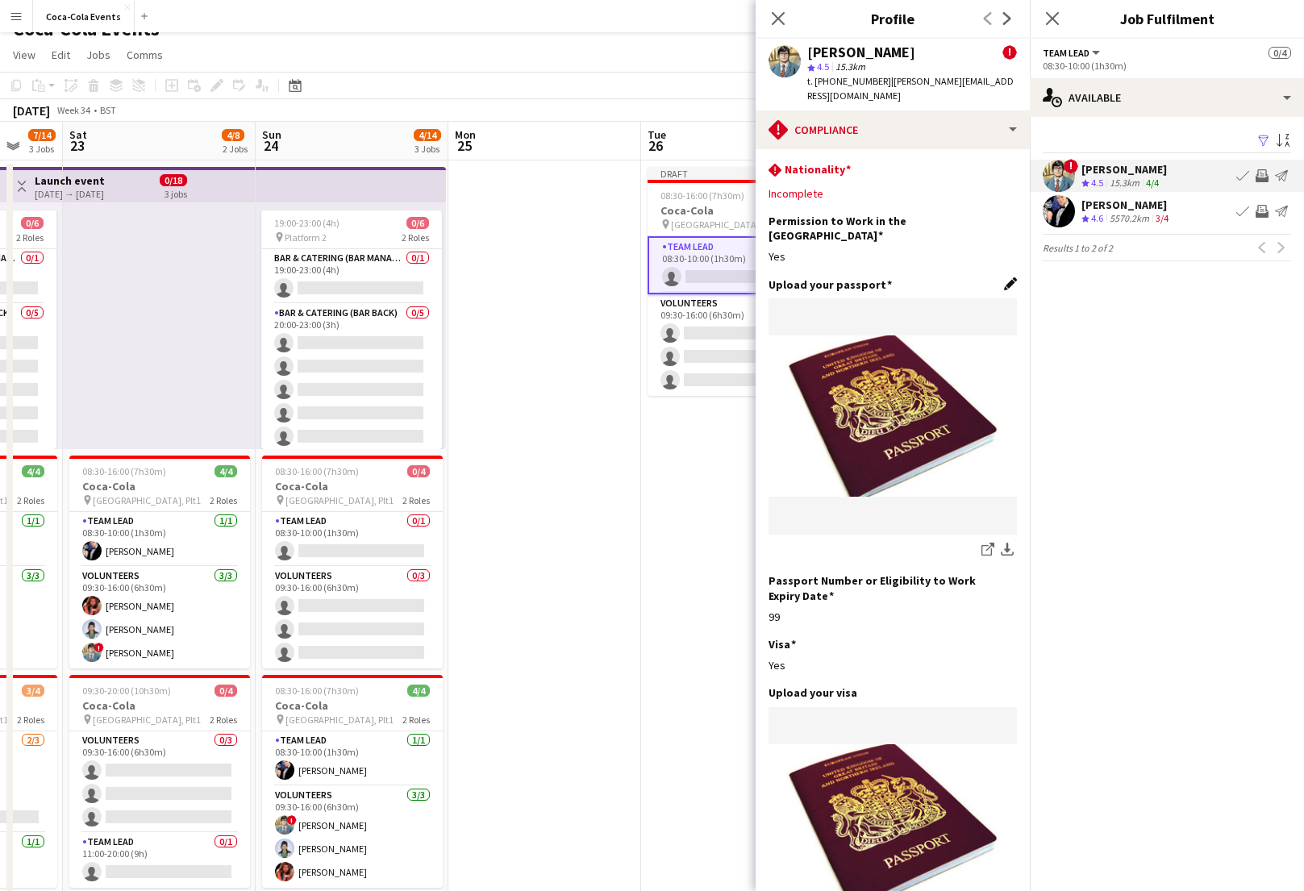
click at [1007, 277] on app-icon "Edit this field" at bounding box center [1010, 283] width 13 height 13
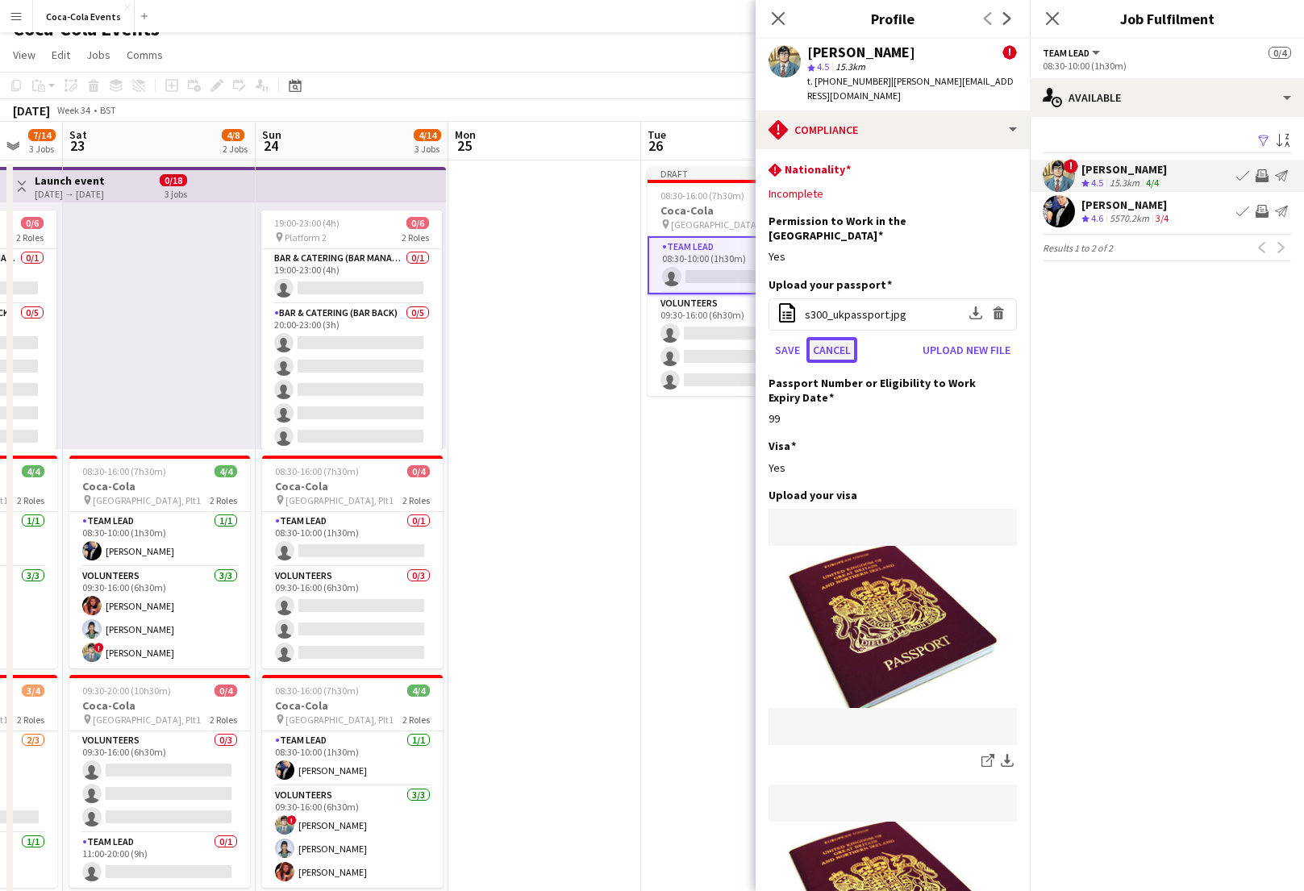
click at [826, 337] on button "Cancel" at bounding box center [831, 350] width 51 height 26
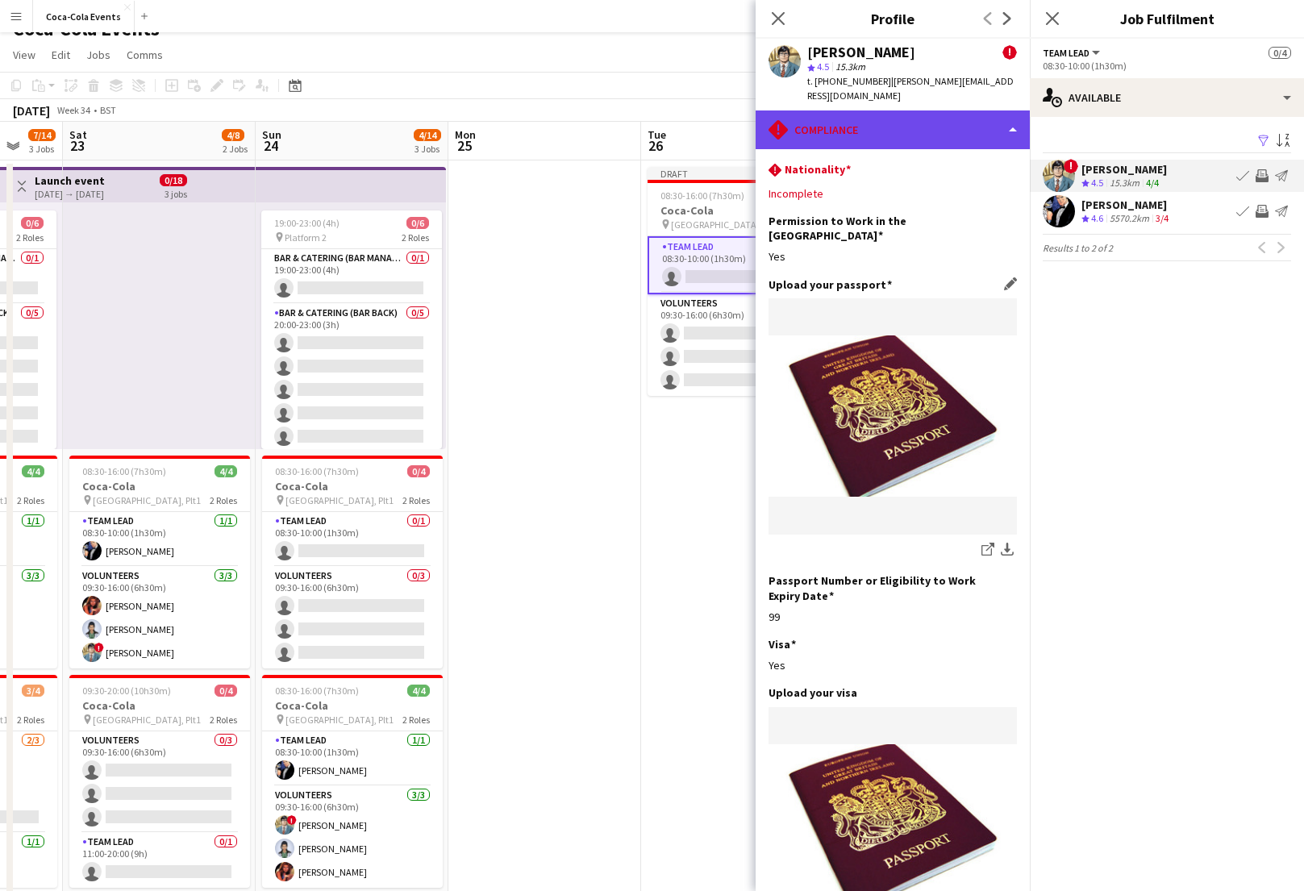
click at [886, 111] on div "rhombus-alert Compliance" at bounding box center [893, 129] width 274 height 39
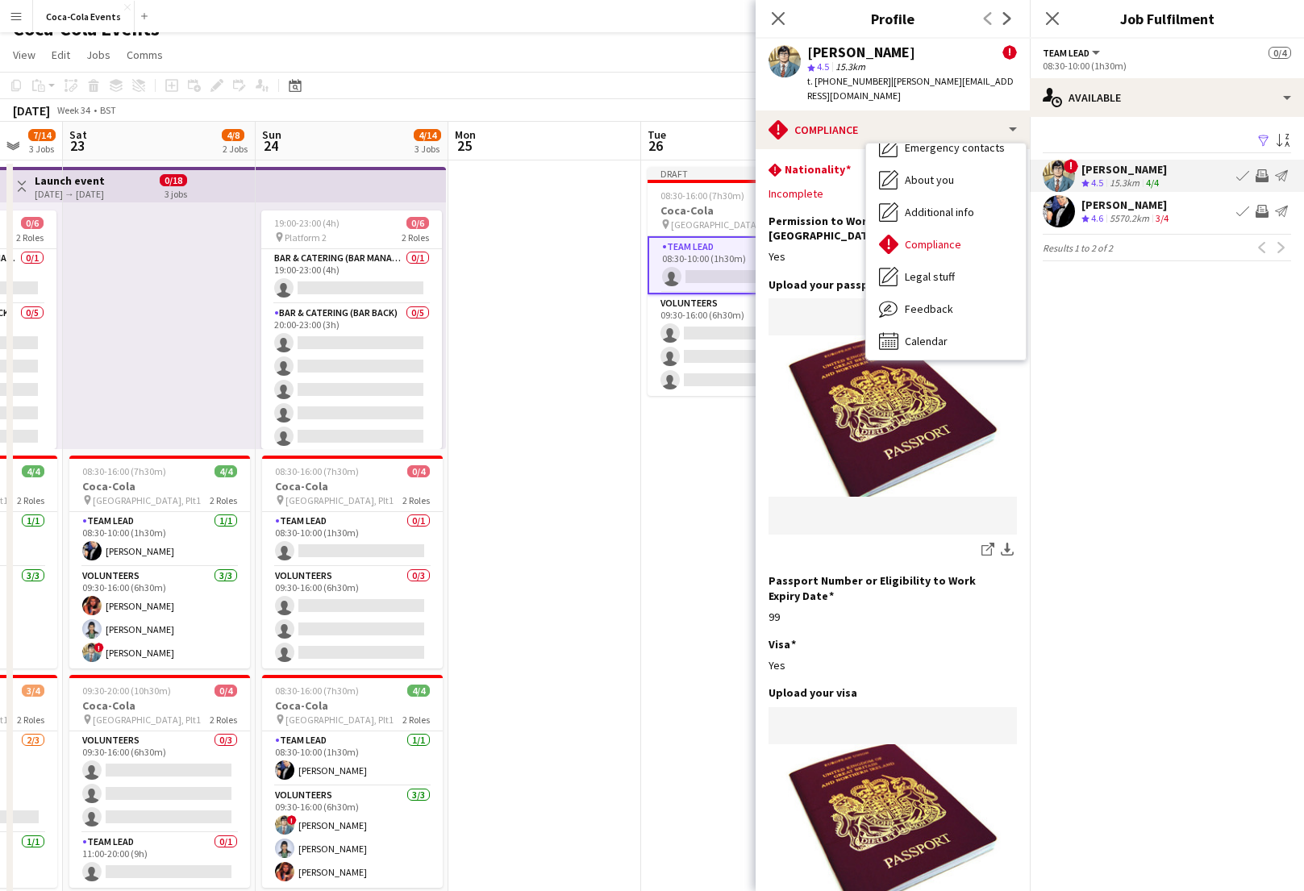
click at [1156, 373] on mat-expansion-panel "users Available Filter Sort asc ! [PERSON_NAME] Crew rating 4.5 15.3km 4/4 Book…" at bounding box center [1167, 504] width 274 height 774
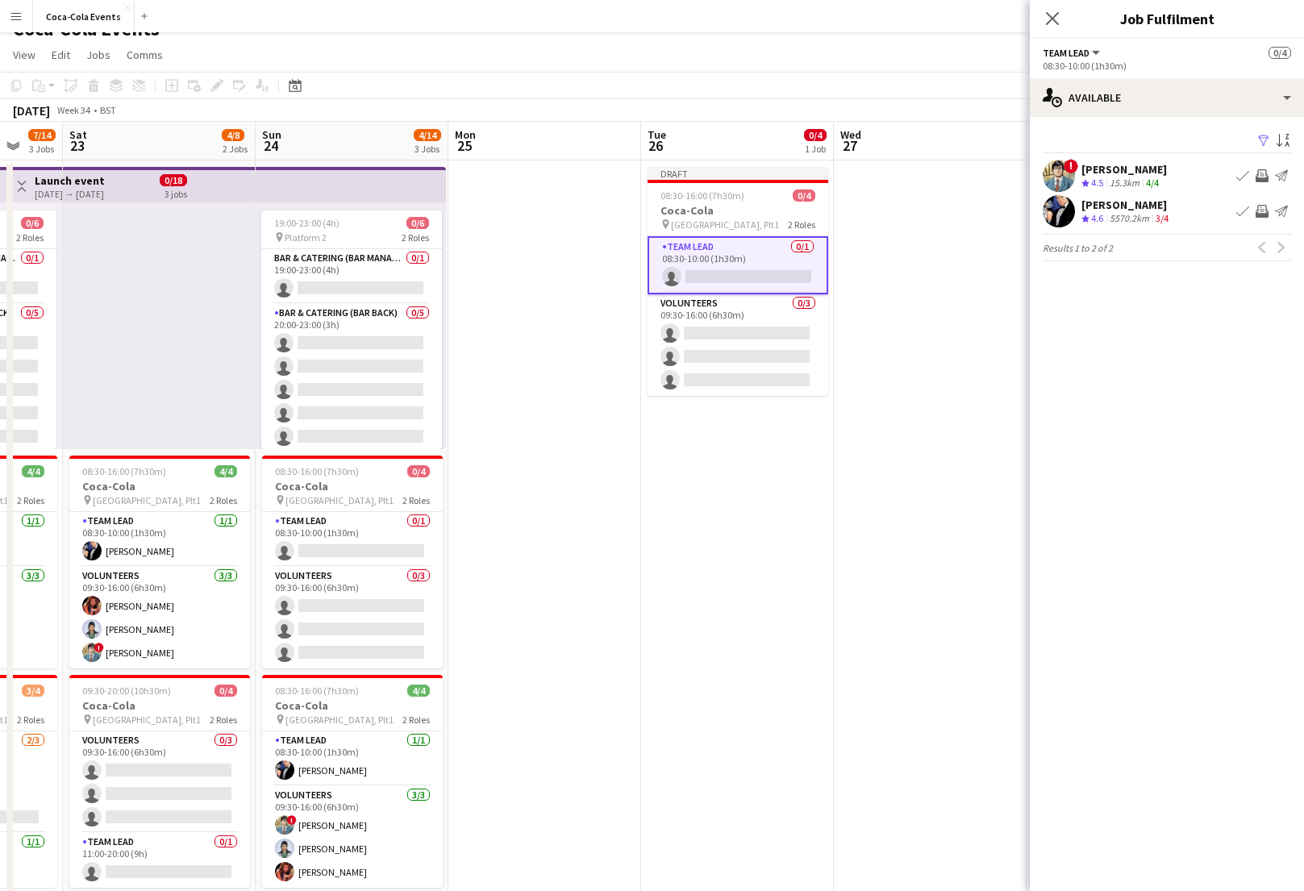
click at [1094, 168] on div "[PERSON_NAME]" at bounding box center [1123, 169] width 85 height 15
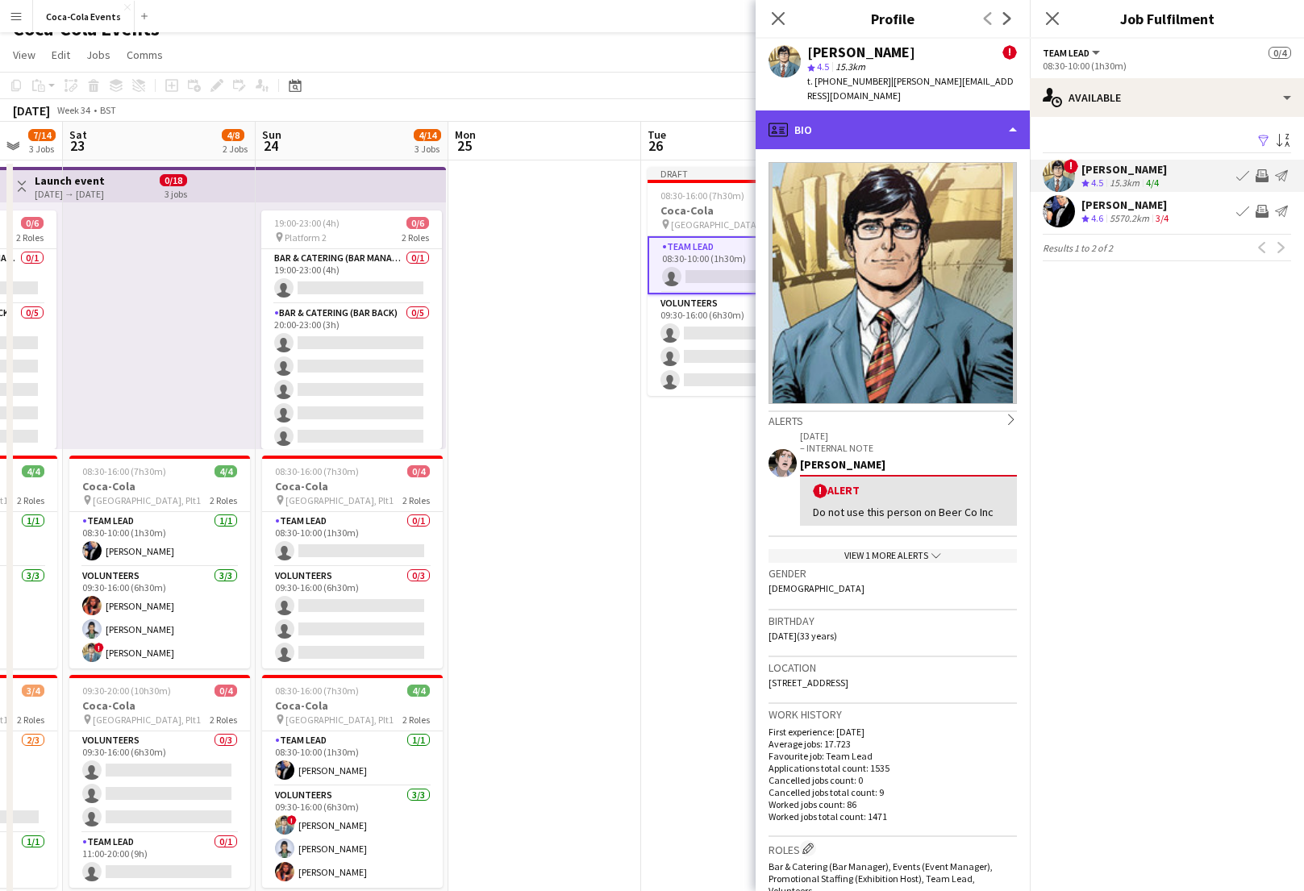
click at [847, 124] on div "profile Bio" at bounding box center [893, 129] width 274 height 39
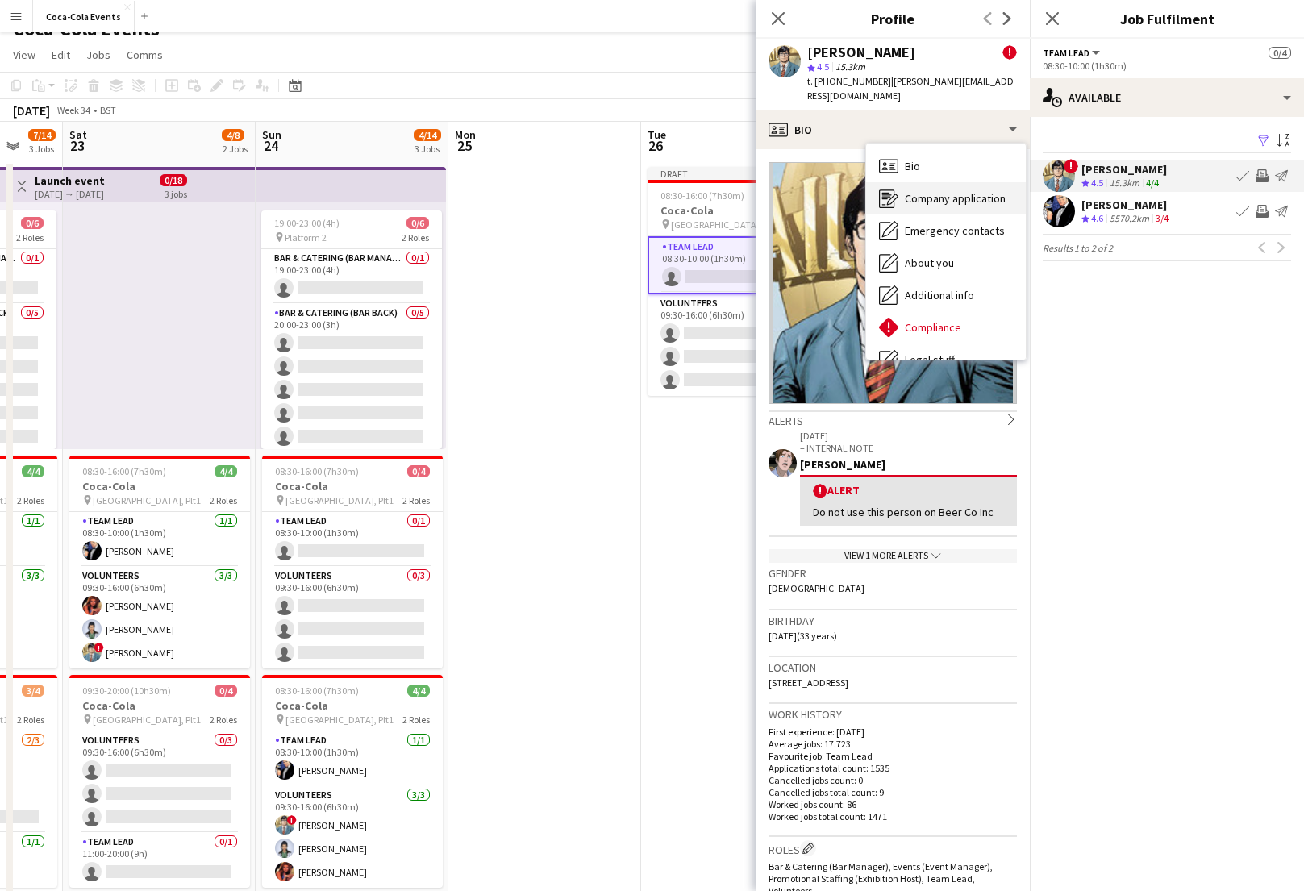
click at [939, 191] on span "Company application" at bounding box center [955, 198] width 101 height 15
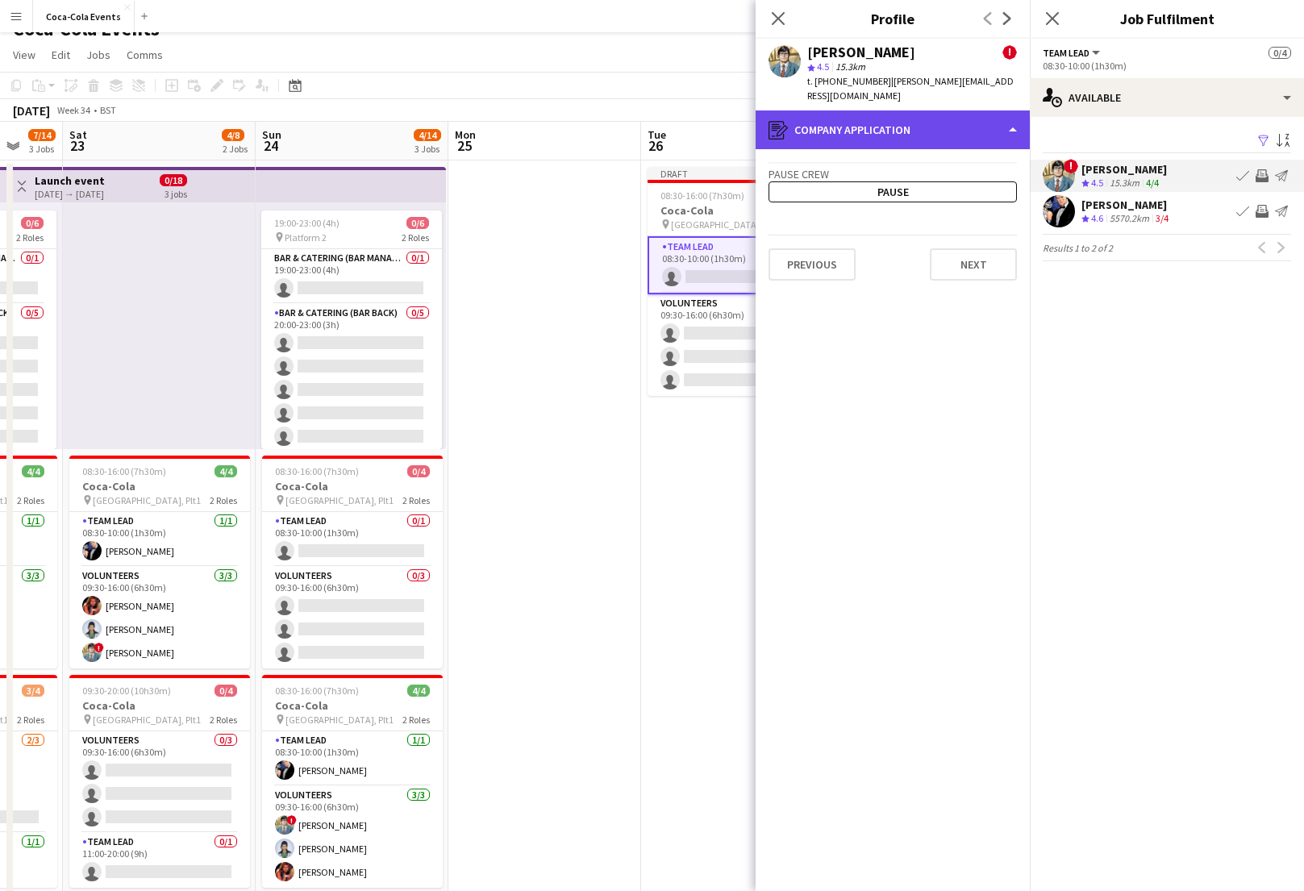
click at [846, 114] on div "register Company application" at bounding box center [893, 129] width 274 height 39
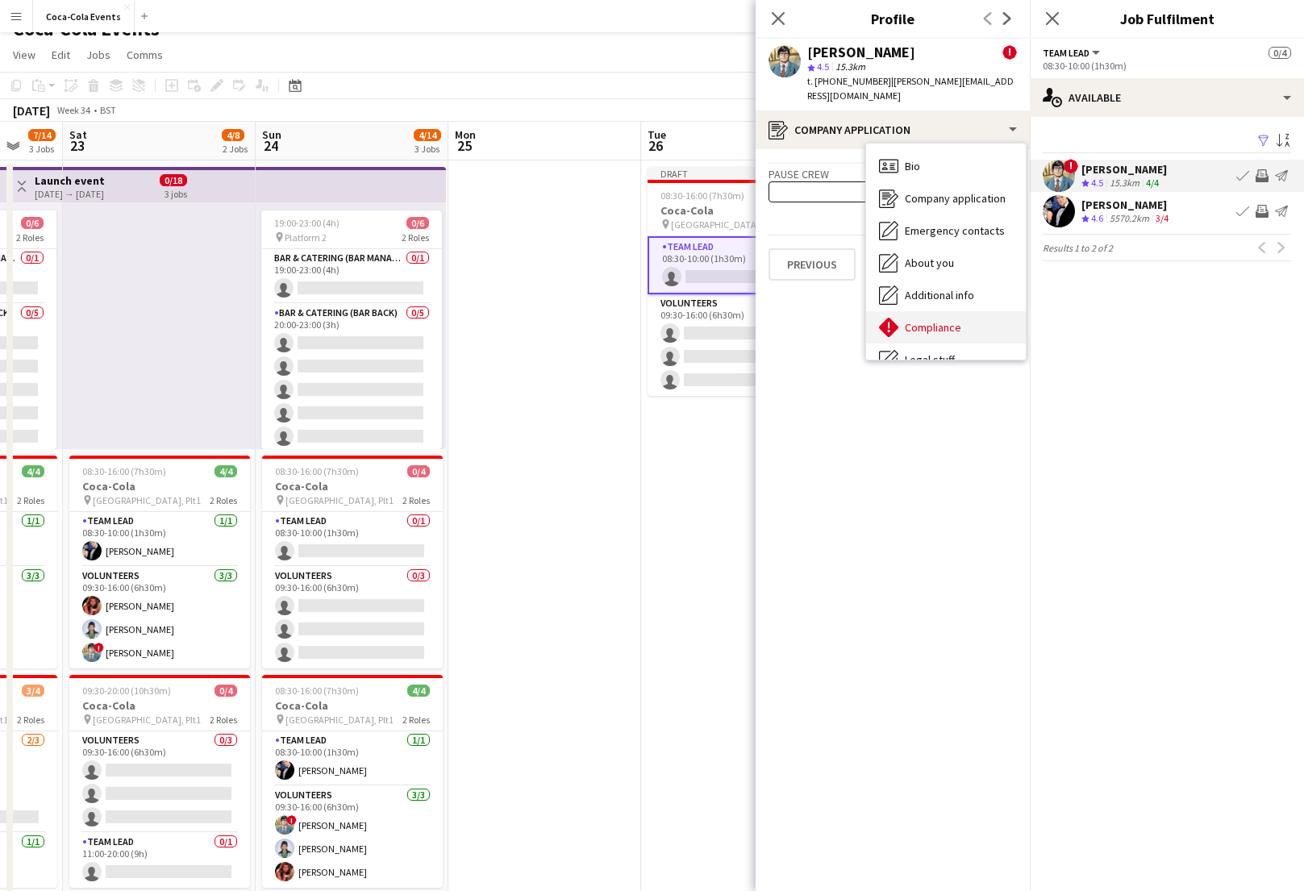
click at [926, 320] on span "Compliance" at bounding box center [933, 327] width 56 height 15
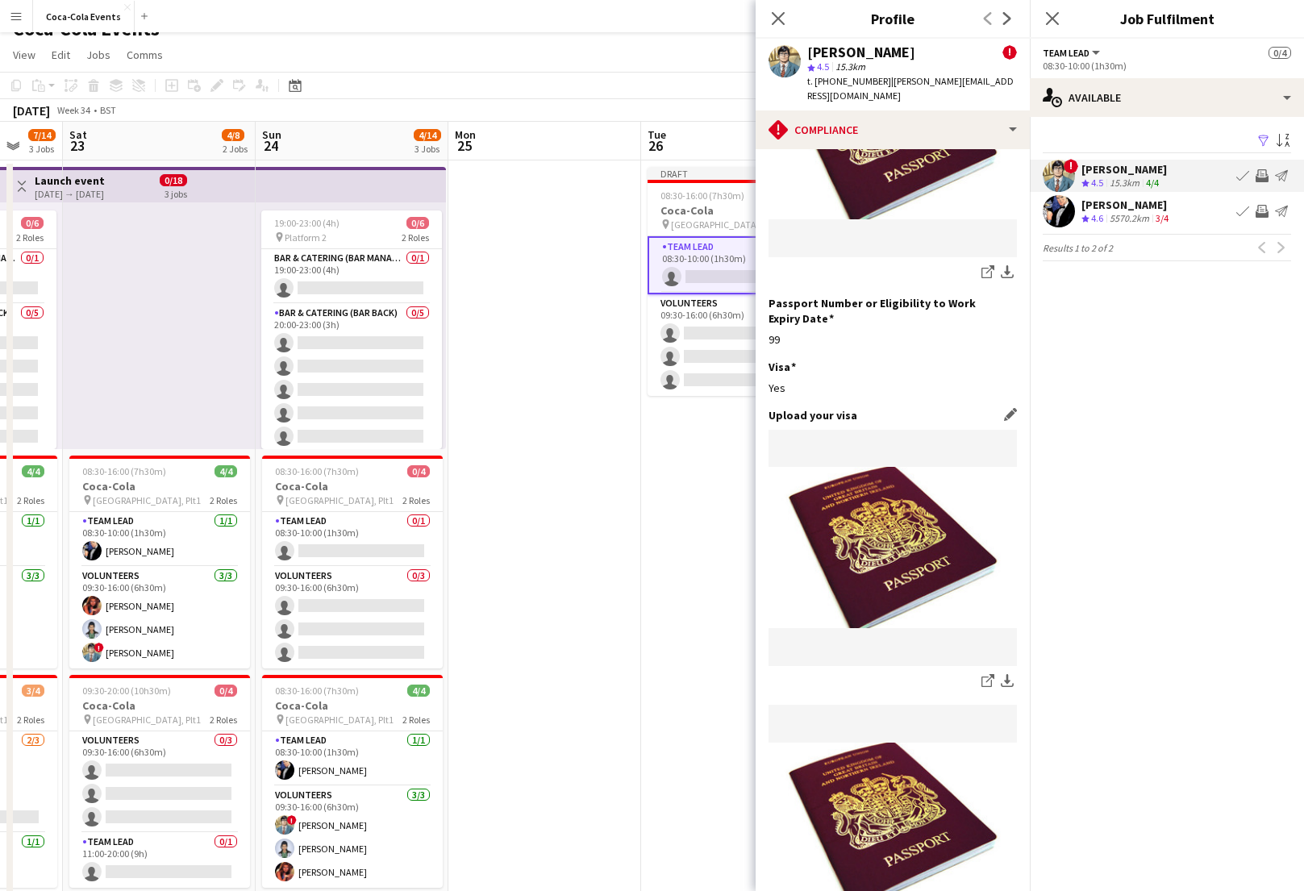
scroll to position [0, 0]
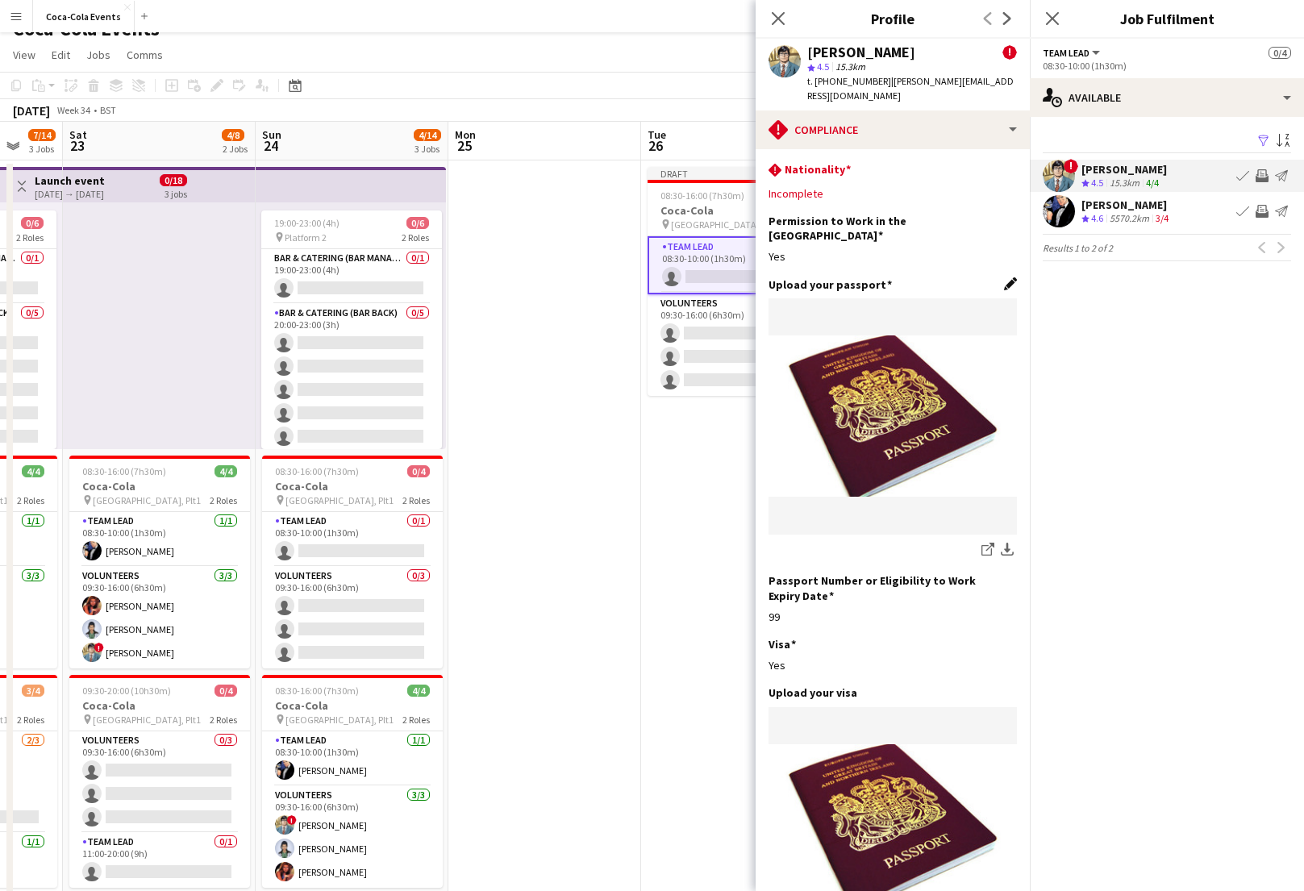
click at [1010, 277] on app-icon "Edit this field" at bounding box center [1010, 283] width 13 height 13
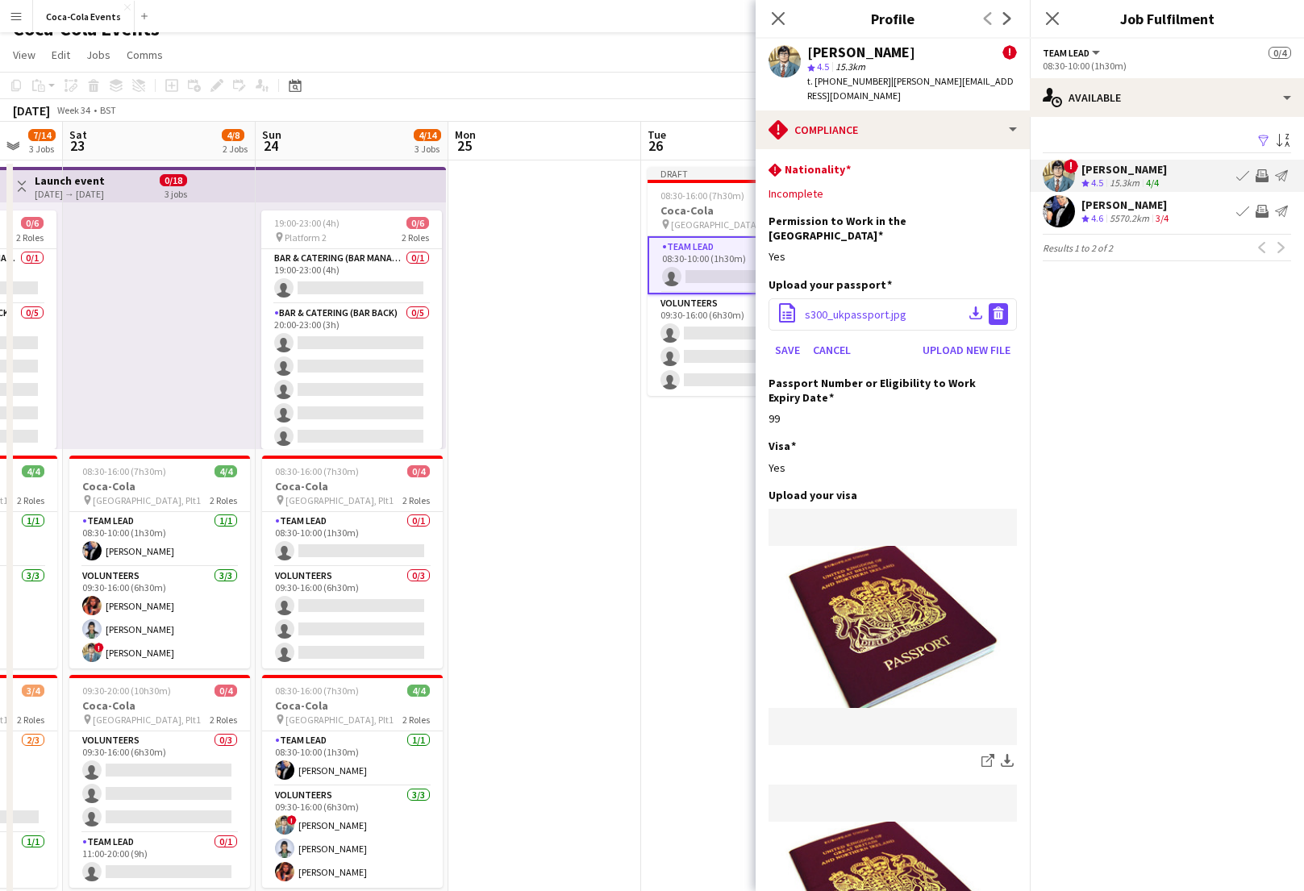
click at [995, 306] on app-icon "Delete file" at bounding box center [998, 313] width 13 height 15
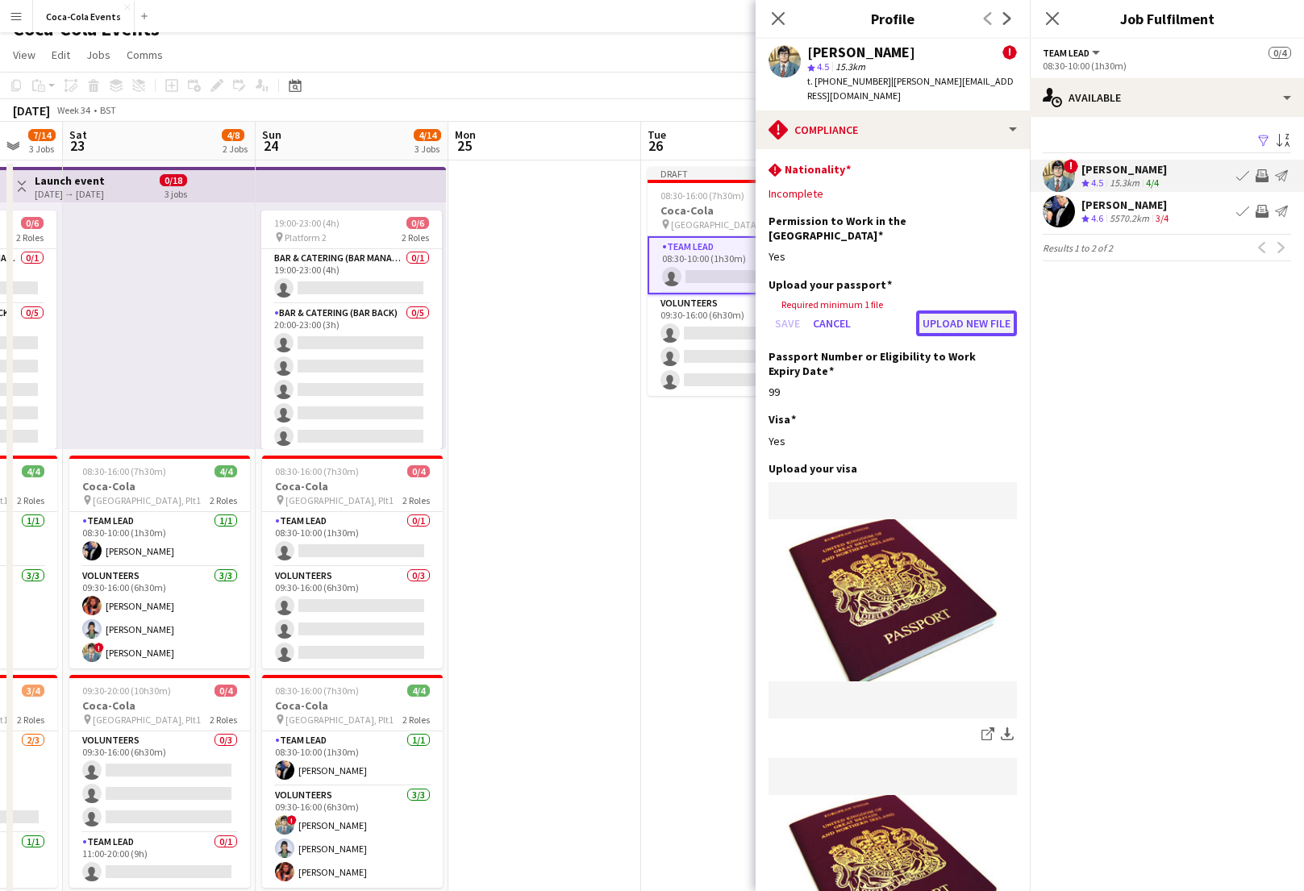
click at [948, 310] on button "Upload new file" at bounding box center [966, 323] width 101 height 26
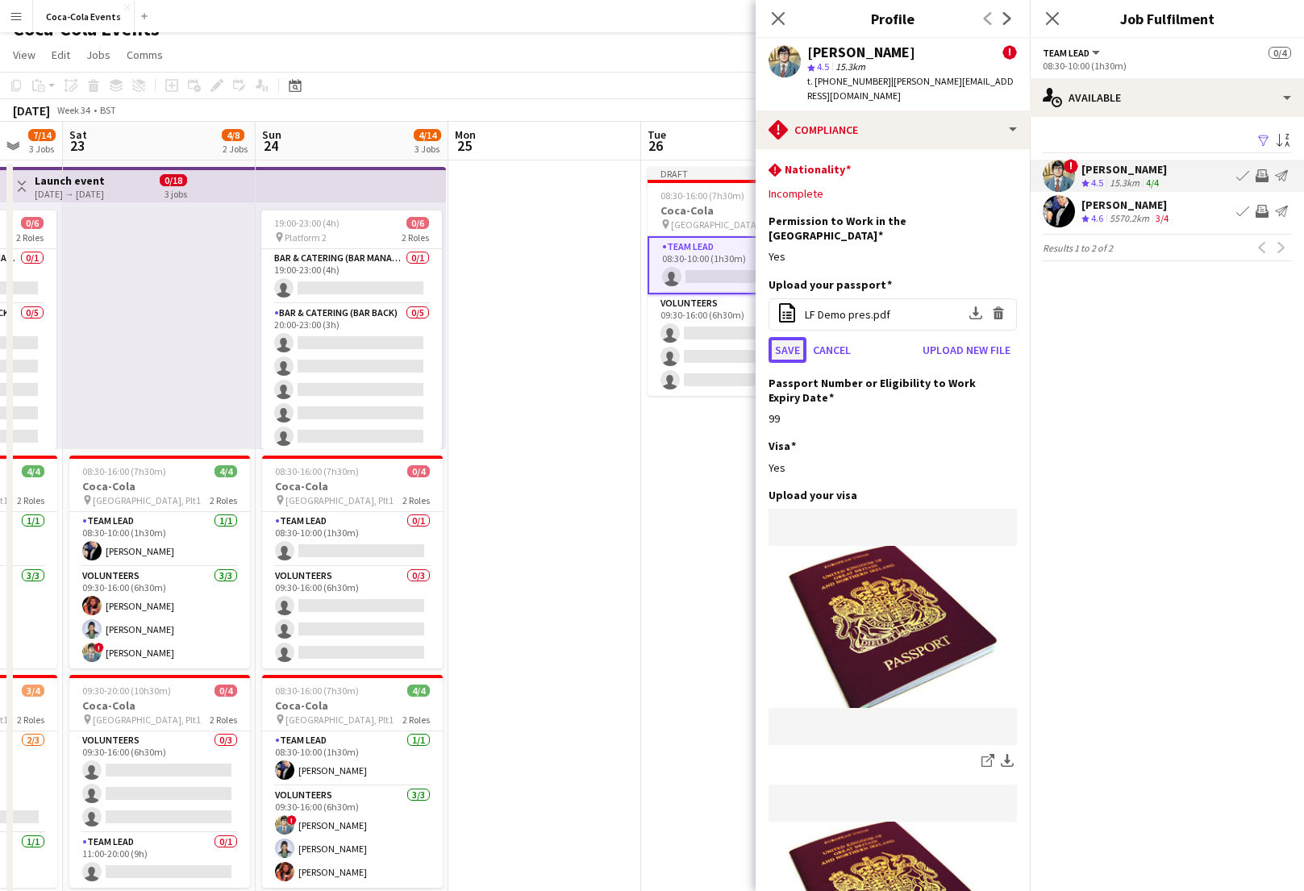
click at [783, 337] on button "Save" at bounding box center [787, 350] width 38 height 26
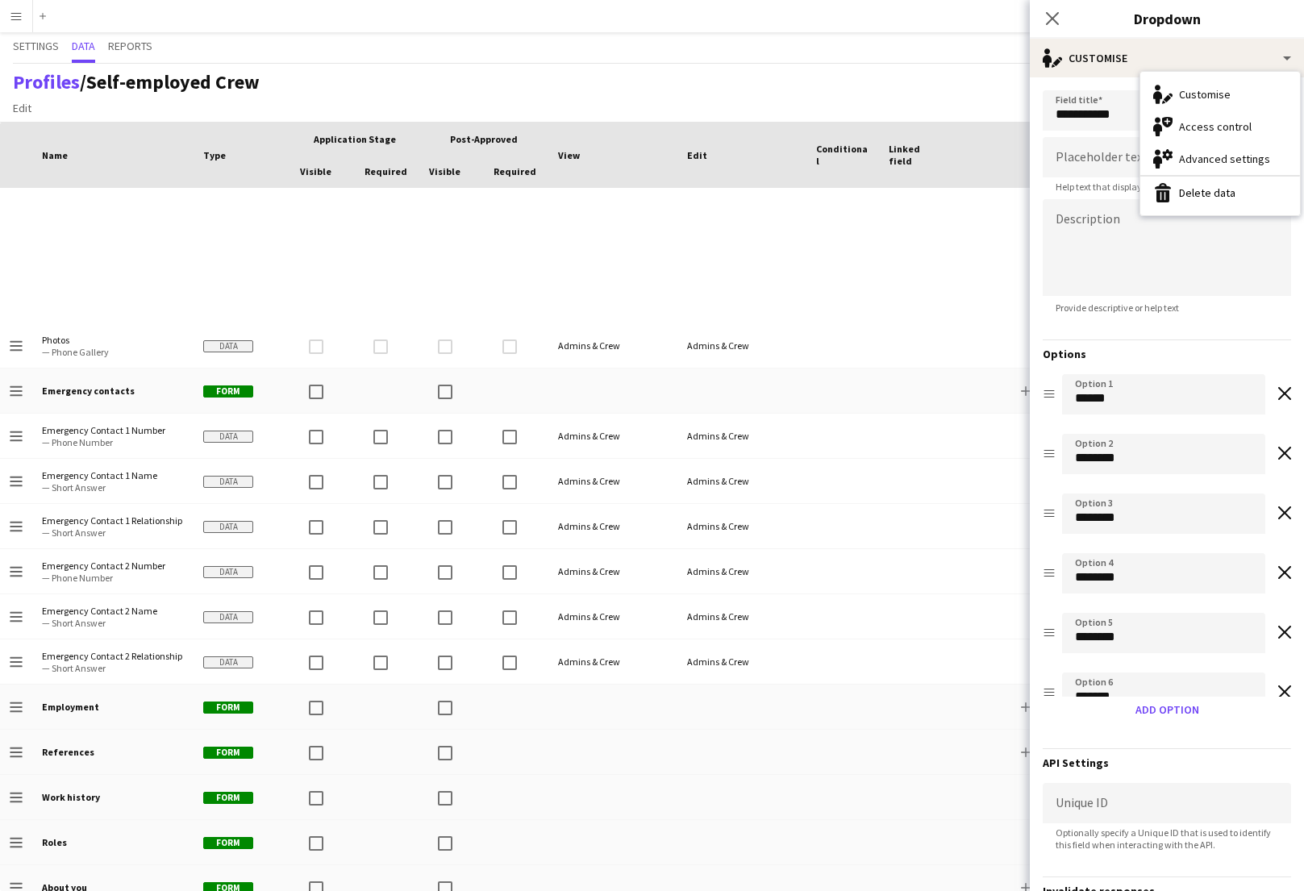
scroll to position [594, 0]
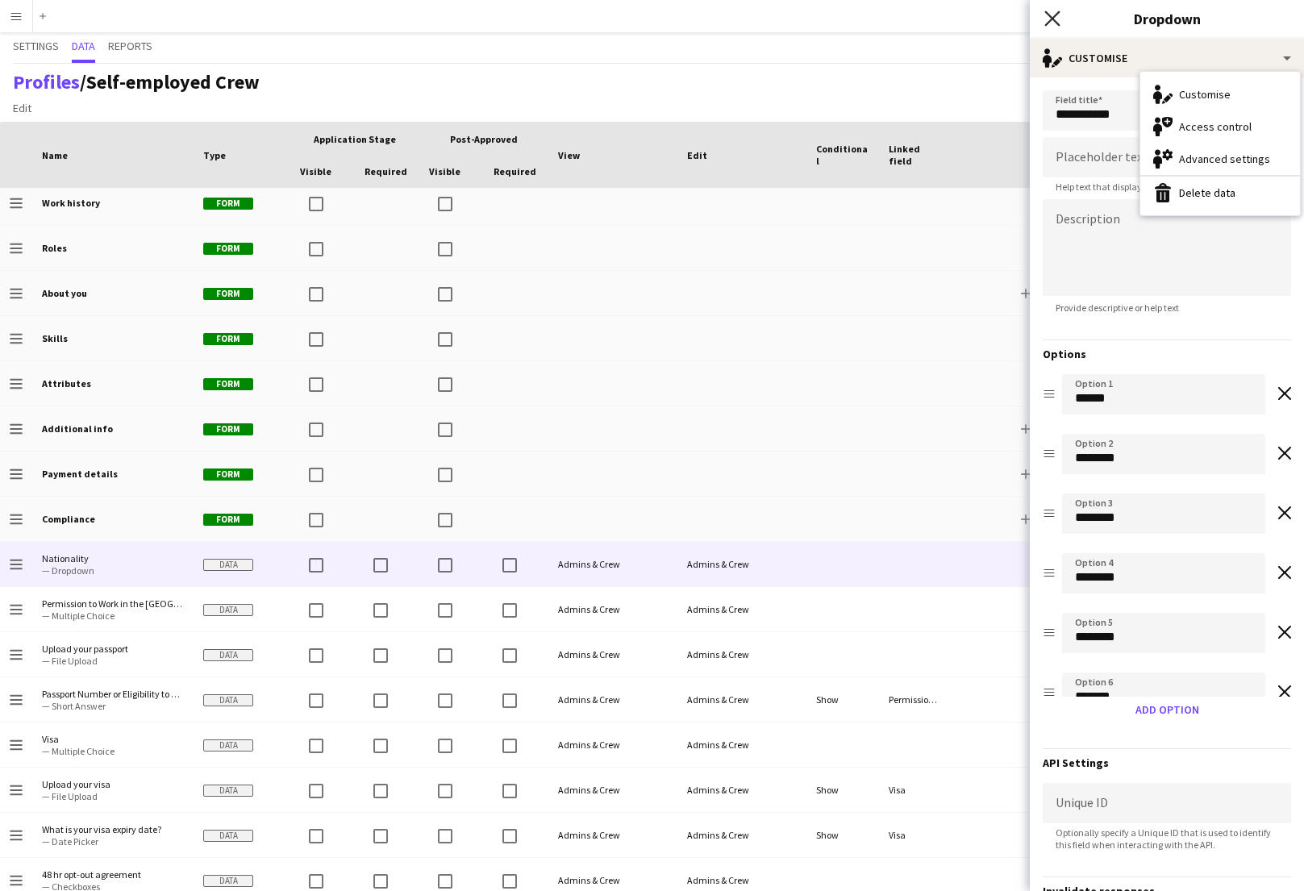
click at [1050, 13] on icon "Close pop-in" at bounding box center [1051, 17] width 15 height 15
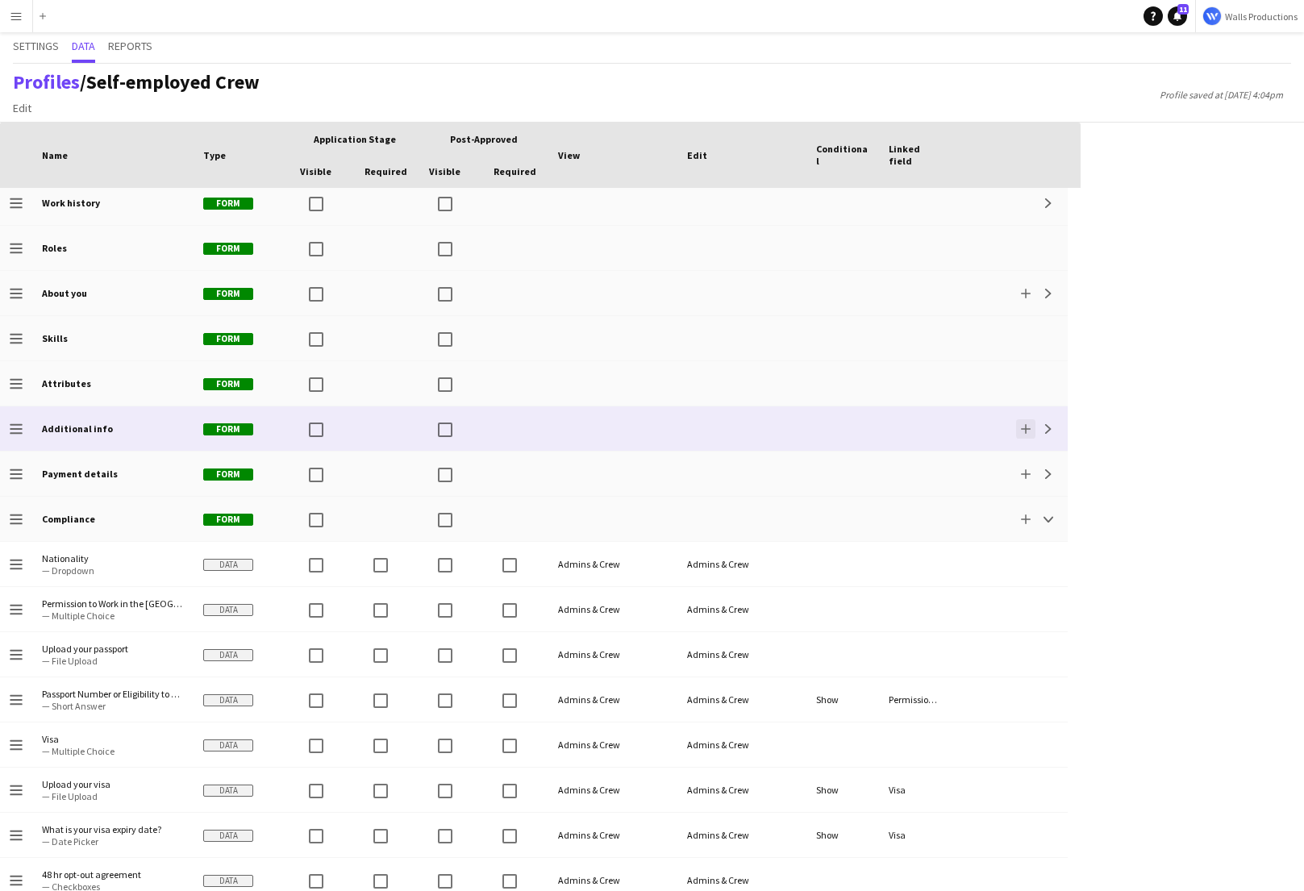
click at [1023, 422] on button "Add" at bounding box center [1025, 428] width 19 height 19
